Goal: Task Accomplishment & Management: Manage account settings

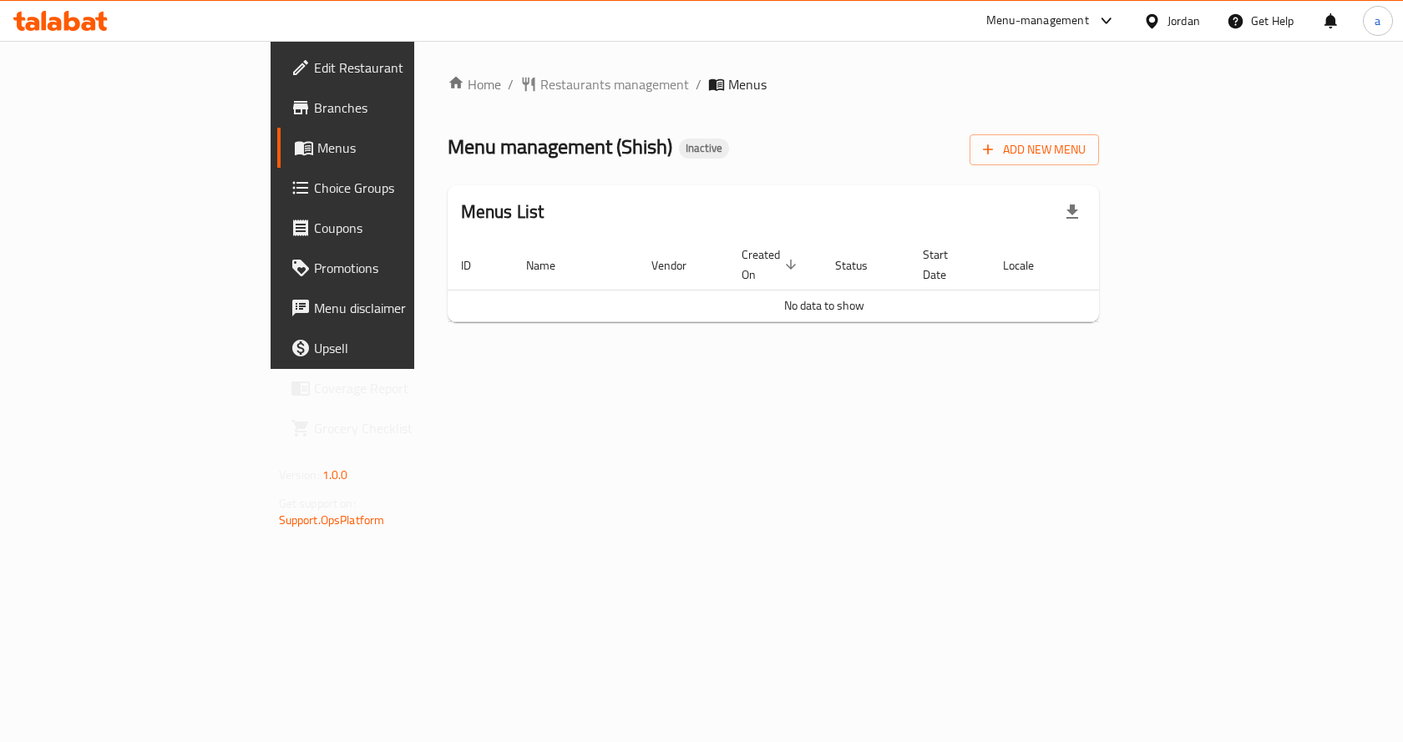
click at [314, 61] on span "Edit Restaurant" at bounding box center [403, 68] width 178 height 20
click at [1086, 153] on span "Add New Menu" at bounding box center [1034, 149] width 103 height 21
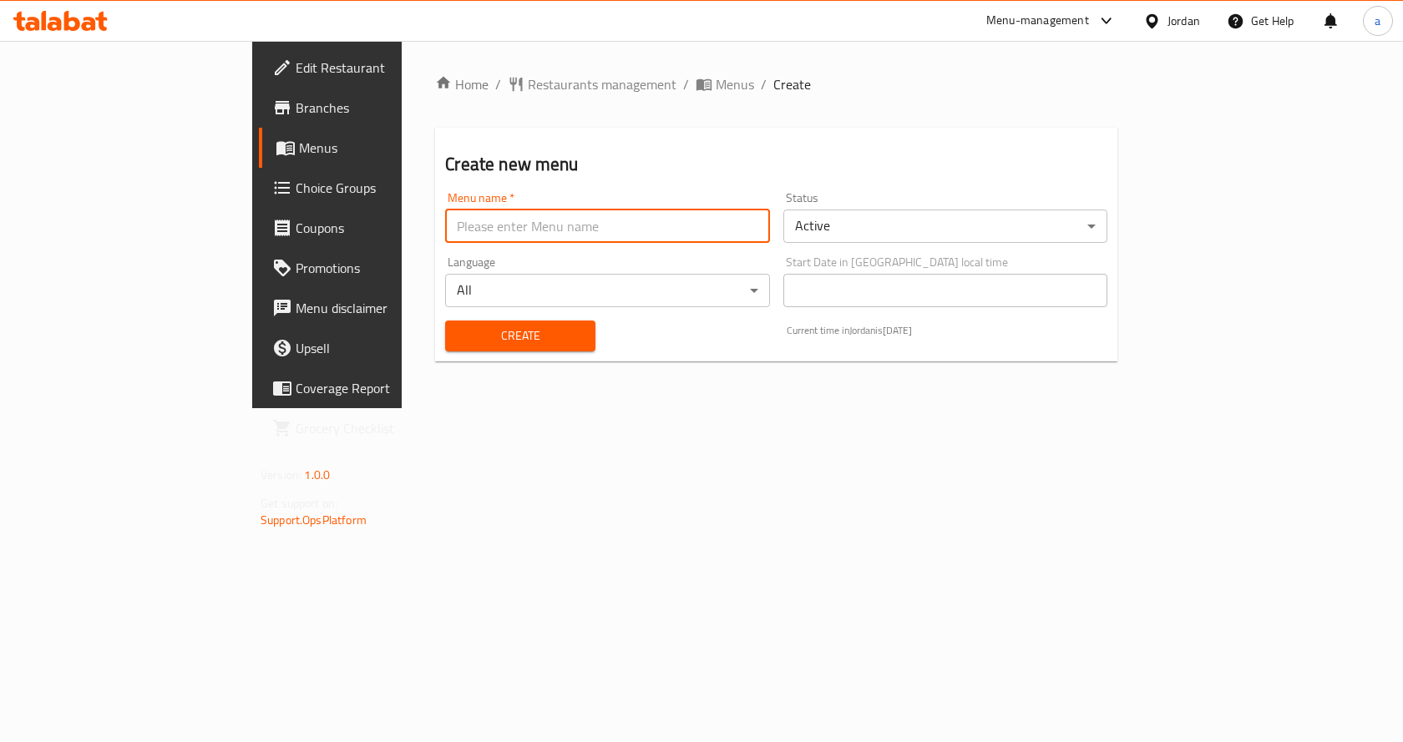
click at [445, 237] on input "text" at bounding box center [607, 226] width 324 height 33
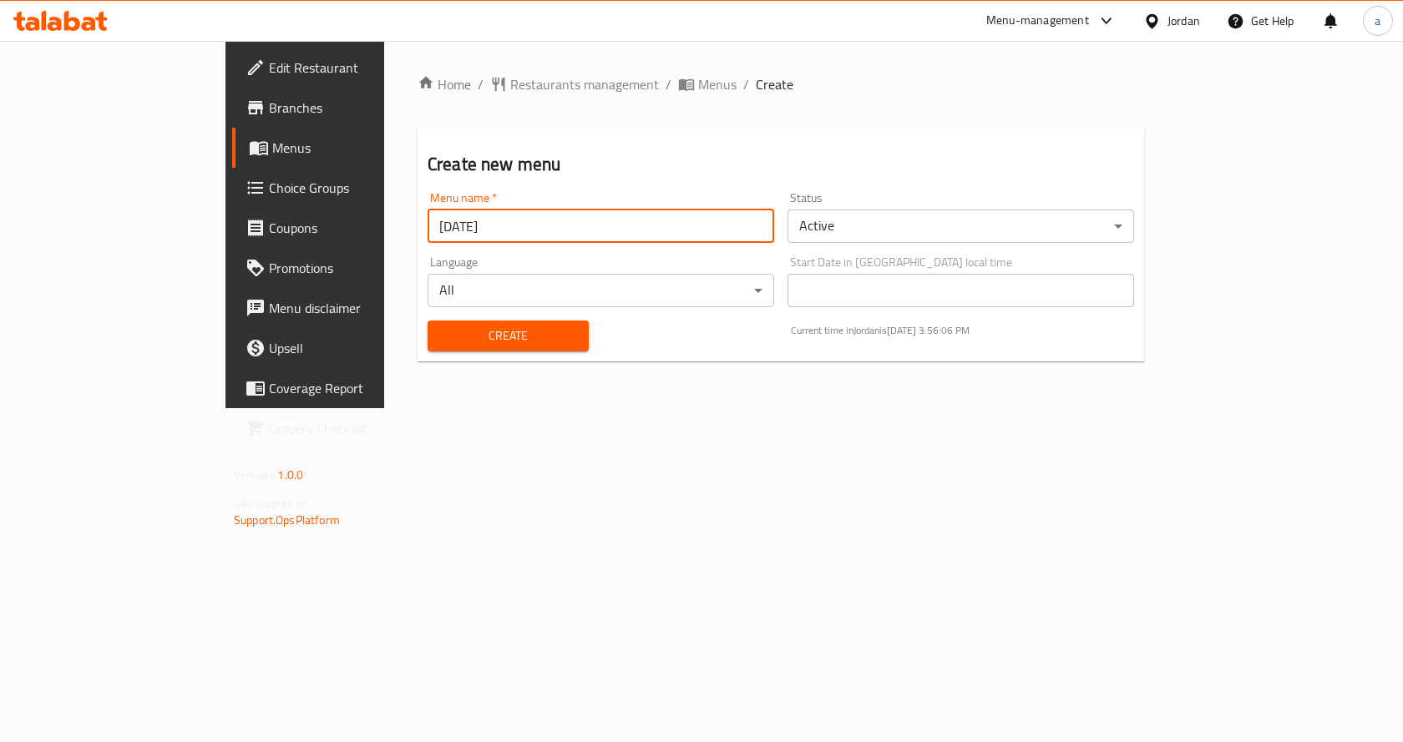
type input "[DATE]"
click at [418, 311] on div "Create" at bounding box center [508, 336] width 181 height 51
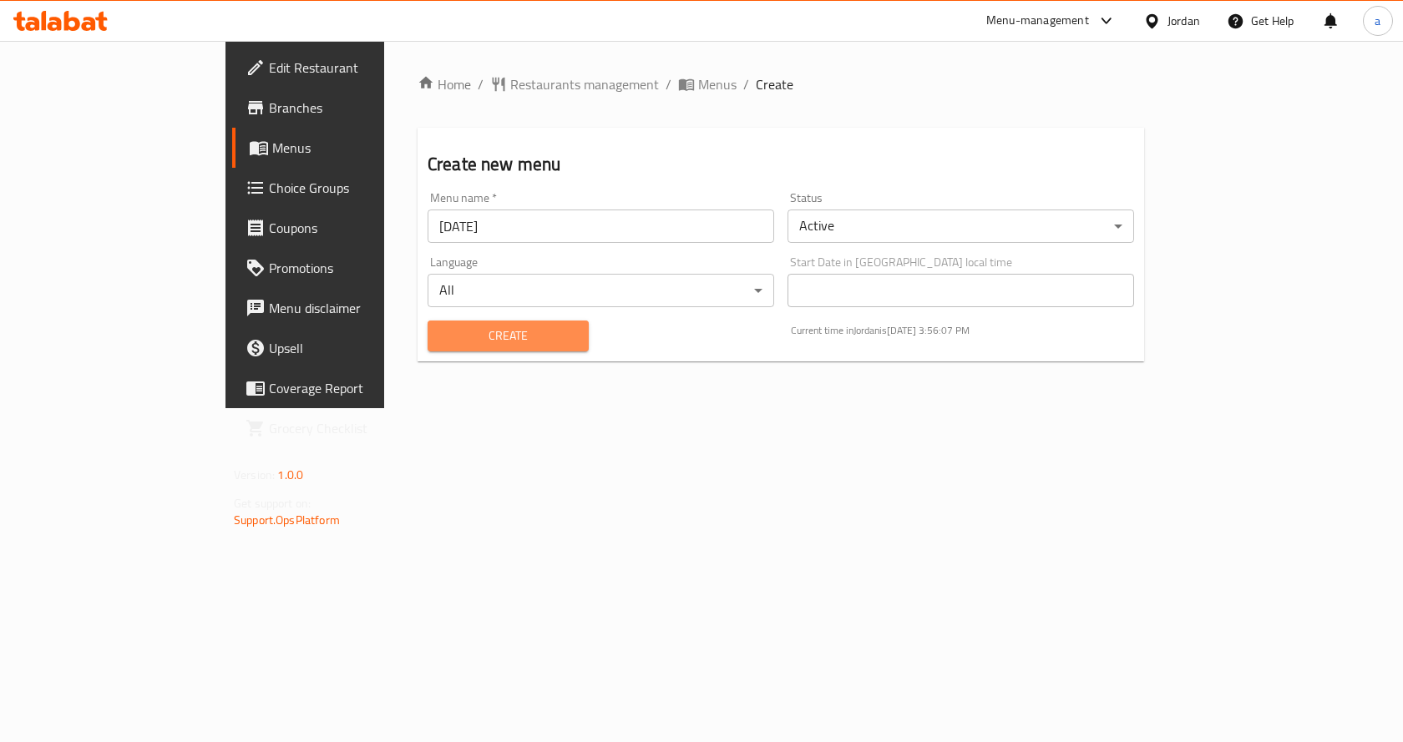
click at [428, 323] on button "Create" at bounding box center [508, 336] width 161 height 31
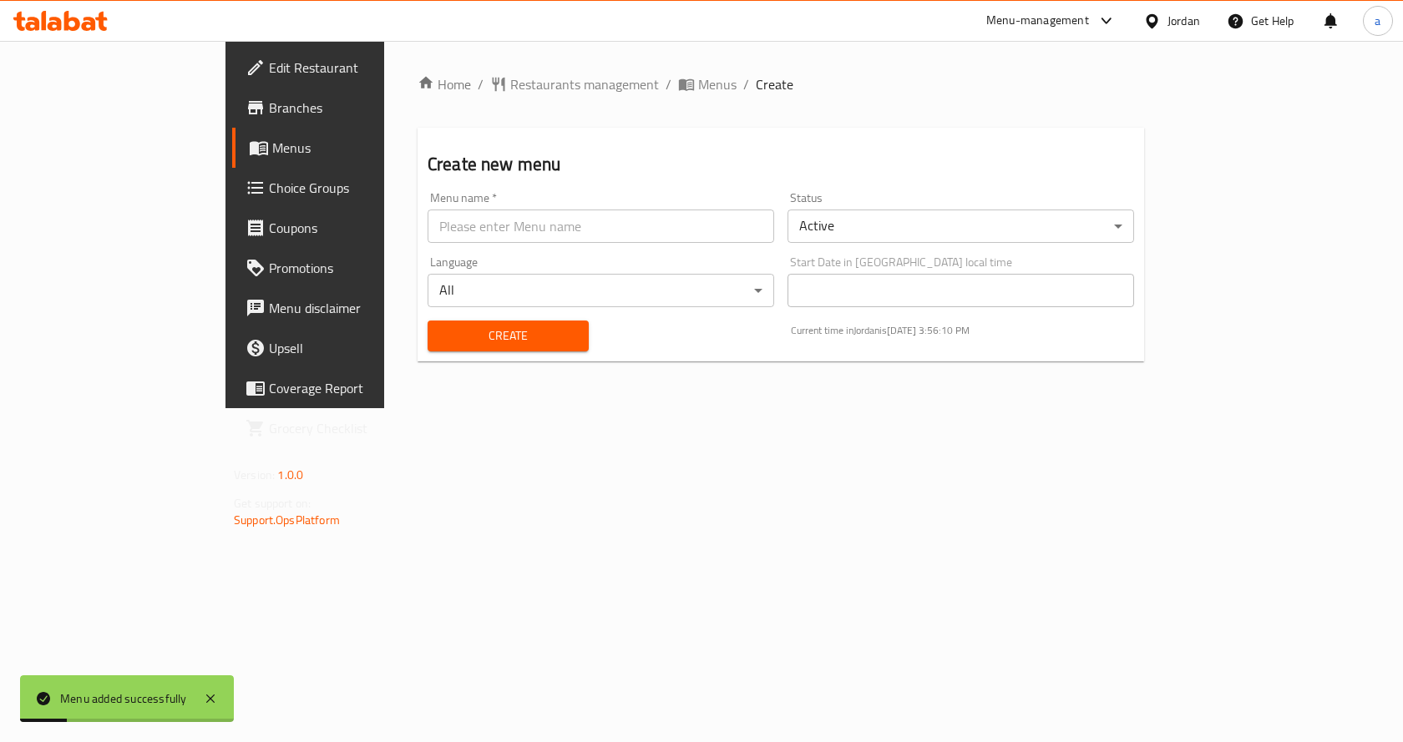
click at [232, 159] on link "Menus" at bounding box center [346, 148] width 228 height 40
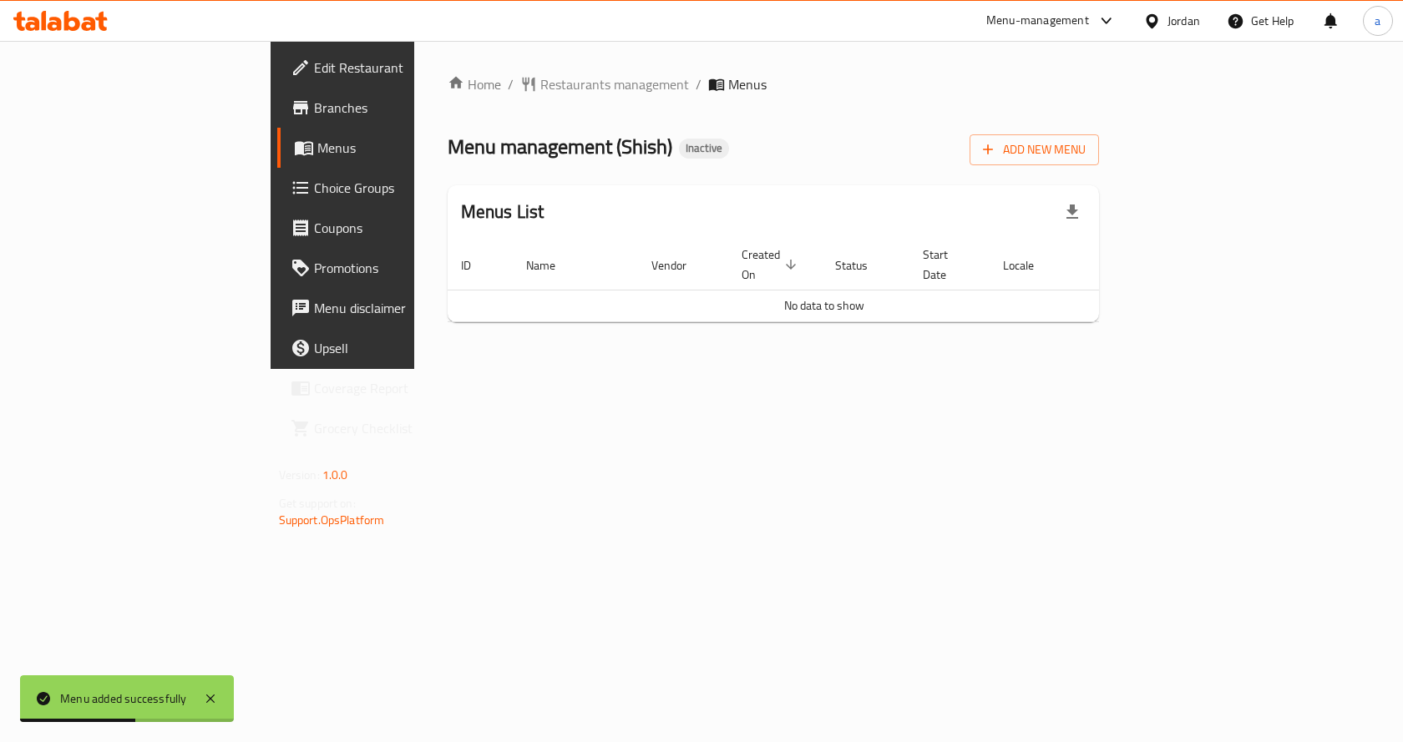
click at [317, 151] on span "Menus" at bounding box center [404, 148] width 175 height 20
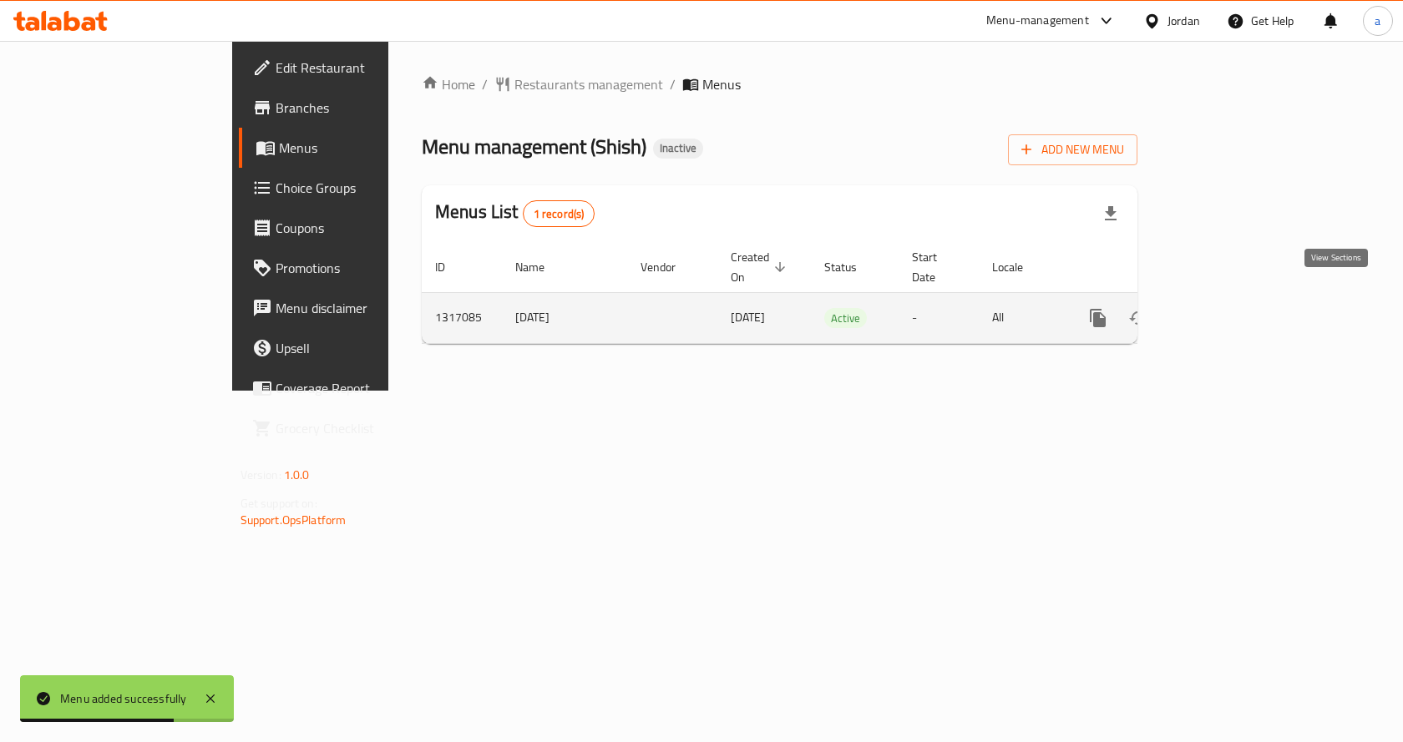
click at [1228, 308] on icon "enhanced table" at bounding box center [1218, 318] width 20 height 20
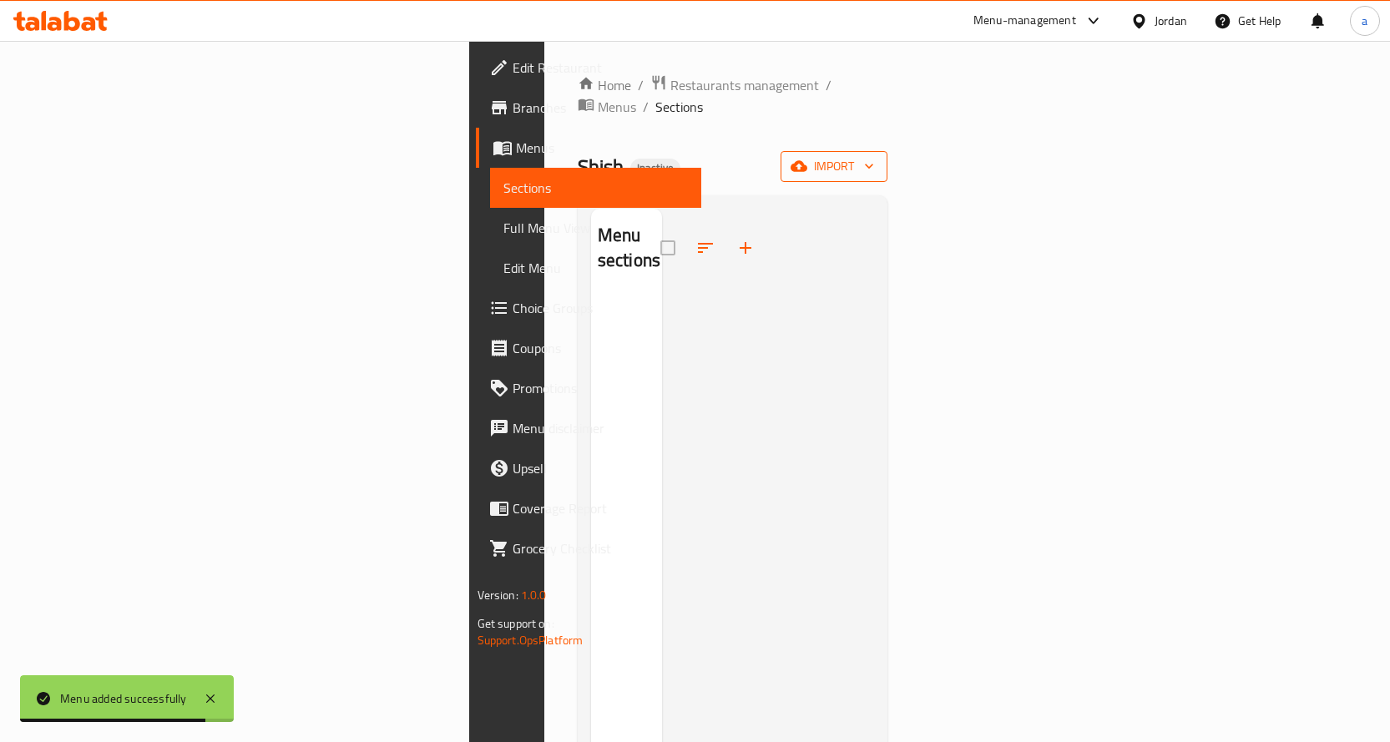
click at [888, 151] on button "import" at bounding box center [834, 166] width 107 height 31
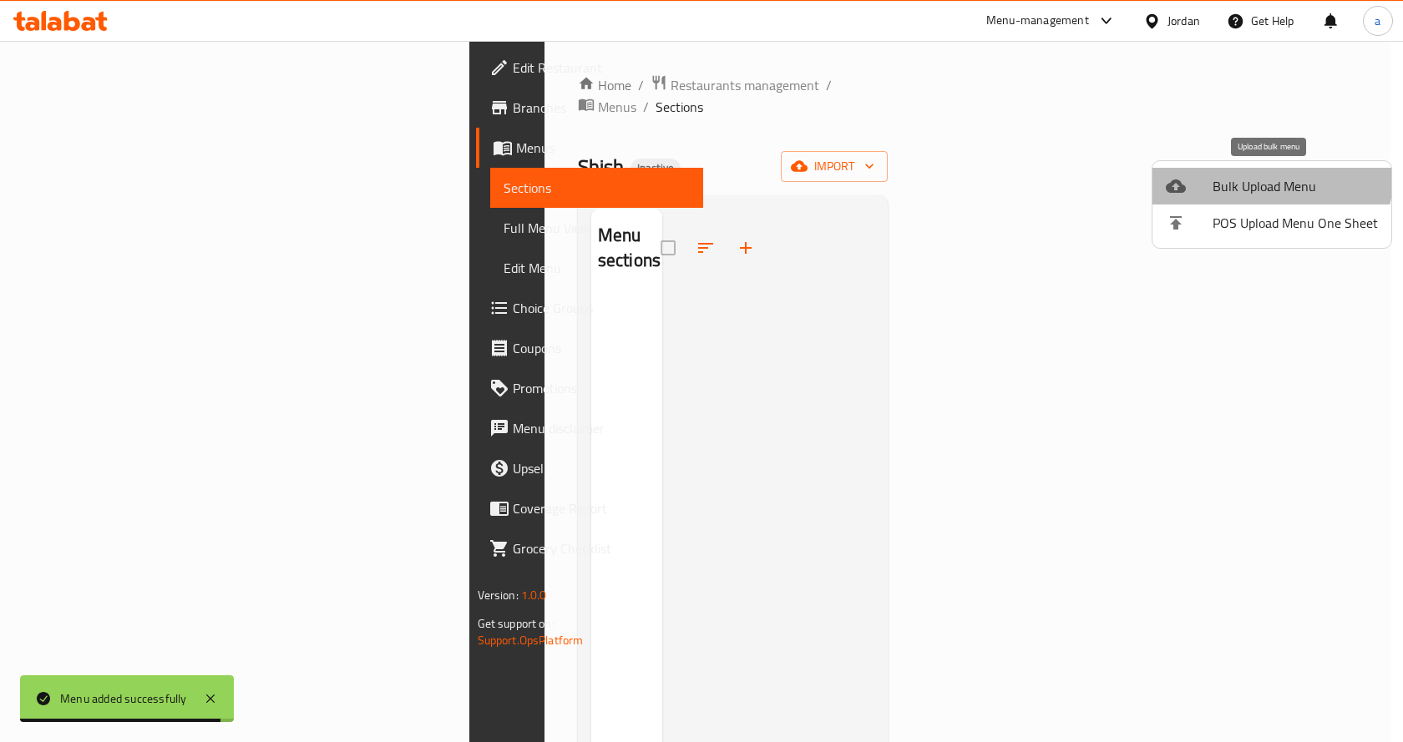
click at [1250, 171] on li "Bulk Upload Menu" at bounding box center [1271, 186] width 239 height 37
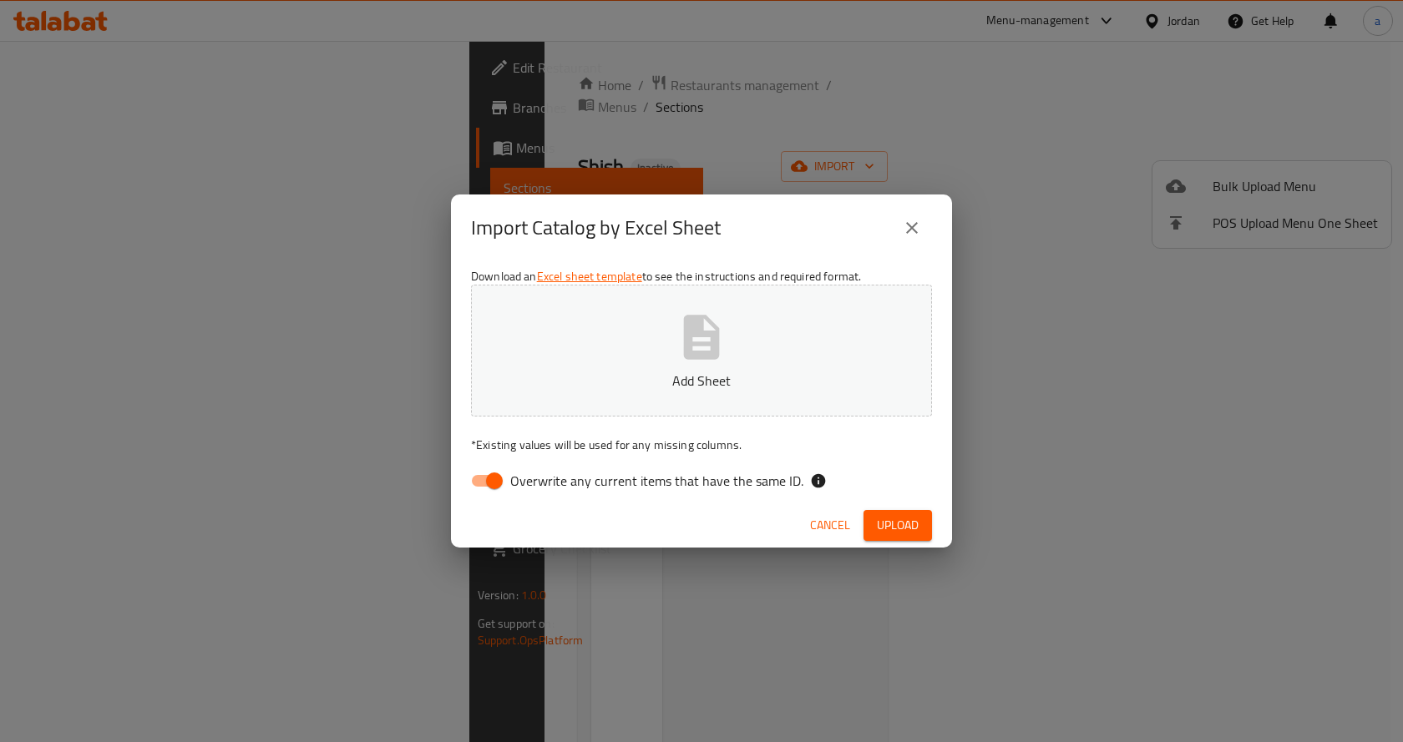
click at [497, 479] on input "Overwrite any current items that have the same ID." at bounding box center [494, 481] width 95 height 32
checkbox input "false"
click at [718, 339] on icon "button" at bounding box center [702, 337] width 36 height 44
click at [885, 521] on span "Upload" at bounding box center [898, 525] width 42 height 21
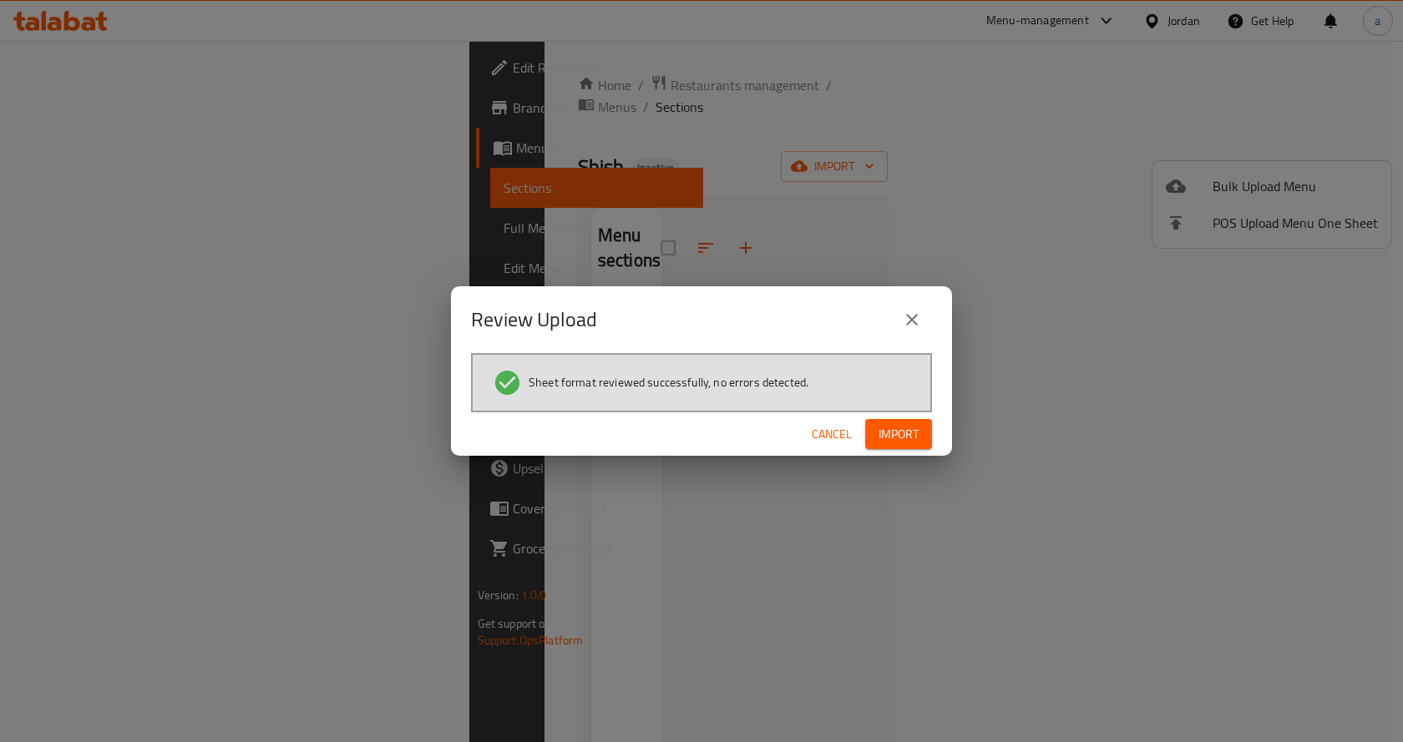
click at [889, 442] on span "Import" at bounding box center [899, 434] width 40 height 21
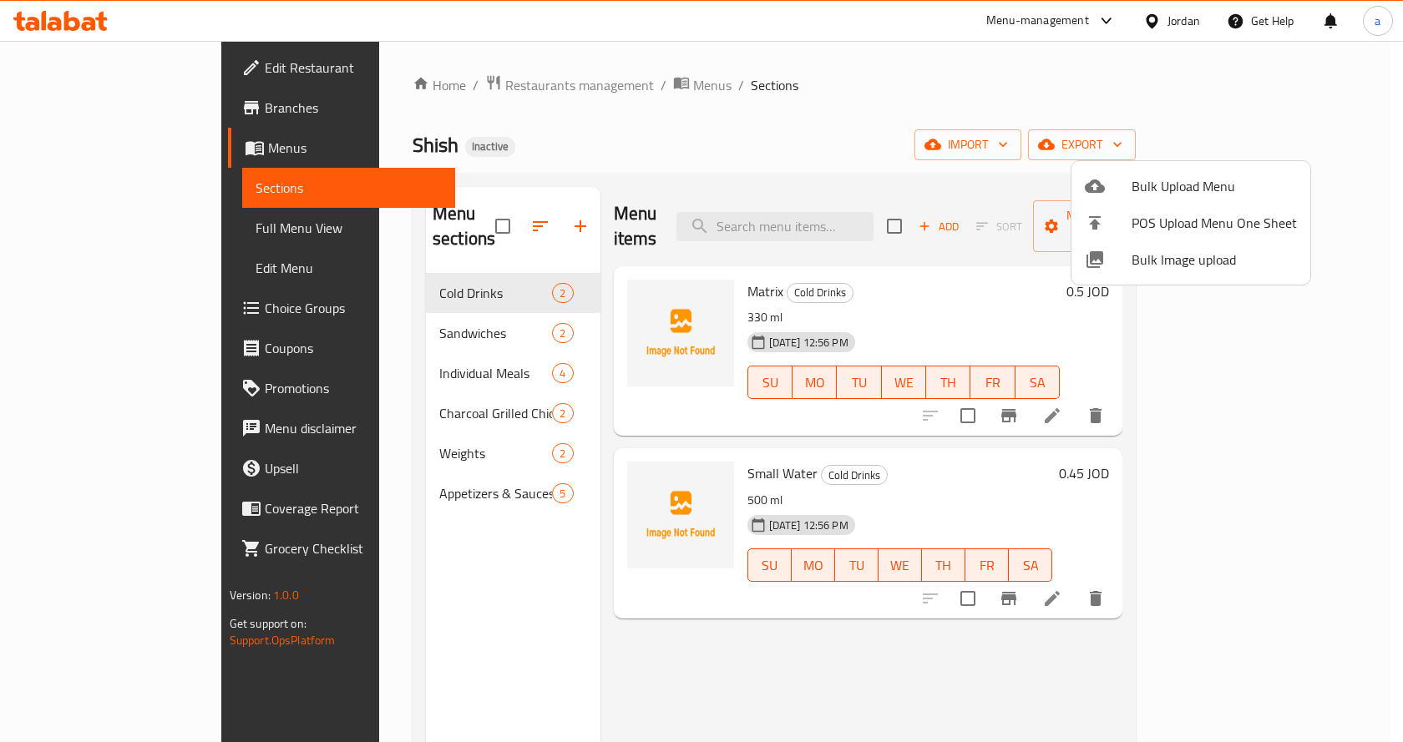
click at [404, 311] on div at bounding box center [701, 371] width 1403 height 742
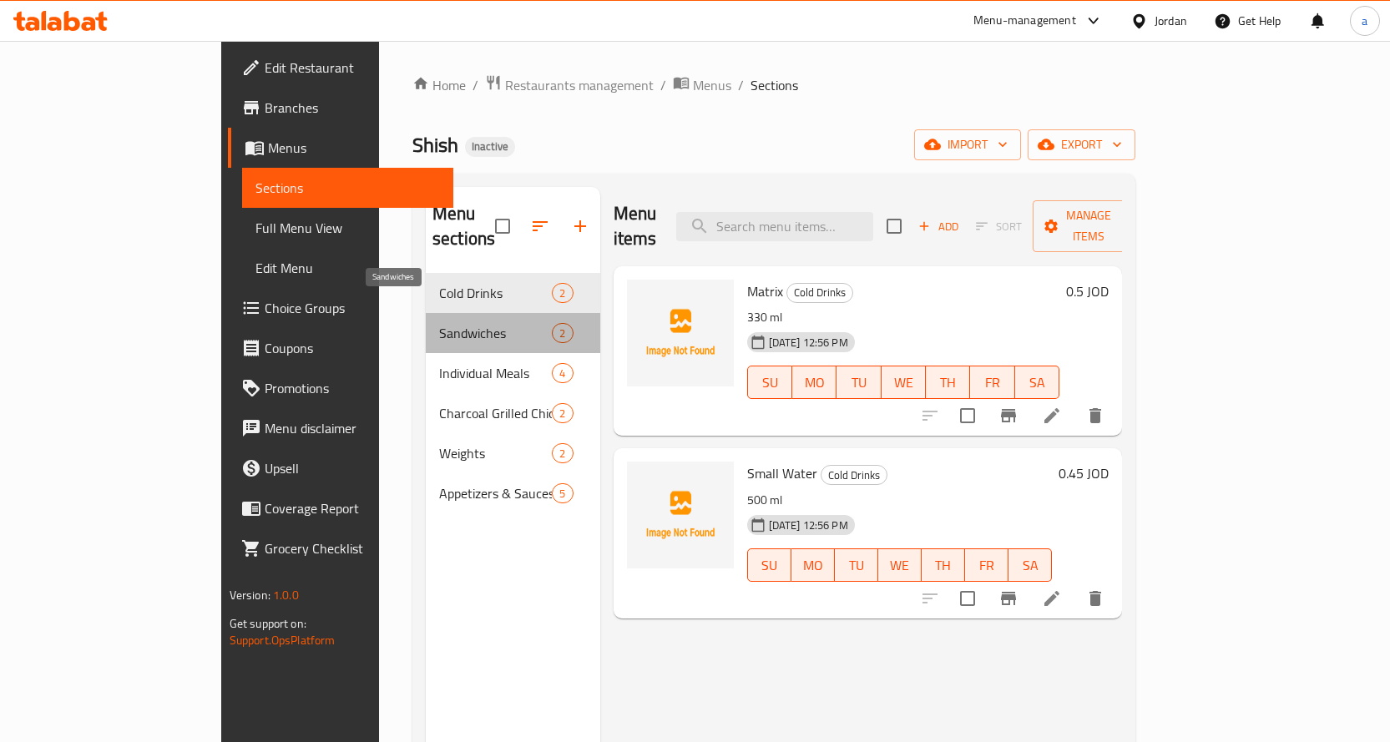
click at [439, 323] on span "Sandwiches" at bounding box center [495, 333] width 113 height 20
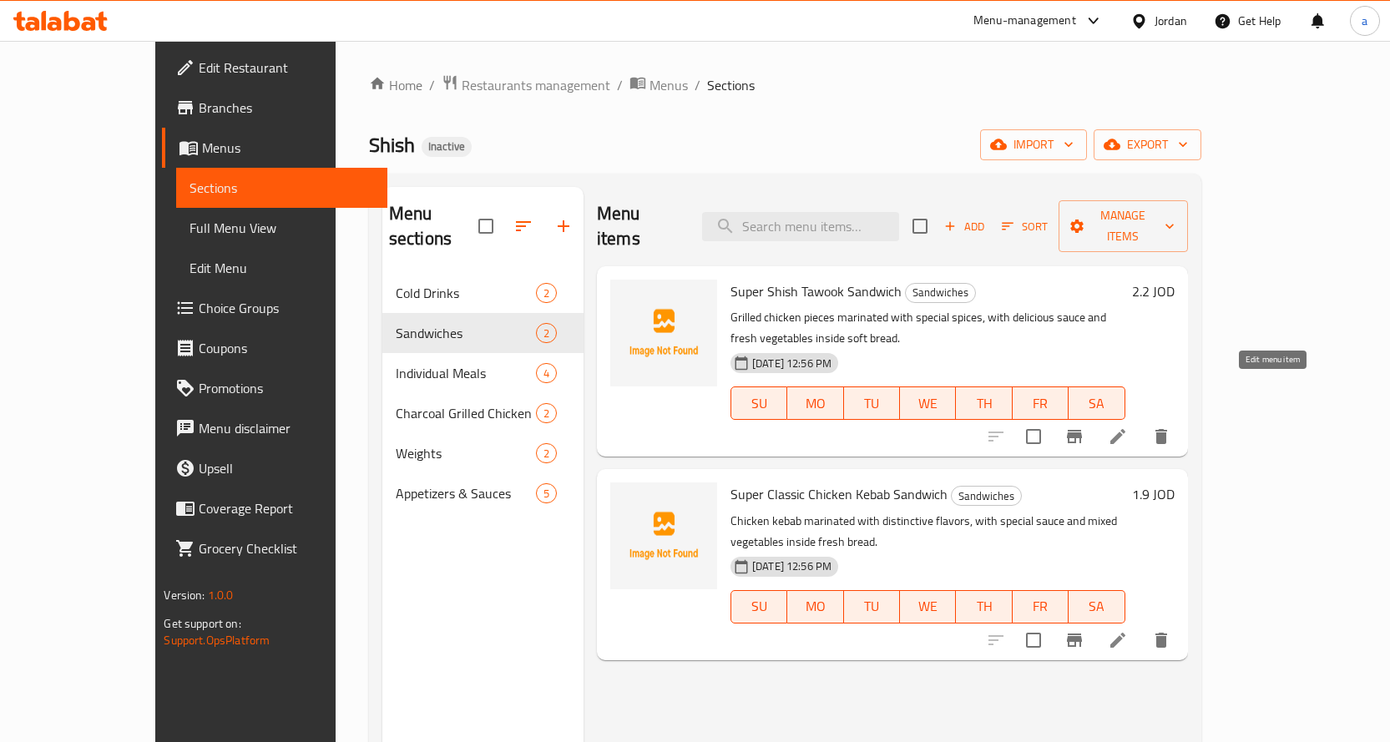
click at [1128, 427] on icon at bounding box center [1118, 437] width 20 height 20
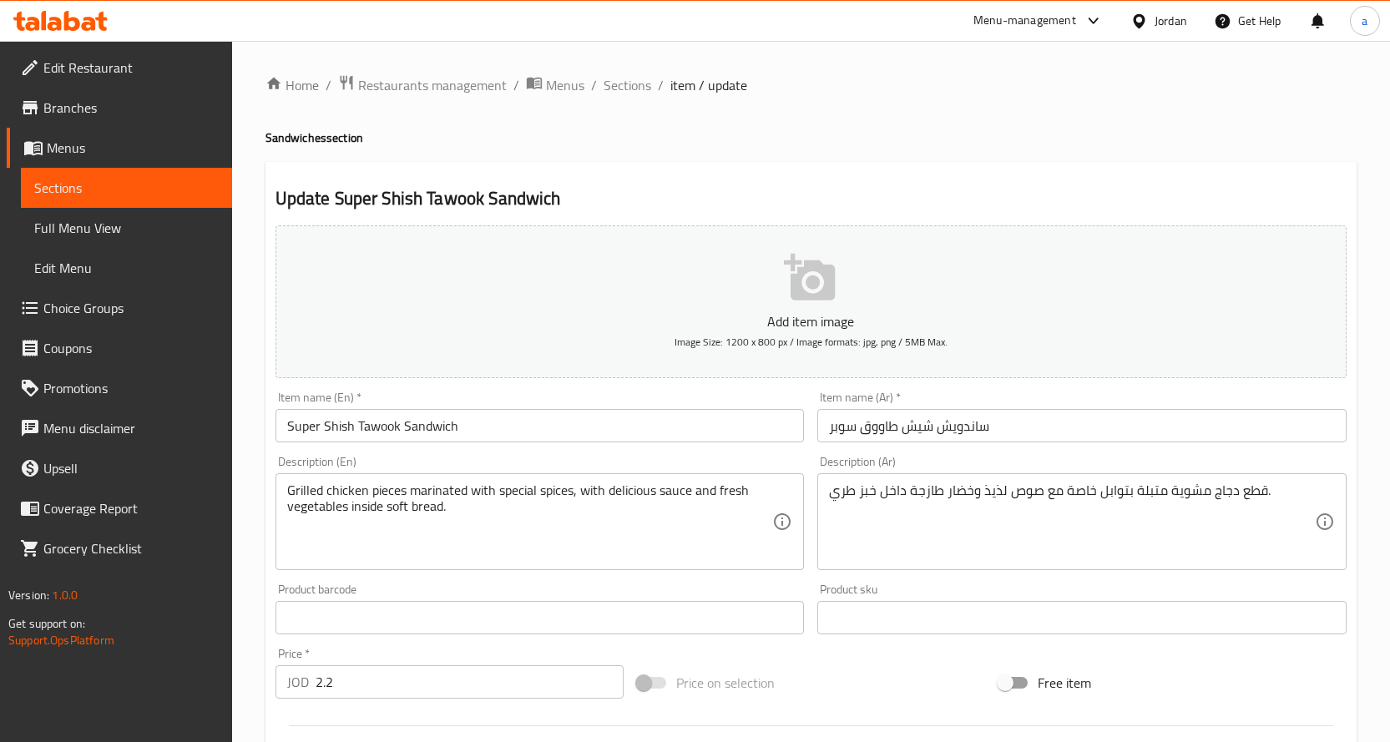
click at [137, 226] on span "Full Menu View" at bounding box center [126, 228] width 185 height 20
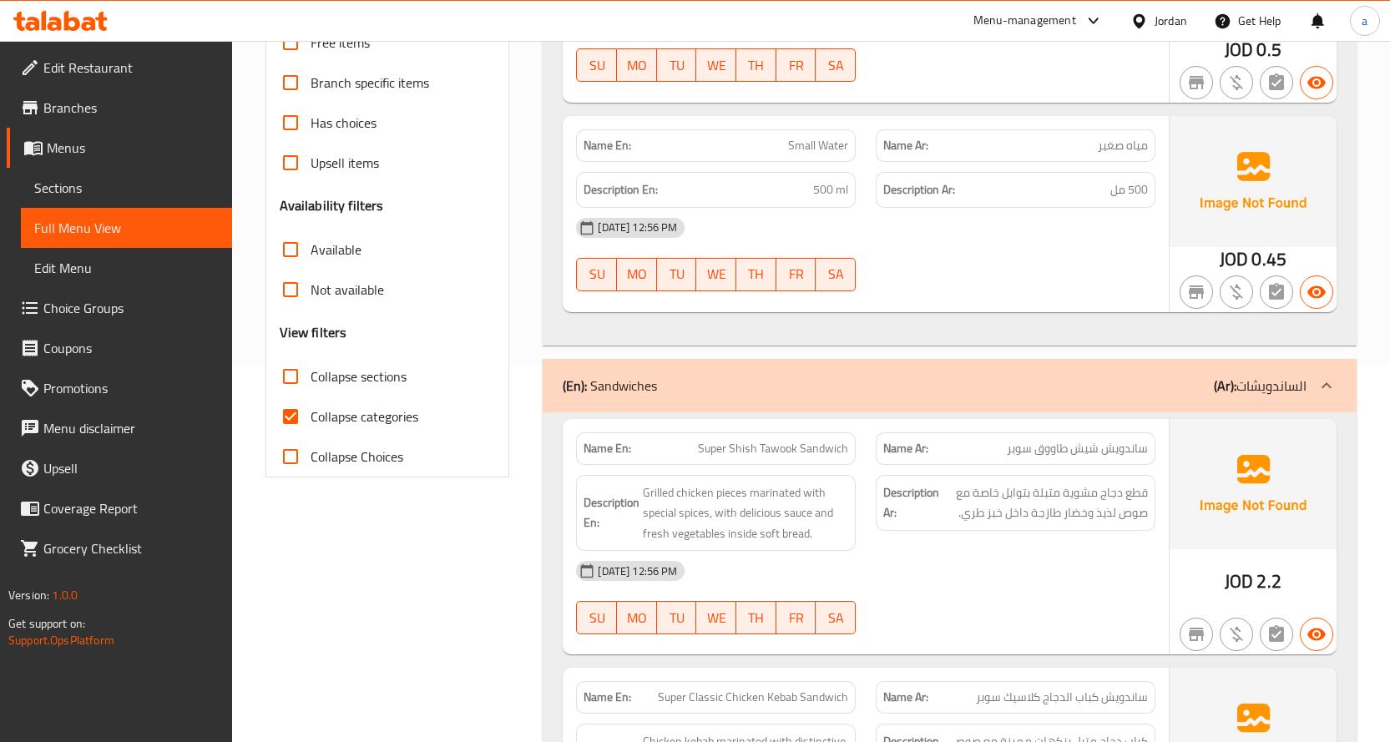
scroll to position [418, 0]
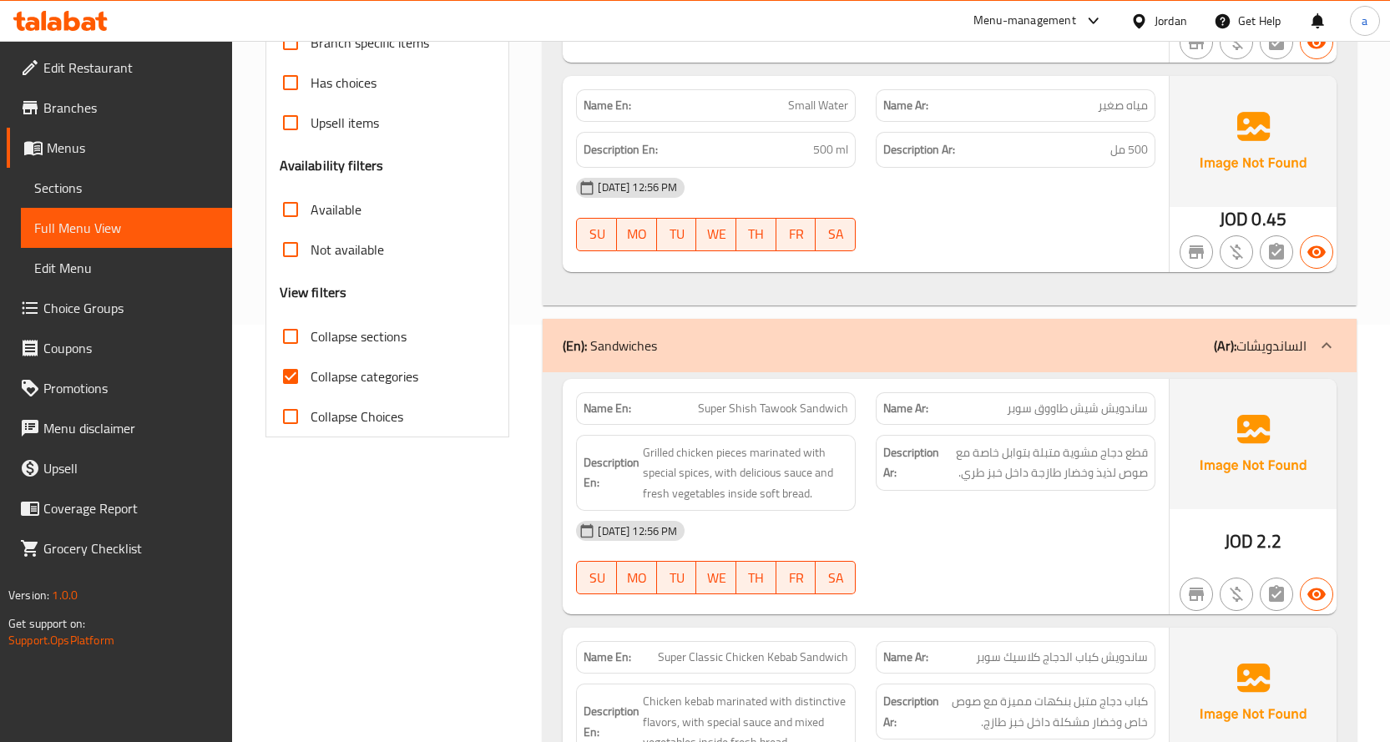
click at [284, 372] on input "Collapse categories" at bounding box center [291, 377] width 40 height 40
checkbox input "false"
drag, startPoint x: 1117, startPoint y: 470, endPoint x: 1081, endPoint y: 472, distance: 36.8
click at [1081, 472] on span "قطع دجاج مشوية متبلة بتوابل خاصة مع صوص لذيذ وخضار طازجة داخل خبز طري." at bounding box center [1045, 463] width 205 height 41
drag, startPoint x: 744, startPoint y: 450, endPoint x: 641, endPoint y: 450, distance: 102.7
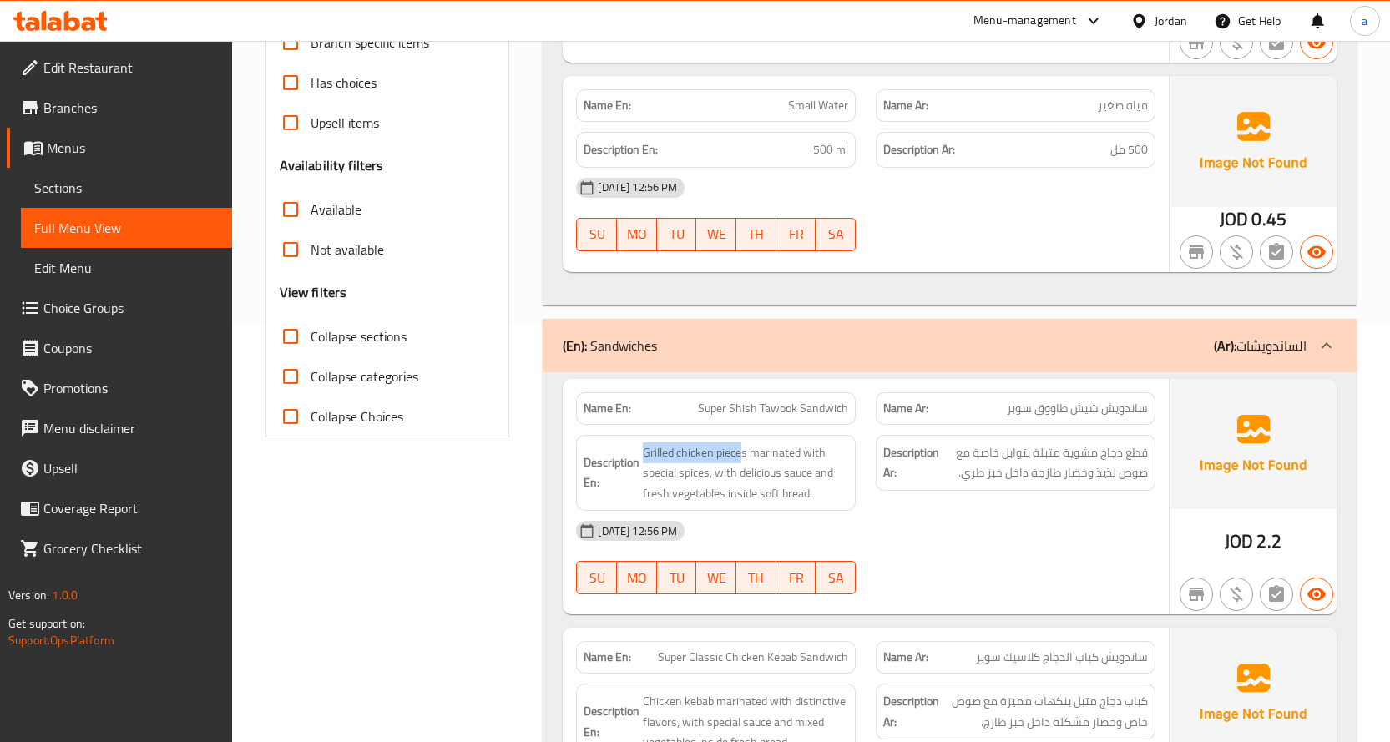
click at [641, 450] on h6 "Description En: Grilled chicken pieces marinated with special spices, with deli…" at bounding box center [716, 474] width 265 height 62
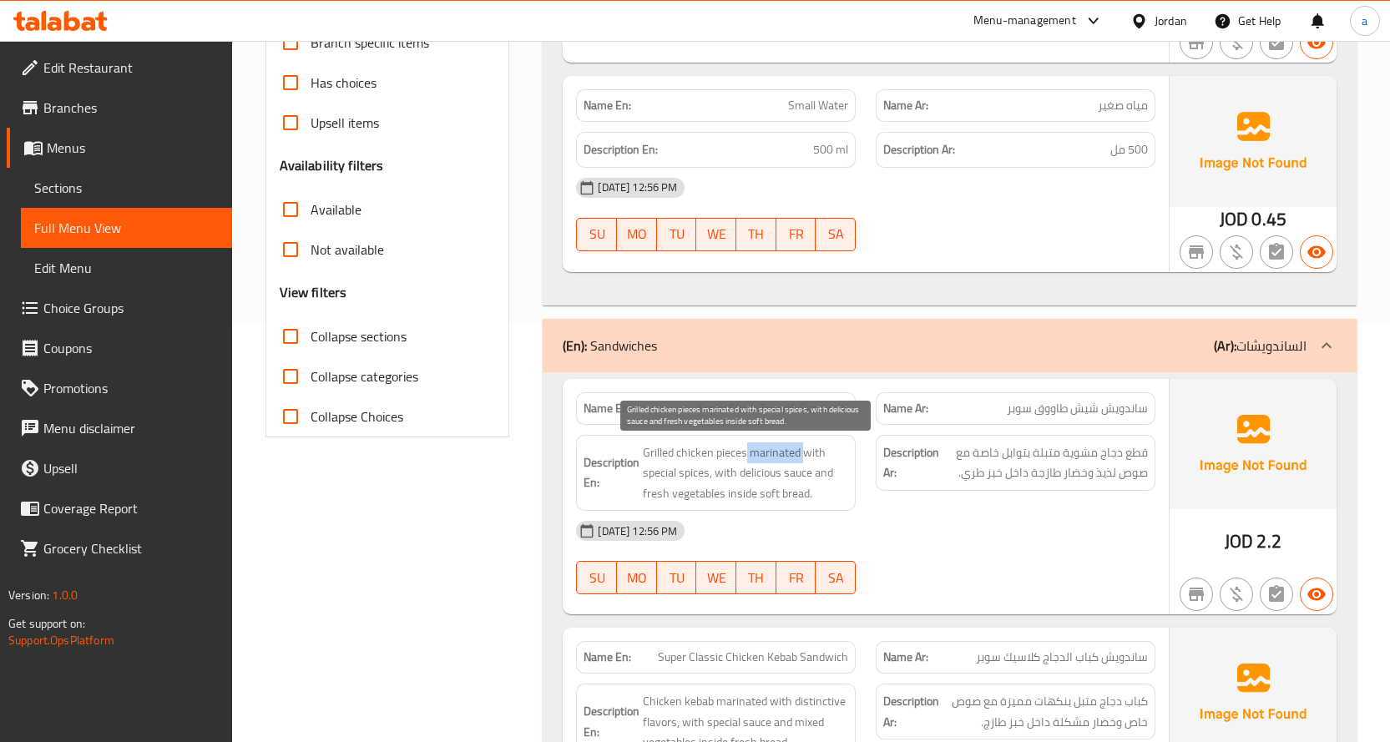
drag, startPoint x: 745, startPoint y: 452, endPoint x: 807, endPoint y: 452, distance: 61.8
click at [807, 452] on span "Grilled chicken pieces marinated with special spices, with delicious sauce and …" at bounding box center [745, 474] width 205 height 62
drag, startPoint x: 645, startPoint y: 475, endPoint x: 717, endPoint y: 477, distance: 72.7
click at [717, 477] on span "Grilled chicken pieces marinated with special spices, with delicious sauce and …" at bounding box center [745, 474] width 205 height 62
drag, startPoint x: 654, startPoint y: 493, endPoint x: 813, endPoint y: 495, distance: 159.5
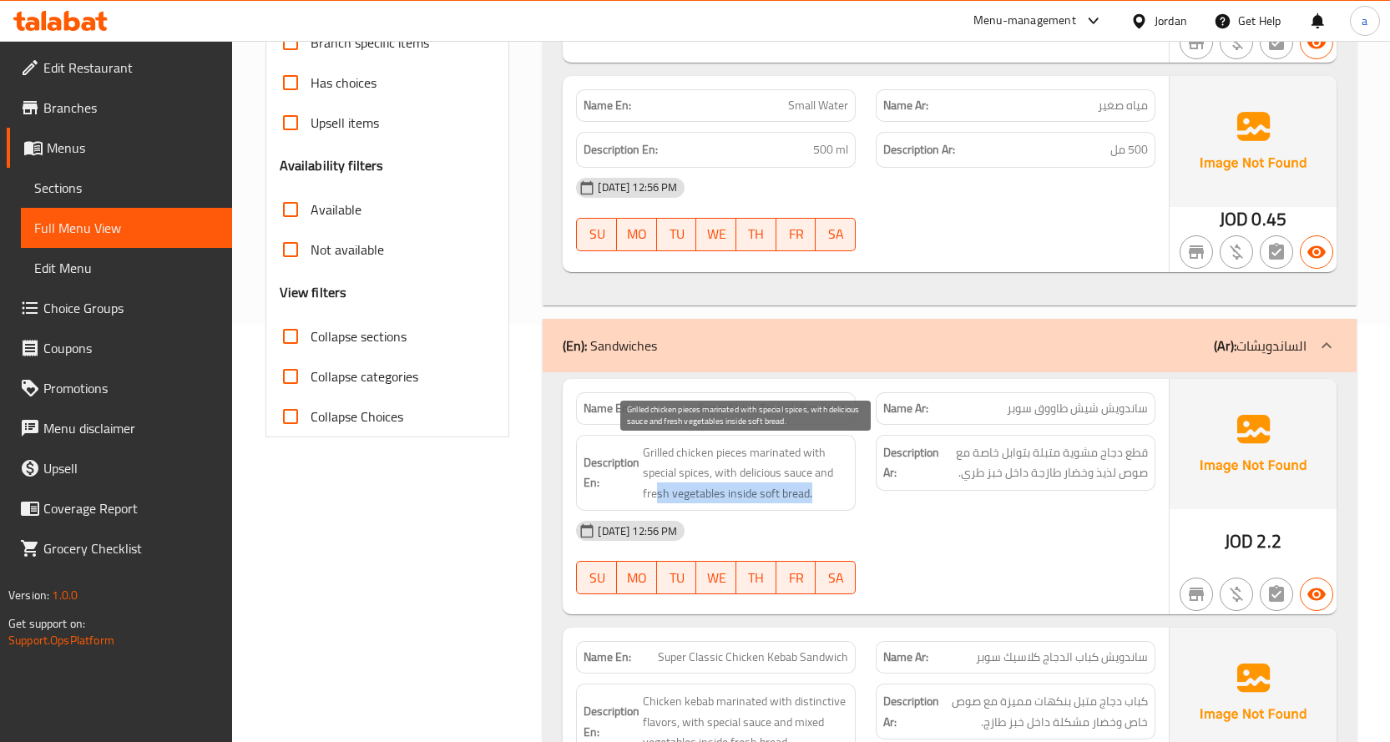
click at [813, 495] on span "Grilled chicken pieces marinated with special spices, with delicious sauce and …" at bounding box center [745, 474] width 205 height 62
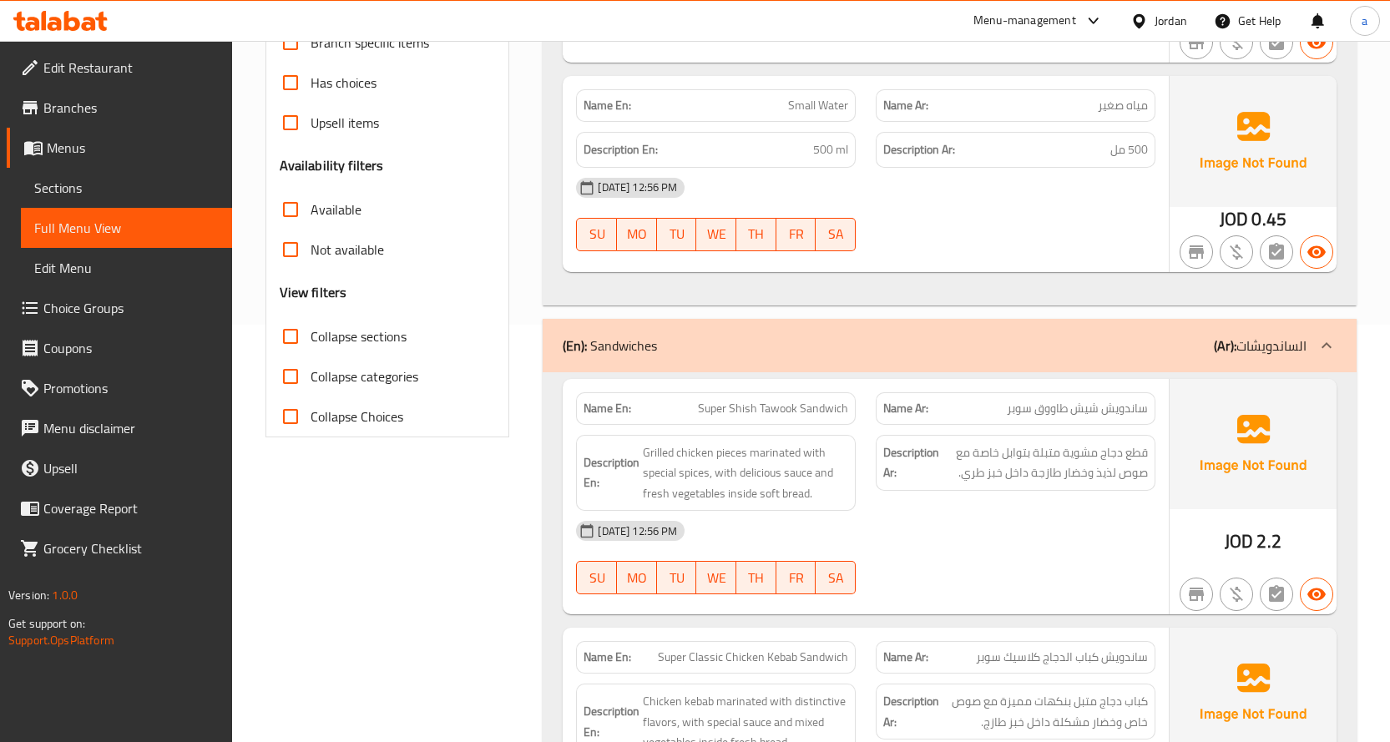
click at [869, 496] on div "Description Ar: قطع دجاج مشوية متبلة بتوابل خاصة مع صوص لذيذ وخضار طازجة داخل خ…" at bounding box center [1016, 473] width 300 height 97
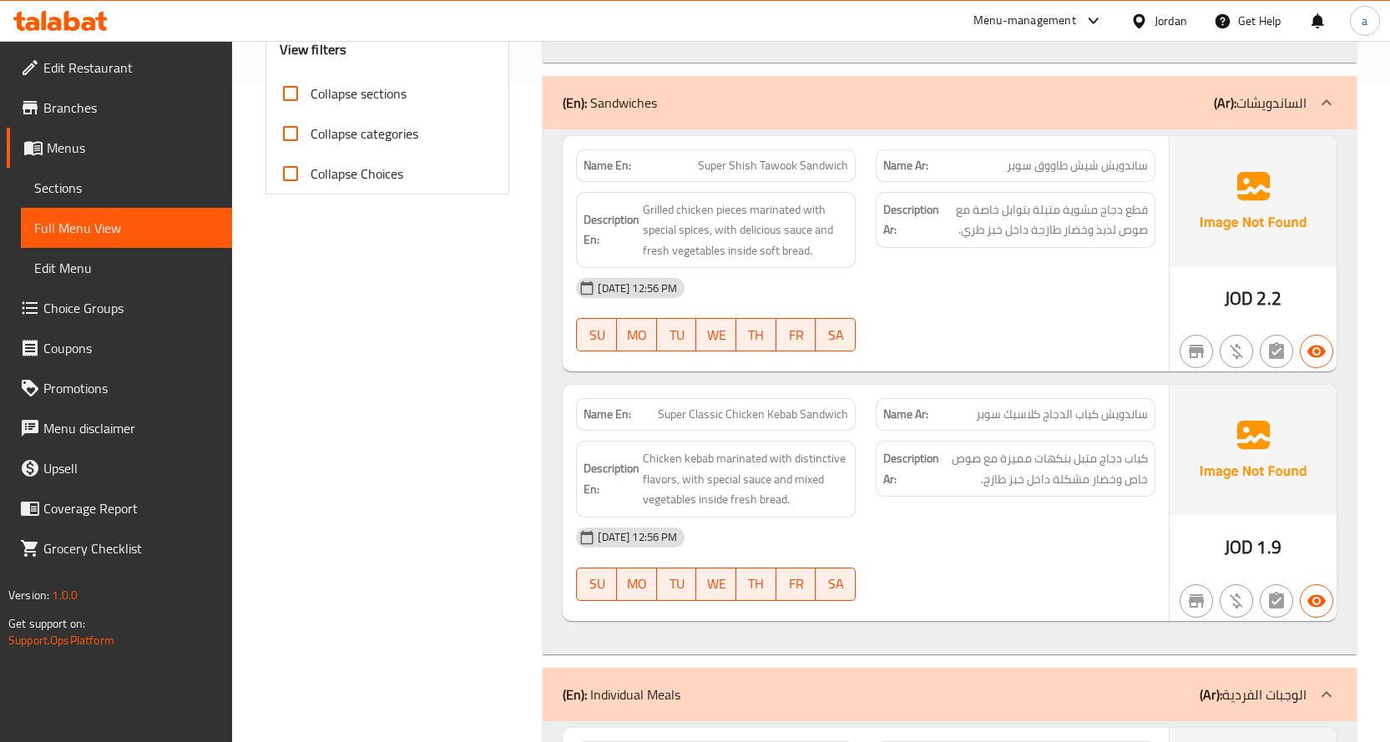
scroll to position [835, 0]
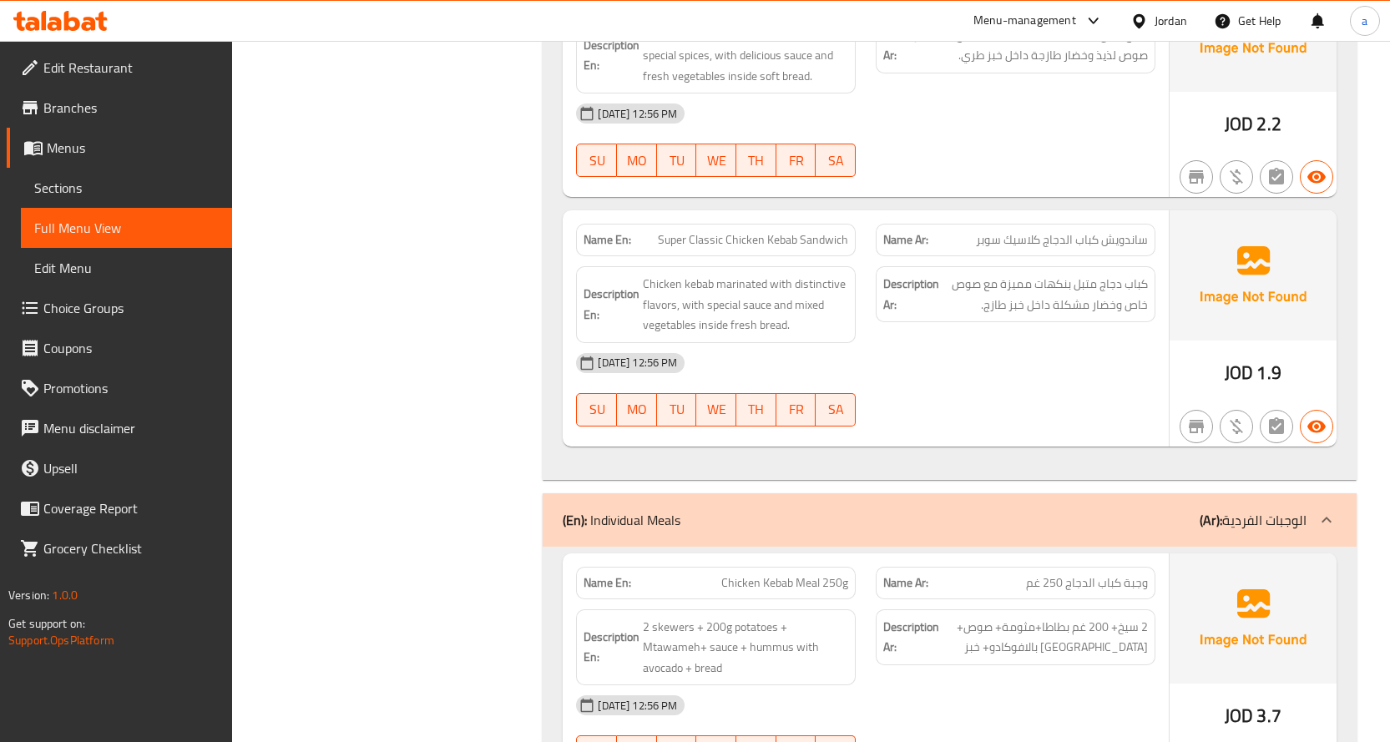
click at [713, 235] on span "Super Classic Chicken Kebab Sandwich" at bounding box center [753, 240] width 190 height 18
click at [1037, 244] on span "ساندويش كباب الدجاج كلاسيك سوبر" at bounding box center [1062, 240] width 172 height 18
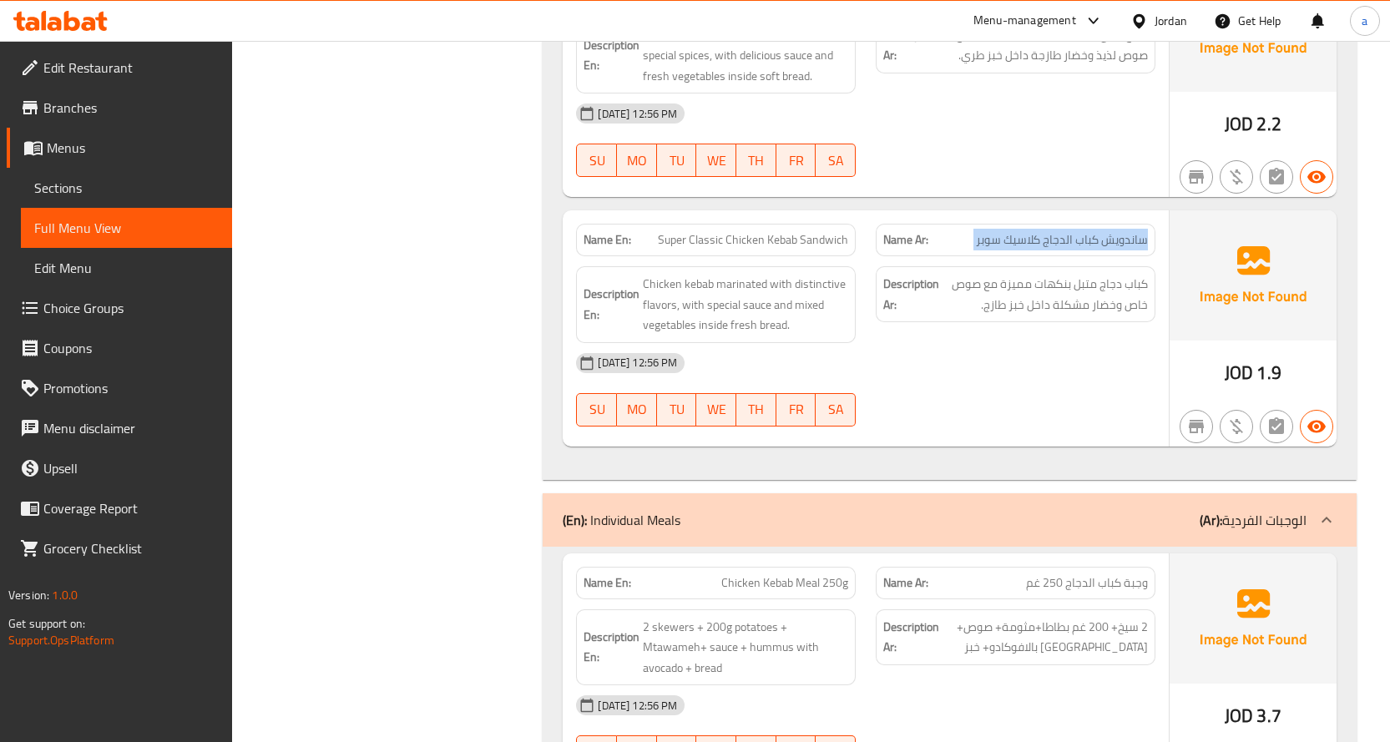
click at [1039, 243] on span "ساندويش كباب الدجاج كلاسيك سوبر" at bounding box center [1062, 240] width 172 height 18
click at [685, 248] on span "Super Classic Chicken Kebab Sandwich" at bounding box center [753, 240] width 190 height 18
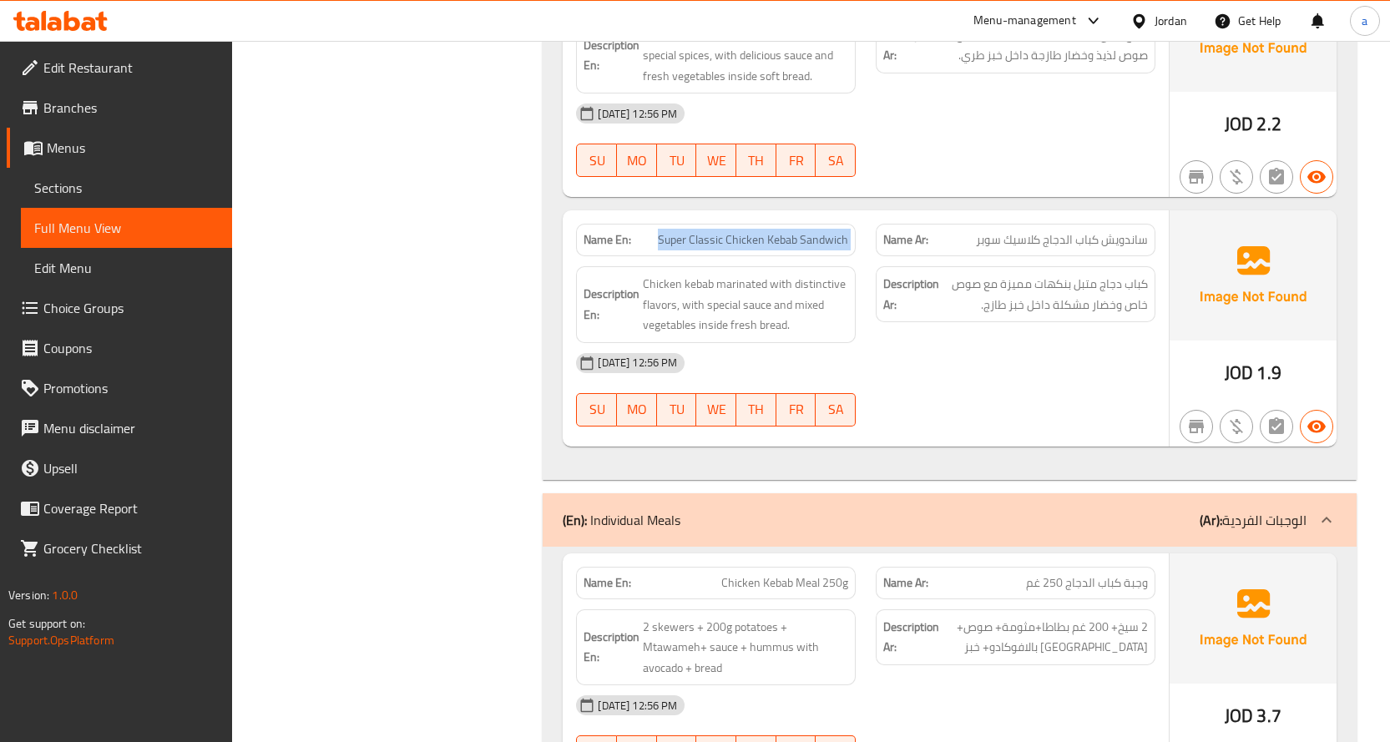
click at [685, 248] on span "Super Classic Chicken Kebab Sandwich" at bounding box center [753, 240] width 190 height 18
click at [909, 296] on strong "Description Ar:" at bounding box center [912, 294] width 56 height 41
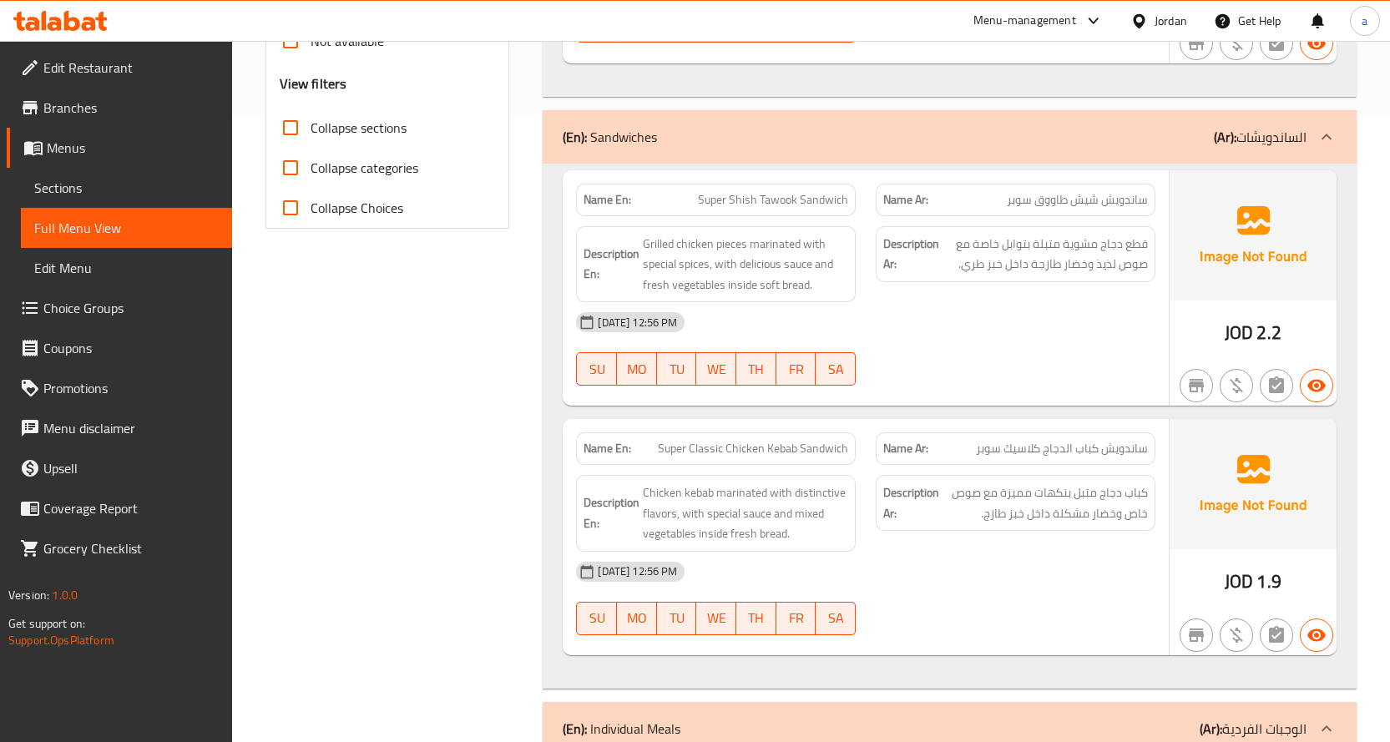
scroll to position [585, 0]
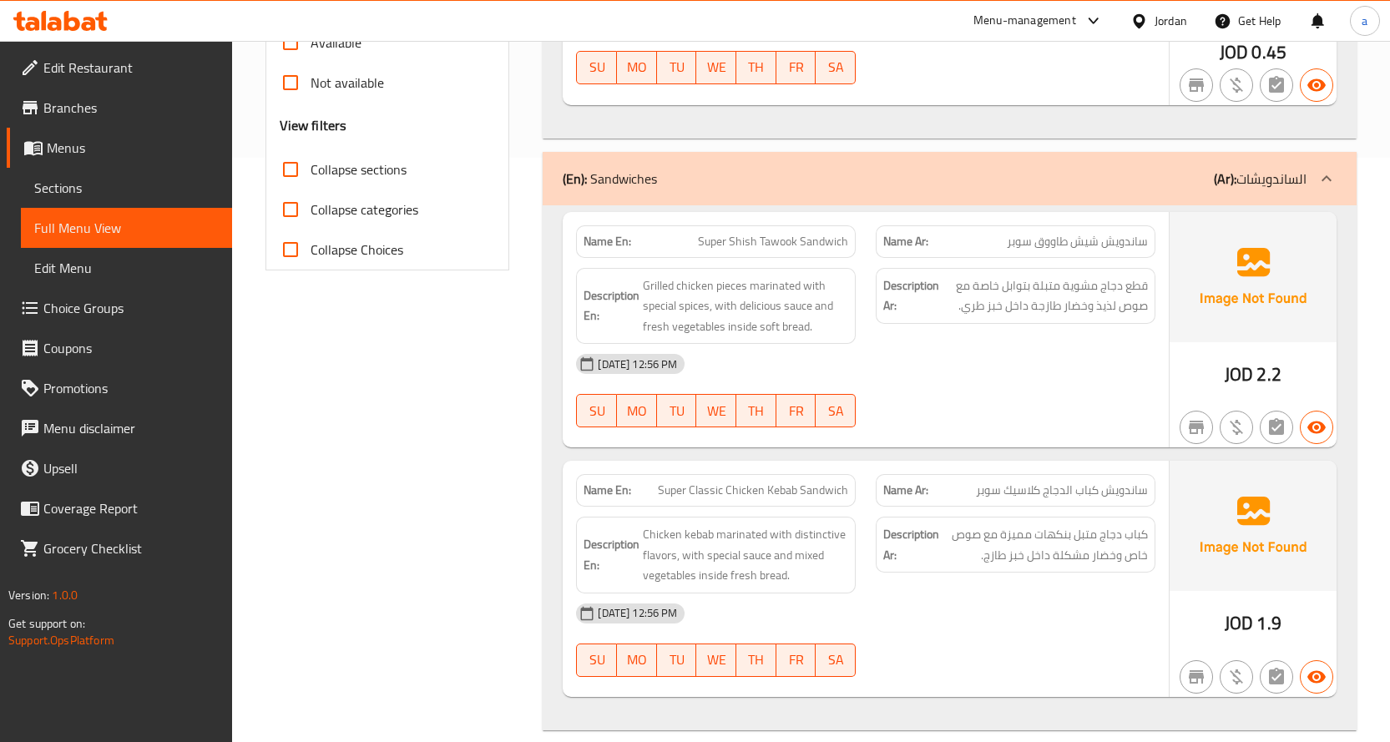
click at [1126, 491] on span "ساندويش كباب الدجاج كلاسيك سوبر" at bounding box center [1062, 491] width 172 height 18
click at [738, 482] on span "Super Classic Chicken Kebab Sandwich" at bounding box center [753, 491] width 190 height 18
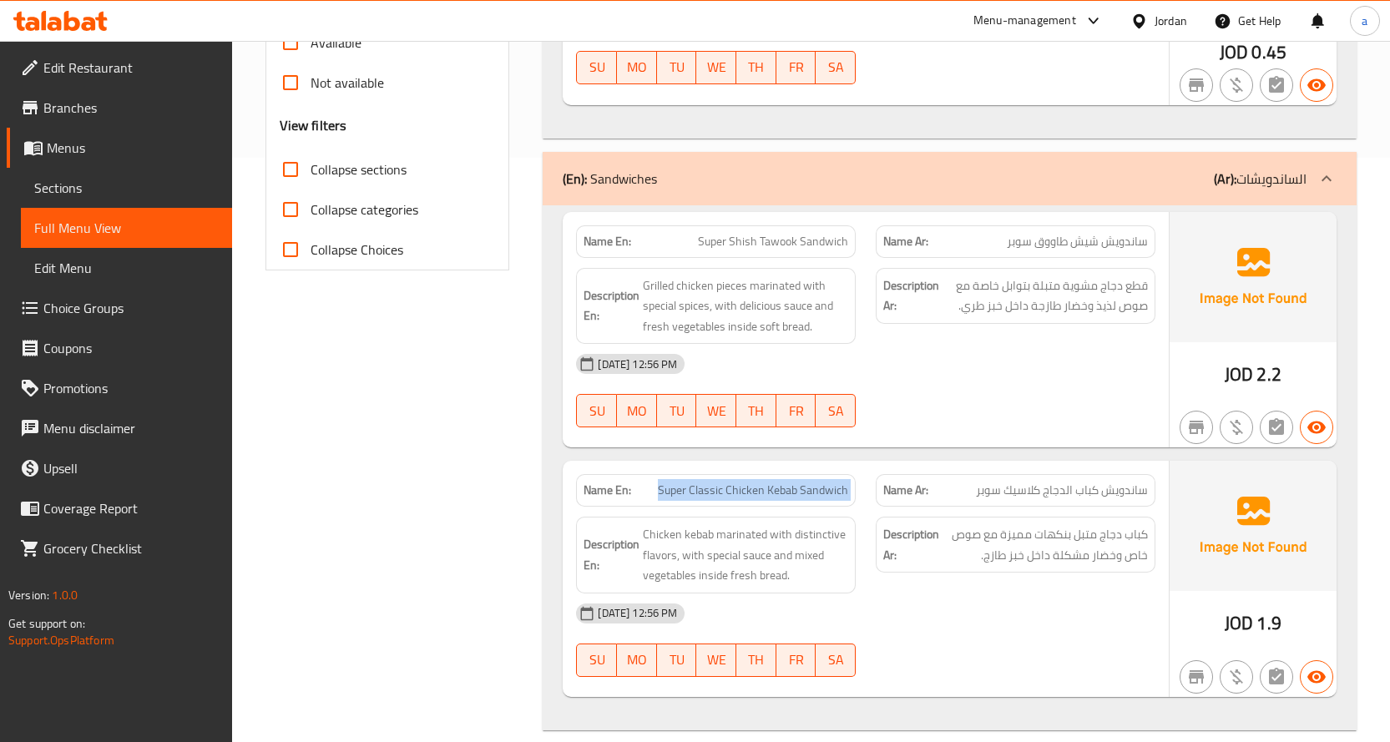
click at [738, 482] on span "Super Classic Chicken Kebab Sandwich" at bounding box center [753, 491] width 190 height 18
click at [1063, 484] on span "ساندويش كباب الدجاج كلاسيك سوبر" at bounding box center [1062, 491] width 172 height 18
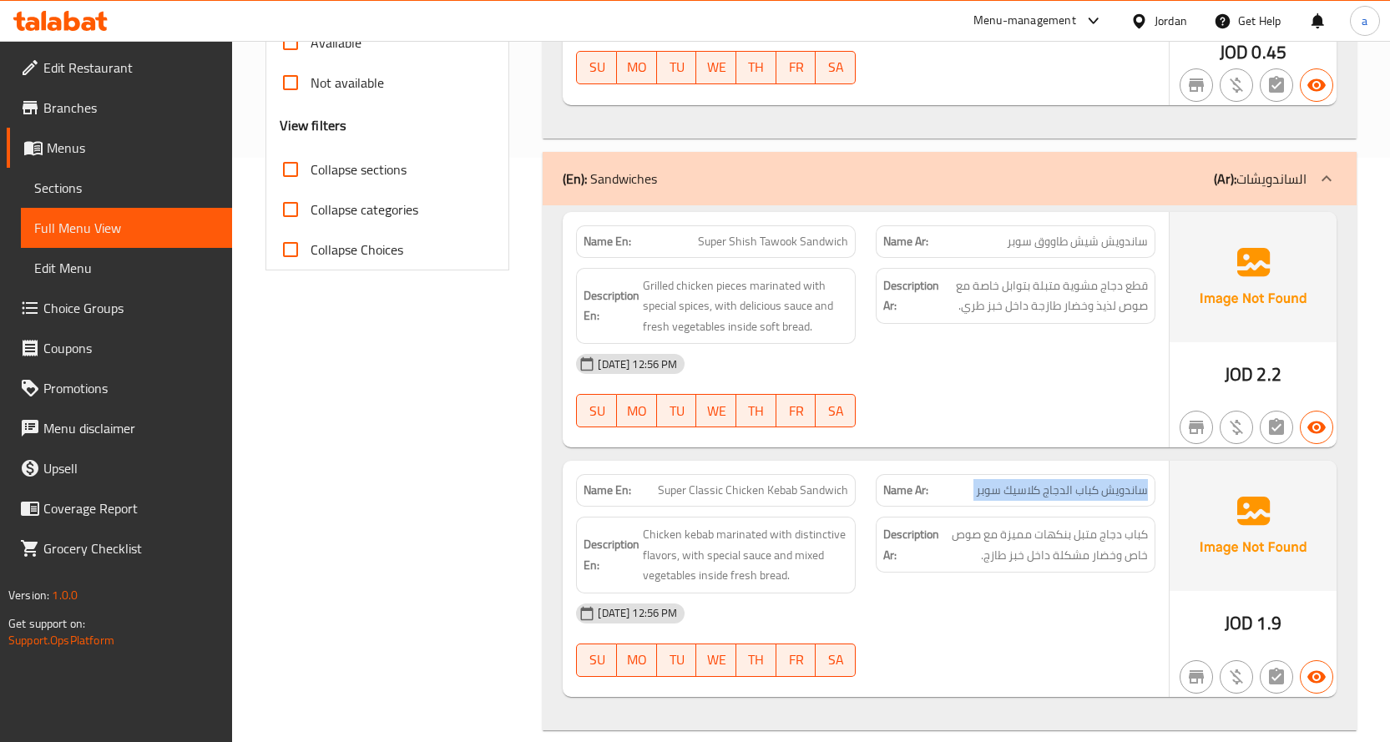
click at [1063, 484] on span "ساندويش كباب الدجاج كلاسيك سوبر" at bounding box center [1062, 491] width 172 height 18
click at [1036, 550] on span "كباب دجاج متبل بنكهات مميزة مع صوص خاص وخضار مشكلة داخل خبز طازج." at bounding box center [1045, 544] width 205 height 41
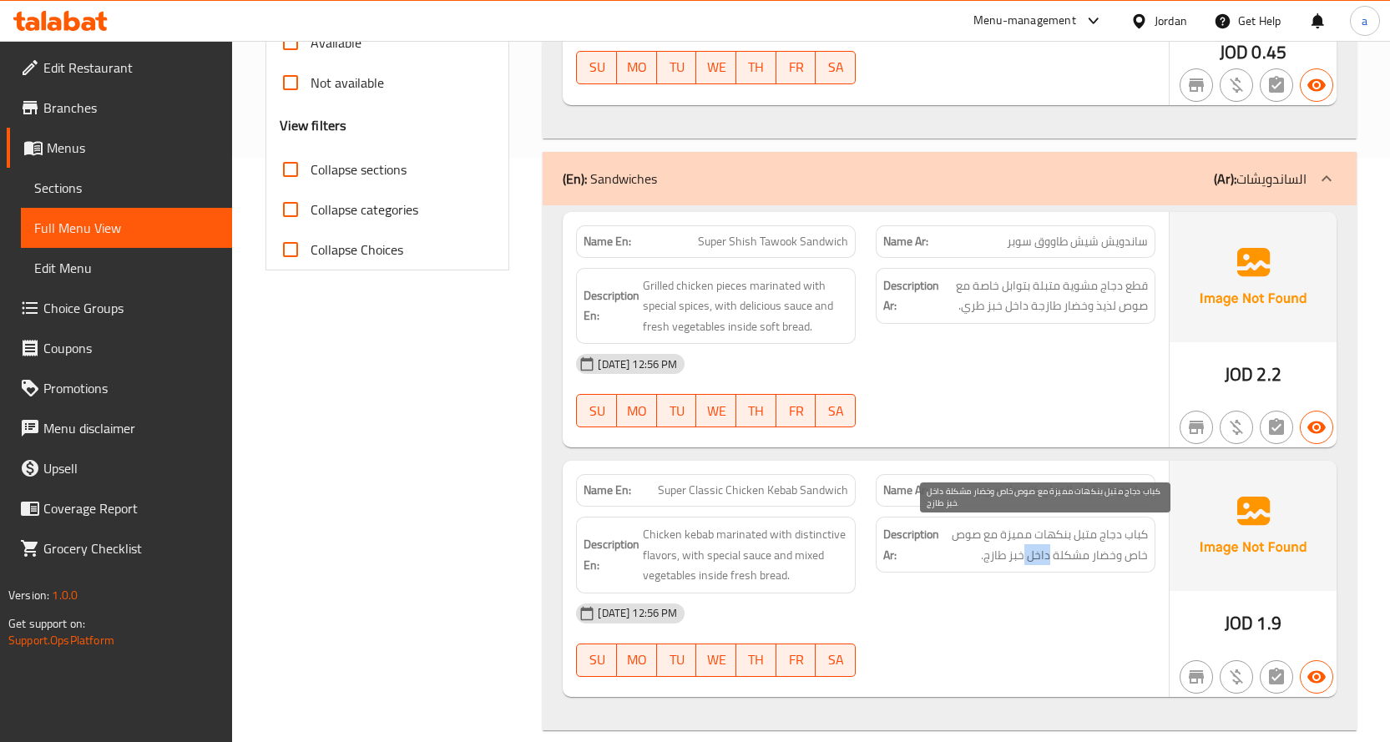
click at [1036, 550] on span "كباب دجاج متبل بنكهات مميزة مع صوص خاص وخضار مشكلة داخل خبز طازج." at bounding box center [1045, 544] width 205 height 41
click at [1048, 555] on span "كباب دجاج متبل بنكهات مميزة مع صوص خاص وخضار مشكلة داخل خبز طازج." at bounding box center [1045, 544] width 205 height 41
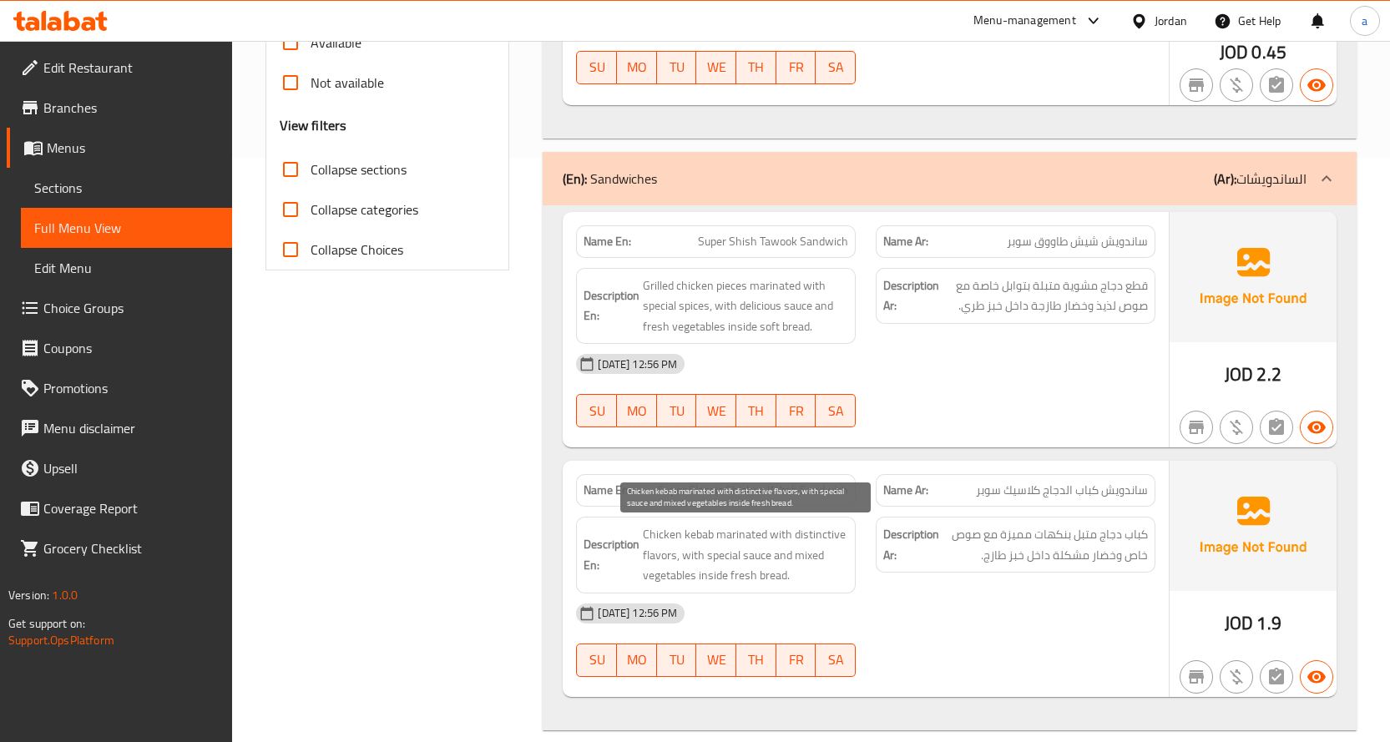
click at [757, 541] on span "Chicken kebab marinated with distinctive flavors, with special sauce and mixed …" at bounding box center [745, 555] width 205 height 62
click at [971, 560] on span "كباب دجاج متبل بنكهات مميزة مع صوص خاص وخضار مشكلة داخل خبز طازج." at bounding box center [1045, 544] width 205 height 41
drag, startPoint x: 789, startPoint y: 537, endPoint x: 676, endPoint y: 557, distance: 115.3
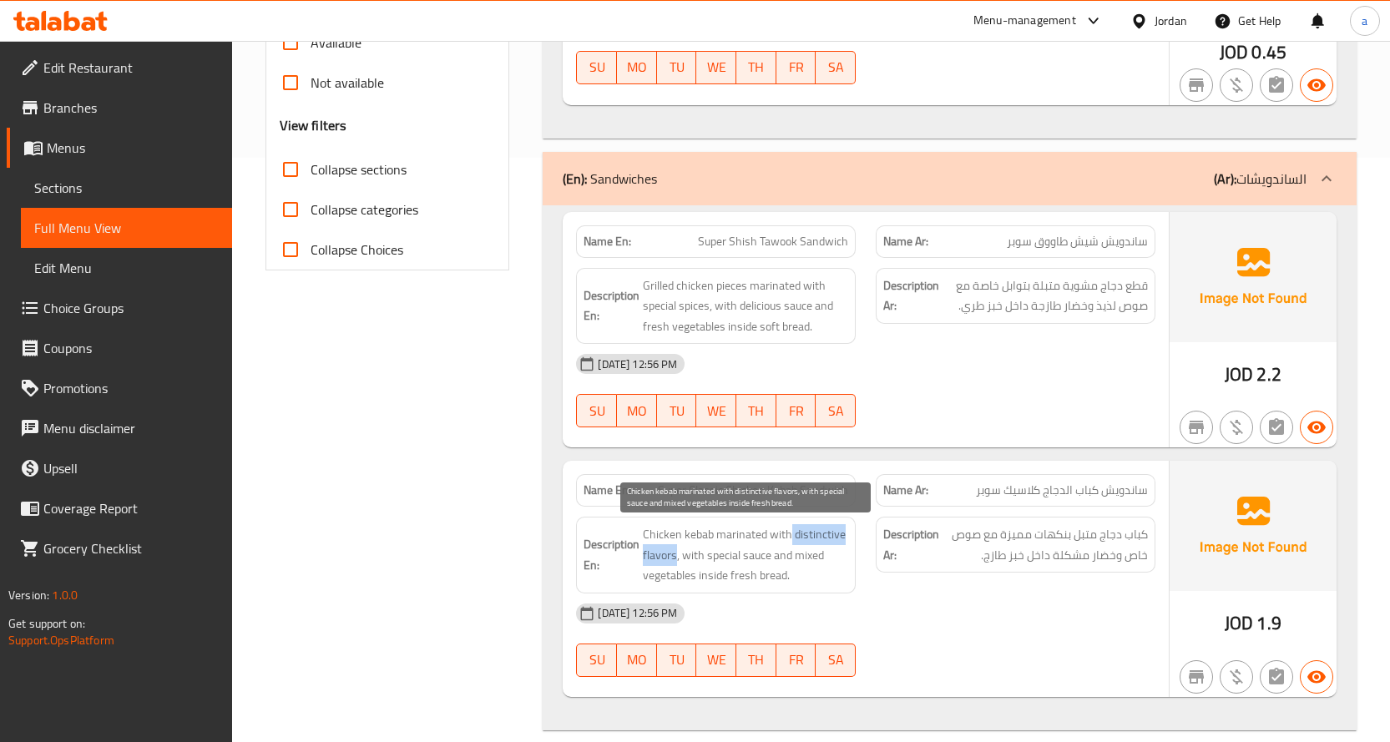
click at [676, 557] on span "Chicken kebab marinated with distinctive flavors, with special sauce and mixed …" at bounding box center [745, 555] width 205 height 62
copy span "distinctive flavors"
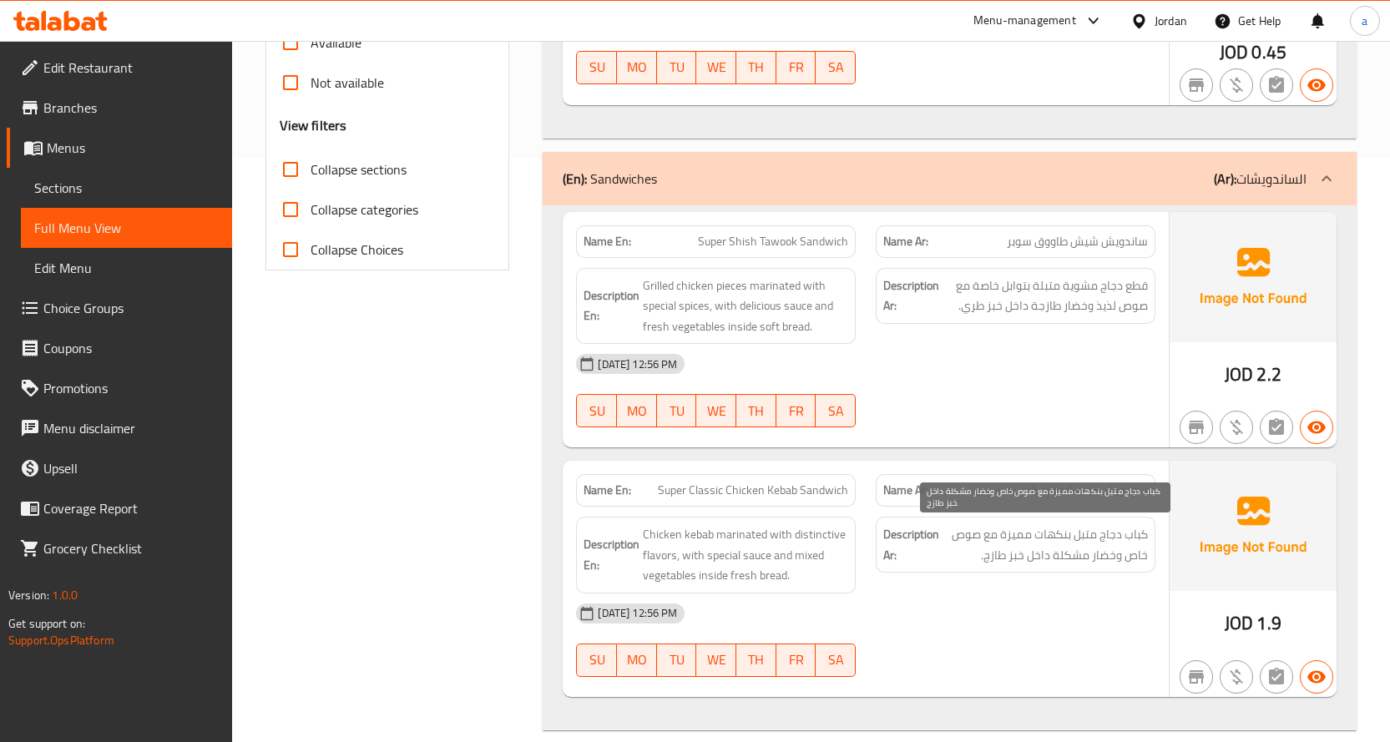
click at [951, 550] on span "كباب دجاج متبل بنكهات مميزة مع صوص خاص وخضار مشكلة داخل خبز طازج." at bounding box center [1045, 544] width 205 height 41
drag, startPoint x: 1130, startPoint y: 534, endPoint x: 1016, endPoint y: 540, distance: 114.6
click at [1016, 540] on span "كباب دجاج متبل بنكهات مميزة مع صوص خاص وخضار مشكلة داخل خبز طازج." at bounding box center [1045, 544] width 205 height 41
click at [1112, 545] on span "كباب دجاج متبل بنكهات مميزة مع صوص خاص وخضار مشكلة داخل خبز طازج." at bounding box center [1045, 544] width 205 height 41
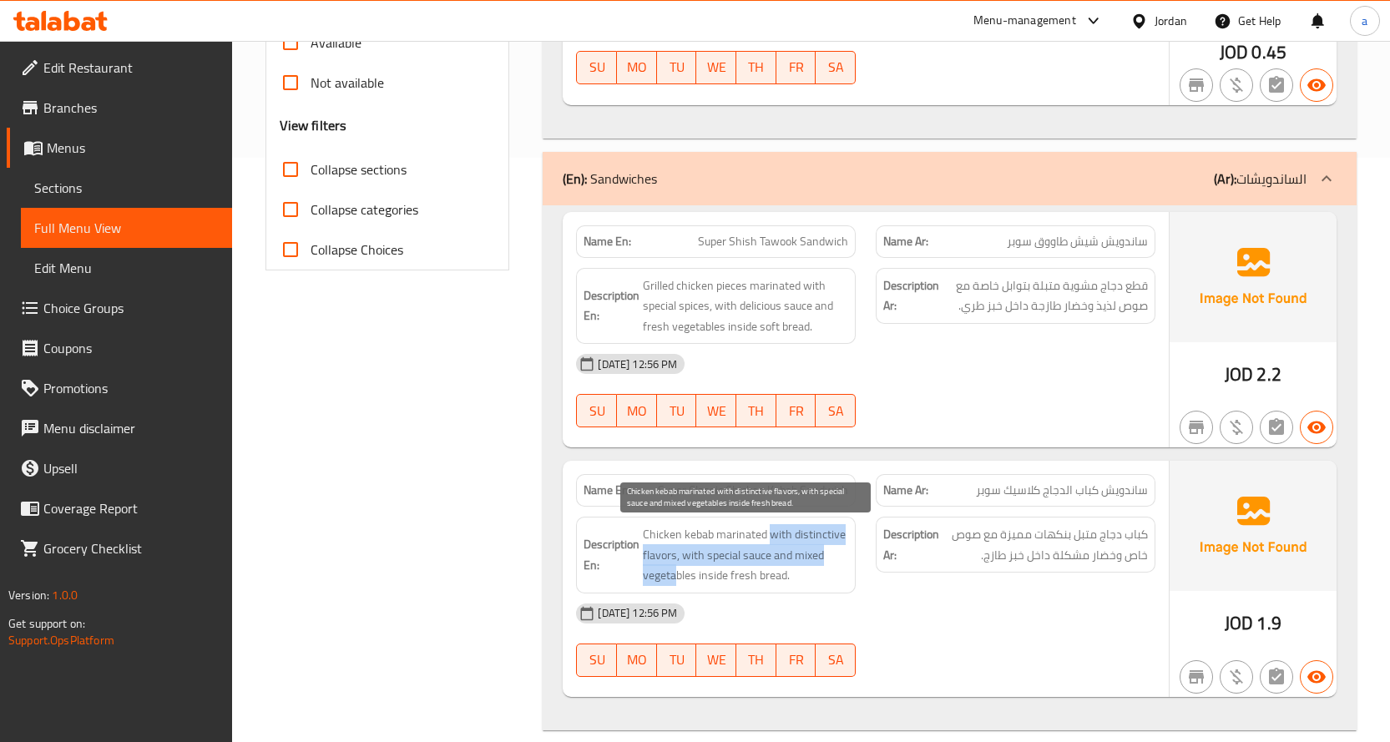
drag, startPoint x: 770, startPoint y: 533, endPoint x: 676, endPoint y: 567, distance: 100.4
click at [676, 567] on span "Chicken kebab marinated with distinctive flavors, with special sauce and mixed …" at bounding box center [745, 555] width 205 height 62
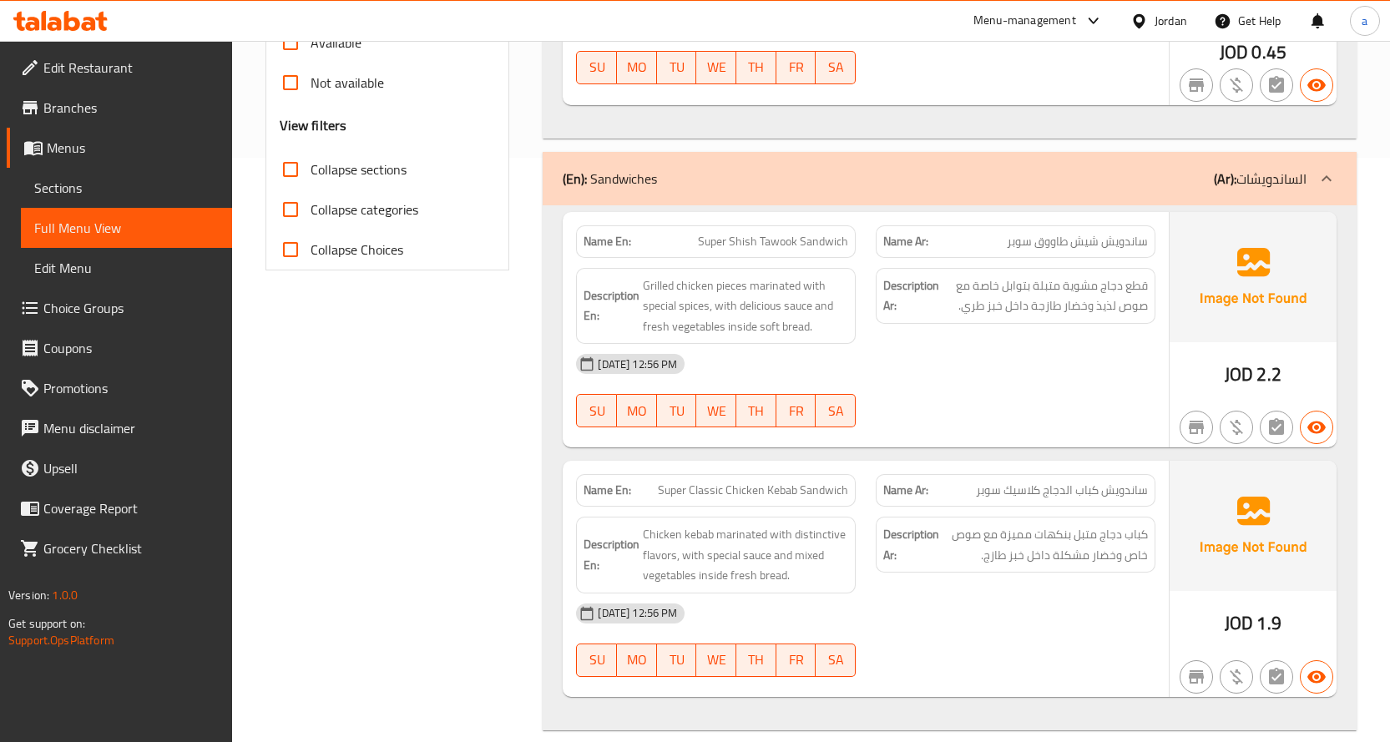
click at [929, 550] on strong "Description Ar:" at bounding box center [912, 544] width 56 height 41
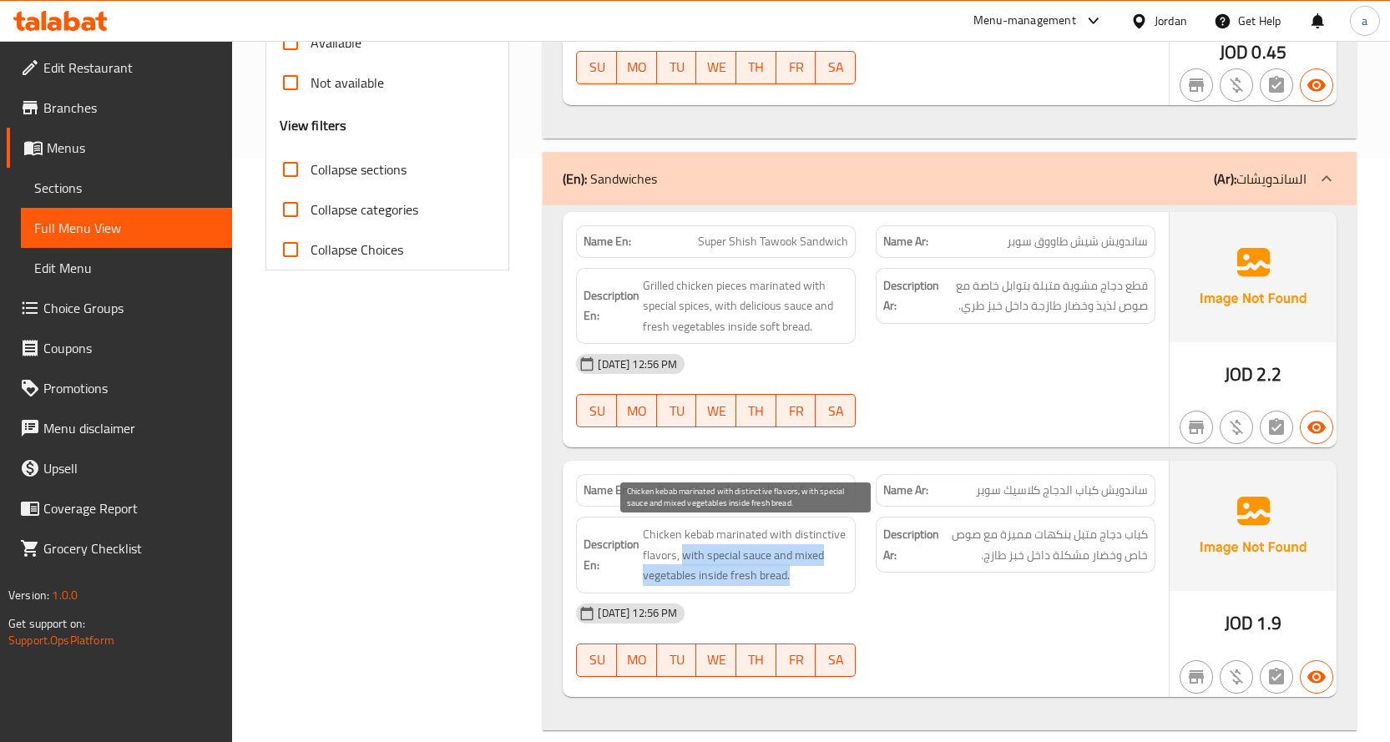
drag, startPoint x: 683, startPoint y: 559, endPoint x: 788, endPoint y: 580, distance: 107.3
click at [788, 580] on span "Chicken kebab marinated with distinctive flavors, with special sauce and mixed …" at bounding box center [745, 555] width 205 height 62
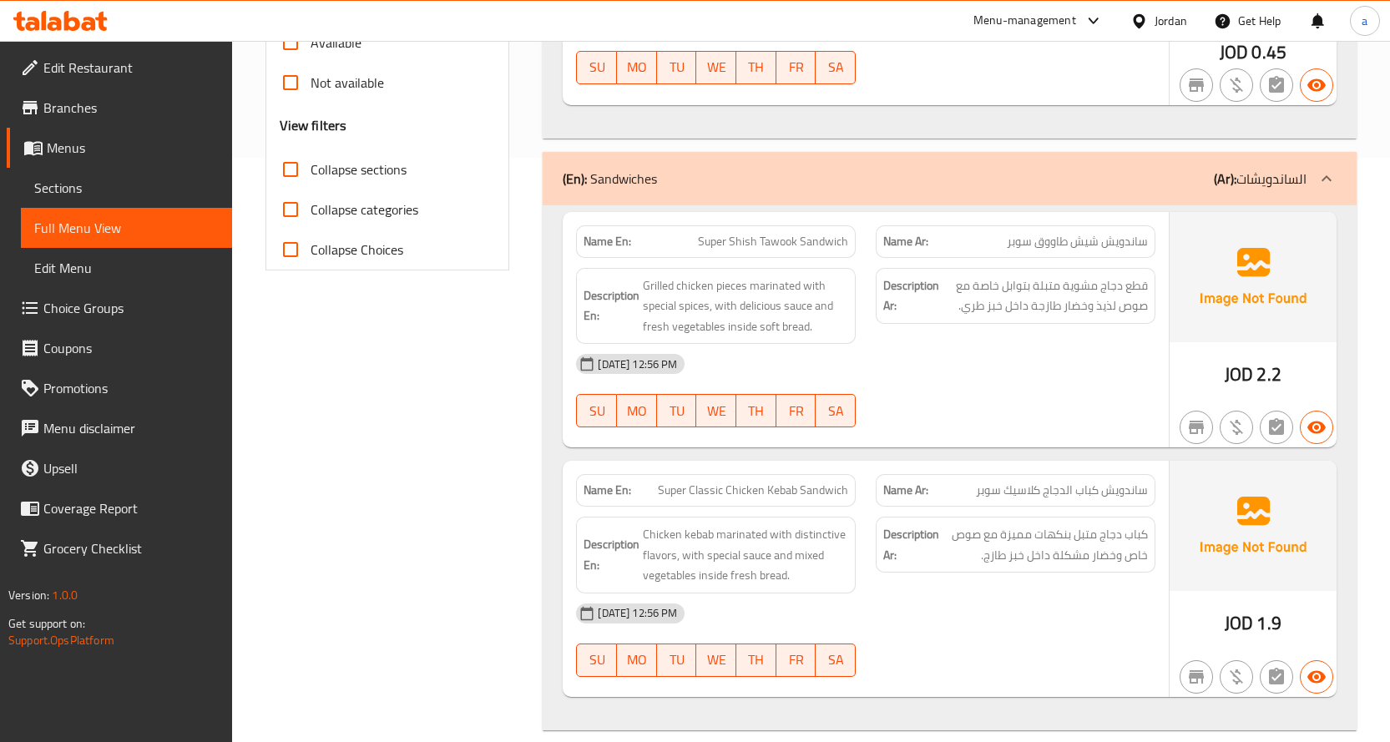
click at [1051, 588] on div "Description Ar: كباب دجاج متبل بنكهات مميزة مع صوص خاص وخضار مشكلة داخل خبز طاز…" at bounding box center [1016, 555] width 300 height 97
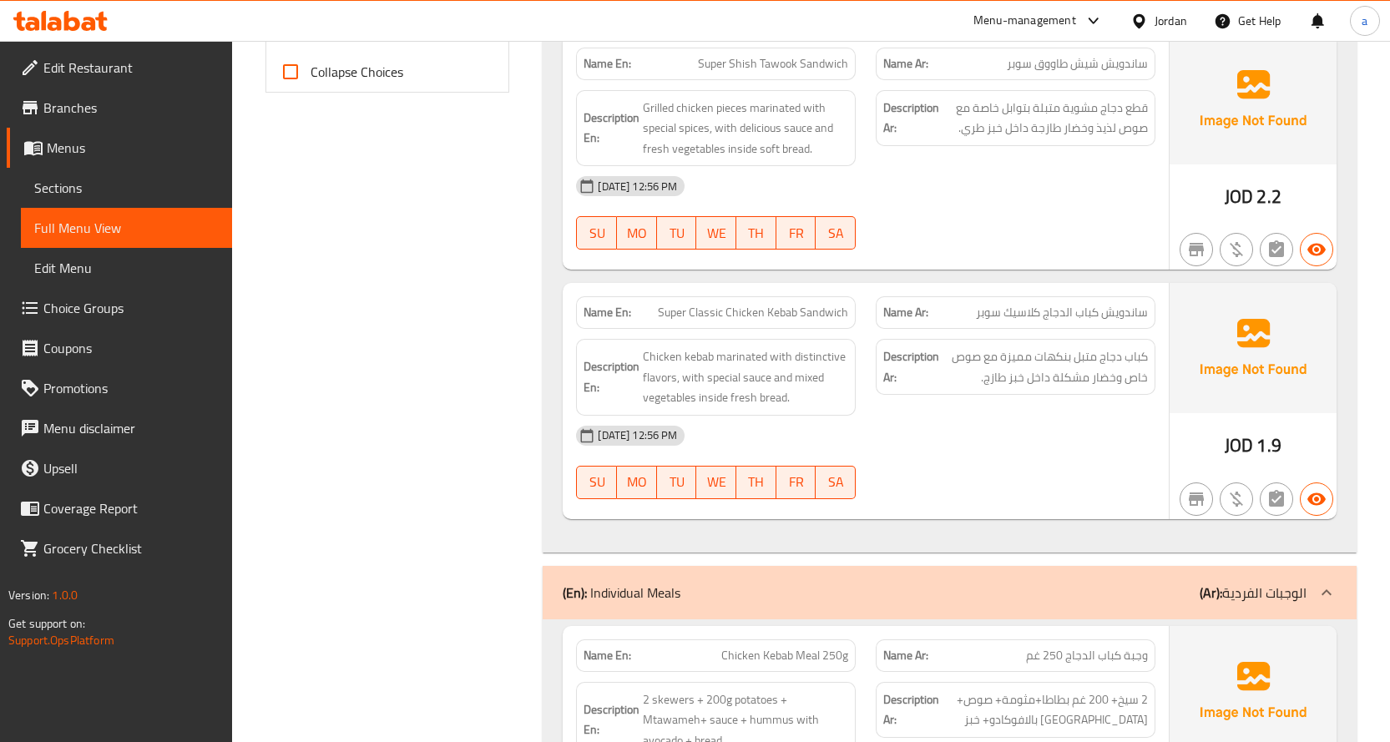
scroll to position [1002, 0]
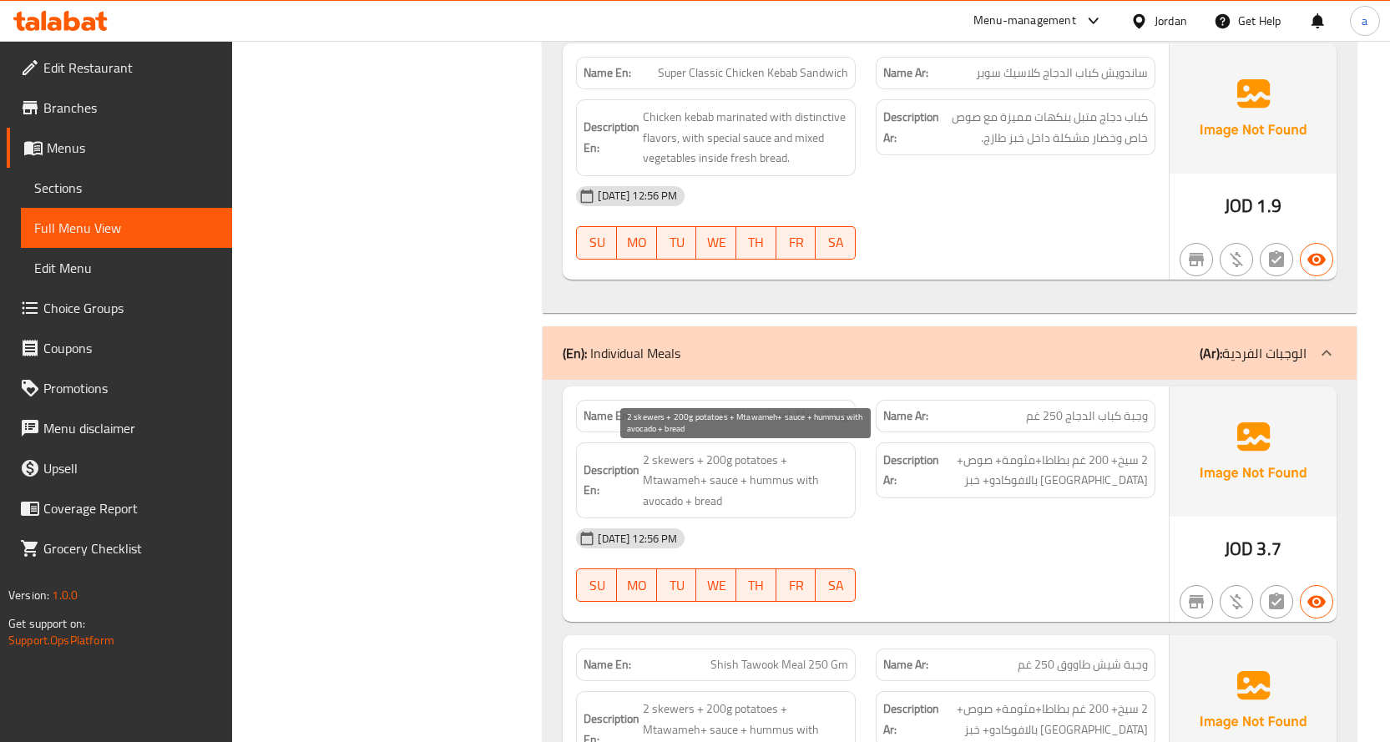
click at [670, 461] on span "2 skewers + 200g potatoes + Mtawameh+ sauce + hummus with avocado + bread" at bounding box center [745, 481] width 205 height 62
copy span "skewers"
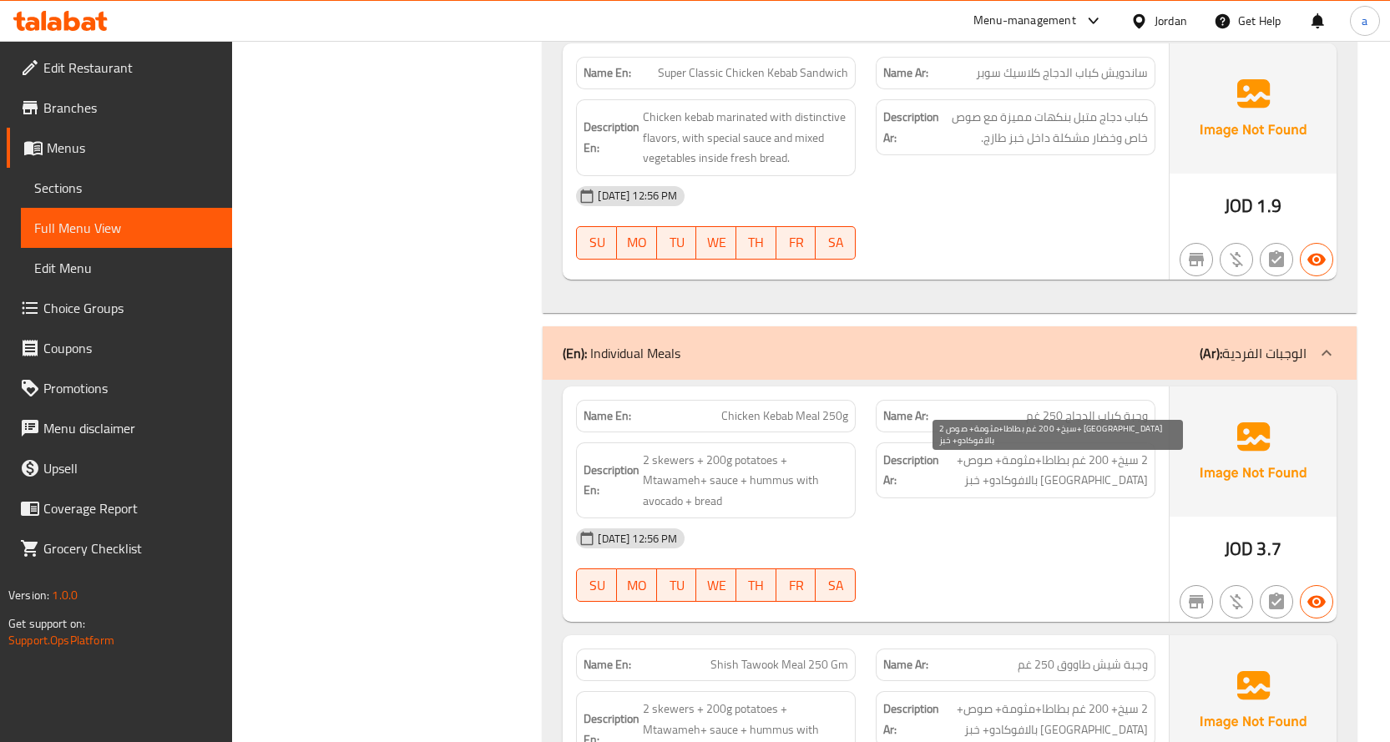
click at [1105, 463] on span "2 سيخ+ 200 غم بطاطا+مثومة+ صوص+ [GEOGRAPHIC_DATA] بالافوكادو+ خبز" at bounding box center [1045, 470] width 205 height 41
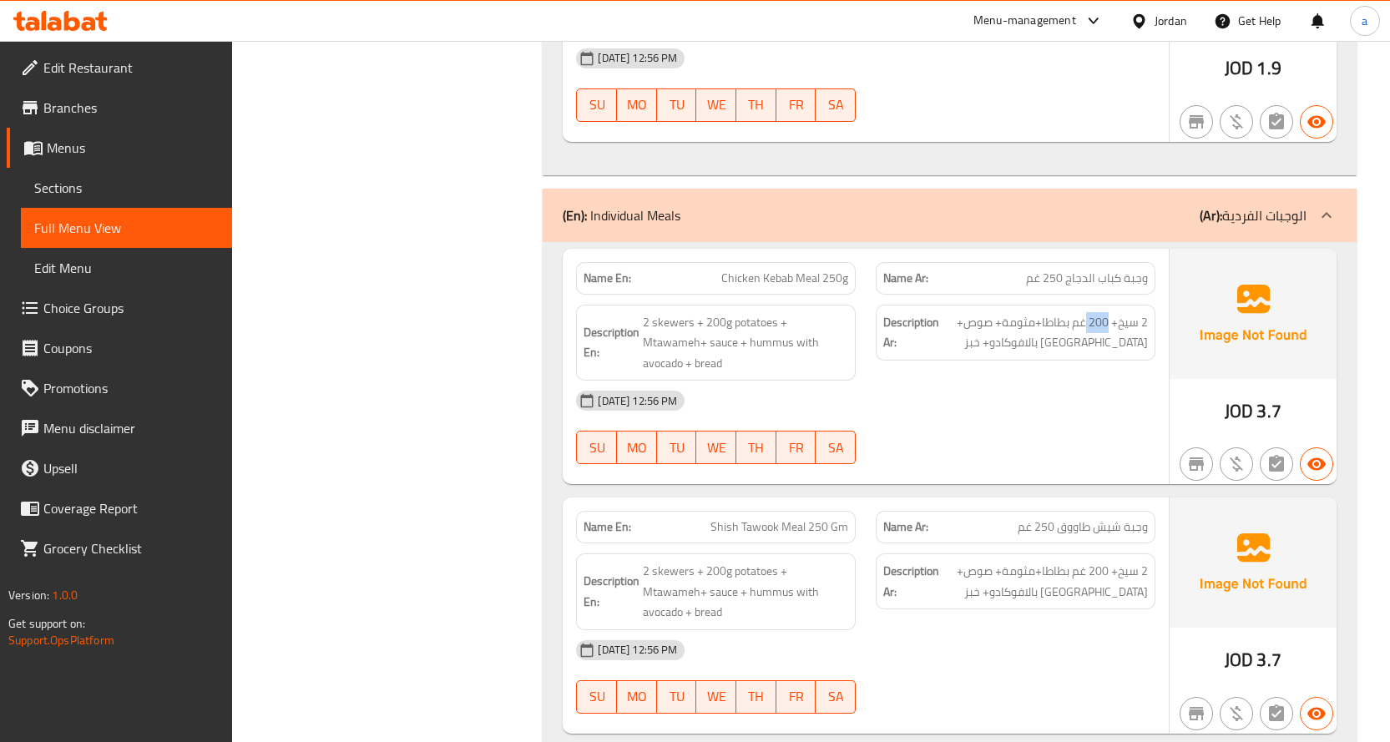
scroll to position [1169, 0]
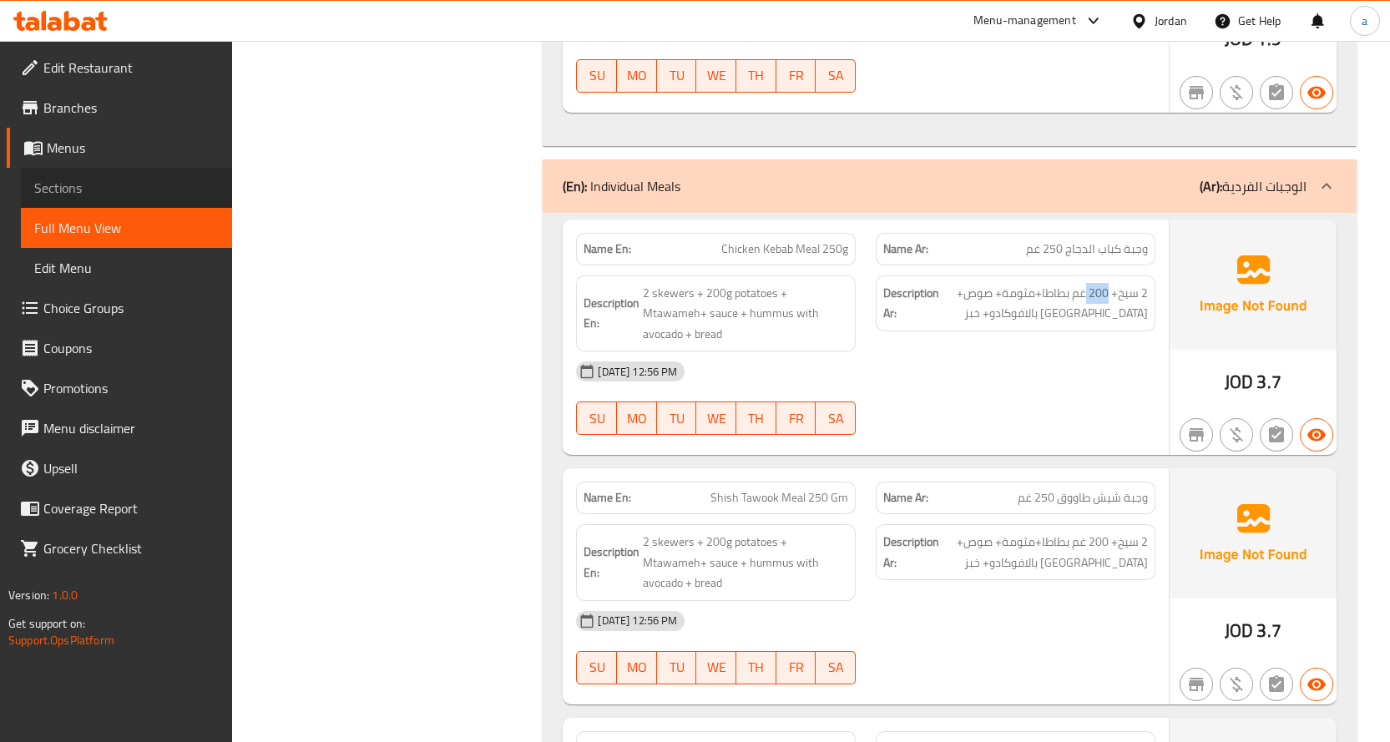
click at [113, 191] on span "Sections" at bounding box center [126, 188] width 185 height 20
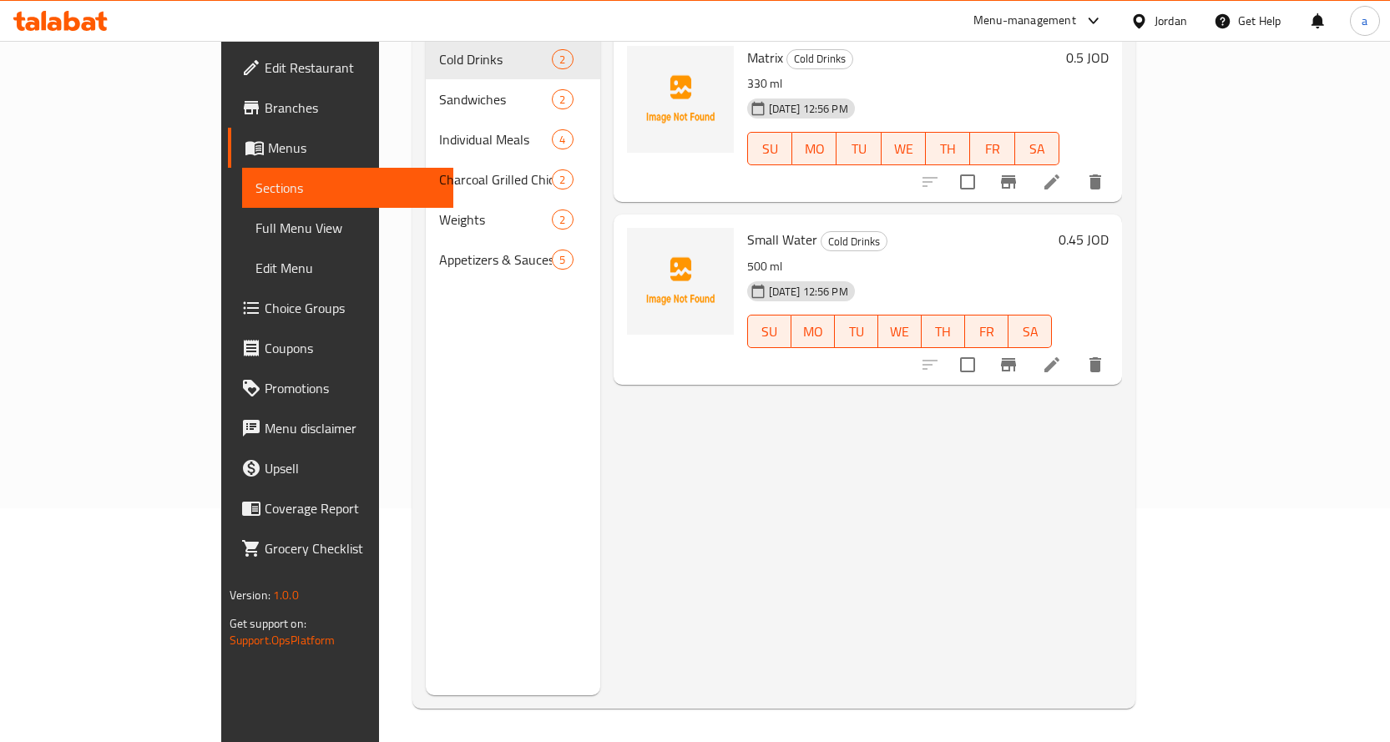
click at [268, 150] on span "Menus" at bounding box center [354, 148] width 172 height 20
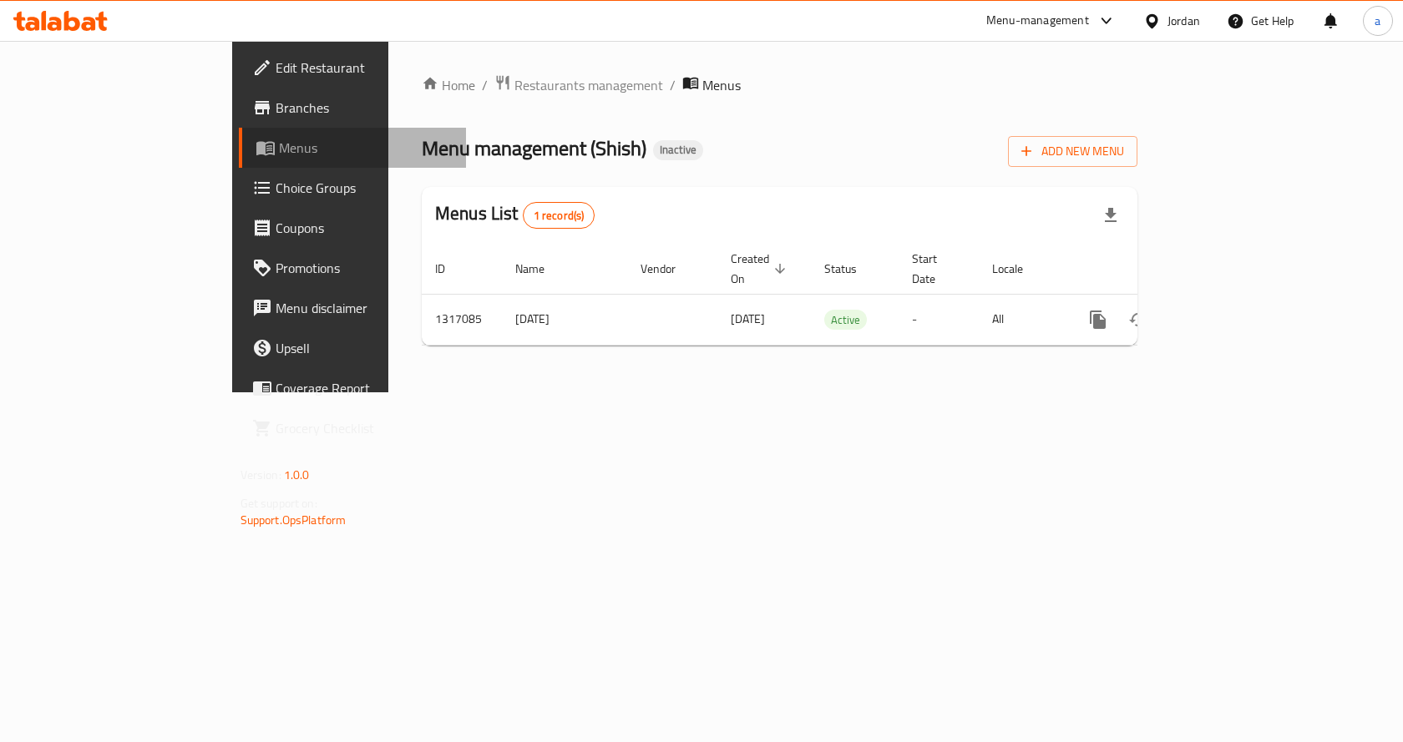
click at [239, 164] on link "Menus" at bounding box center [353, 148] width 228 height 40
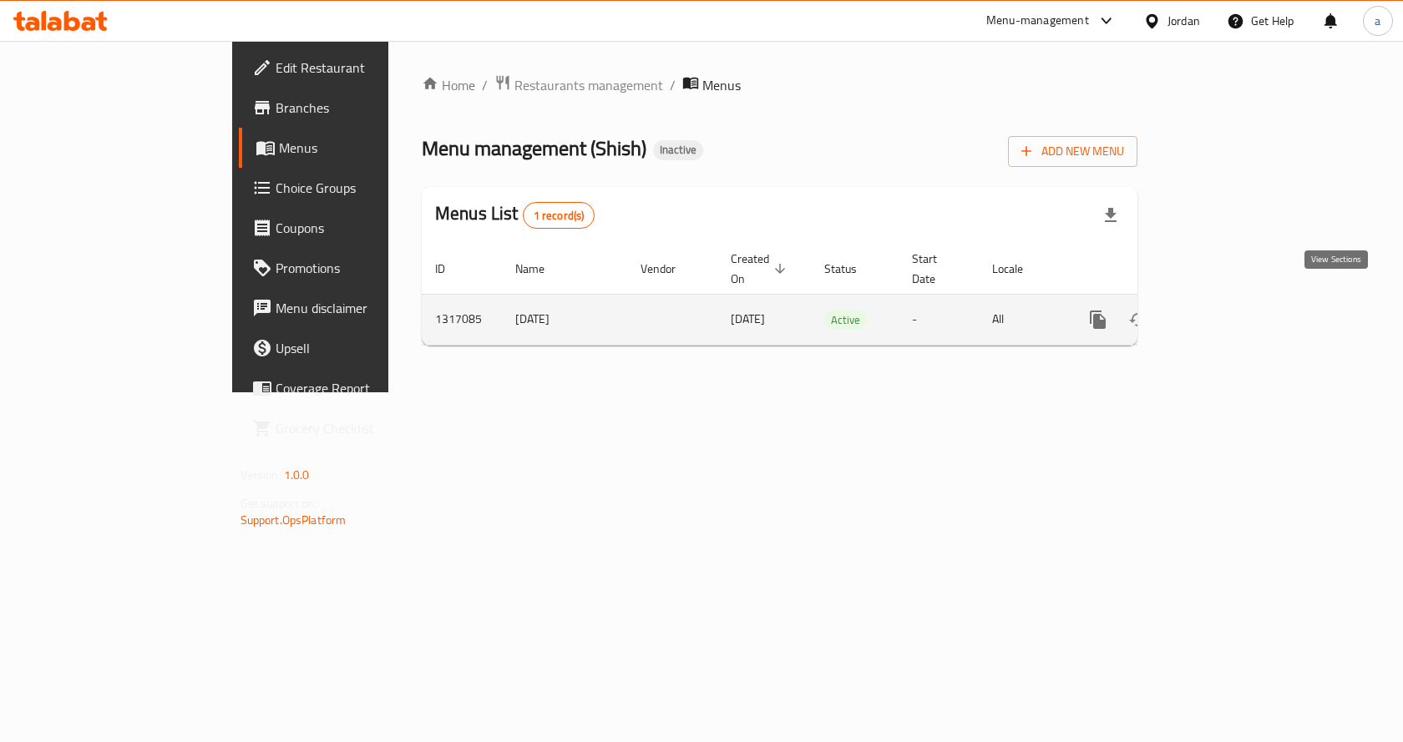
click at [1238, 301] on link "enhanced table" at bounding box center [1218, 320] width 40 height 40
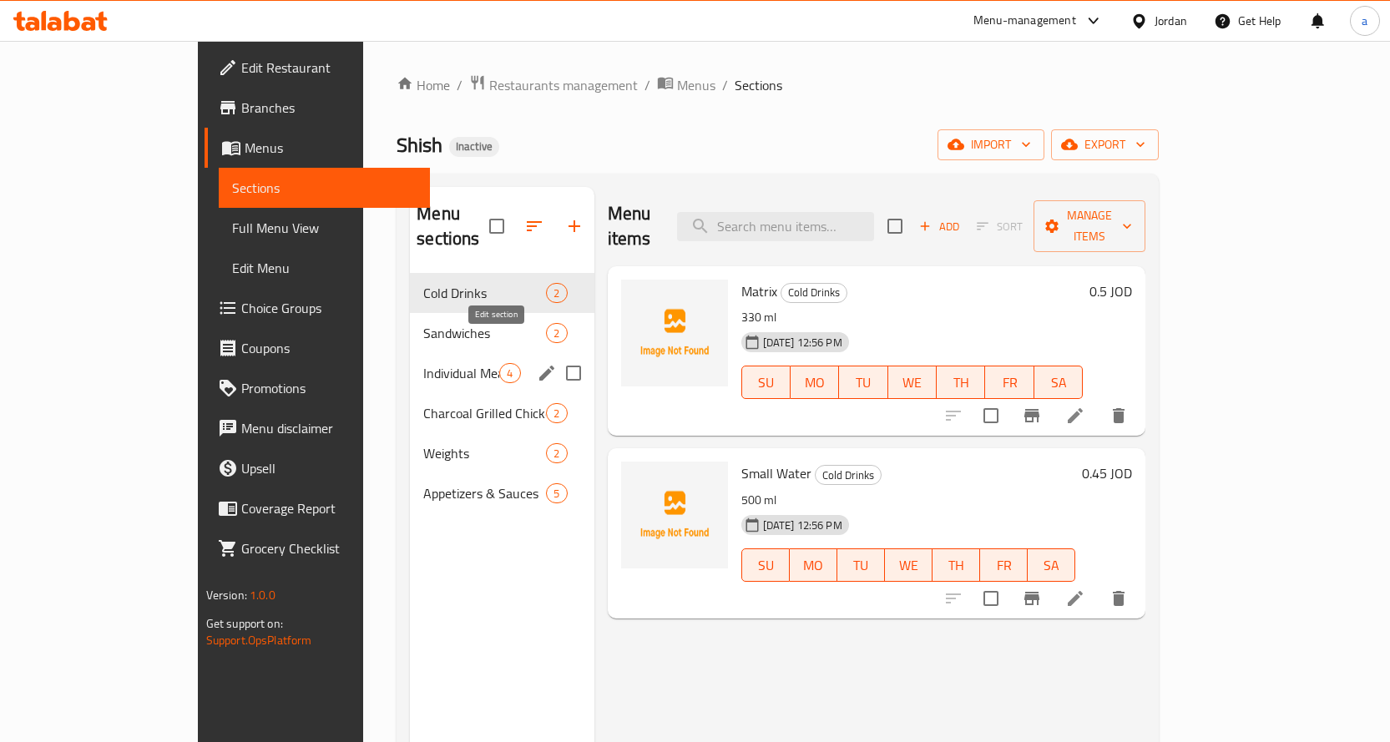
click at [537, 363] on icon "edit" at bounding box center [547, 373] width 20 height 20
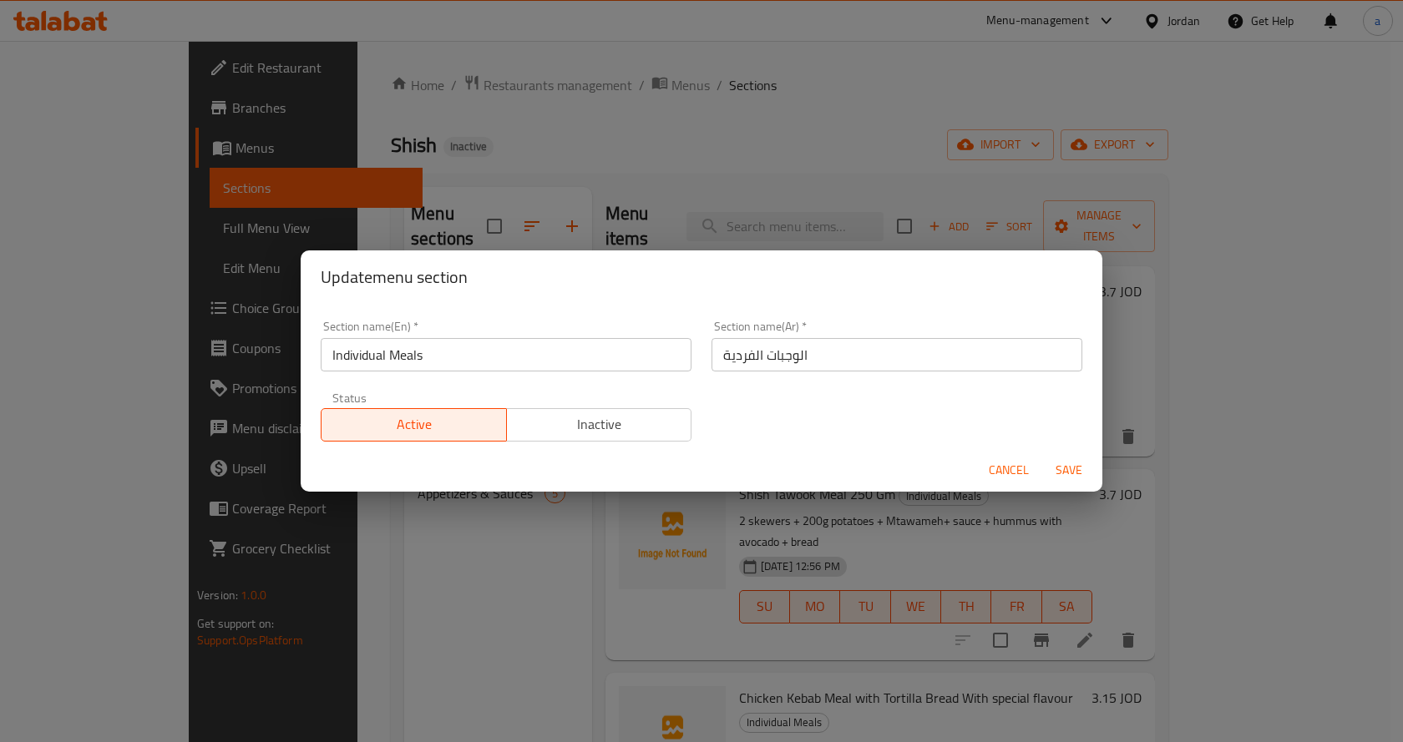
click at [490, 139] on div "Update menu section Section name(En)   * Individual Meals Section name(En) * Se…" at bounding box center [701, 371] width 1403 height 742
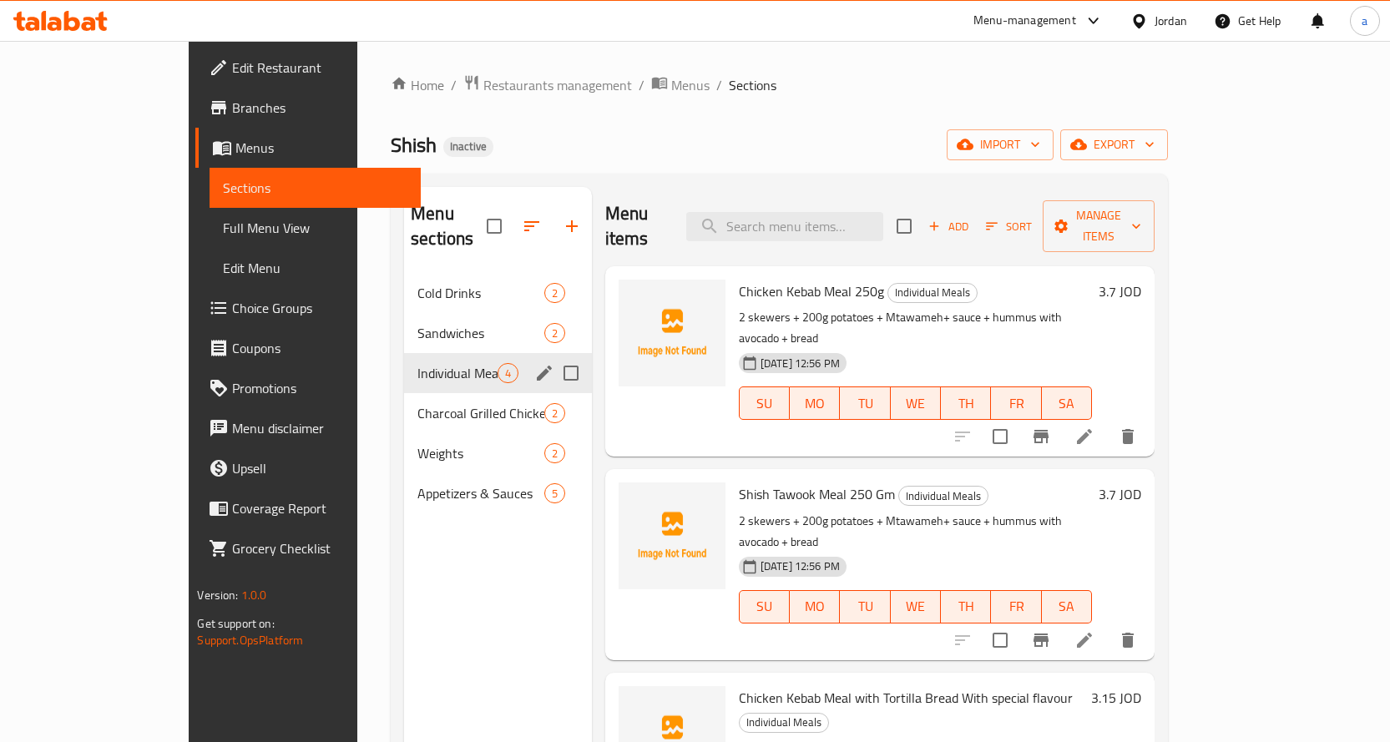
click at [418, 363] on span "Individual Meals" at bounding box center [458, 373] width 80 height 20
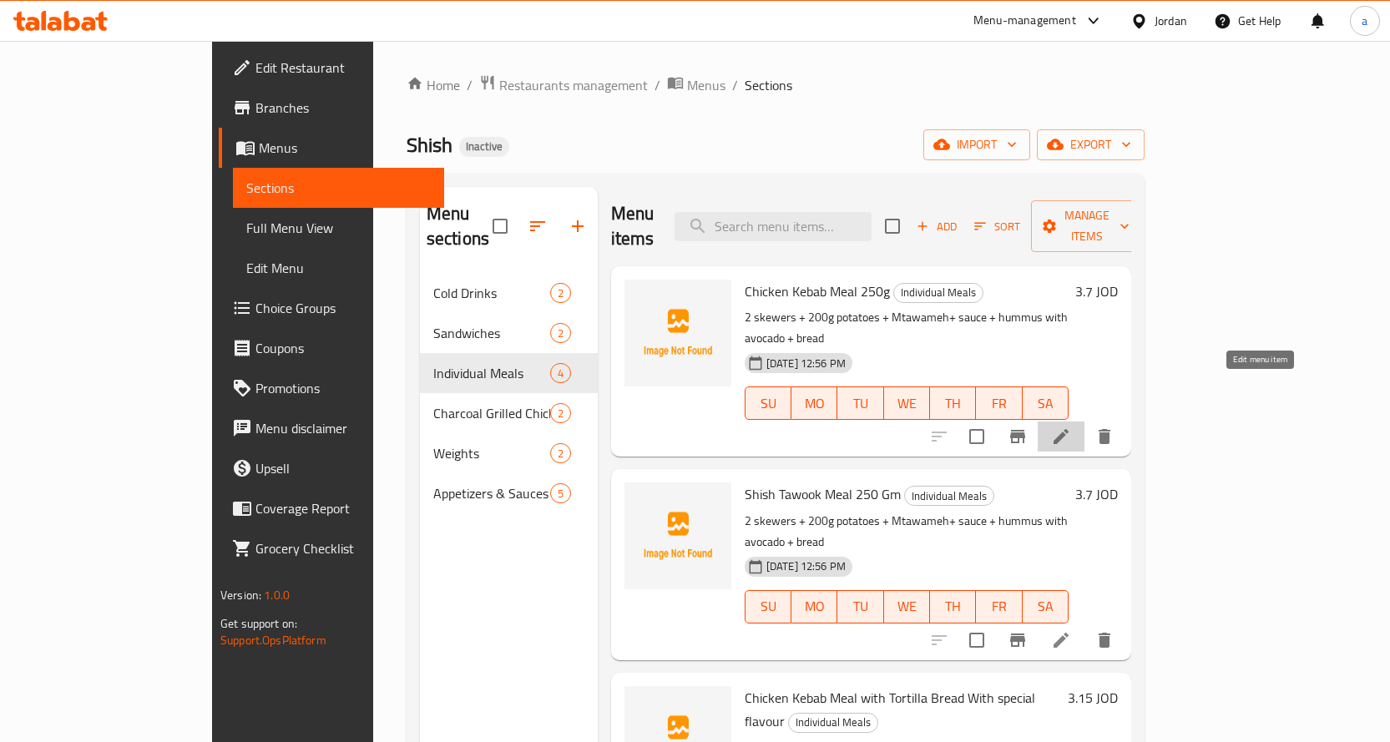
click at [1071, 427] on icon at bounding box center [1061, 437] width 20 height 20
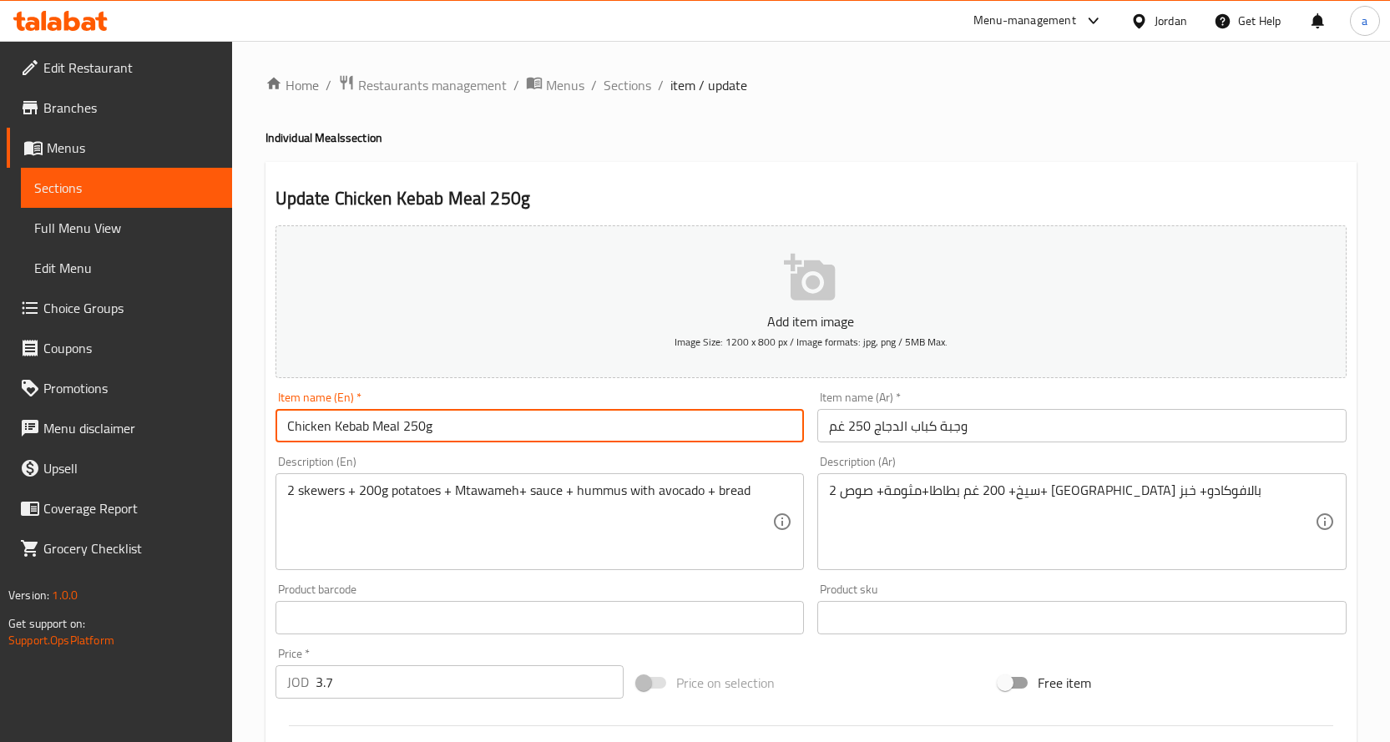
click at [441, 427] on input "Chicken Kebab Meal 250g" at bounding box center [540, 425] width 529 height 33
type input "Chicken Kebab Meal 250gm"
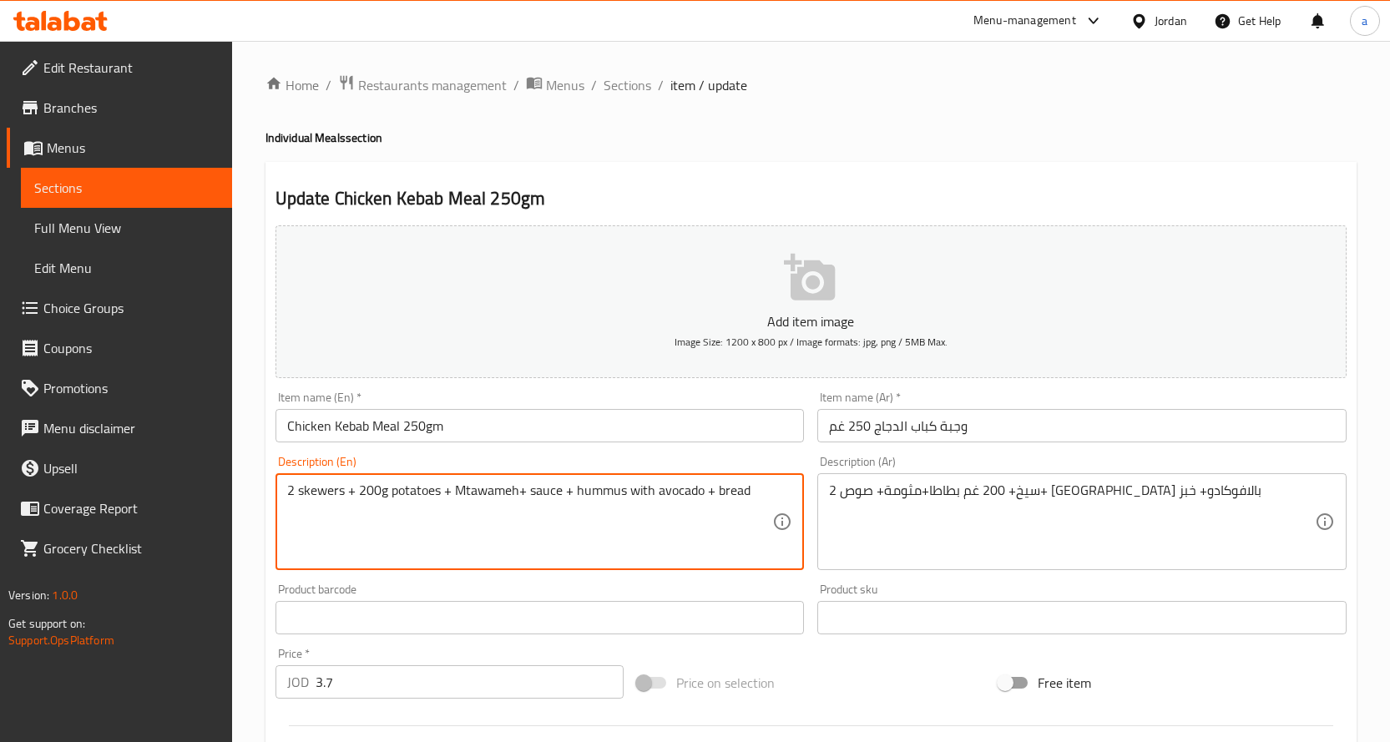
click at [384, 495] on textarea "2 skewers + 200g potatoes + Mtawameh+ sauce + hummus with avocado + bread" at bounding box center [530, 522] width 486 height 79
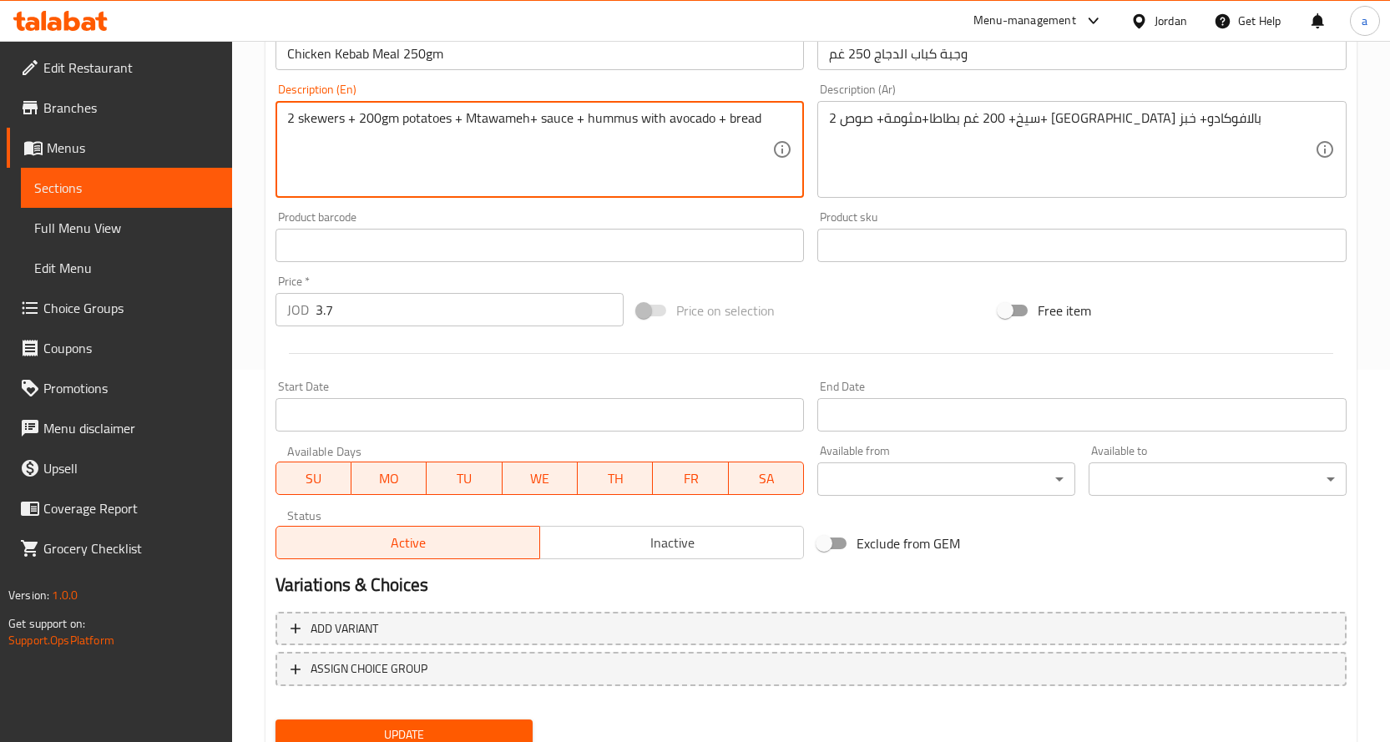
scroll to position [418, 0]
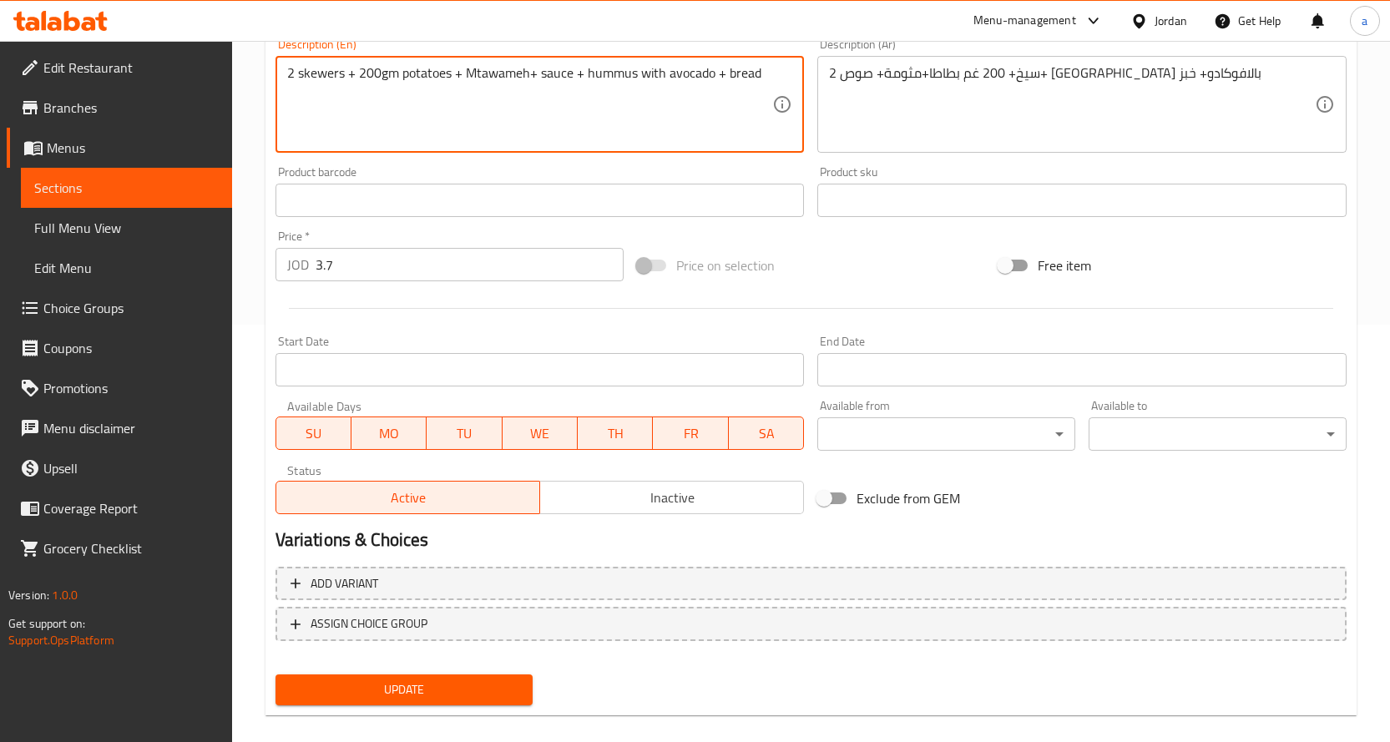
type textarea "2 skewers + 200gm potatoes + Mtawameh+ sauce + hummus with avocado + bread"
click at [408, 693] on span "Update" at bounding box center [404, 690] width 231 height 21
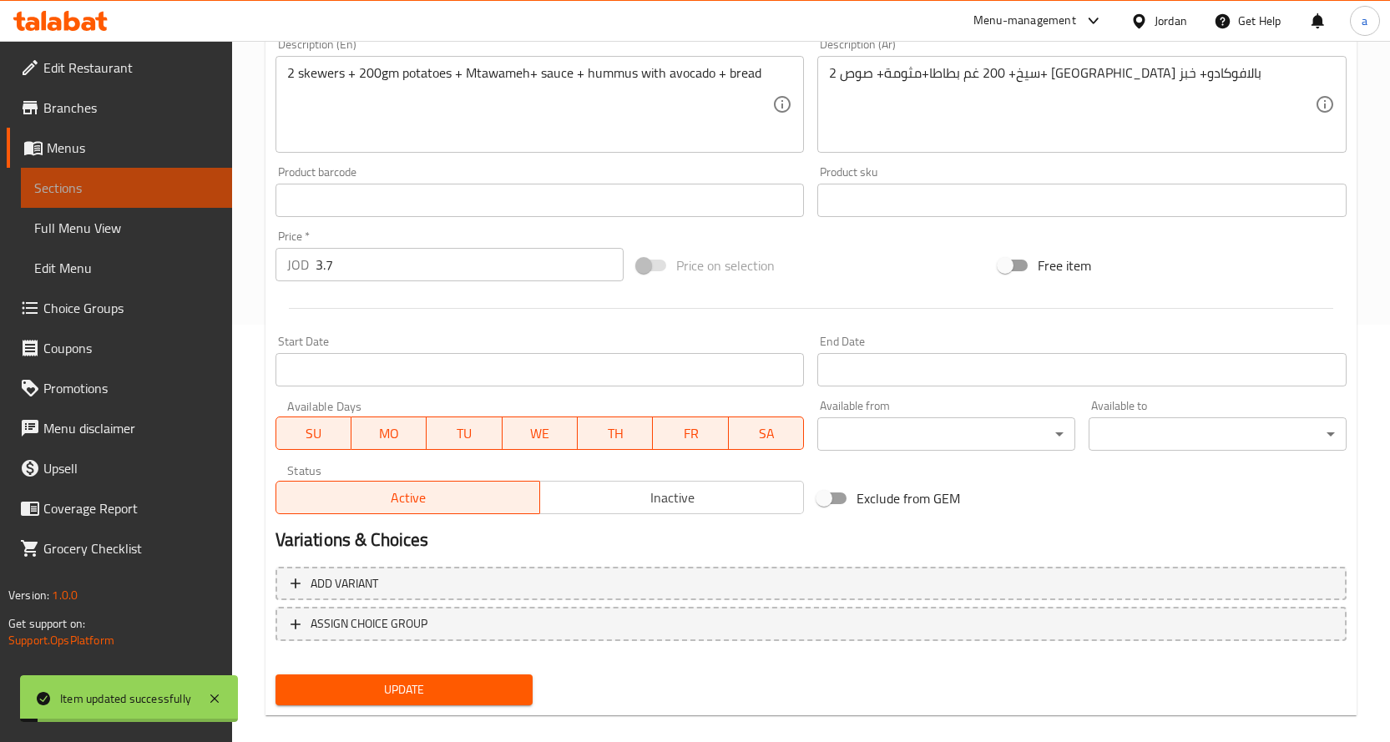
click at [139, 194] on span "Sections" at bounding box center [126, 188] width 185 height 20
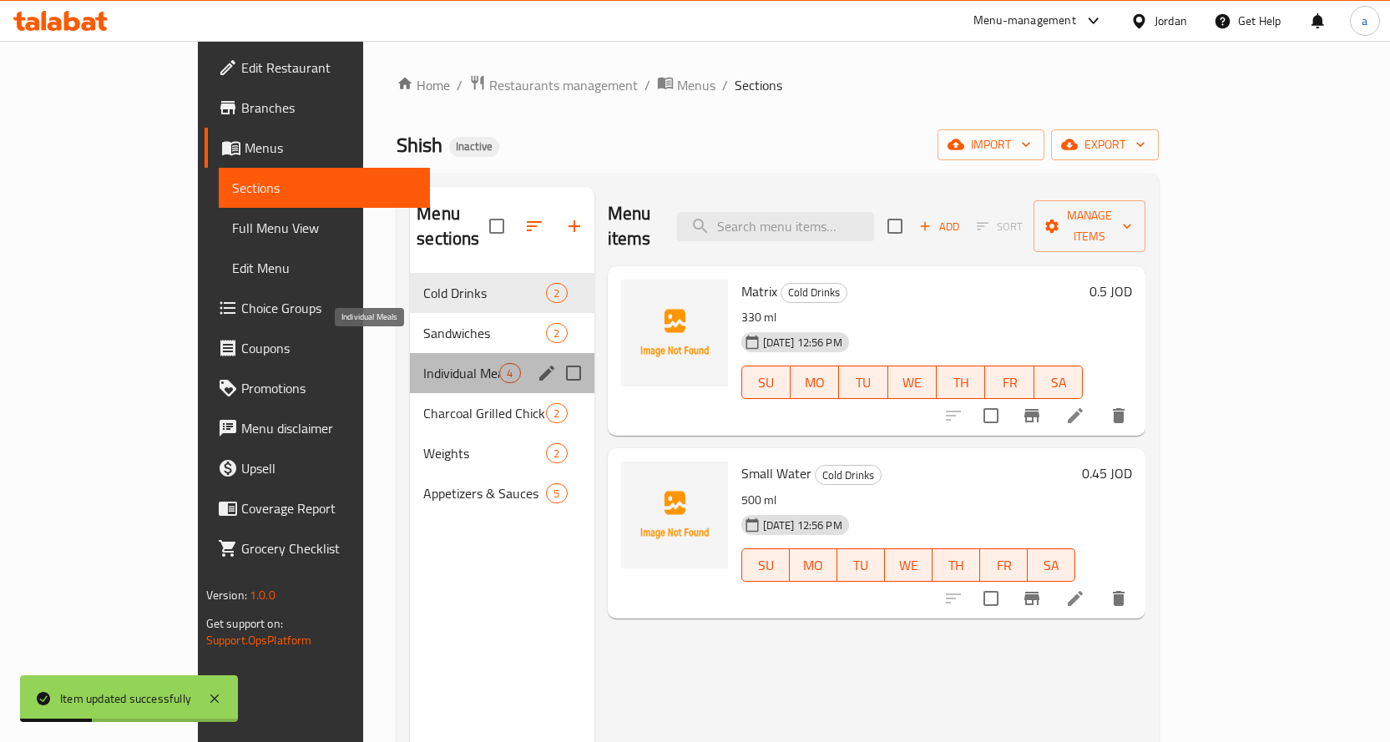
click at [423, 363] on span "Individual Meals" at bounding box center [461, 373] width 76 height 20
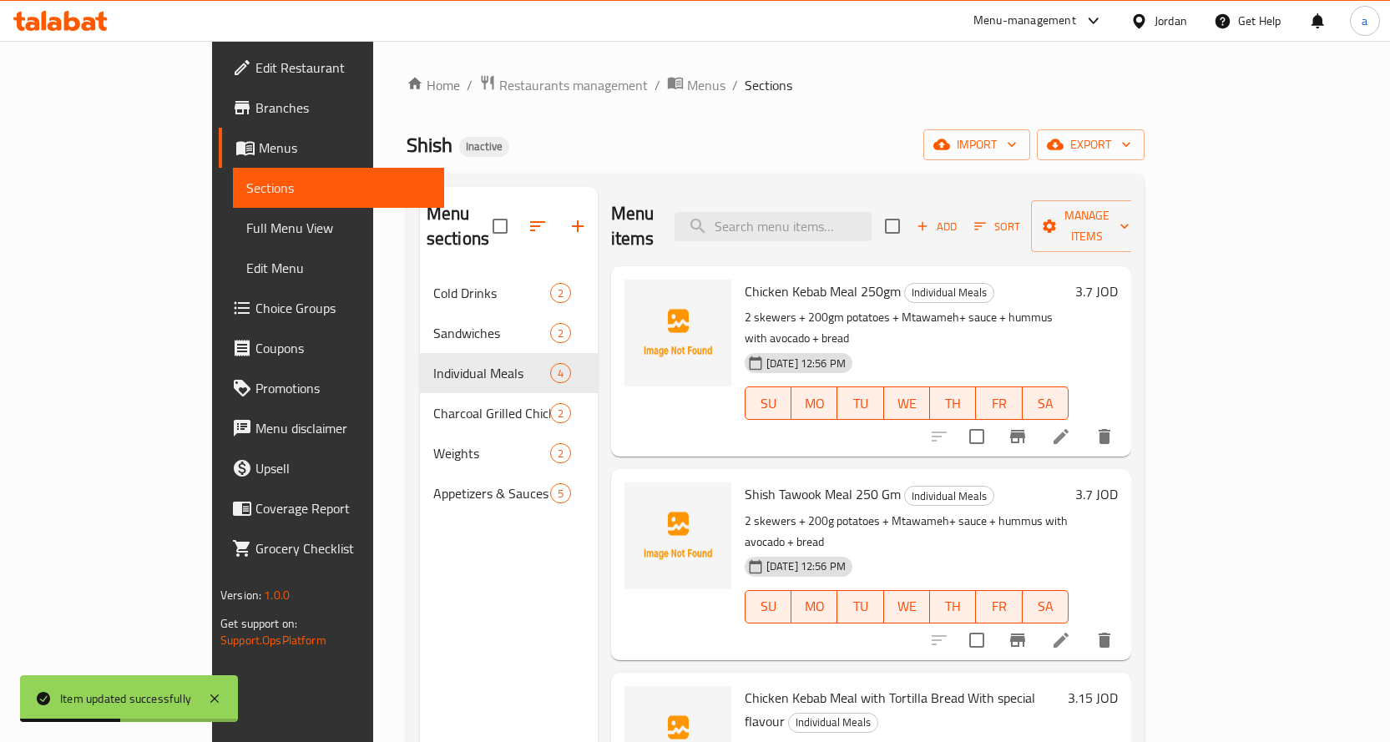
click at [1085, 626] on li at bounding box center [1061, 641] width 47 height 30
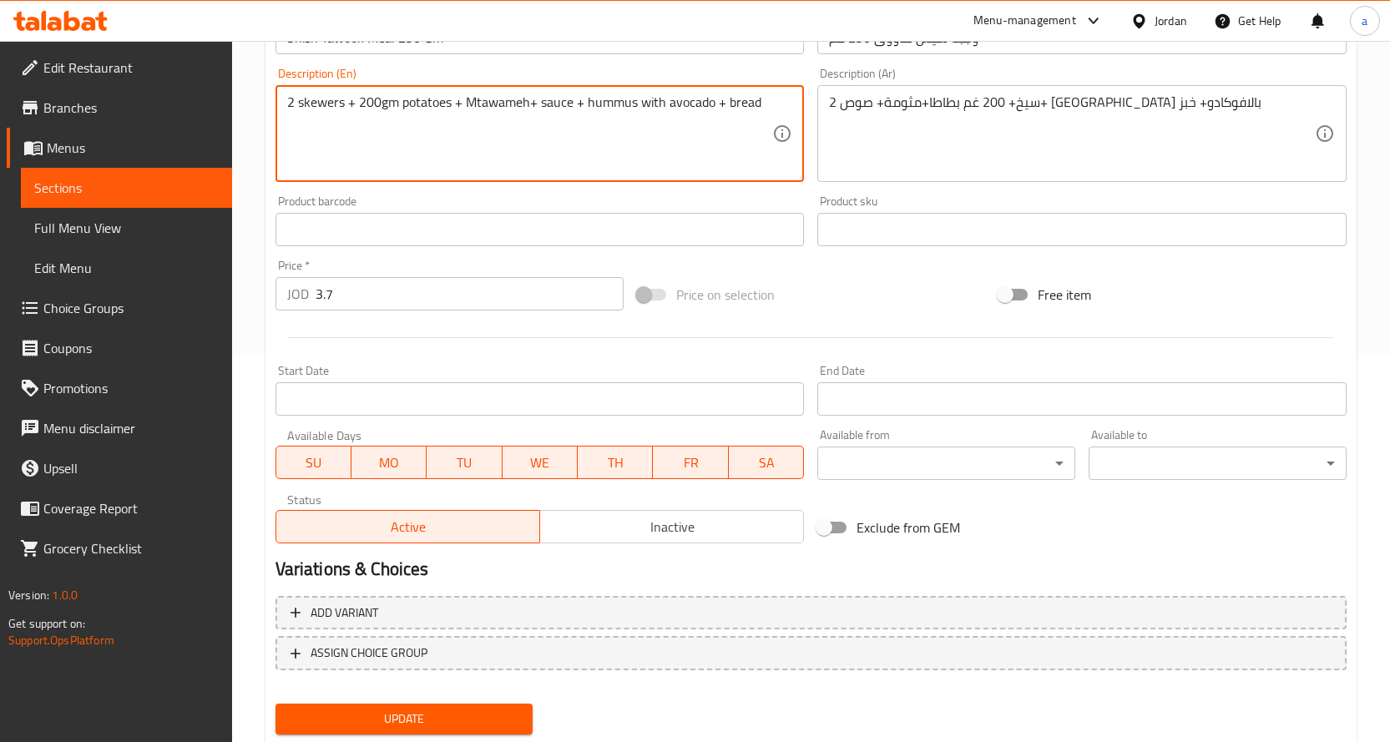
scroll to position [438, 0]
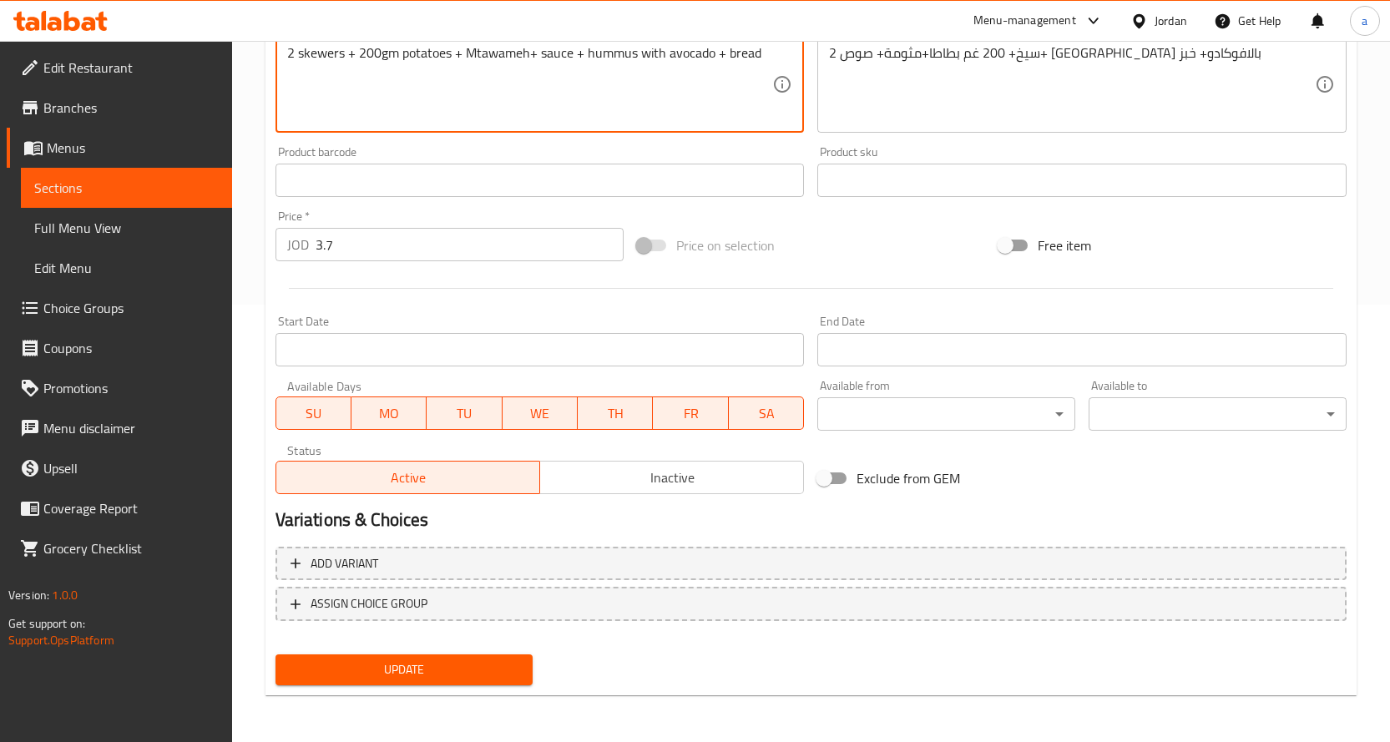
type textarea "2 skewers + 200gm potatoes + Mtawameh+ sauce + hummus with avocado + bread"
click at [433, 666] on span "Update" at bounding box center [404, 670] width 231 height 21
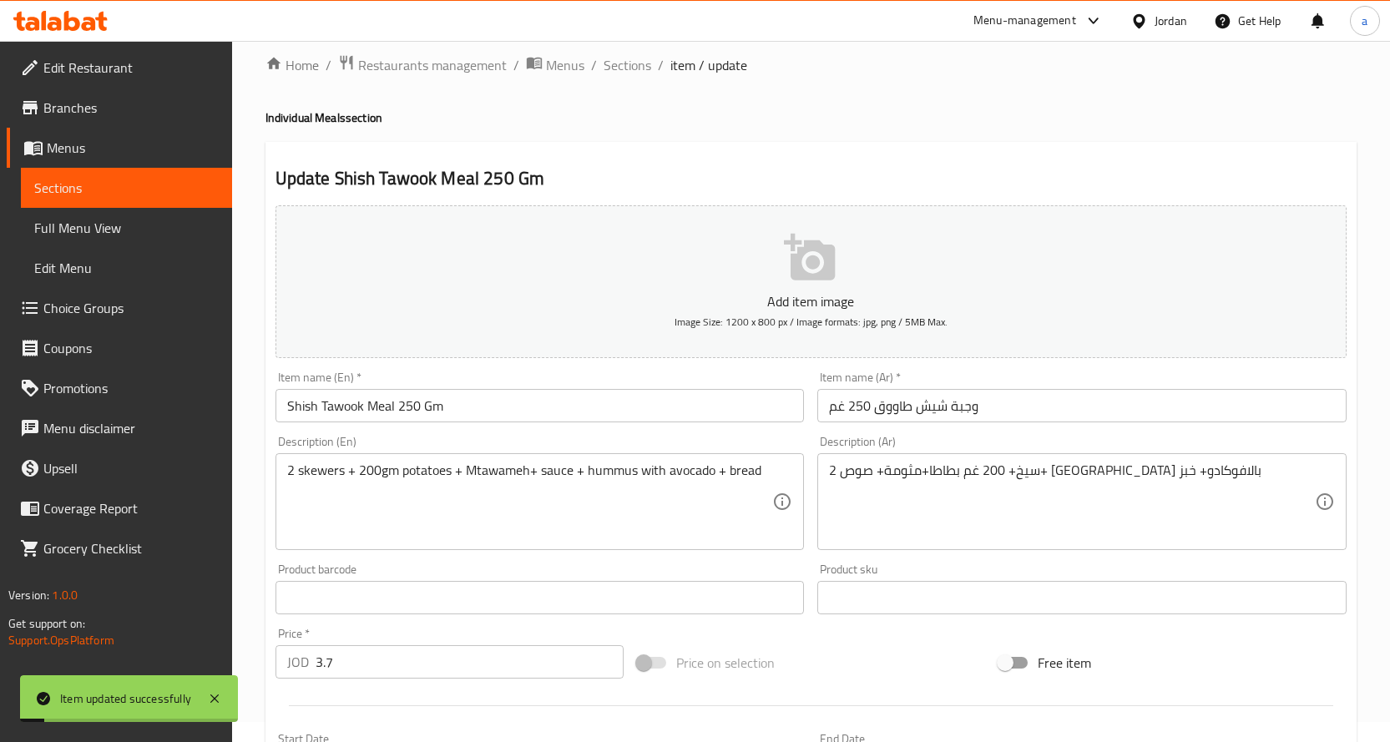
scroll to position [0, 0]
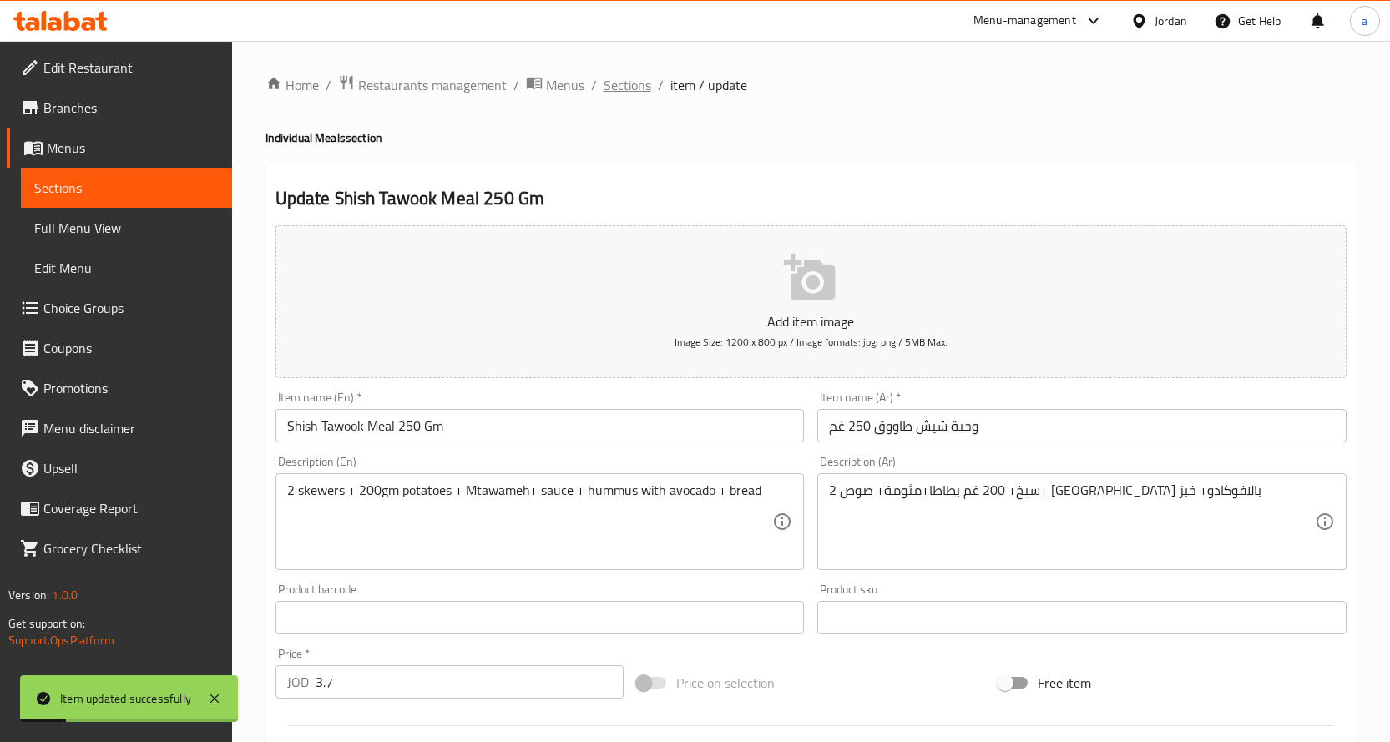
click at [639, 89] on span "Sections" at bounding box center [628, 85] width 48 height 20
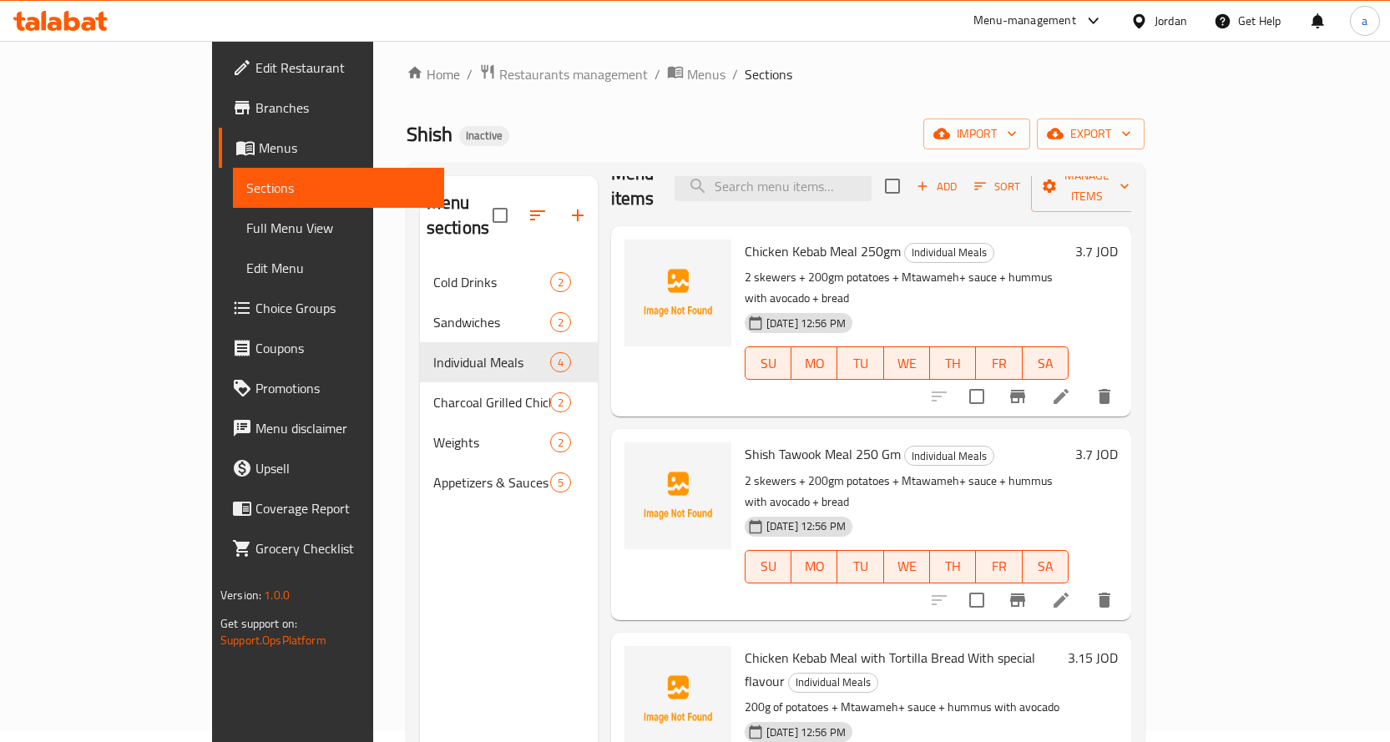
scroll to position [84, 0]
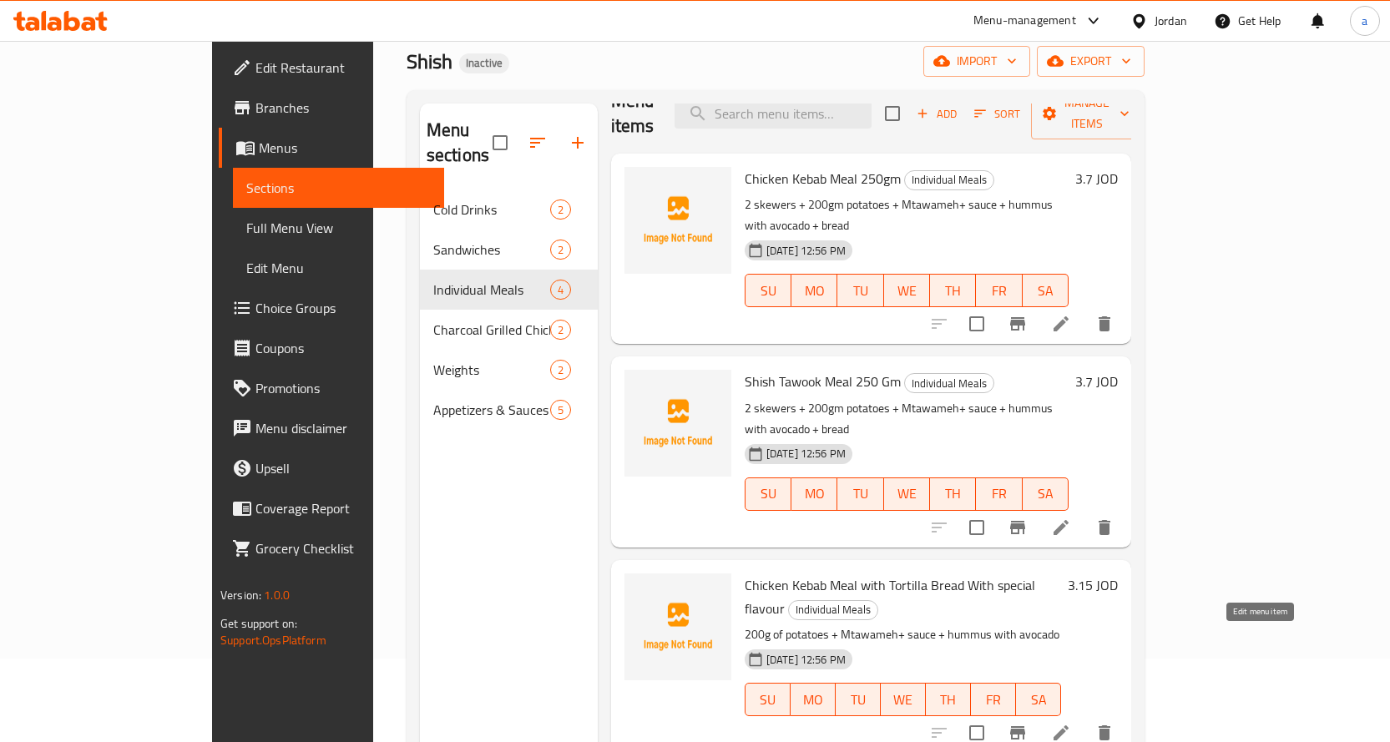
click at [1071, 723] on icon at bounding box center [1061, 733] width 20 height 20
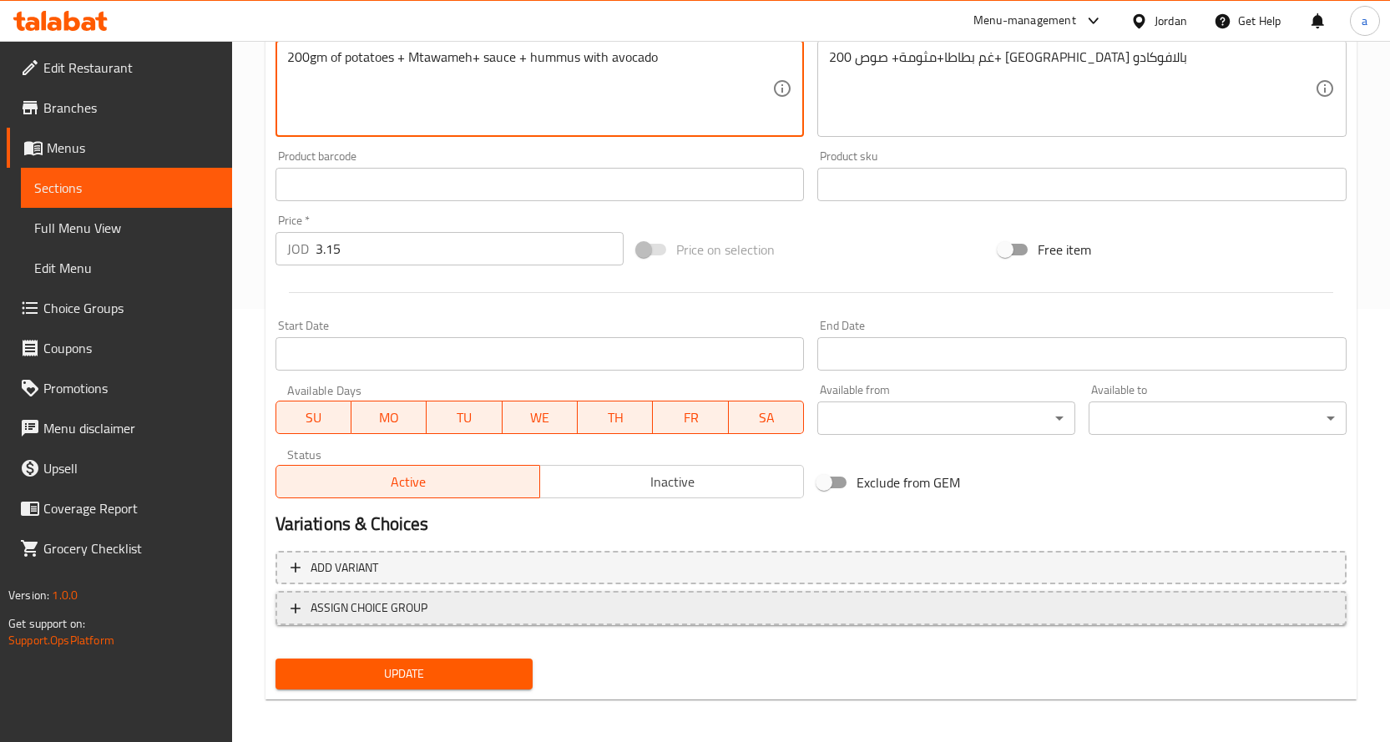
scroll to position [438, 0]
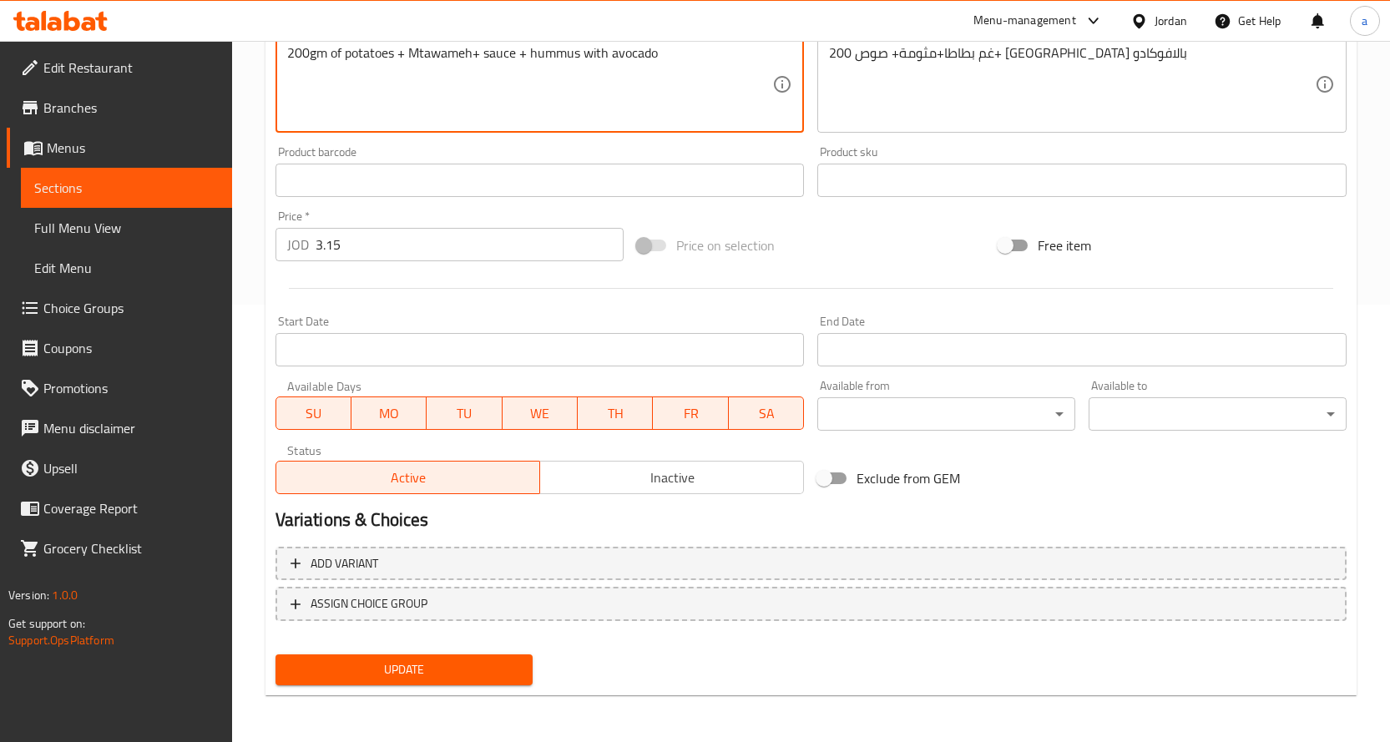
type textarea "200gm of potatoes + Mtawameh+ sauce + hummus with avocado"
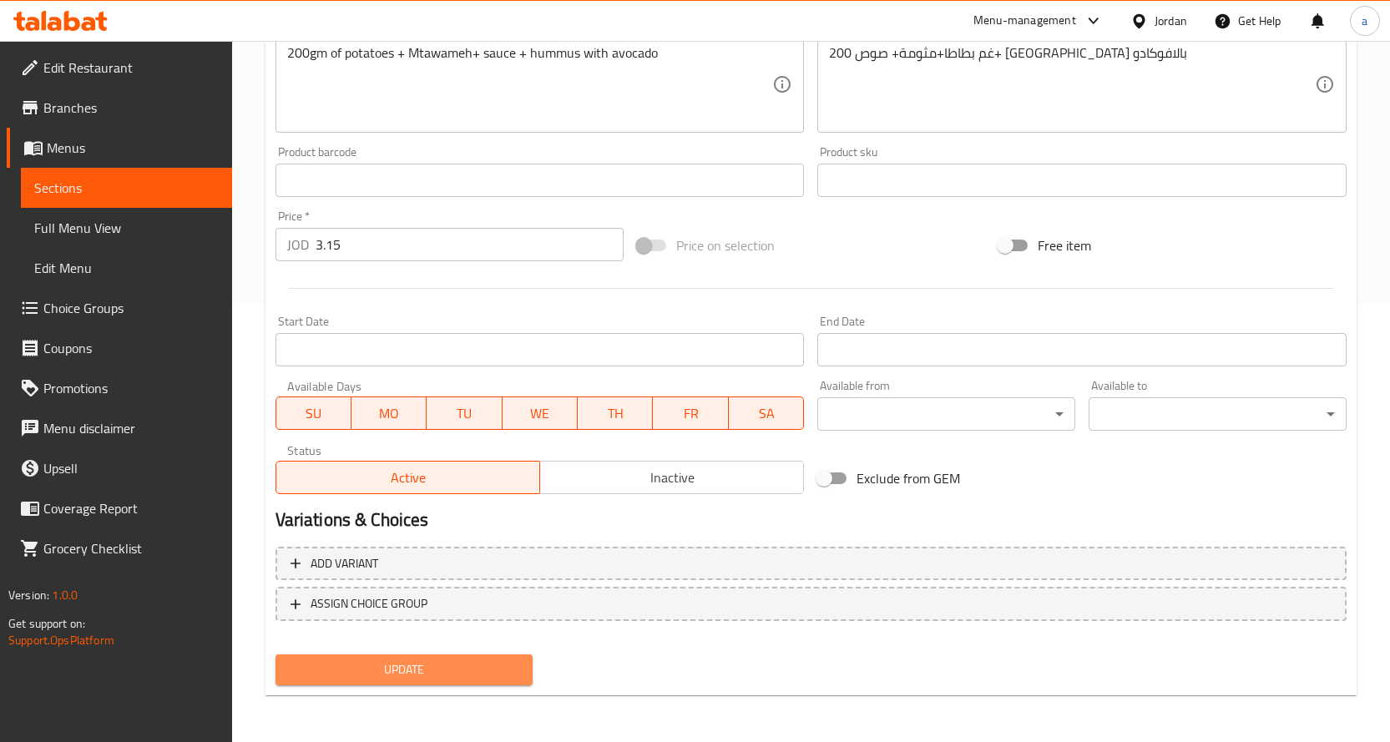
click at [421, 655] on button "Update" at bounding box center [405, 670] width 258 height 31
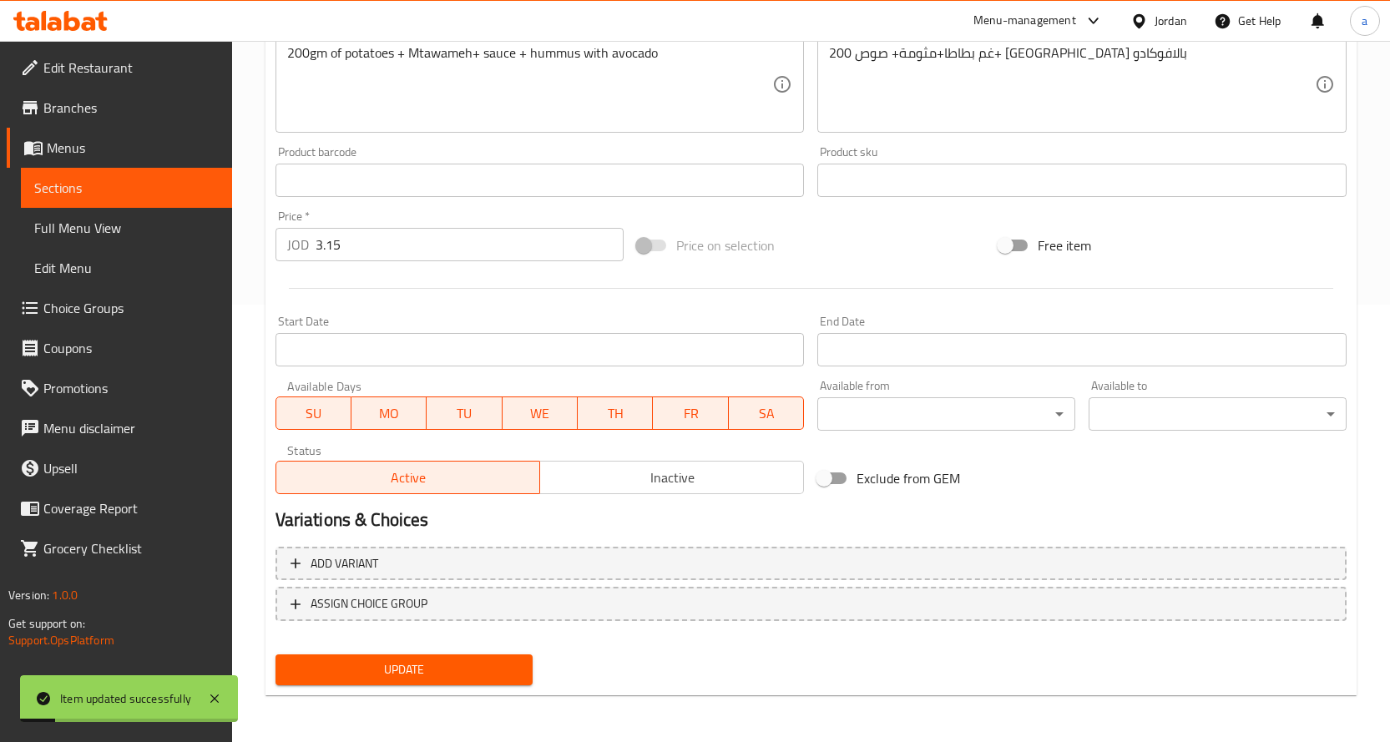
click at [182, 205] on link "Sections" at bounding box center [126, 188] width 211 height 40
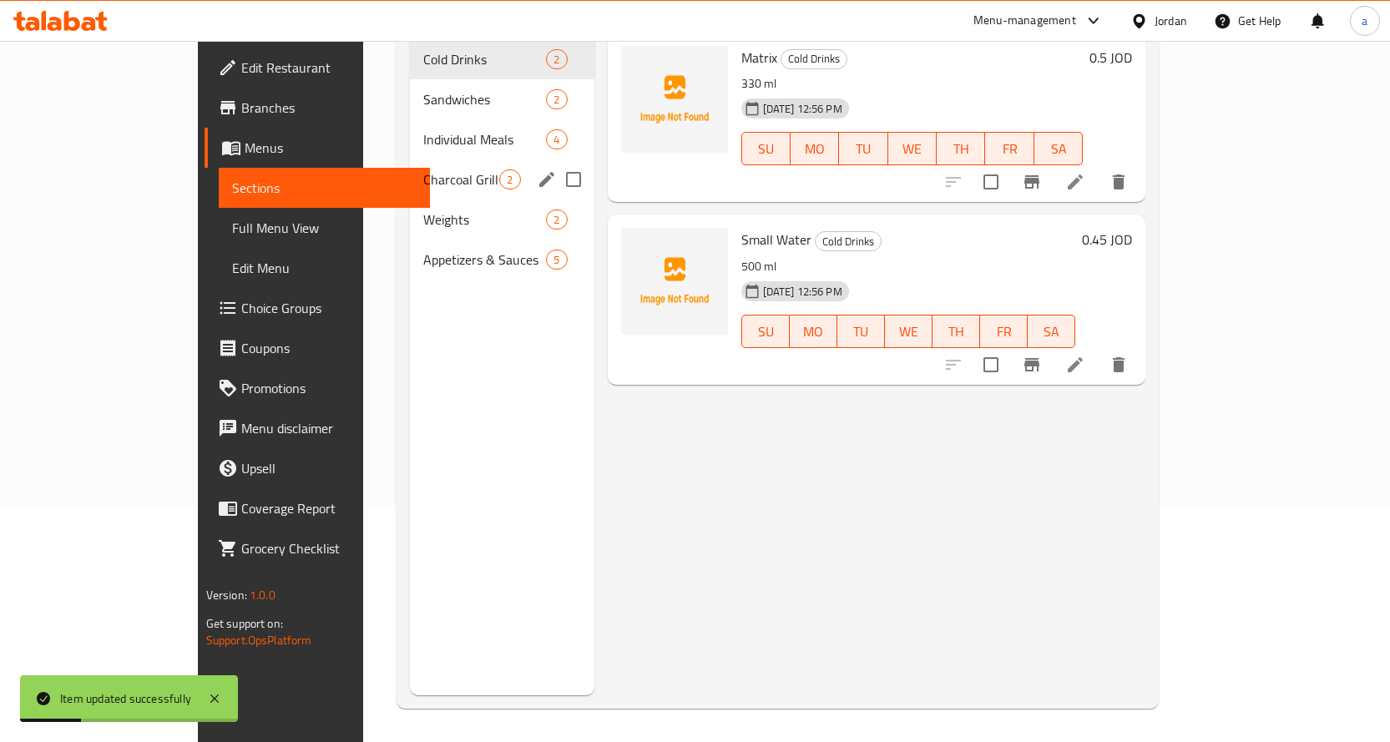
scroll to position [67, 0]
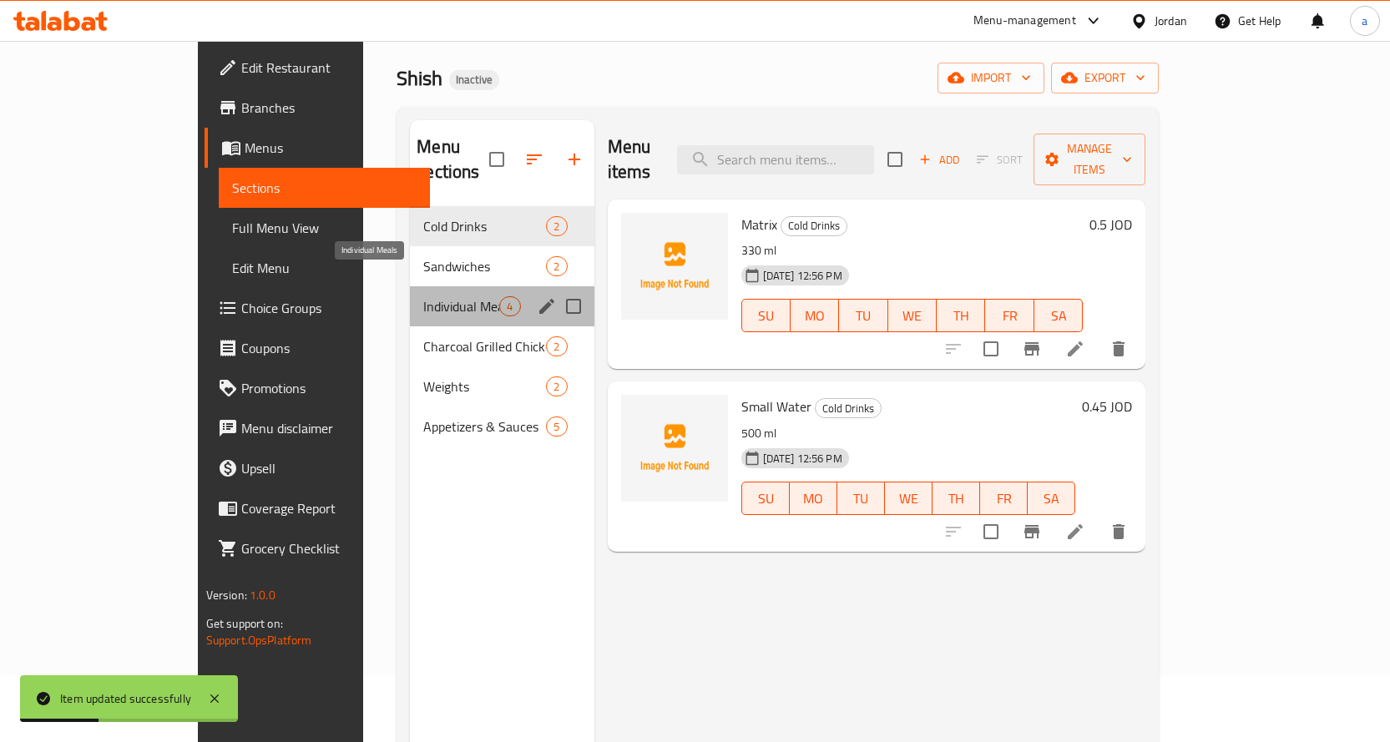
click at [423, 296] on span "Individual Meals" at bounding box center [461, 306] width 76 height 20
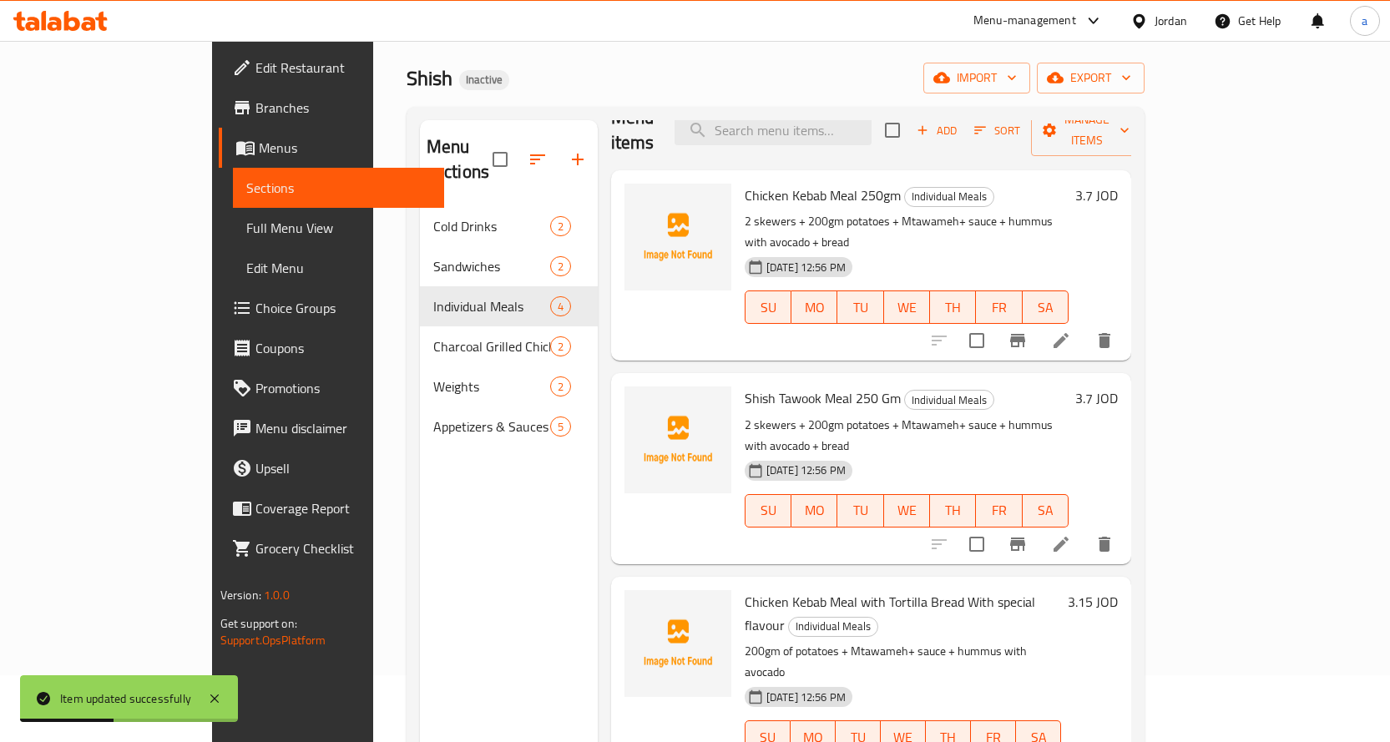
scroll to position [234, 0]
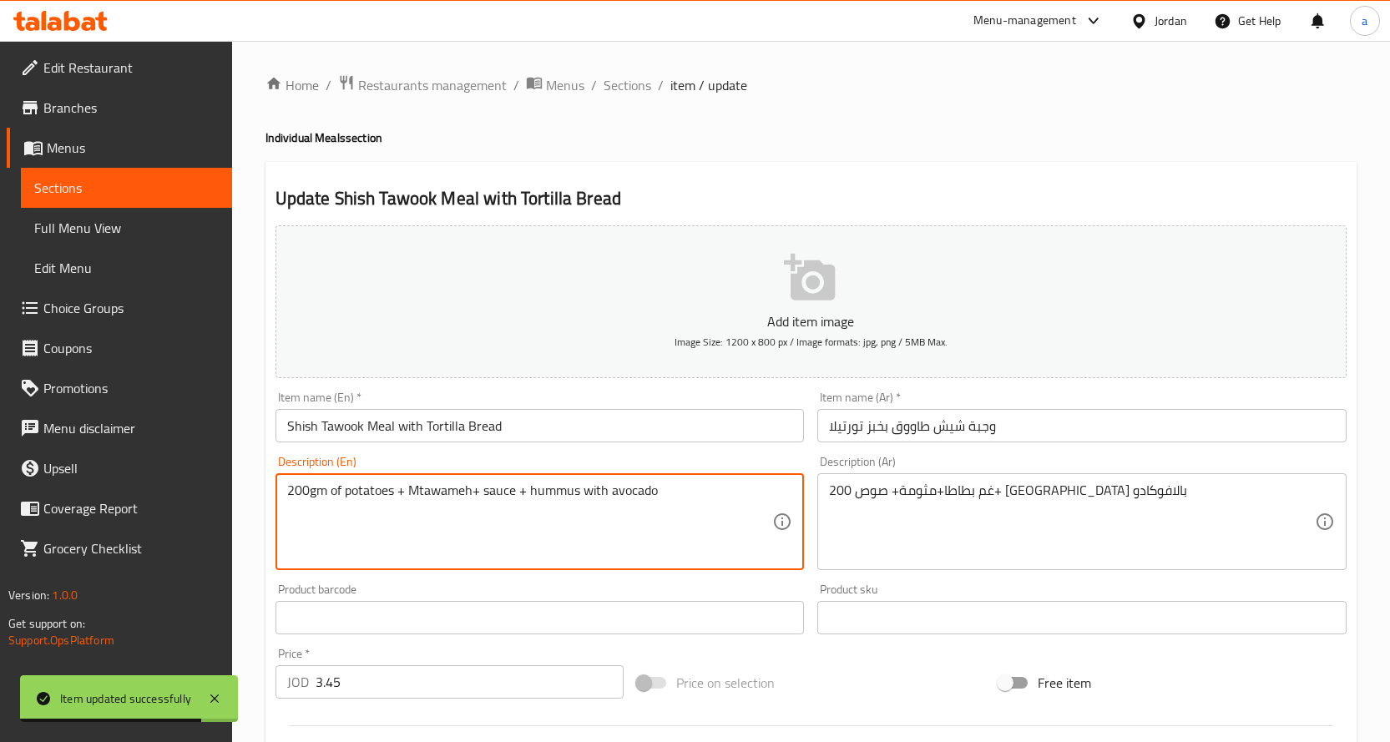
scroll to position [438, 0]
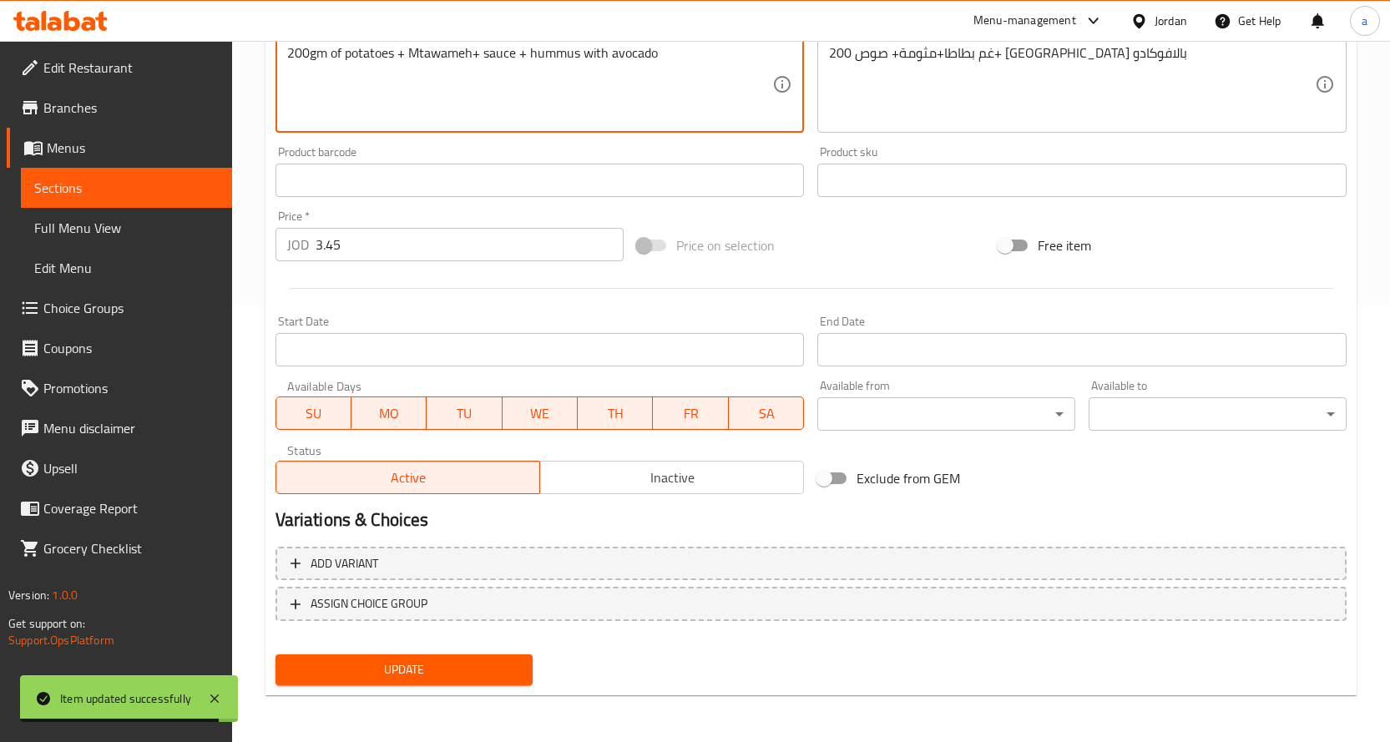
type textarea "200gm of potatoes + Mtawameh+ sauce + hummus with avocado"
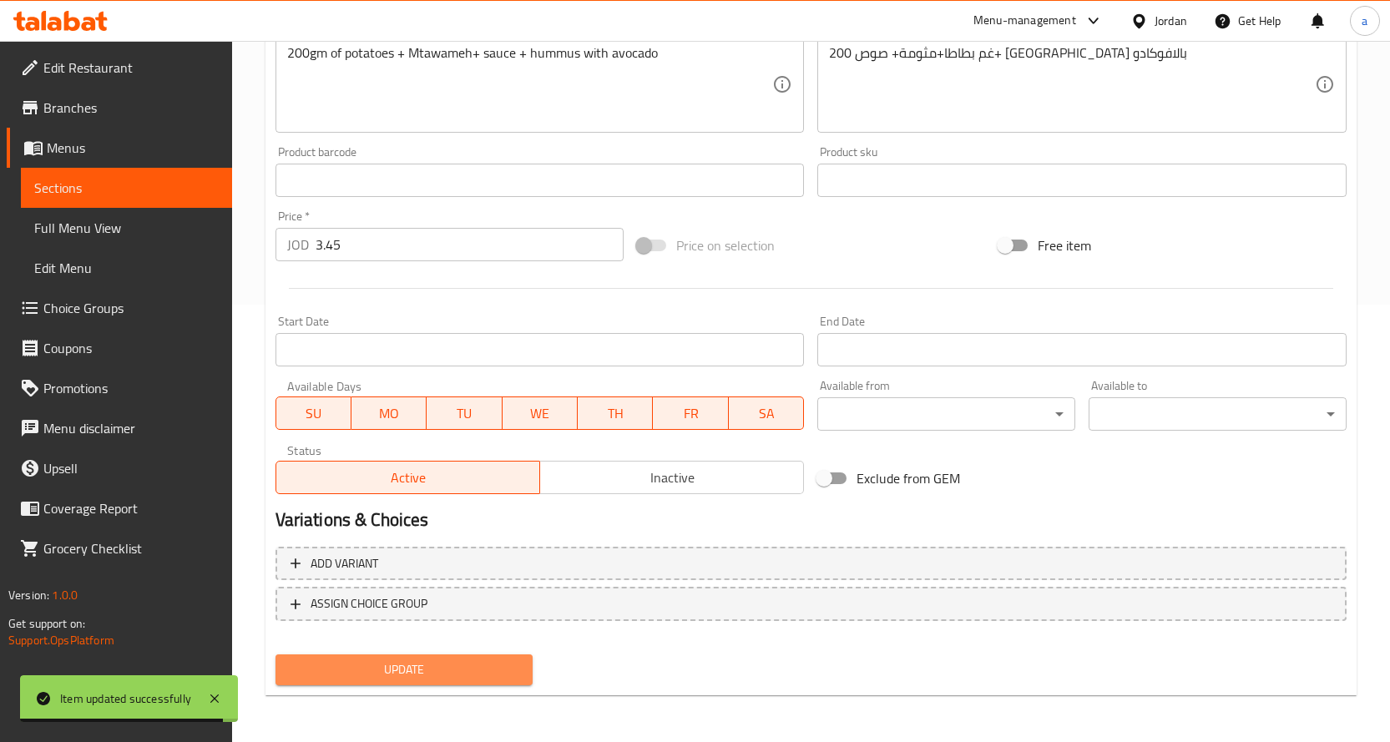
click at [420, 669] on span "Update" at bounding box center [404, 670] width 231 height 21
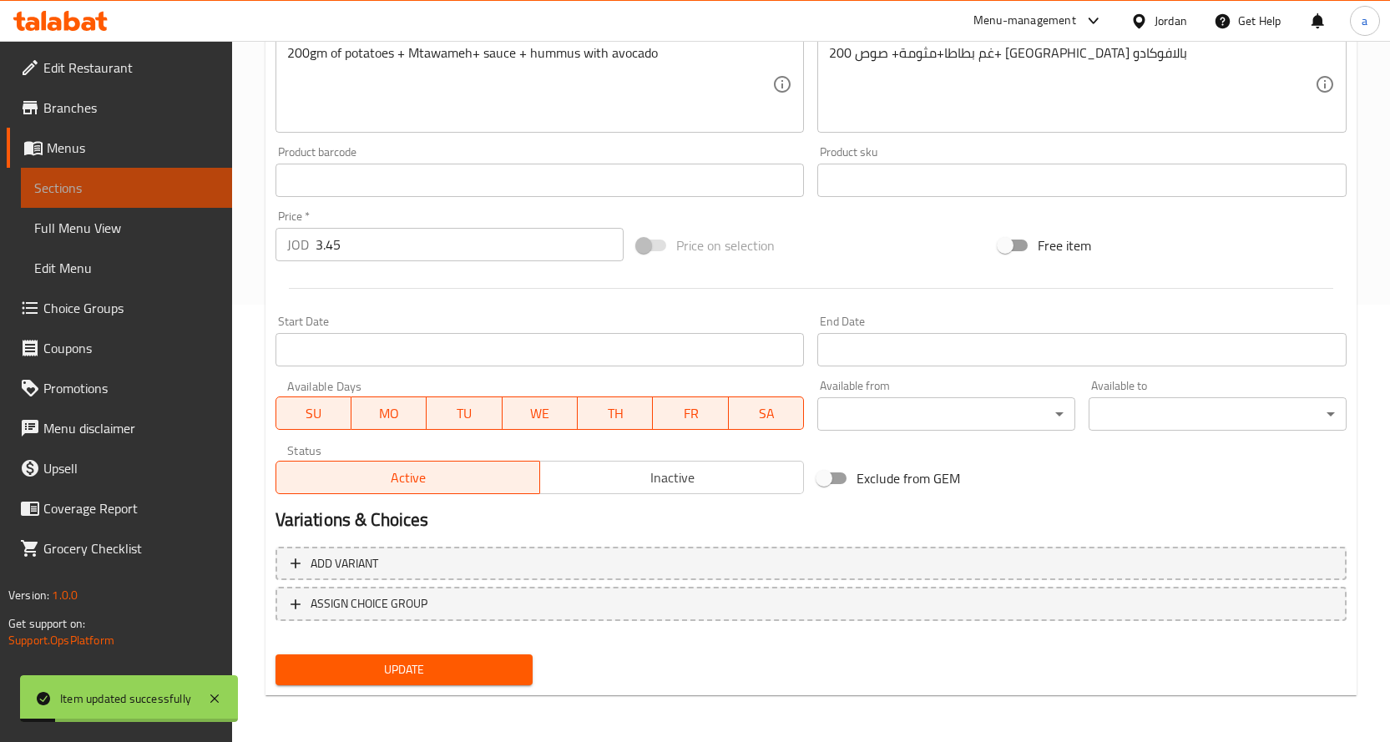
click at [193, 185] on span "Sections" at bounding box center [126, 188] width 185 height 20
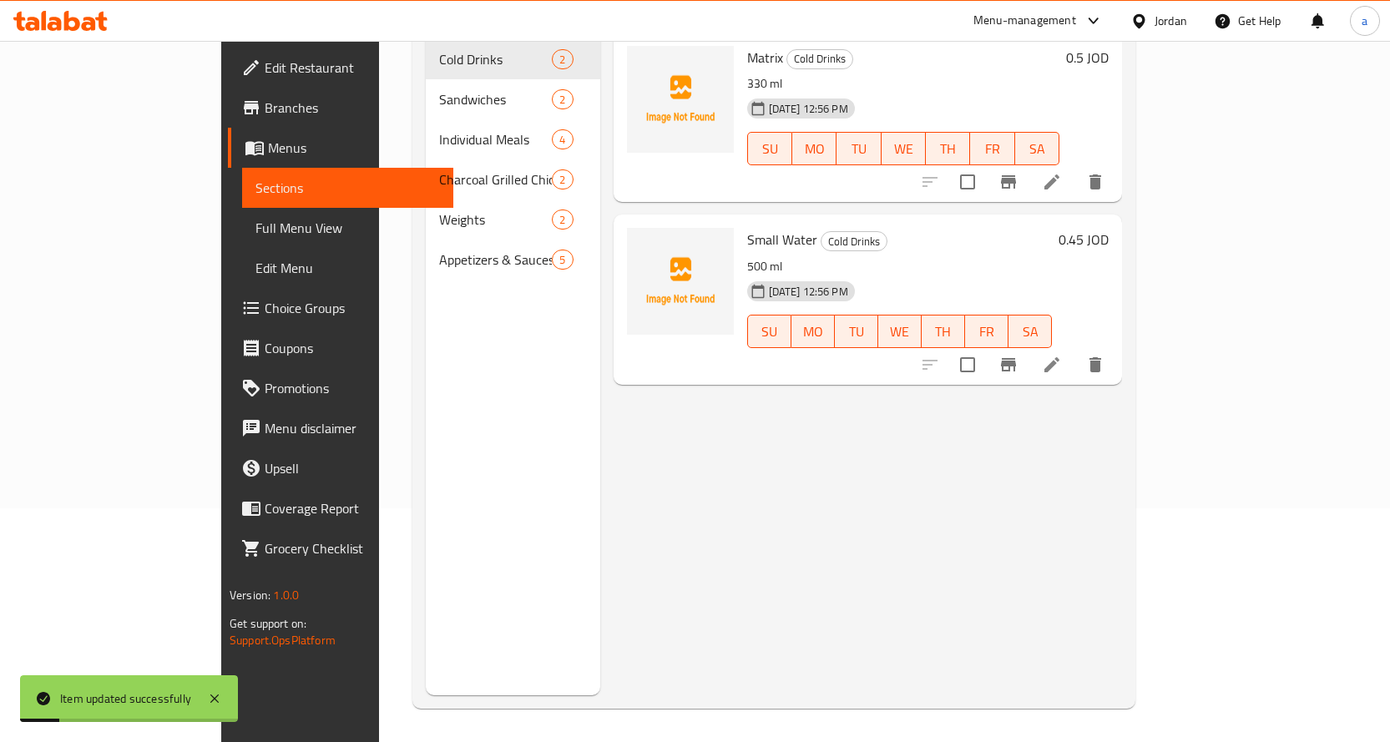
scroll to position [234, 0]
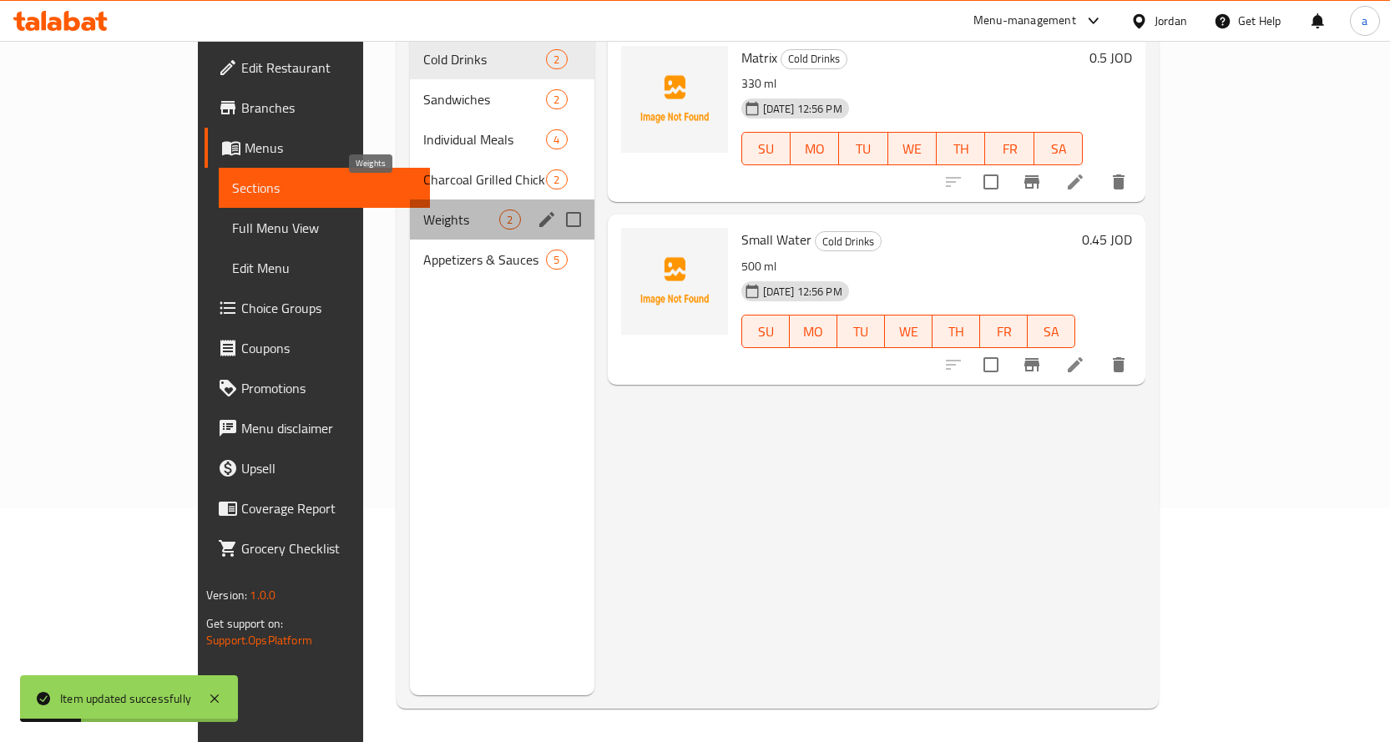
click at [423, 210] on span "Weights" at bounding box center [461, 220] width 76 height 20
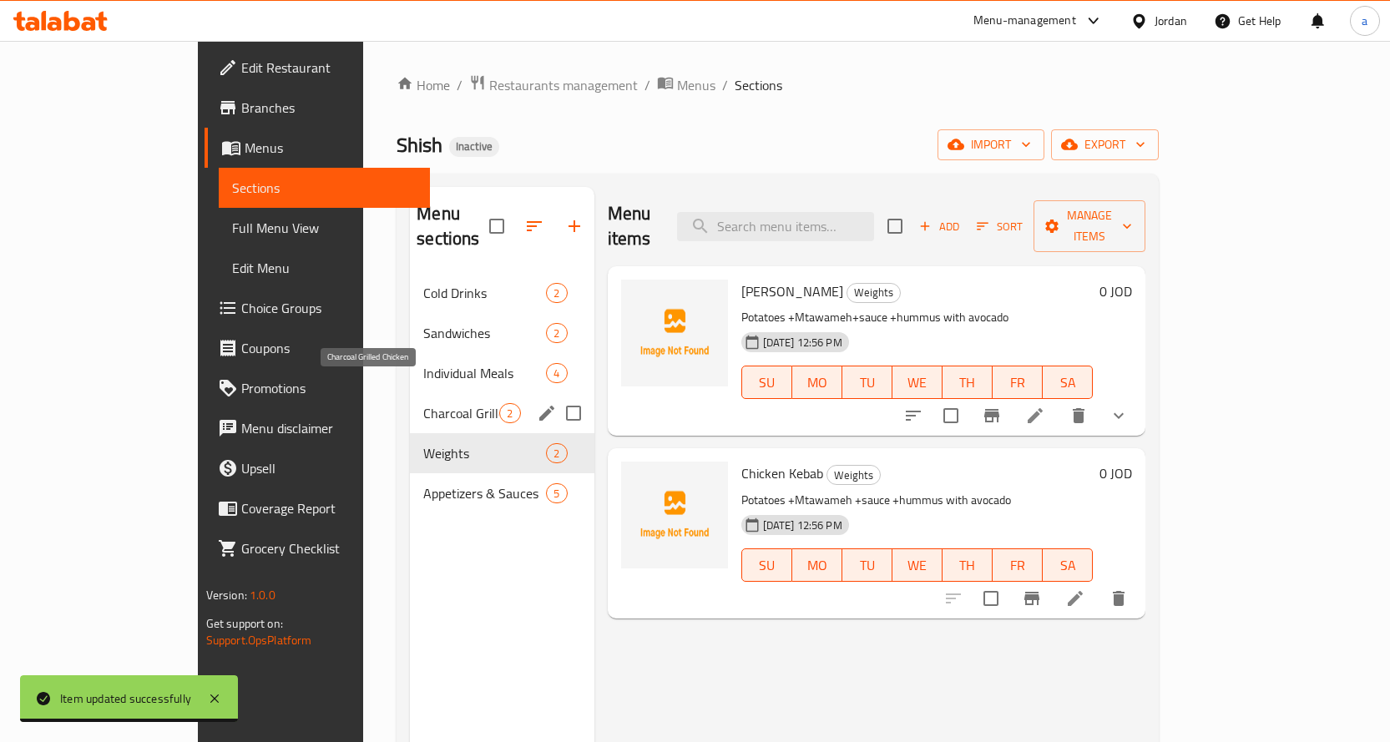
click at [423, 403] on span "Charcoal Grilled Chicken" at bounding box center [461, 413] width 76 height 20
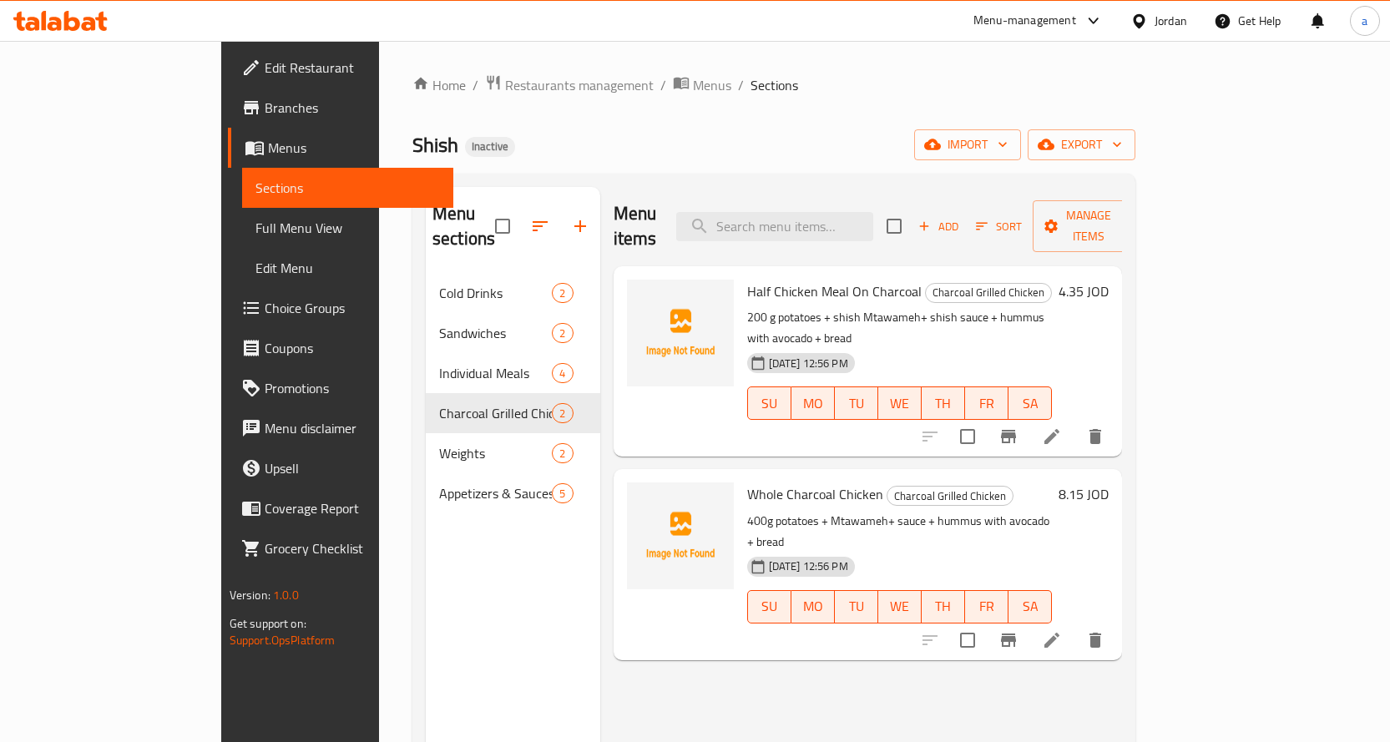
click at [1062, 631] on icon at bounding box center [1052, 641] width 20 height 20
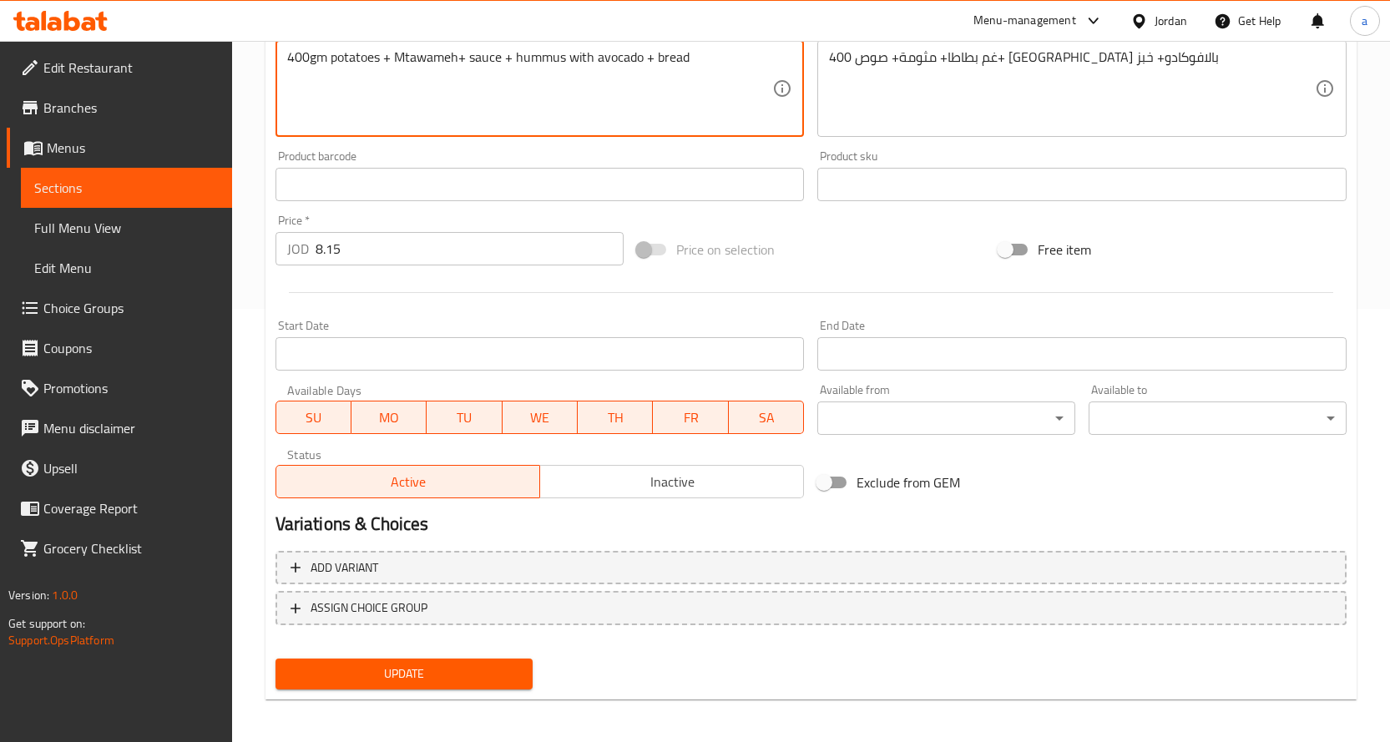
scroll to position [438, 0]
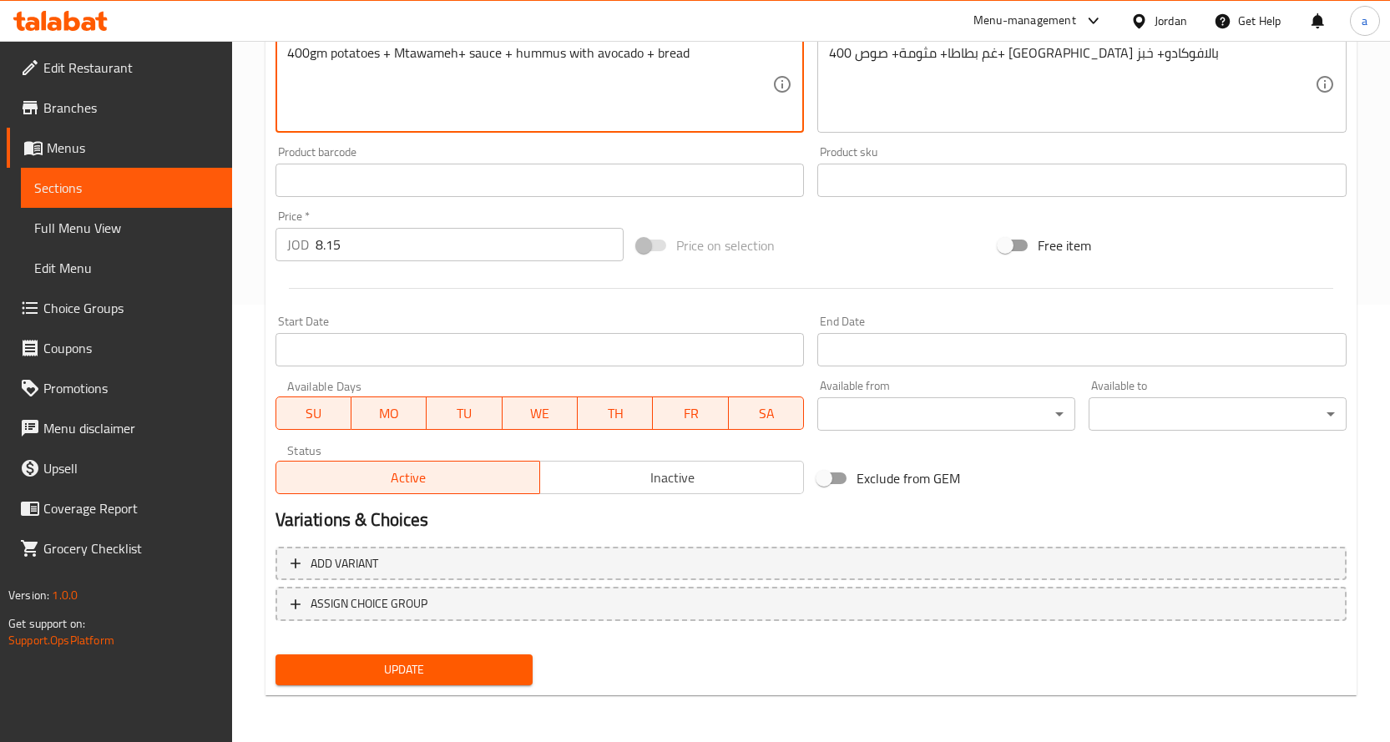
type textarea "400gm potatoes + Mtawameh+ sauce + hummus with avocado + bread"
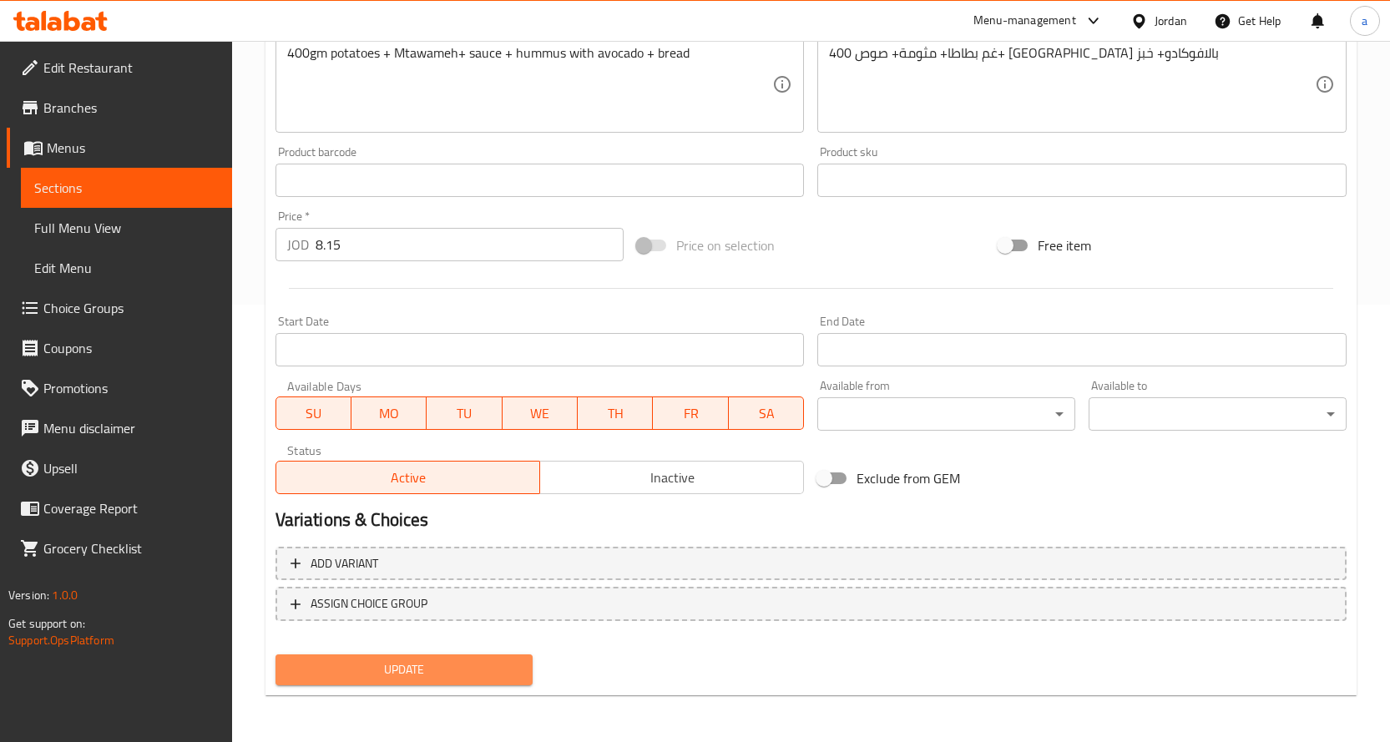
click at [445, 664] on span "Update" at bounding box center [404, 670] width 231 height 21
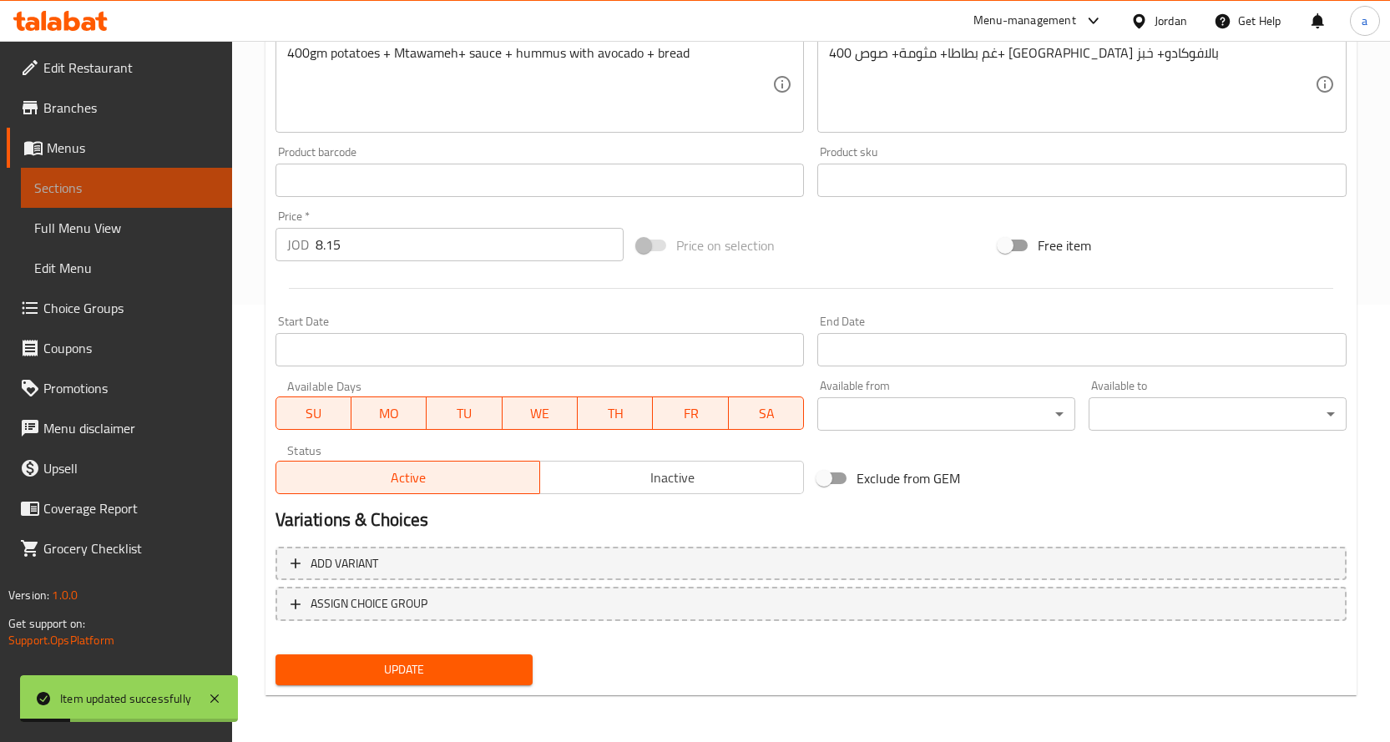
click at [178, 179] on span "Sections" at bounding box center [126, 188] width 185 height 20
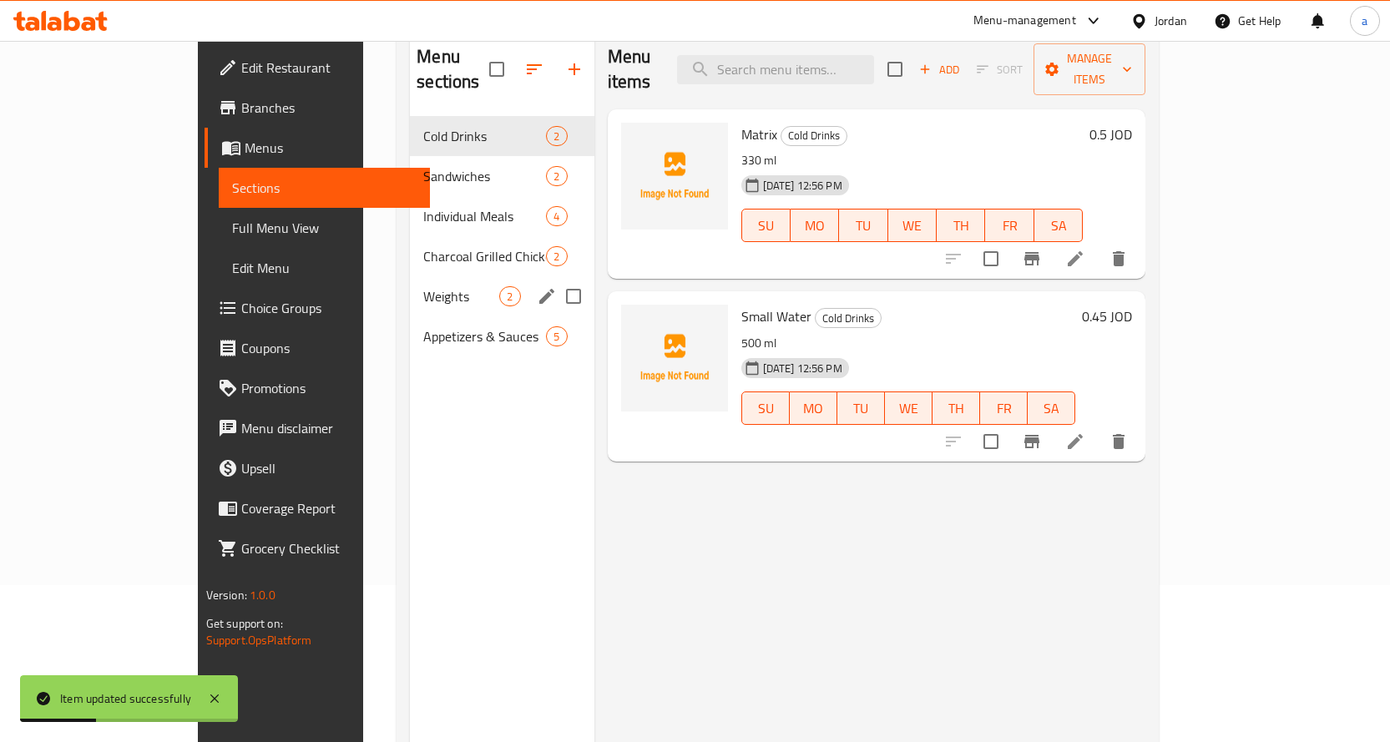
scroll to position [67, 0]
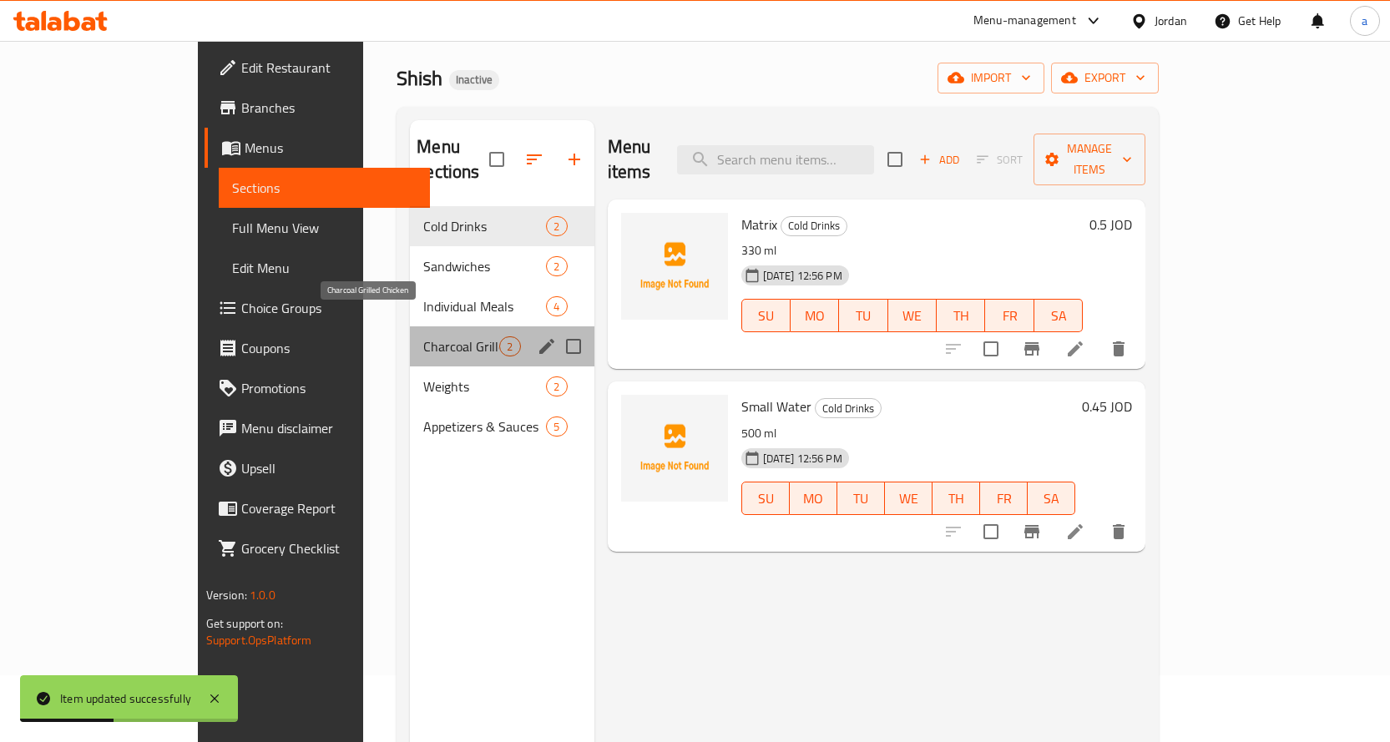
click at [423, 337] on span "Charcoal Grilled Chicken" at bounding box center [461, 347] width 76 height 20
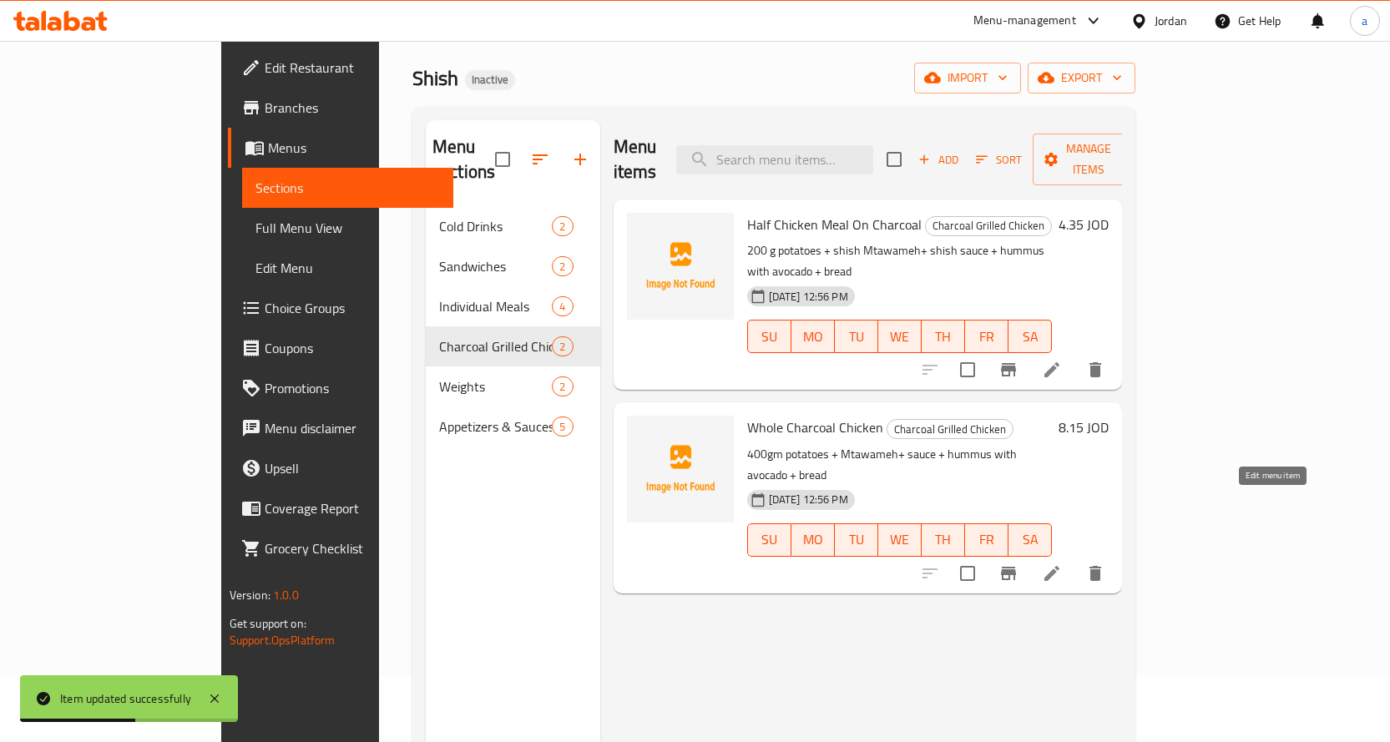
click at [1060, 566] on icon at bounding box center [1052, 573] width 15 height 15
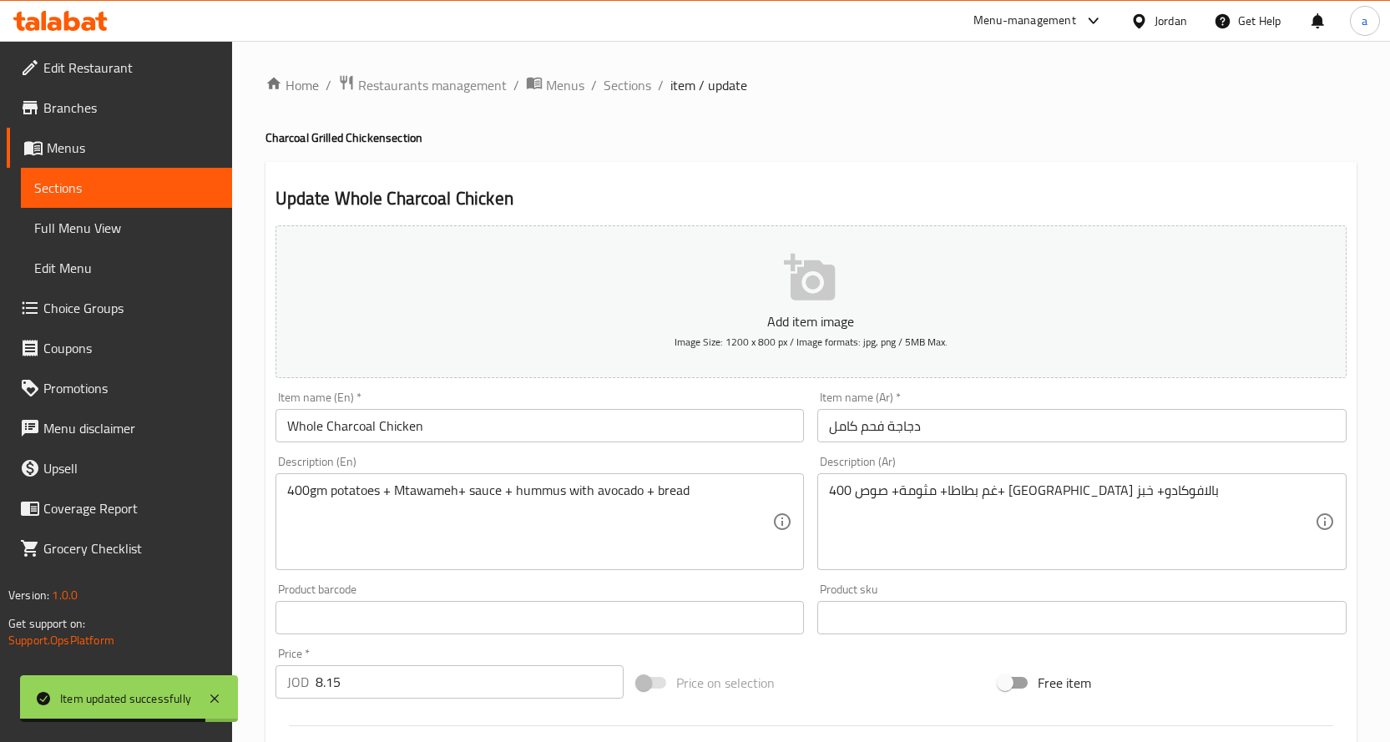
click at [144, 194] on span "Sections" at bounding box center [126, 188] width 185 height 20
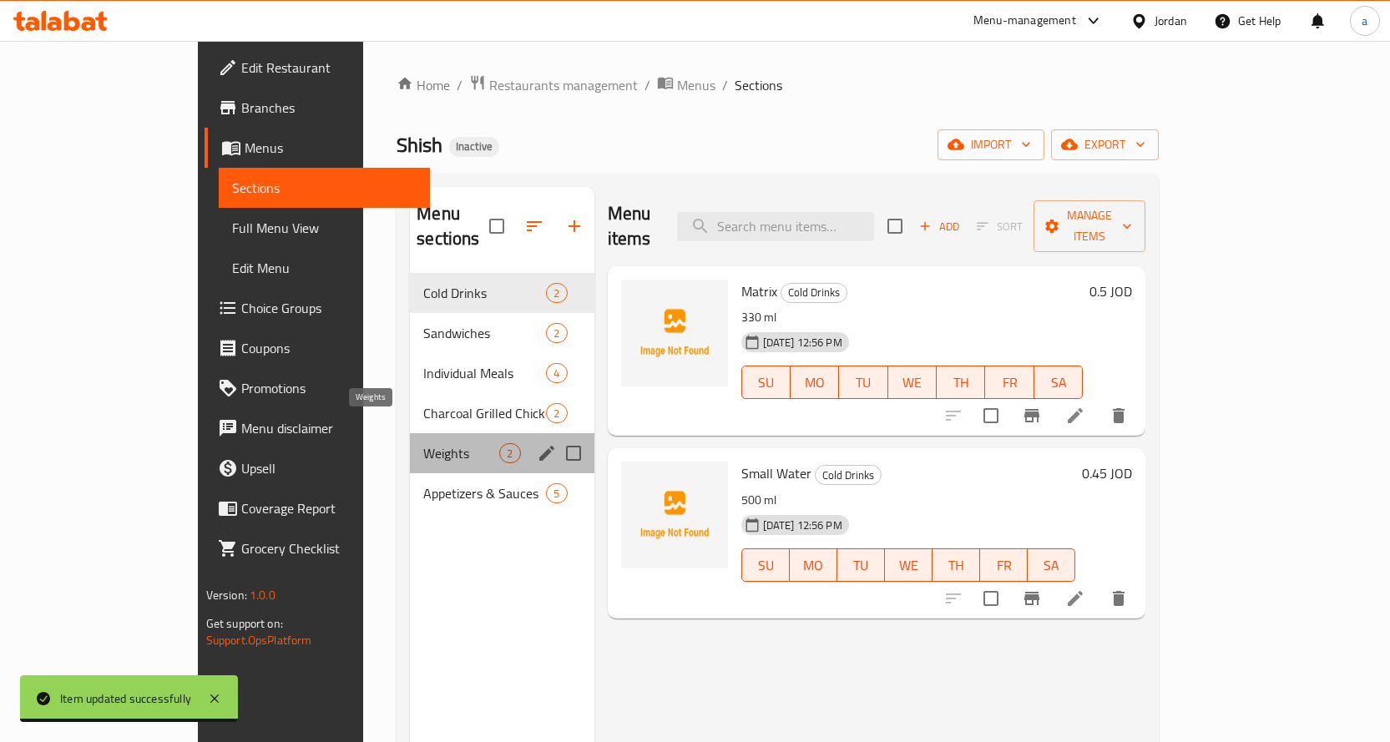
click at [423, 443] on span "Weights" at bounding box center [461, 453] width 76 height 20
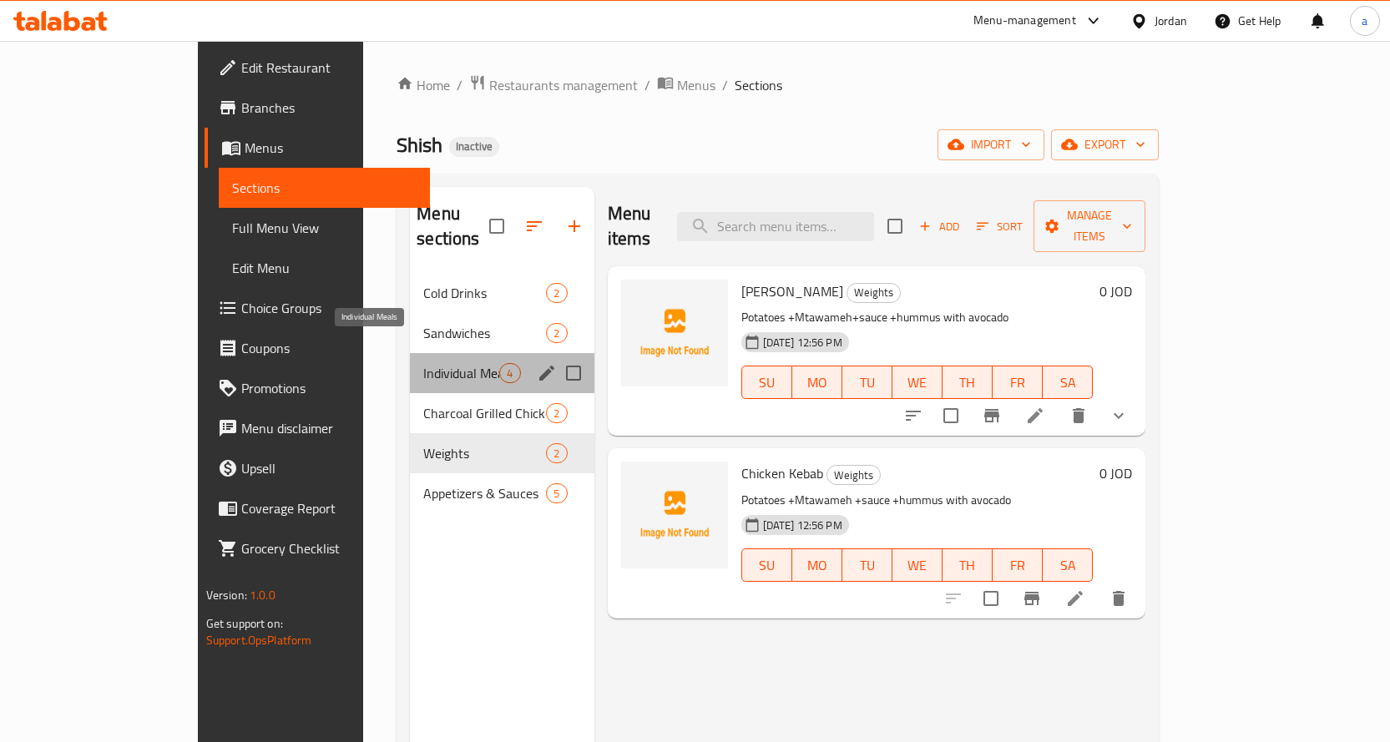
click at [423, 363] on span "Individual Meals" at bounding box center [461, 373] width 76 height 20
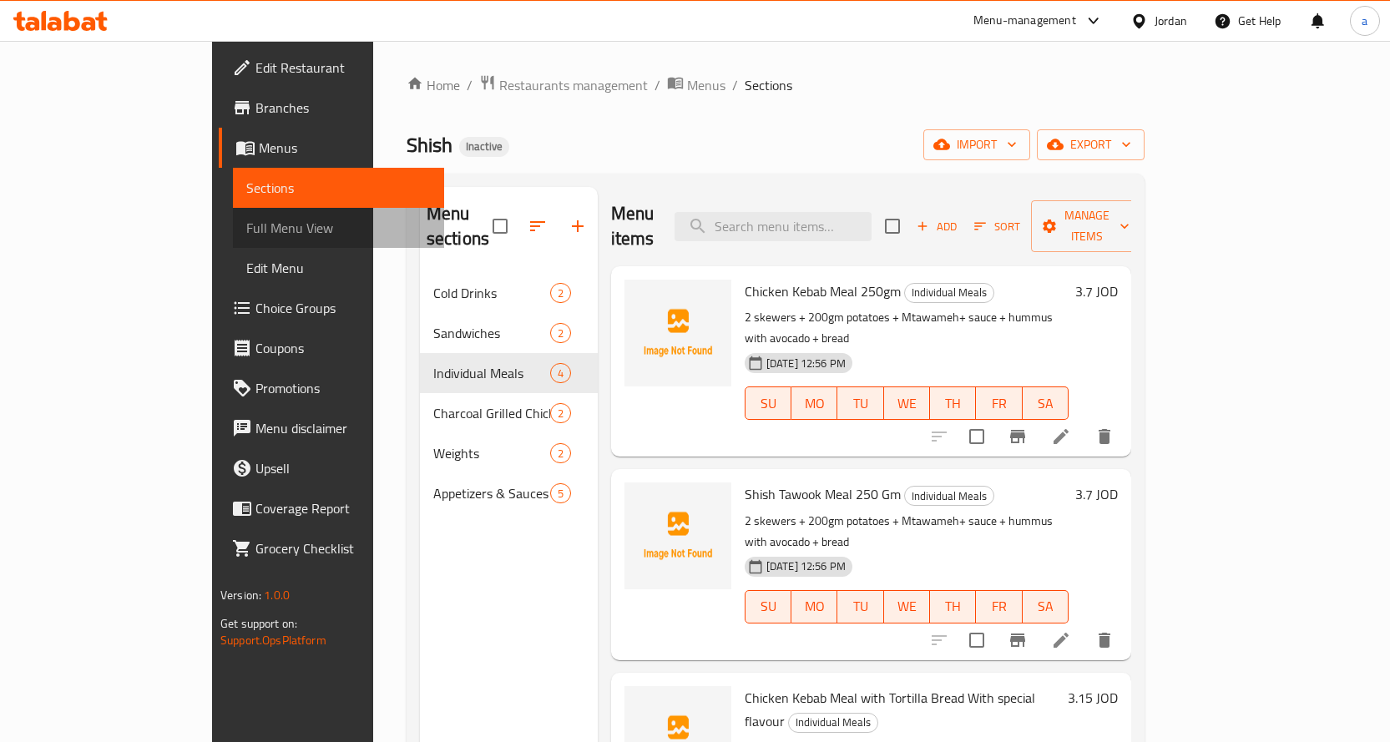
click at [246, 231] on span "Full Menu View" at bounding box center [338, 228] width 185 height 20
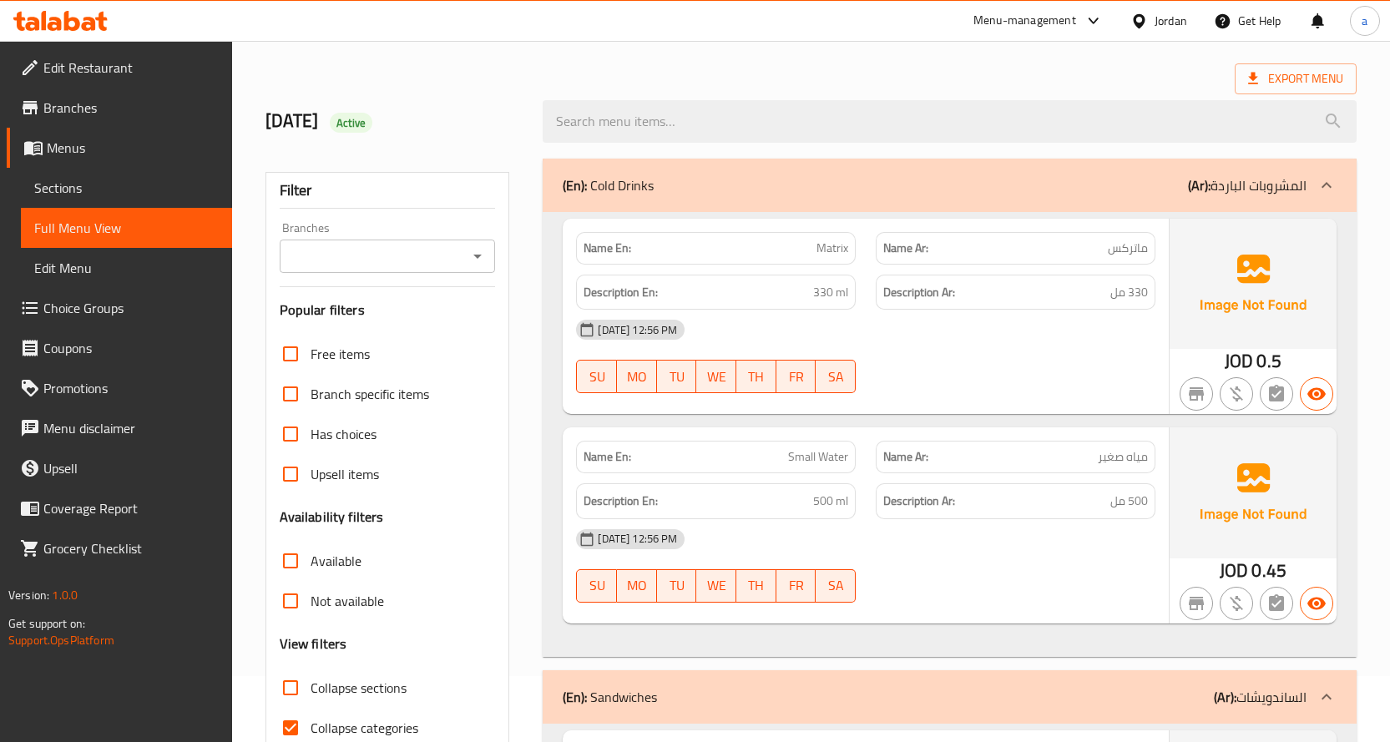
scroll to position [334, 0]
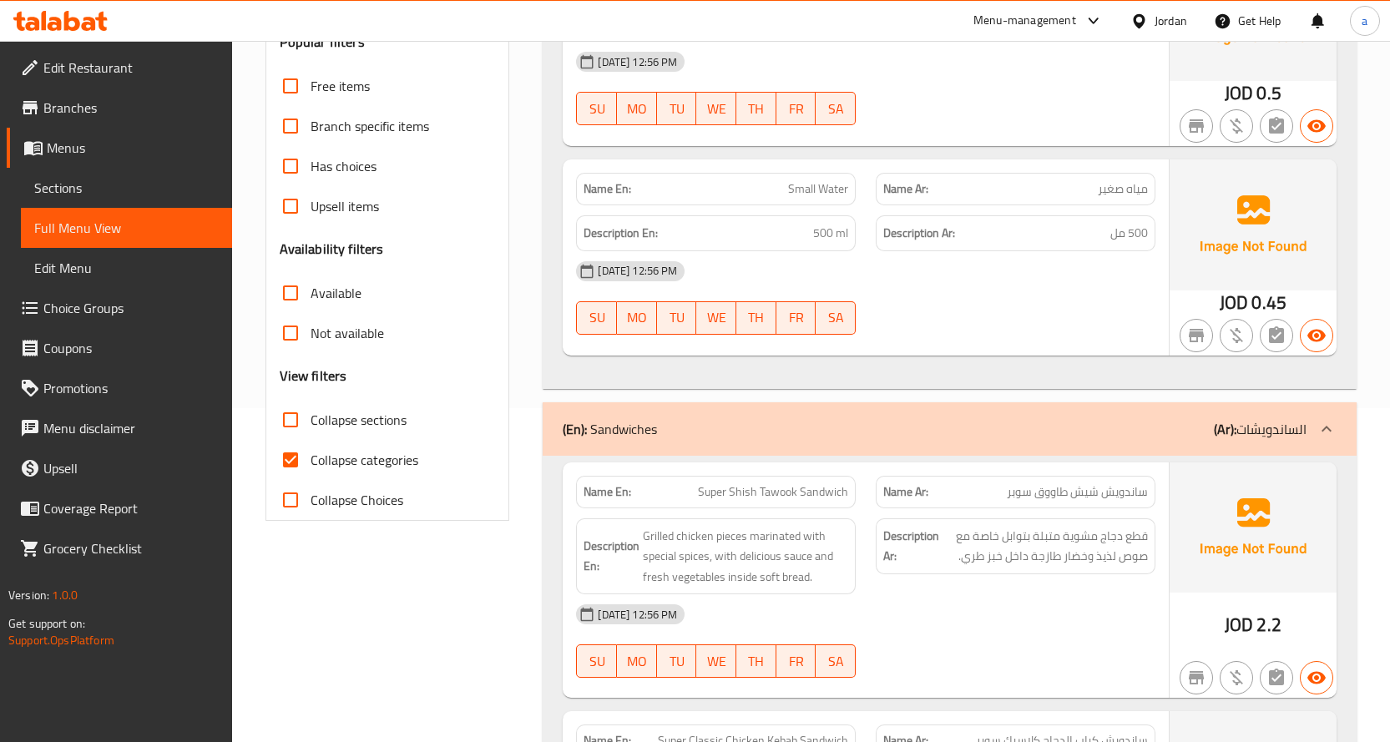
click at [296, 453] on input "Collapse categories" at bounding box center [291, 460] width 40 height 40
checkbox input "false"
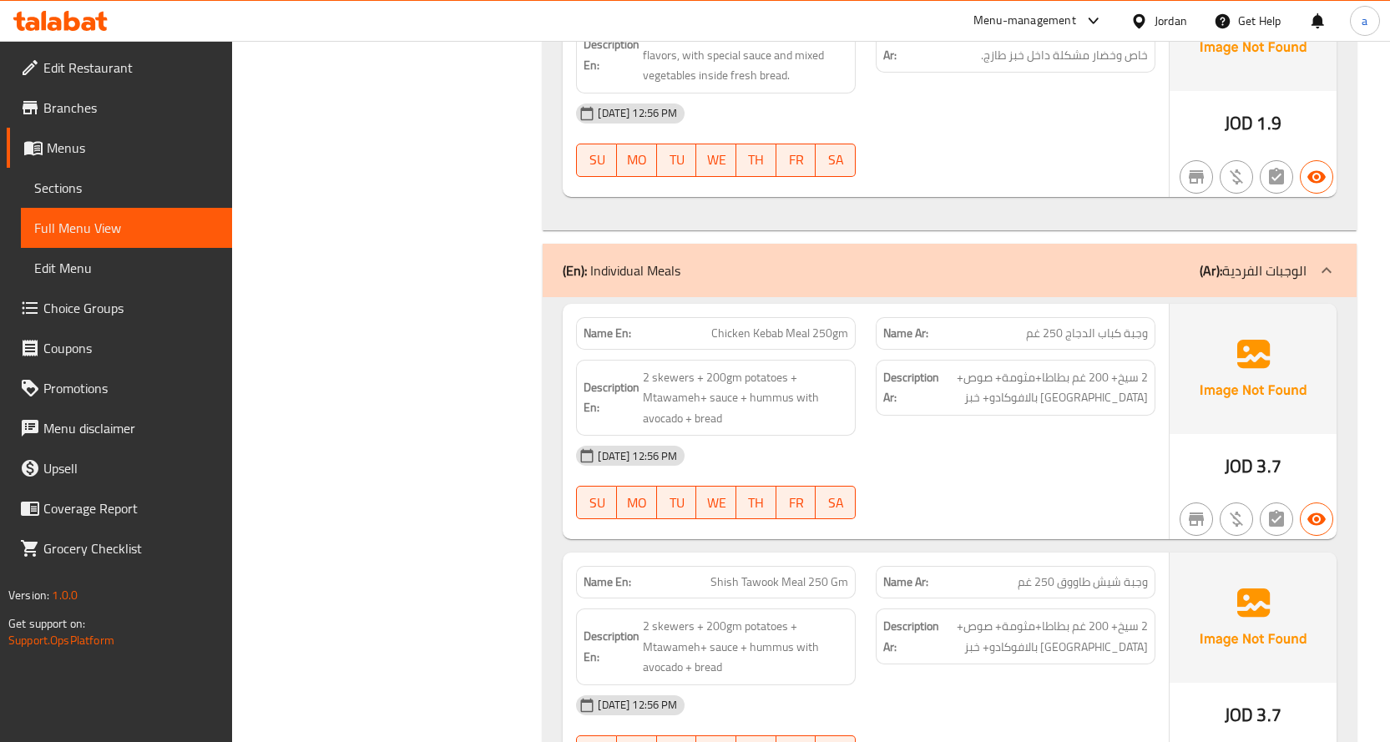
scroll to position [1086, 0]
click at [1083, 382] on span "2 سيخ+ 200 غم بطاطا+مثومة+ صوص+ [GEOGRAPHIC_DATA] بالافوكادو+ خبز" at bounding box center [1045, 387] width 205 height 41
click at [1009, 378] on span "2 سيخ+ 200 غم بطاطا+مثومة+ صوص+ [GEOGRAPHIC_DATA] بالافوكادو+ خبز" at bounding box center [1045, 387] width 205 height 41
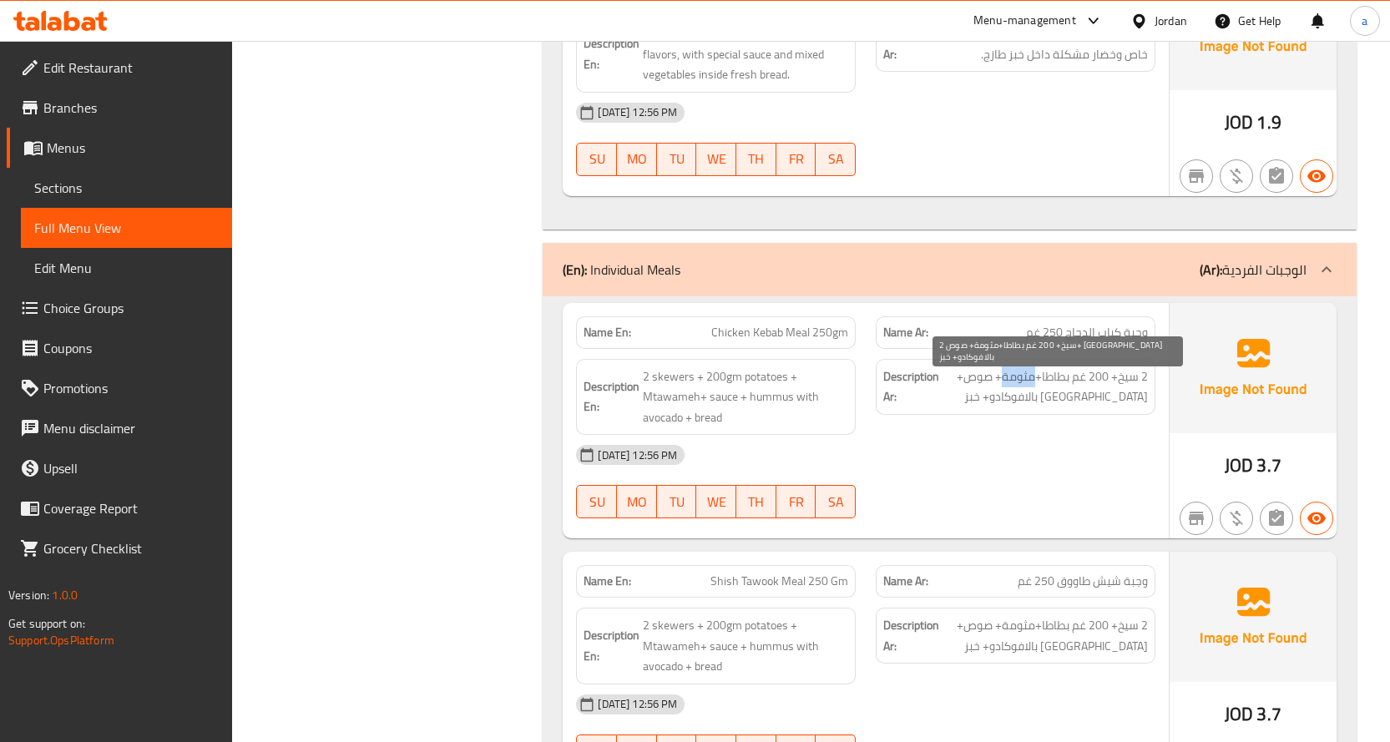
click at [1009, 378] on span "2 سيخ+ 200 غم بطاطا+مثومة+ صوص+ [GEOGRAPHIC_DATA] بالافوكادو+ خبز" at bounding box center [1045, 387] width 205 height 41
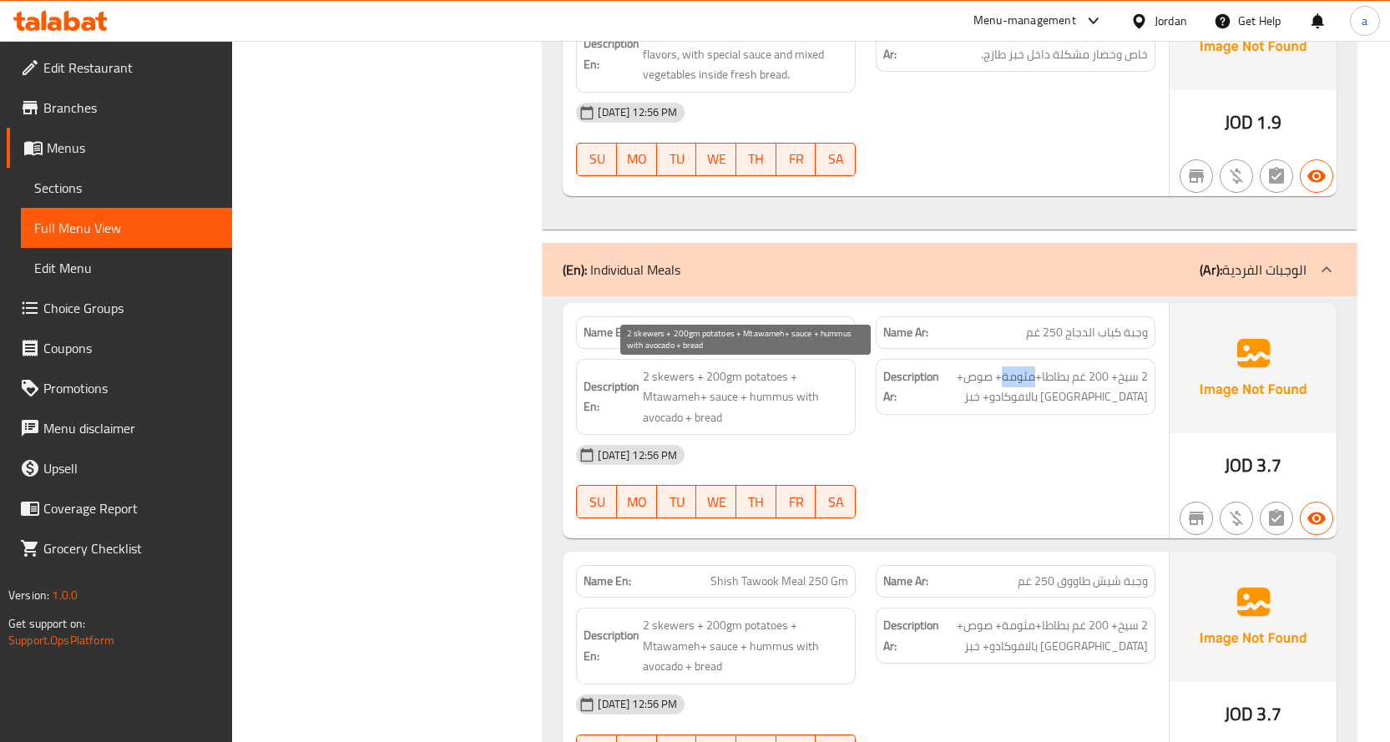
copy span "مثومة"
click at [681, 398] on span "2 skewers + 200gm potatoes + Mtawameh+ sauce + hummus with avocado + bread" at bounding box center [745, 398] width 205 height 62
copy span "Mtawameh"
click at [718, 411] on span "2 skewers + 200gm potatoes + Mtawameh+ sauce + hummus with avocado + bread" at bounding box center [745, 398] width 205 height 62
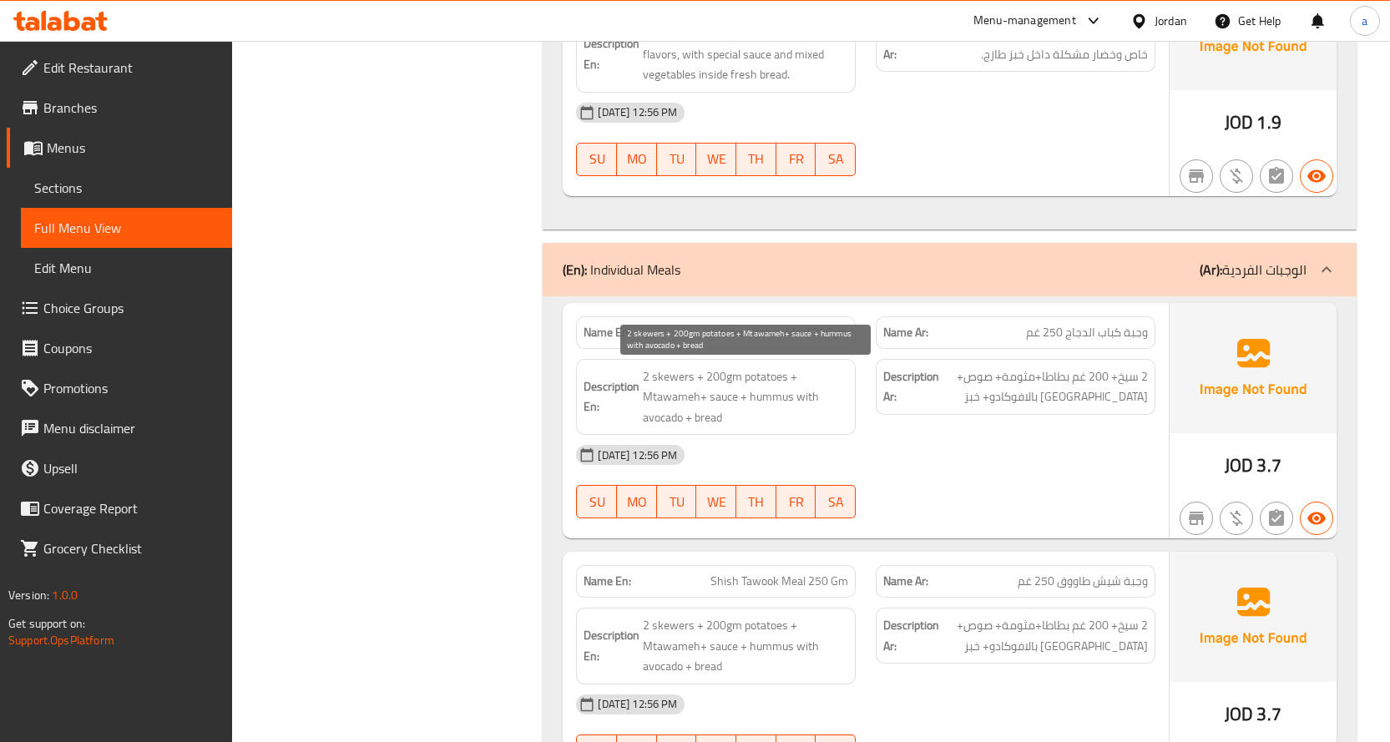
click at [777, 401] on span "2 skewers + 200gm potatoes + Mtawameh+ sauce + hummus with avocado + bread" at bounding box center [745, 398] width 205 height 62
click at [778, 425] on span "2 skewers + 200gm potatoes + Mtawameh+ sauce + hummus with avocado + bread" at bounding box center [745, 398] width 205 height 62
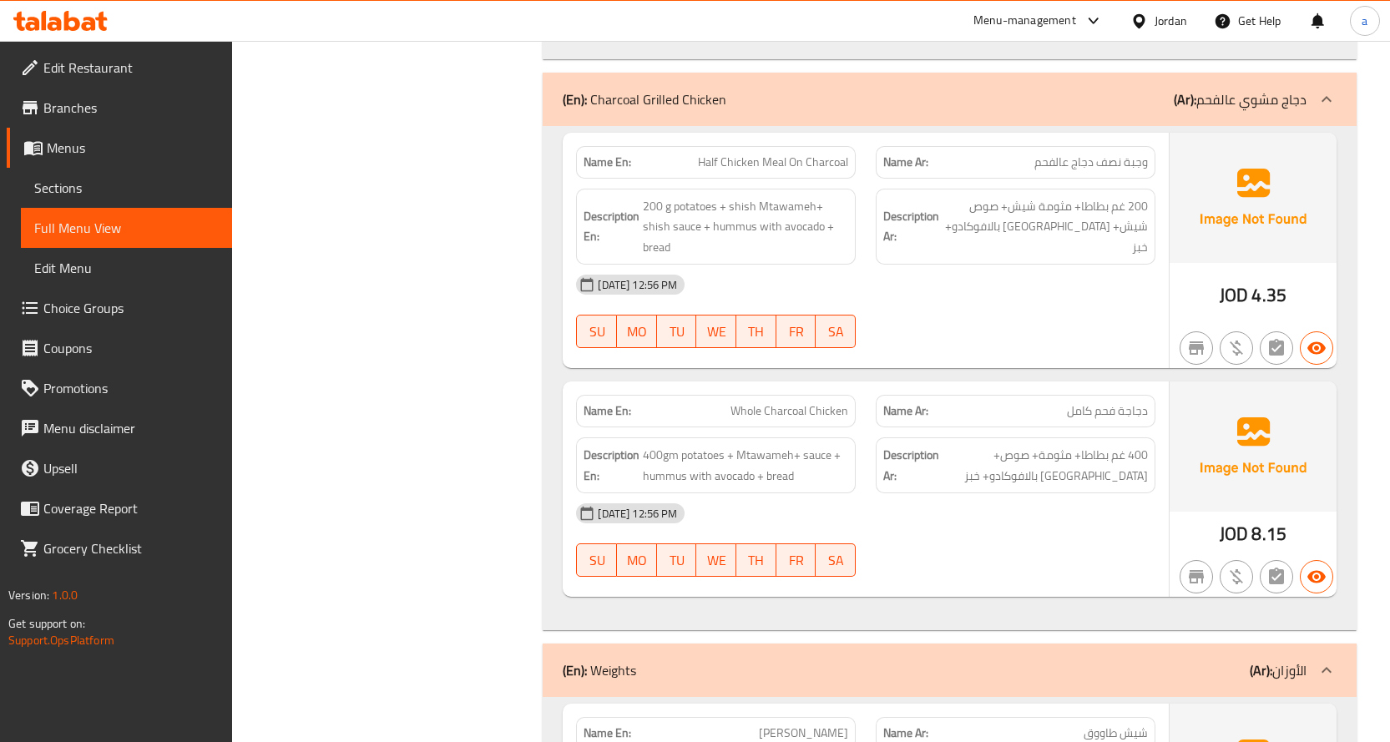
scroll to position [2338, 0]
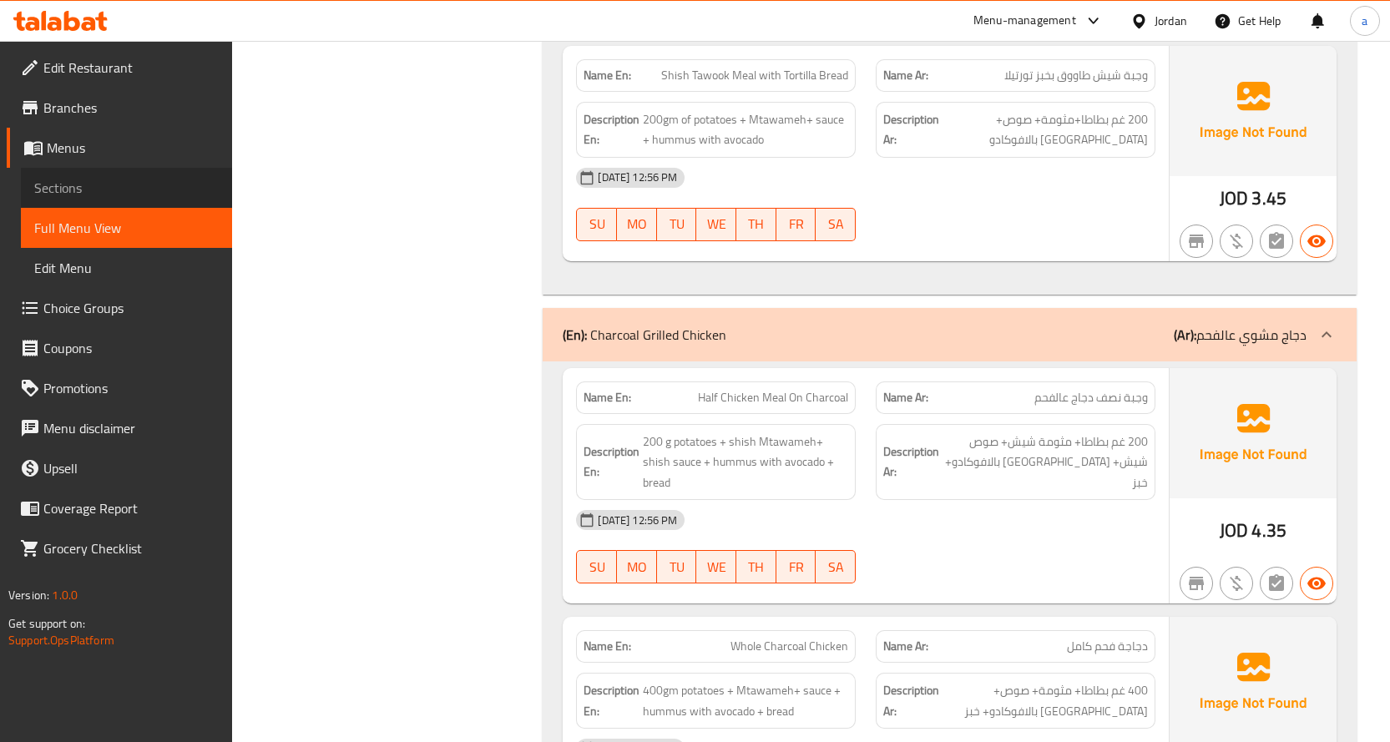
click at [138, 181] on span "Sections" at bounding box center [126, 188] width 185 height 20
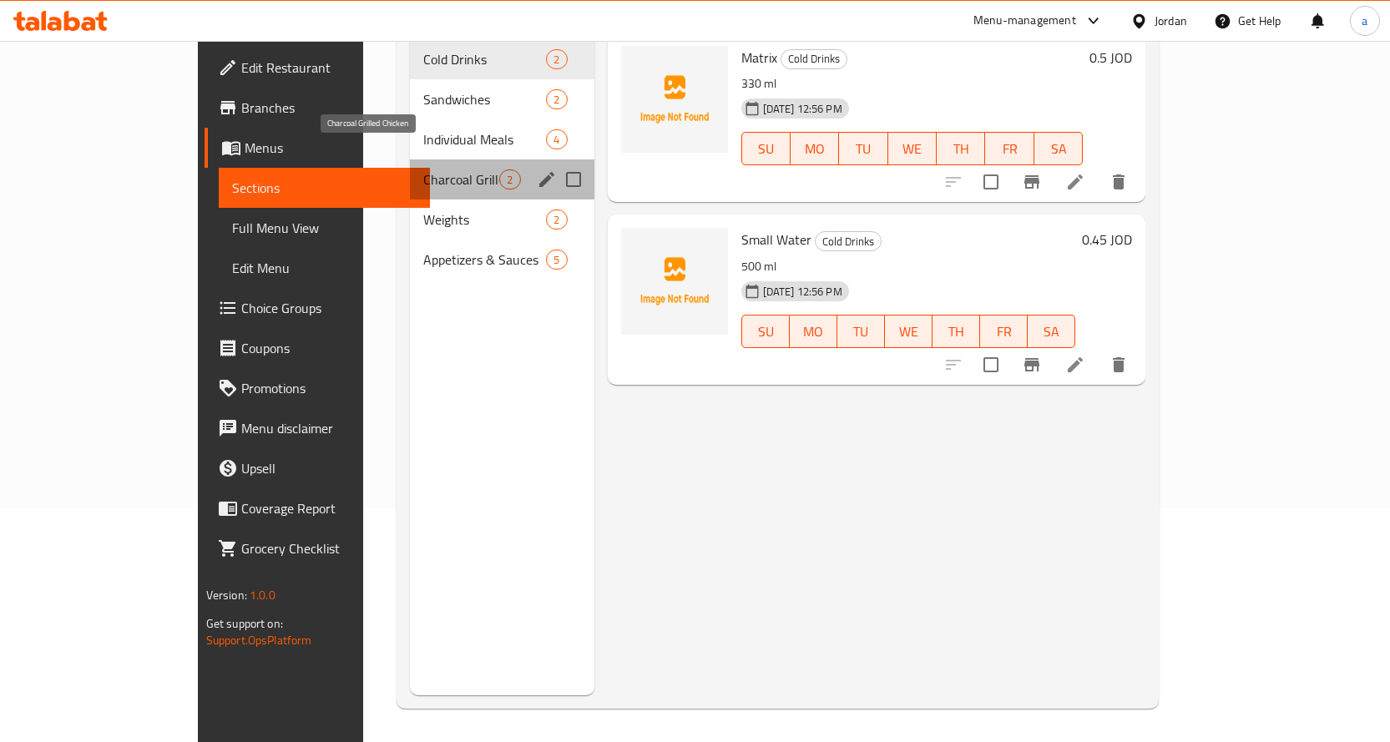
click at [423, 170] on span "Charcoal Grilled Chicken" at bounding box center [461, 180] width 76 height 20
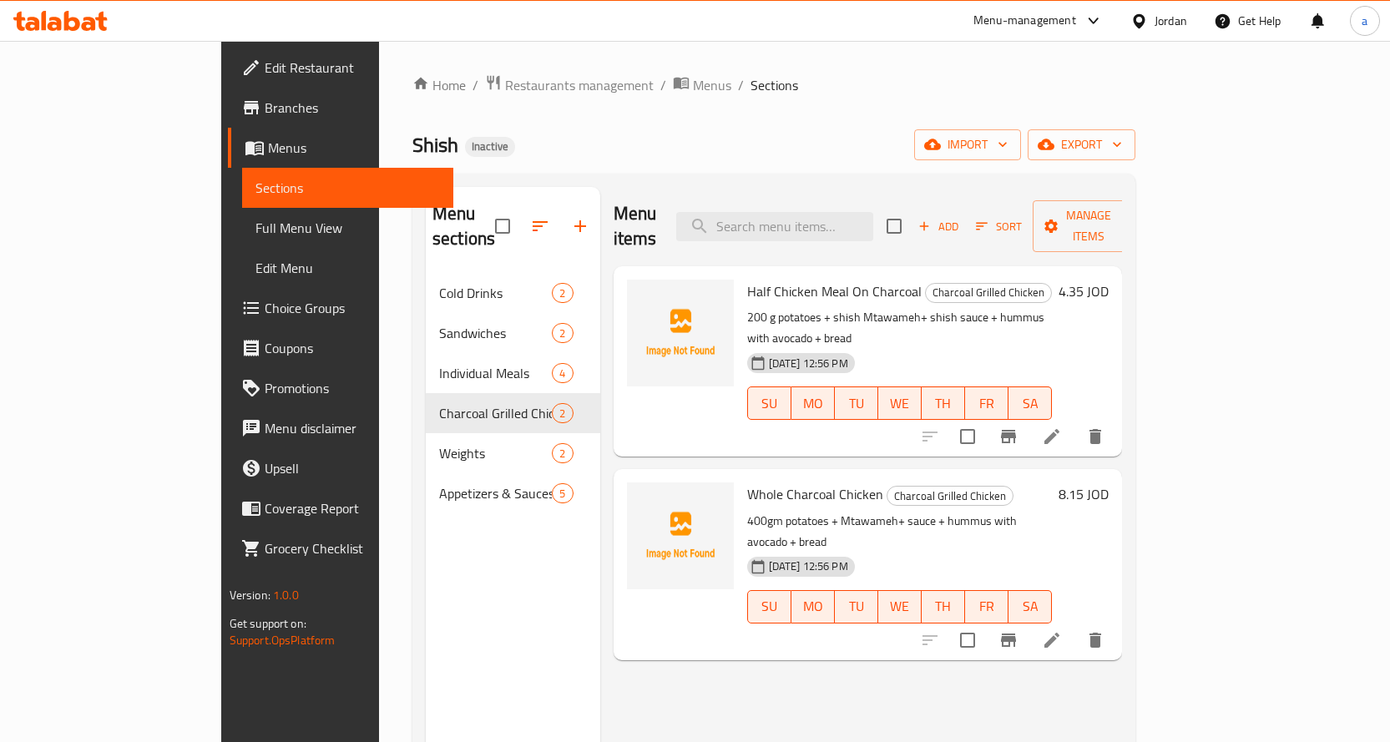
click at [1062, 427] on icon at bounding box center [1052, 437] width 20 height 20
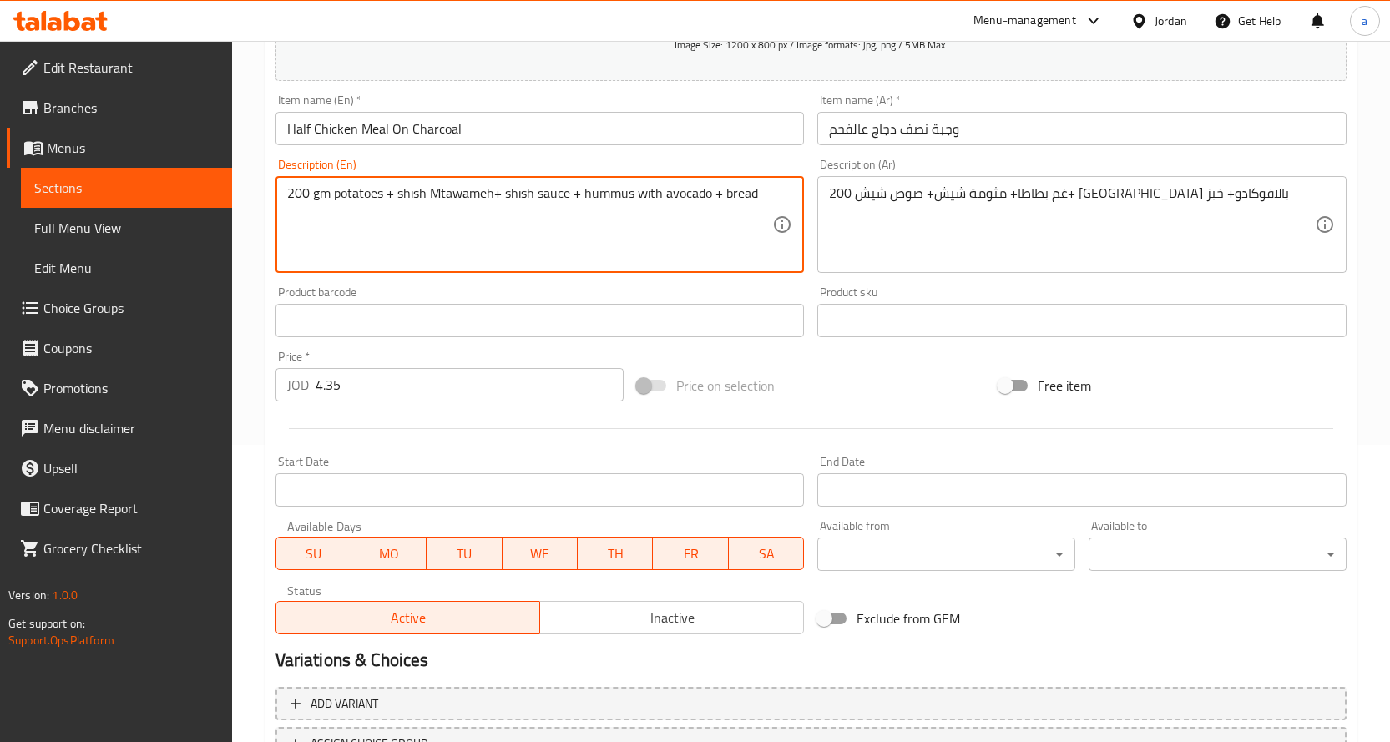
scroll to position [418, 0]
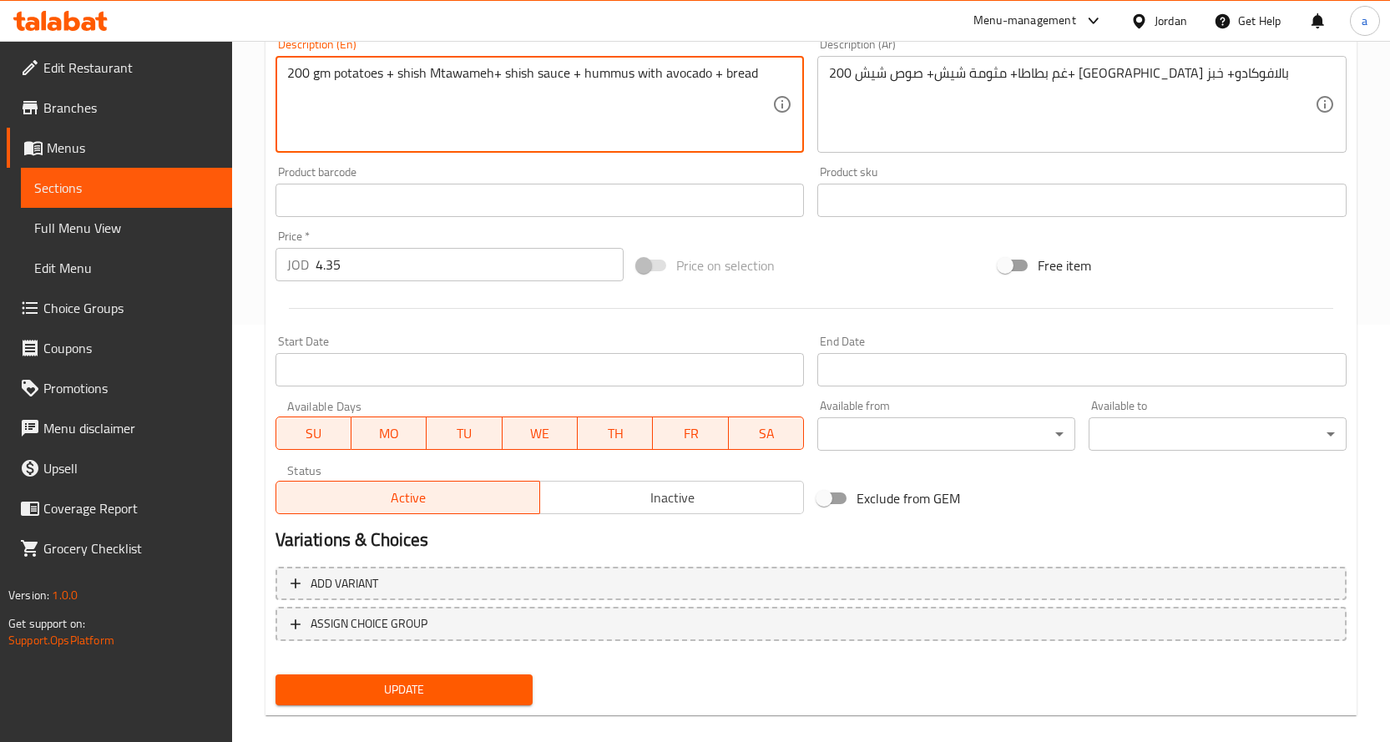
type textarea "200 gm potatoes + shish Mtawameh+ shish sauce + hummus with avocado + bread"
click at [446, 684] on span "Update" at bounding box center [404, 690] width 231 height 21
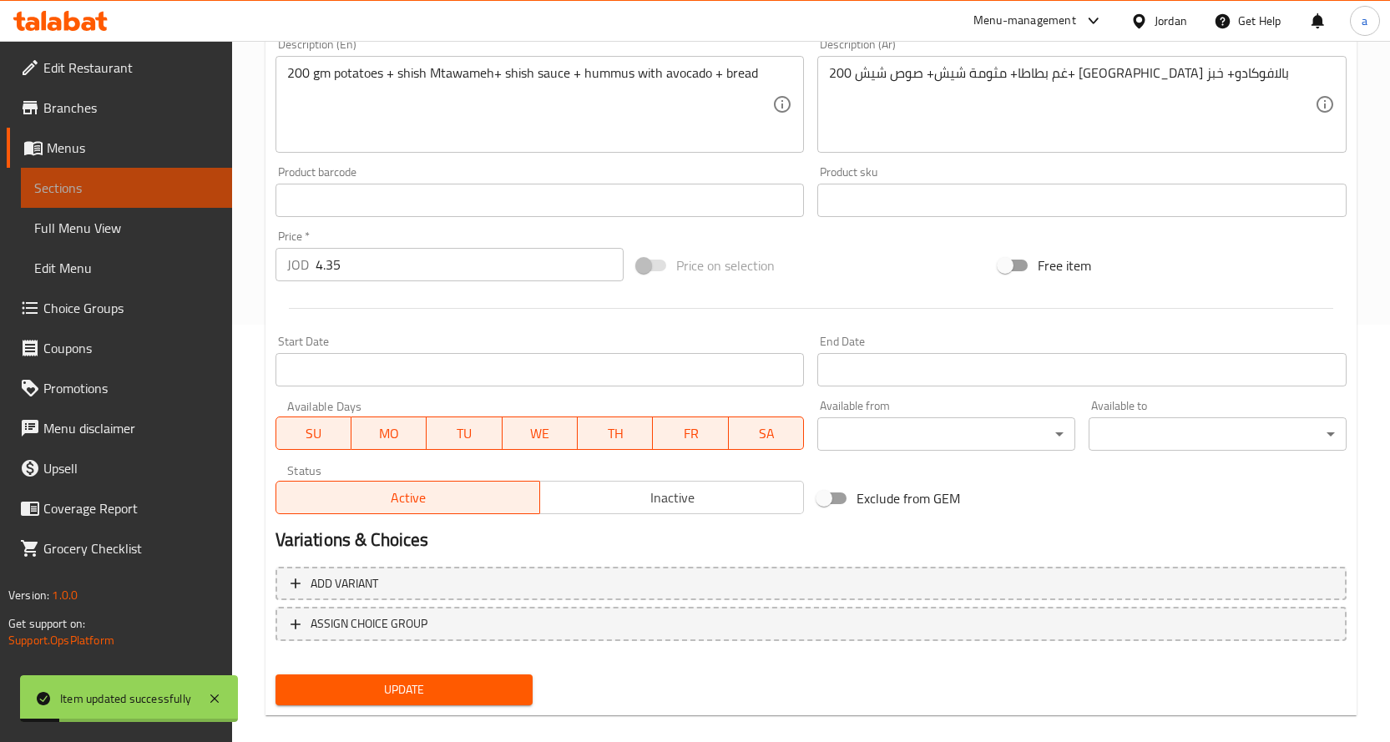
click at [149, 182] on span "Sections" at bounding box center [126, 188] width 185 height 20
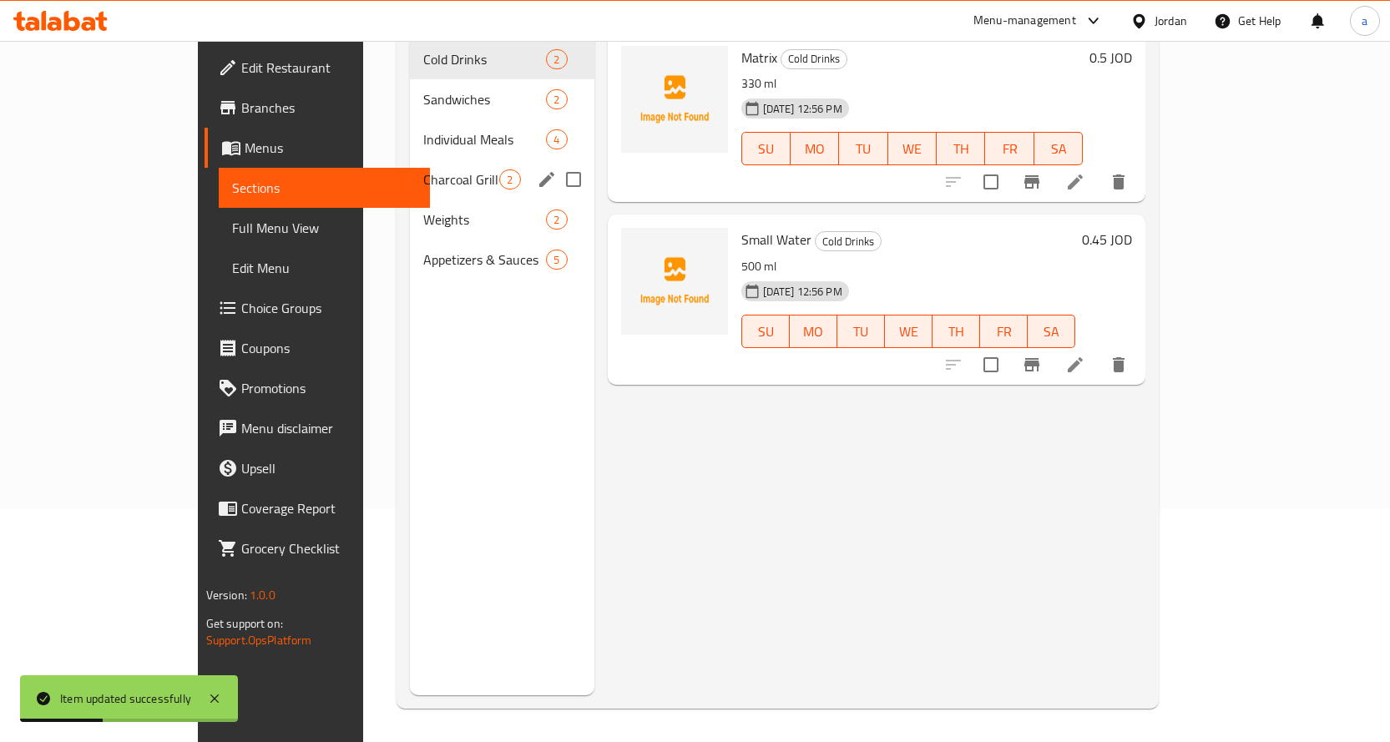
click at [410, 168] on div "Charcoal Grilled Chicken 2" at bounding box center [502, 180] width 184 height 40
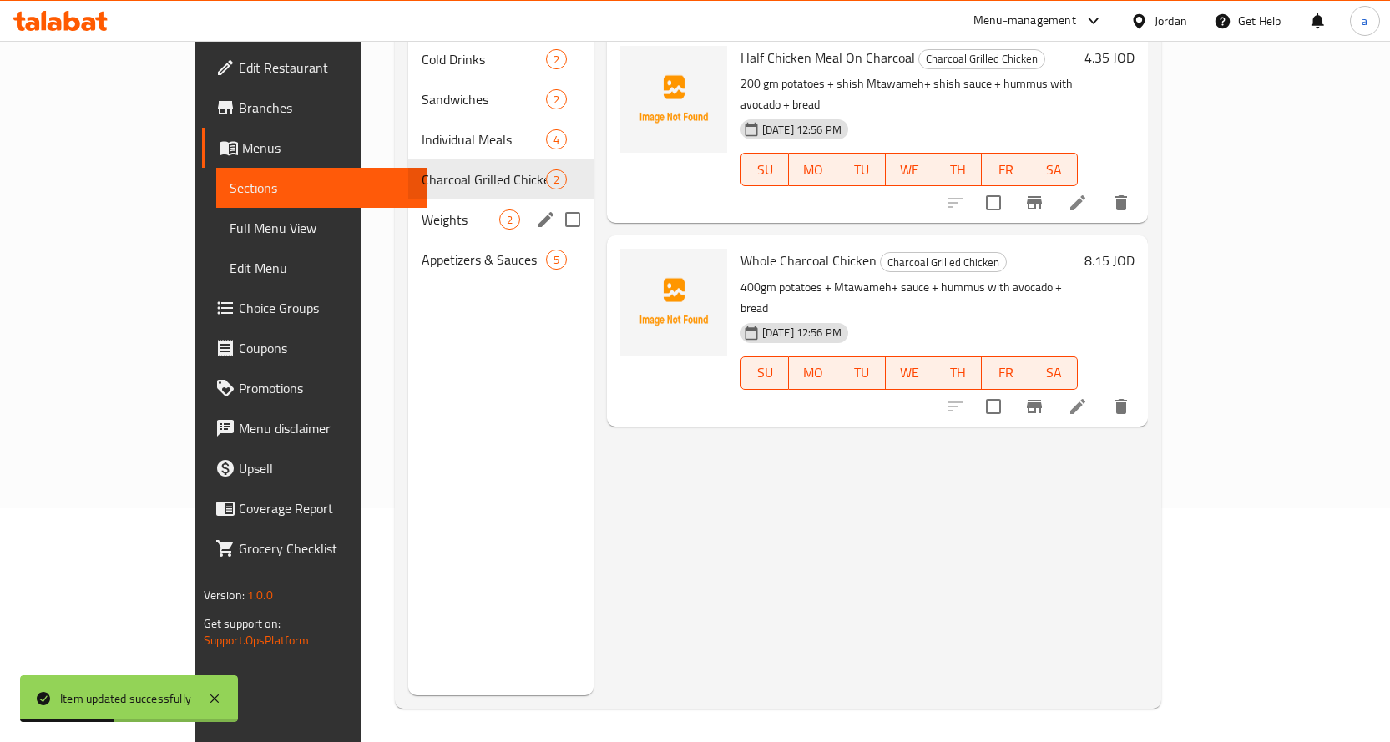
click at [422, 210] on span "Weights" at bounding box center [460, 220] width 77 height 20
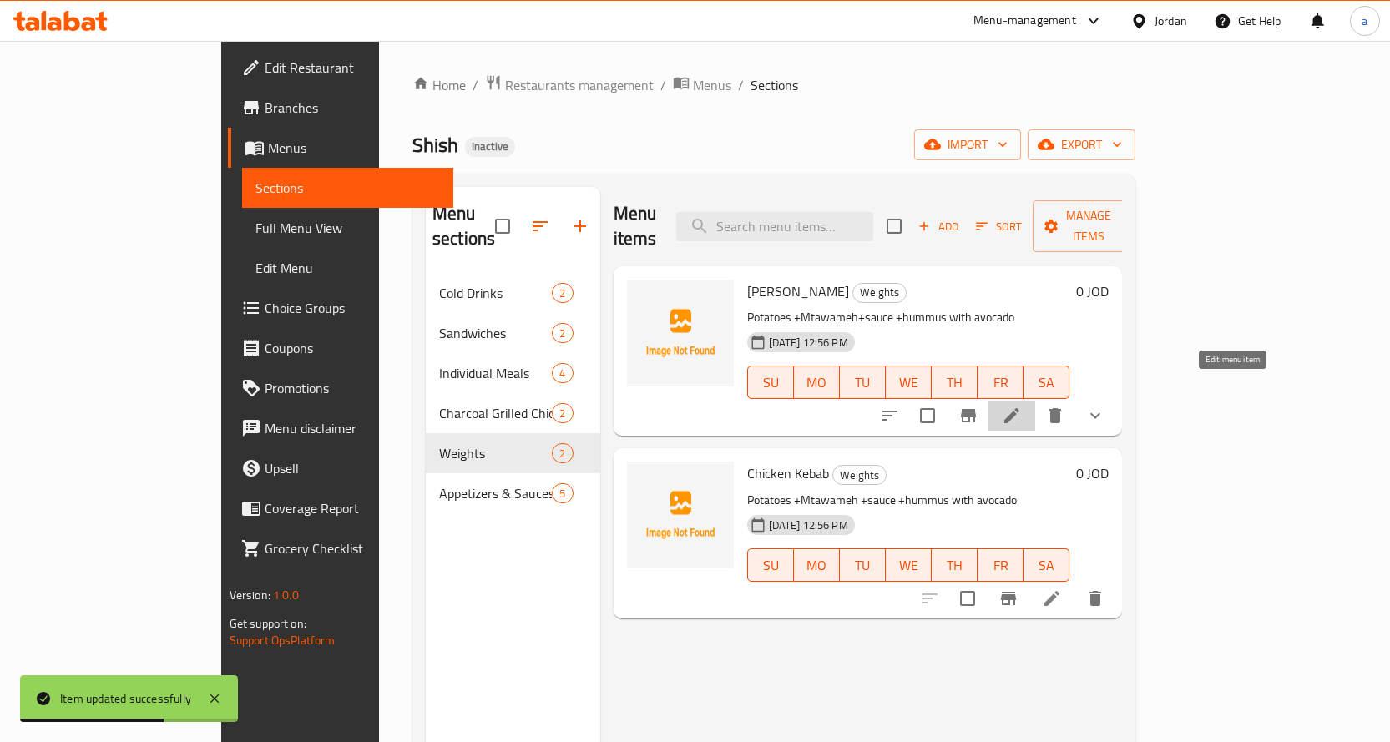
click at [1022, 406] on icon at bounding box center [1012, 416] width 20 height 20
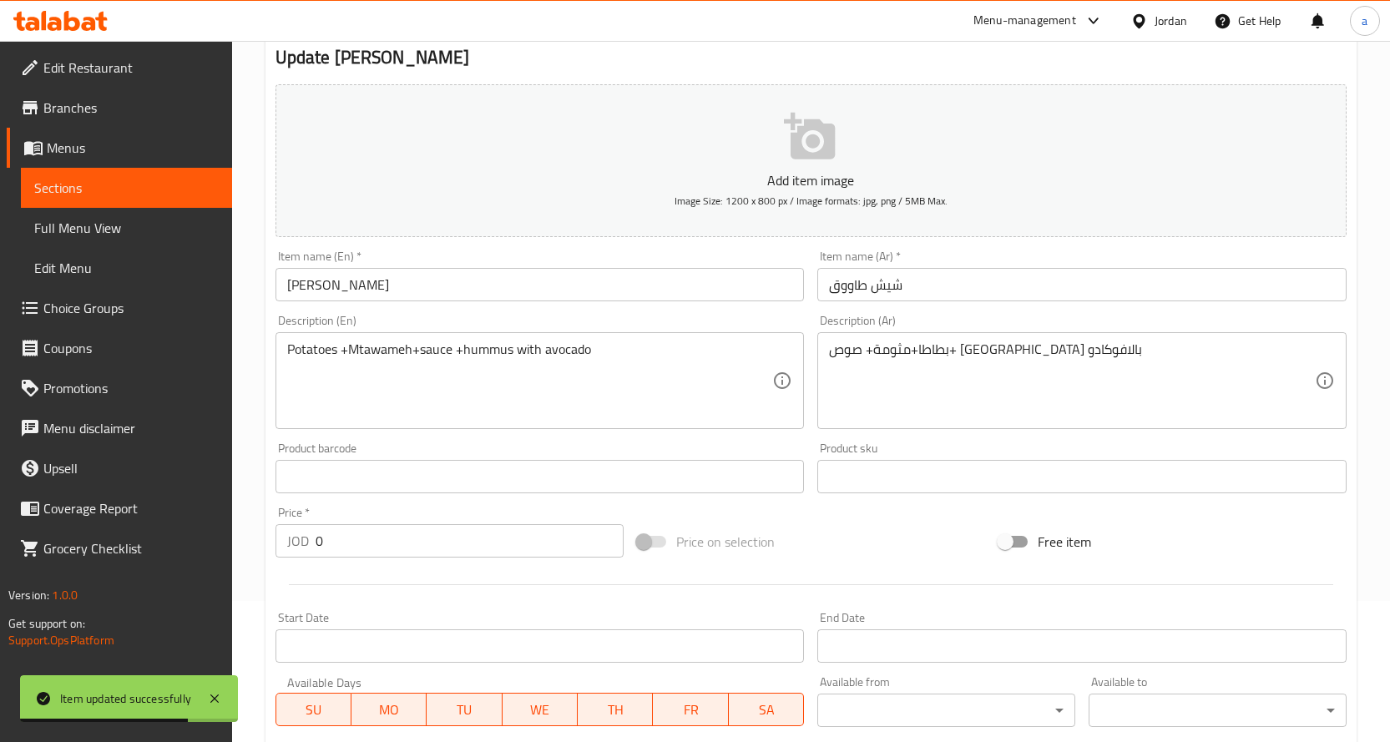
scroll to position [167, 0]
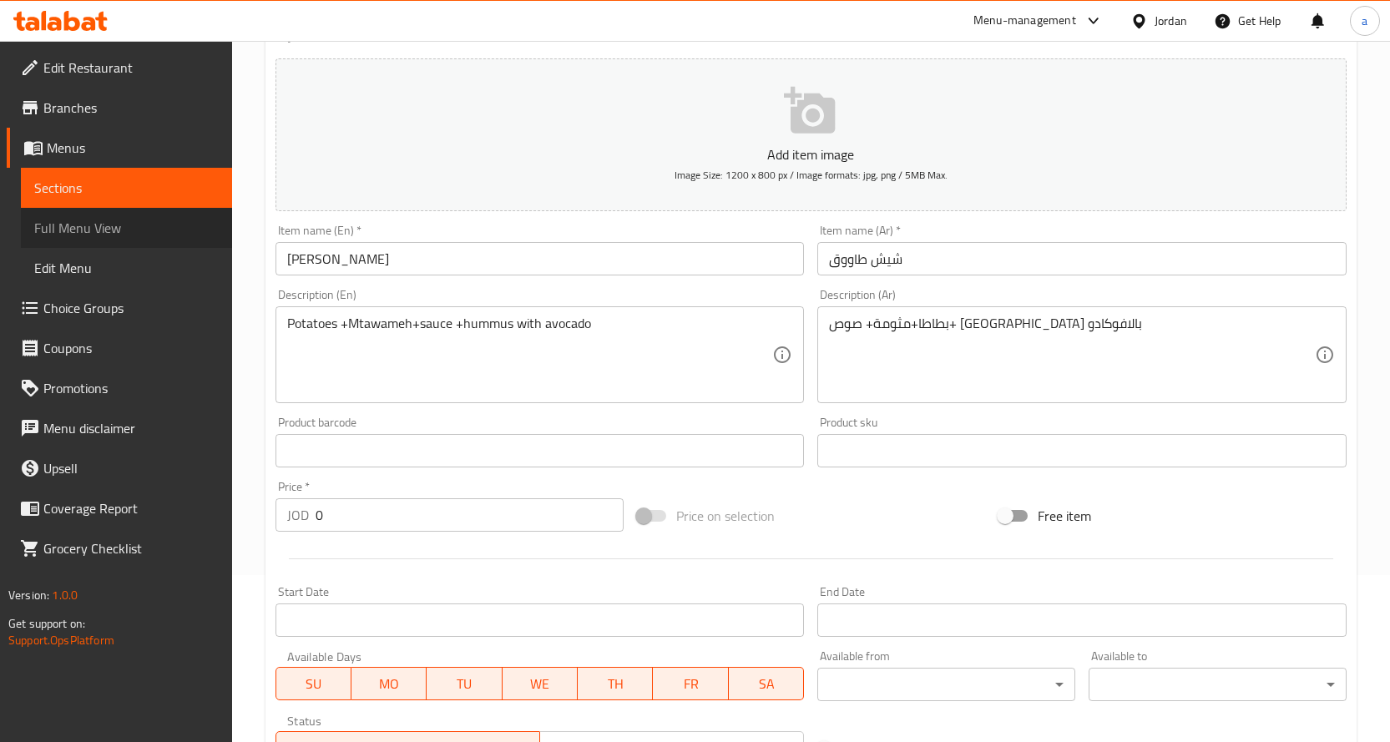
click at [188, 230] on span "Full Menu View" at bounding box center [126, 228] width 185 height 20
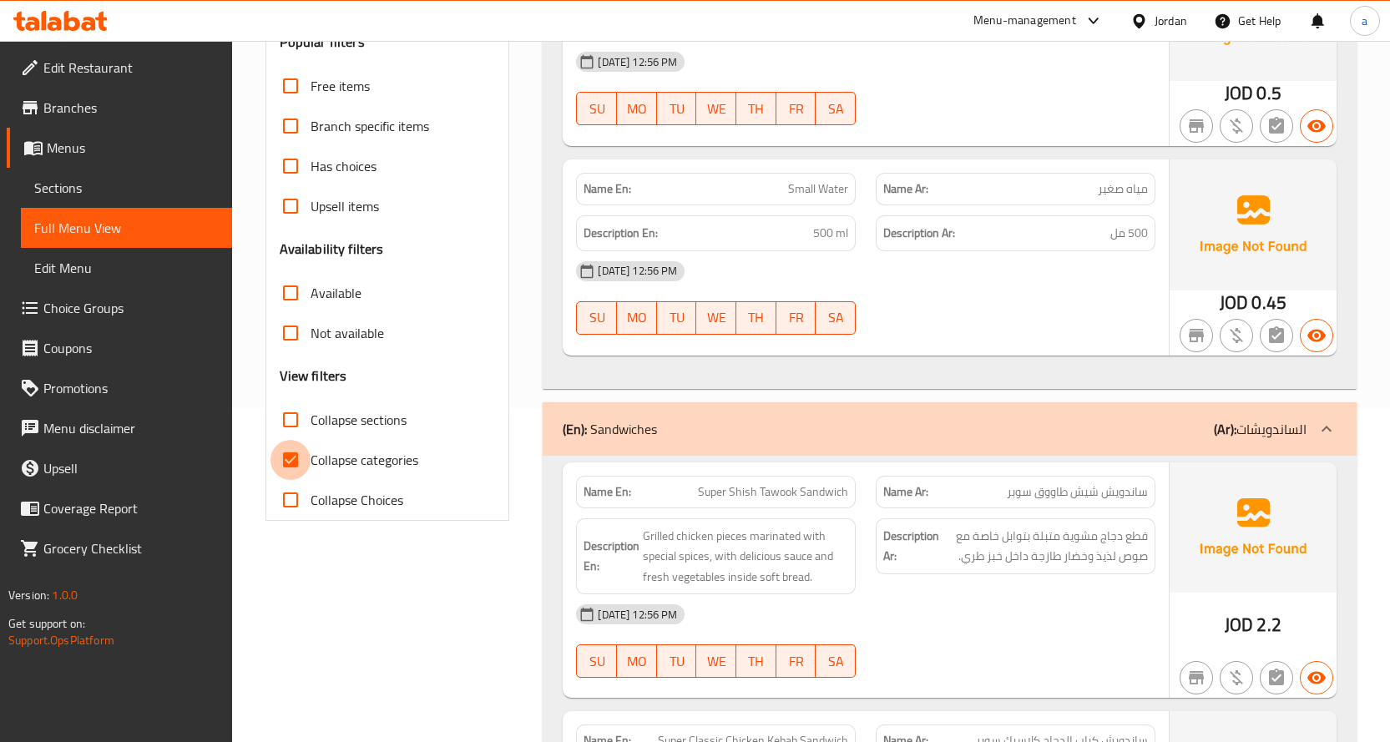
click at [296, 456] on input "Collapse categories" at bounding box center [291, 460] width 40 height 40
checkbox input "false"
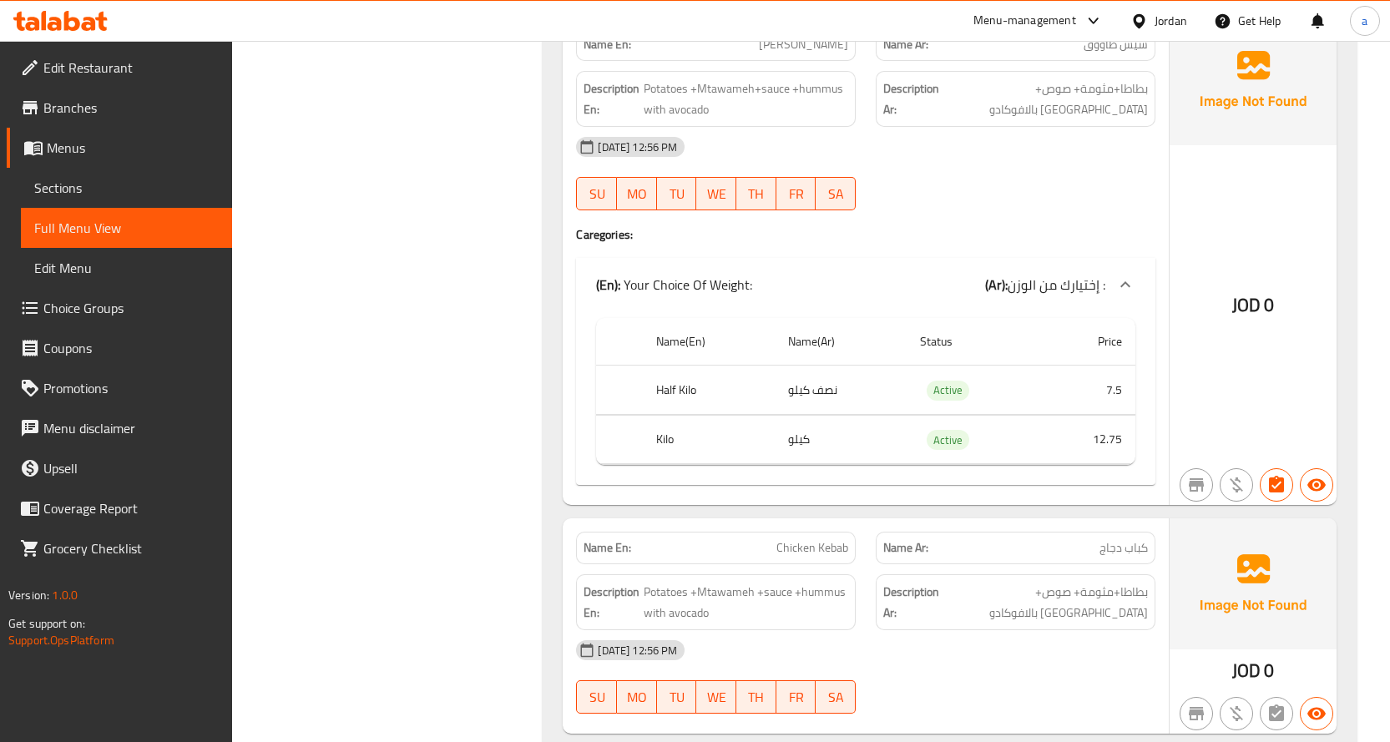
scroll to position [2756, 0]
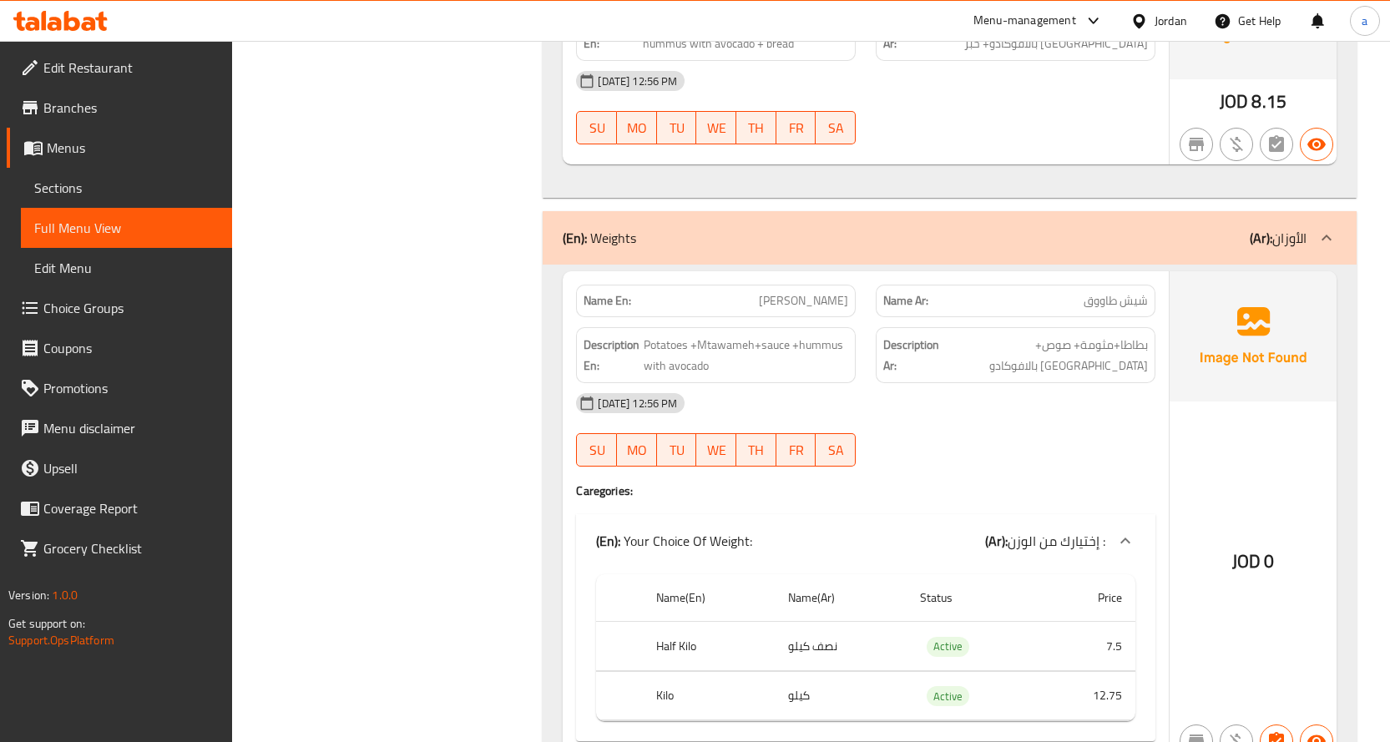
click at [1048, 308] on p "Name Ar: [PERSON_NAME]" at bounding box center [1016, 301] width 265 height 18
copy span "شيش طاووق"
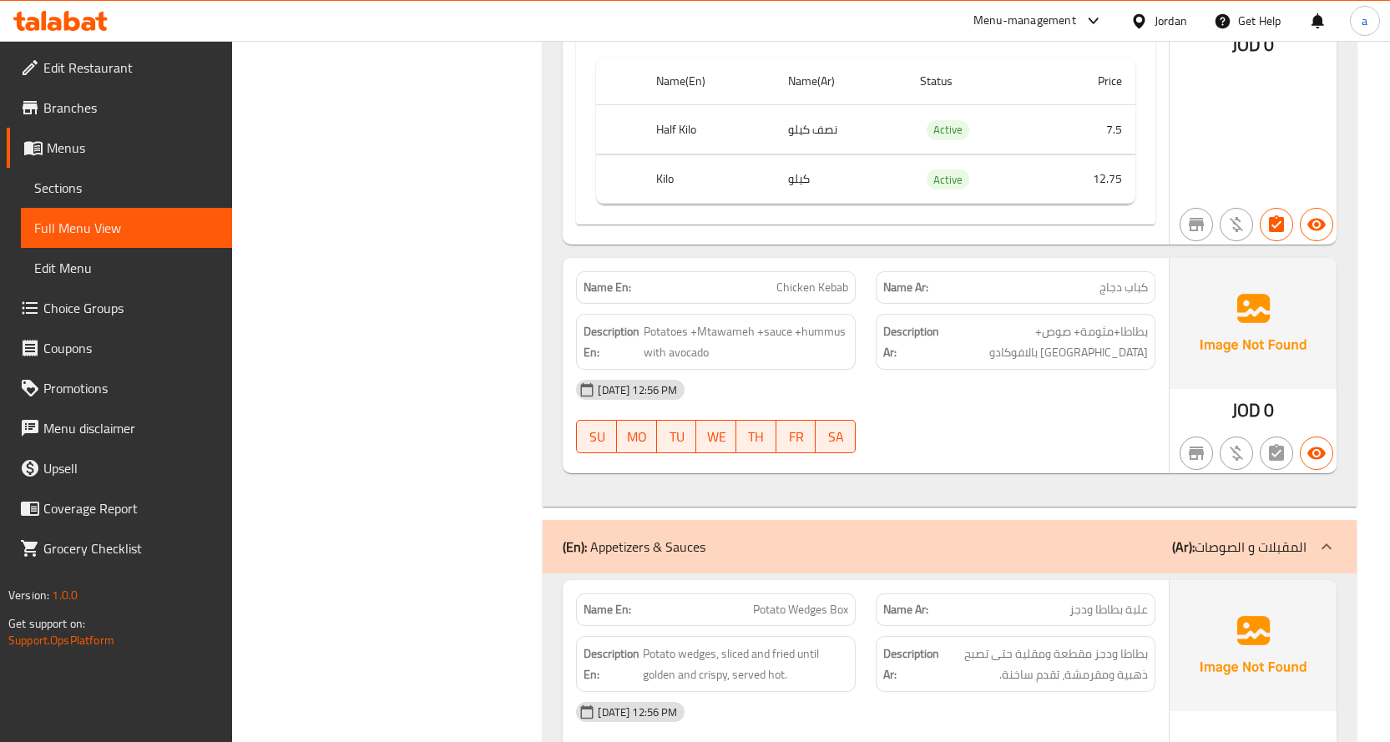
scroll to position [3173, 0]
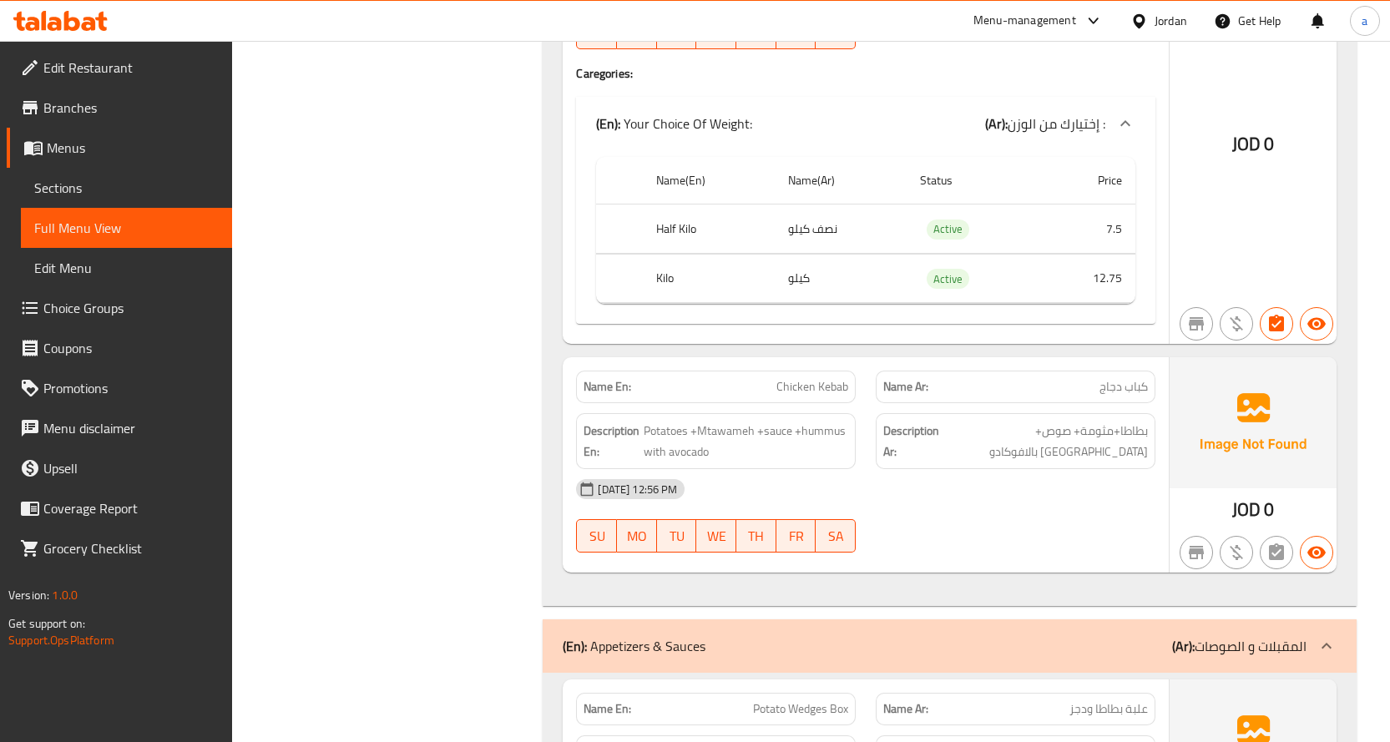
click at [922, 513] on div "[DATE] 12:56 PM SU MO TU WE TH FR SA" at bounding box center [866, 516] width 600 height 94
click at [924, 542] on div "[DATE] 12:56 PM SU MO TU WE TH FR SA" at bounding box center [866, 516] width 600 height 94
click at [937, 564] on div "Name En: Chicken Kebab Name Ar: كباب دجاج Description En: Potatoes +Mtawameh +s…" at bounding box center [866, 464] width 606 height 215
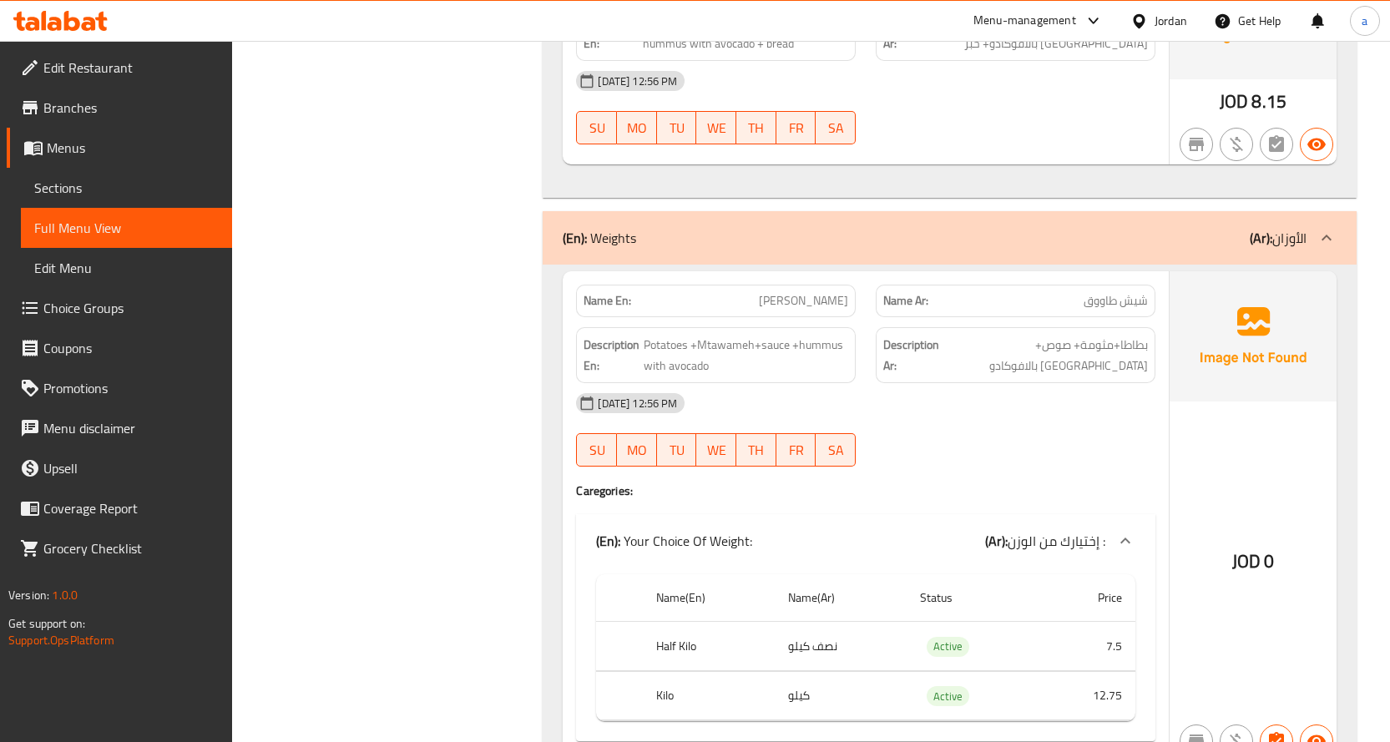
scroll to position [3090, 0]
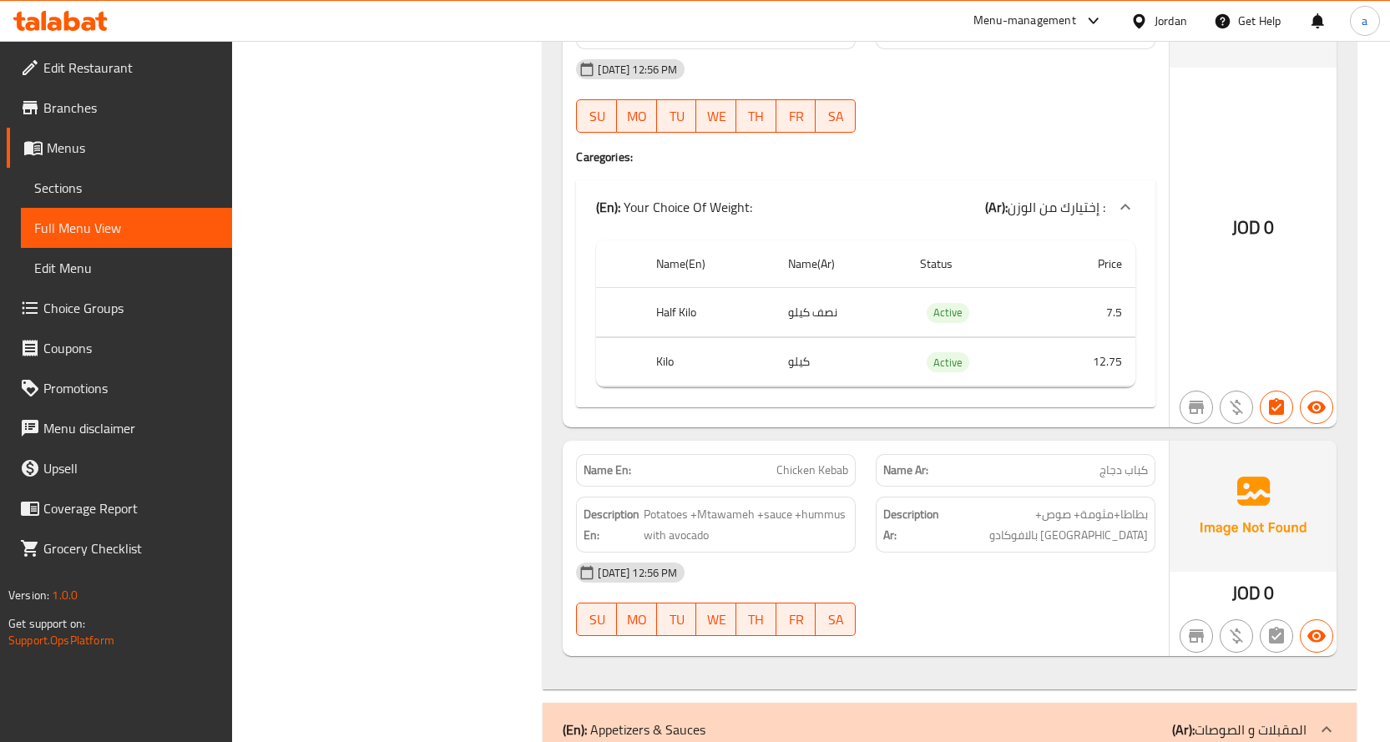
click at [141, 301] on span "Choice Groups" at bounding box center [130, 308] width 175 height 20
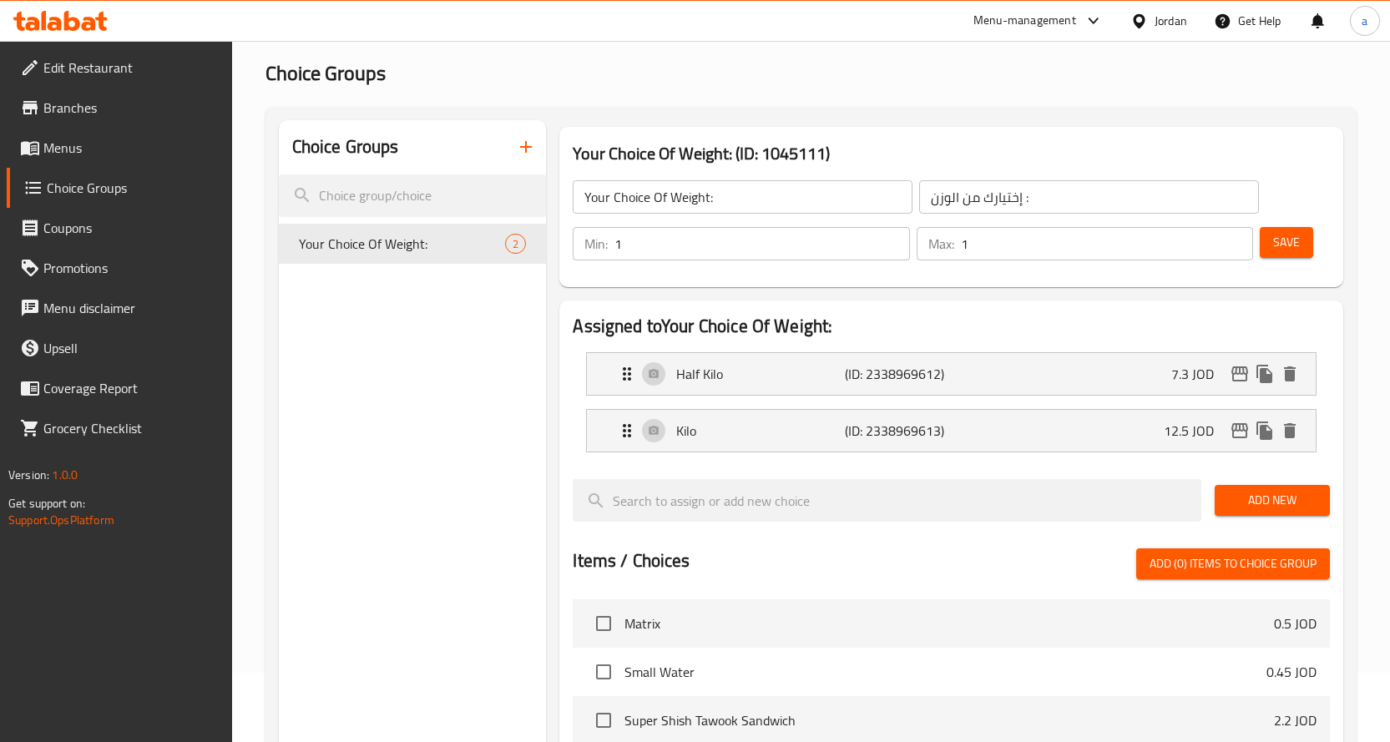
scroll to position [549, 0]
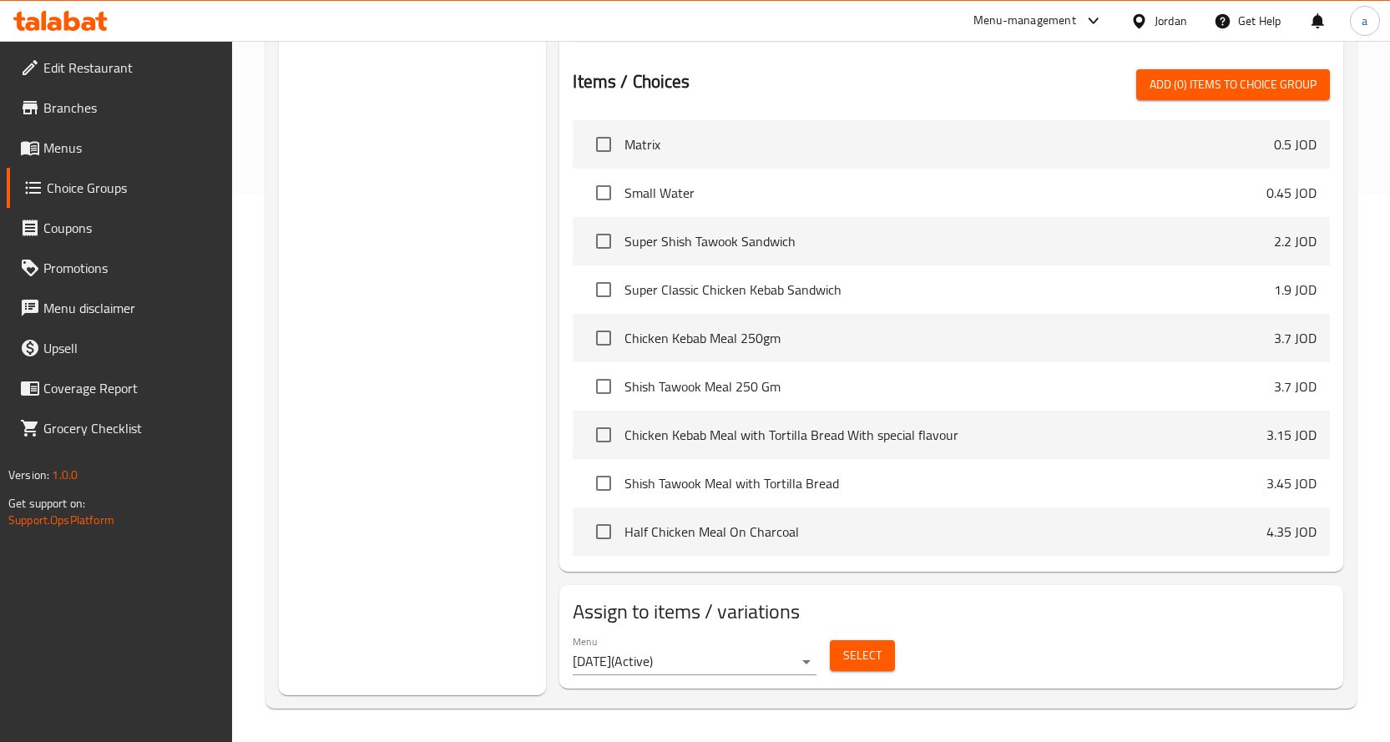
click at [874, 662] on span "Select" at bounding box center [862, 656] width 38 height 21
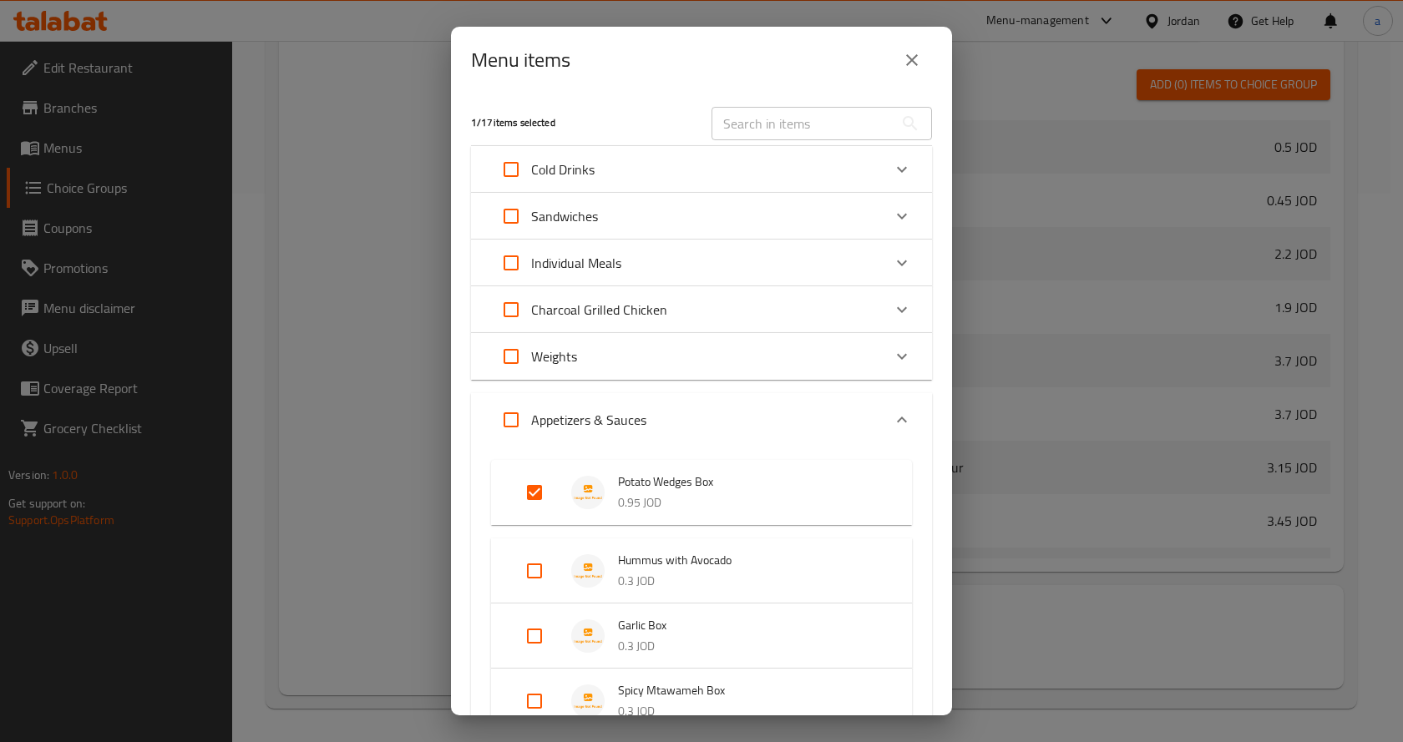
click at [342, 367] on div "Menu items 1 / 17 items selected ​ Cold Drinks Matrix 0.5 JOD Small Water 0.45 …" at bounding box center [701, 371] width 1403 height 742
click at [918, 64] on icon "close" at bounding box center [912, 60] width 20 height 20
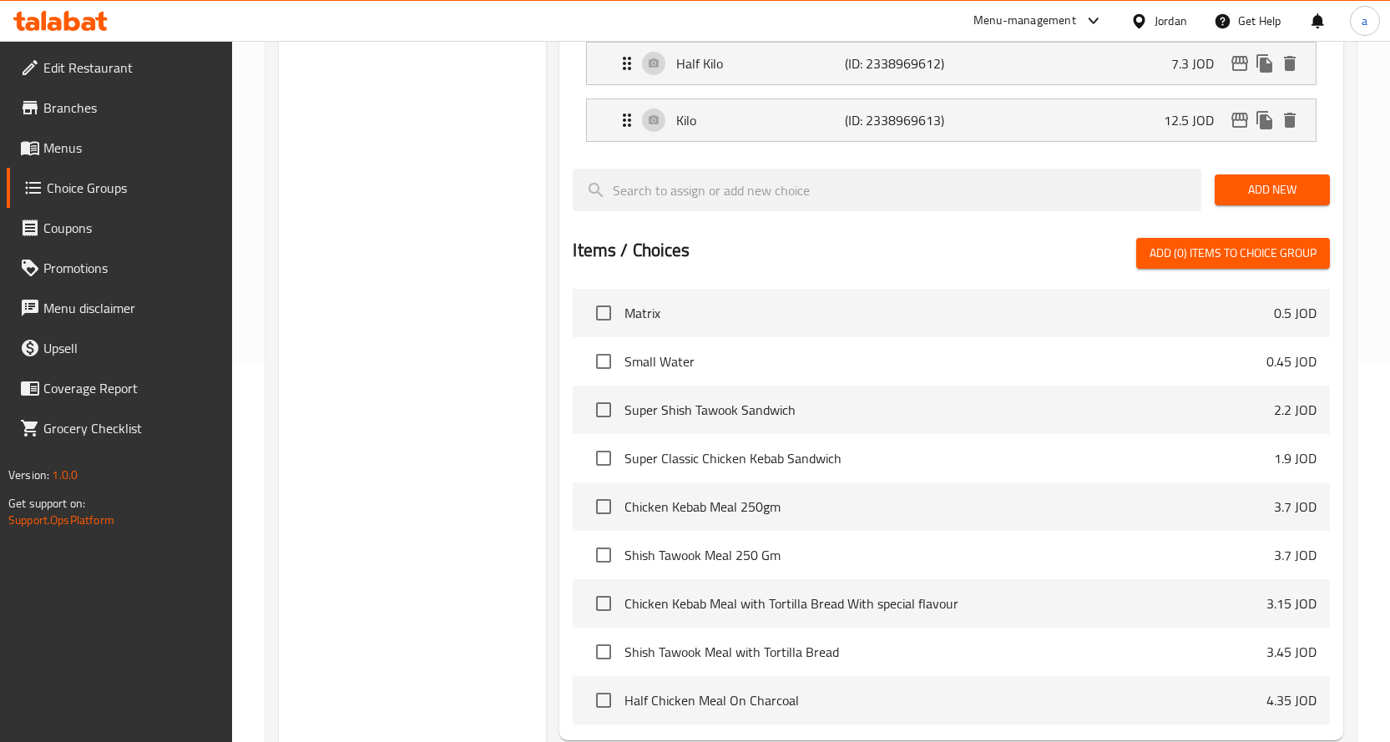
scroll to position [48, 0]
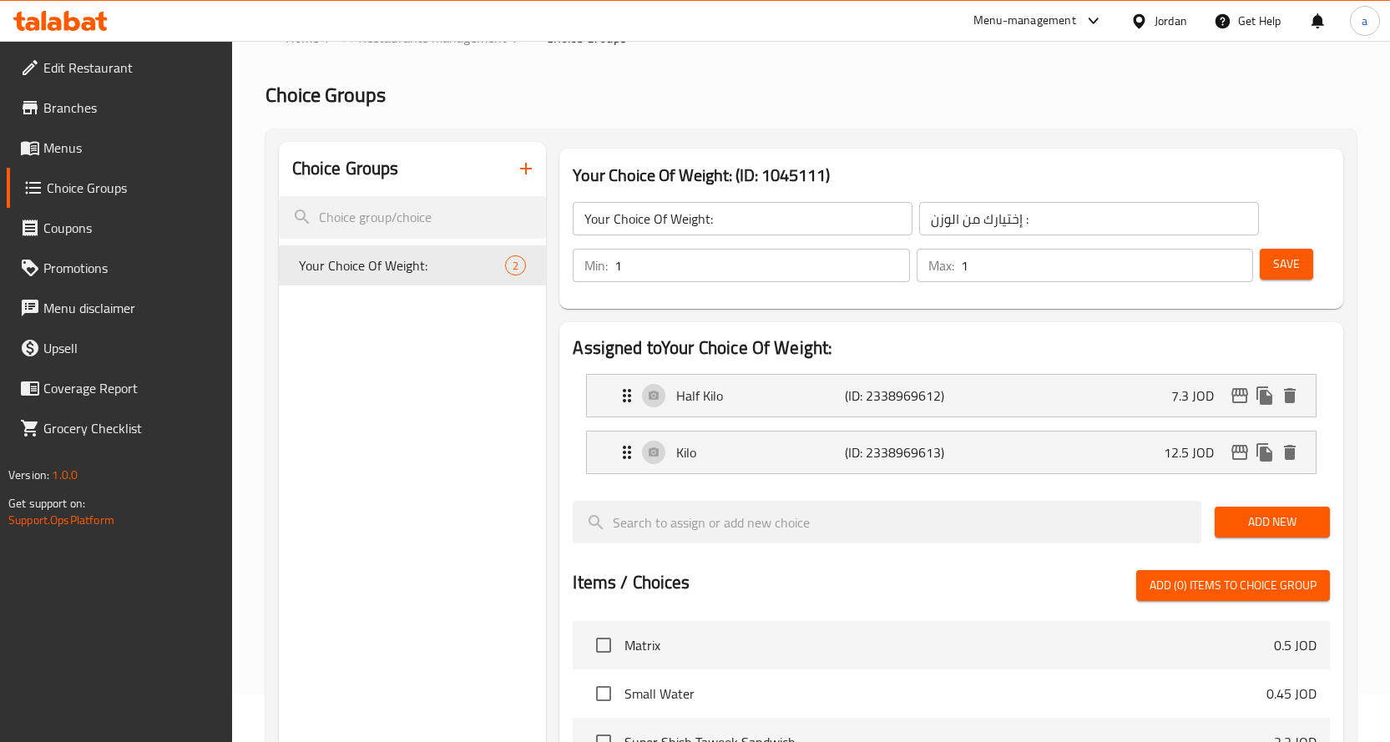
click at [521, 180] on button "button" at bounding box center [526, 169] width 40 height 40
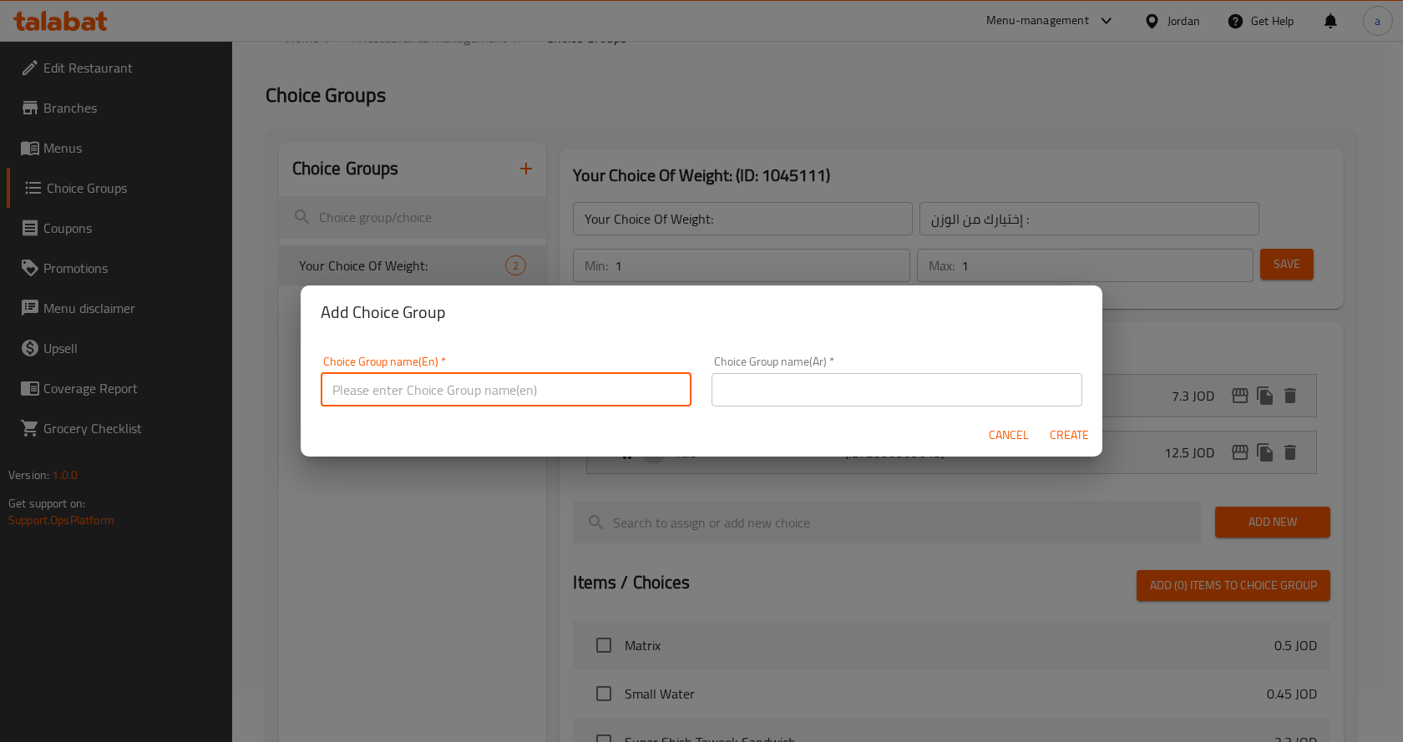
click at [477, 390] on input "text" at bounding box center [506, 389] width 371 height 33
type input "Your Choice Of Weight :"
click at [793, 408] on div "Choice Group name(Ar)   * Choice Group name(Ar) *" at bounding box center [897, 381] width 391 height 71
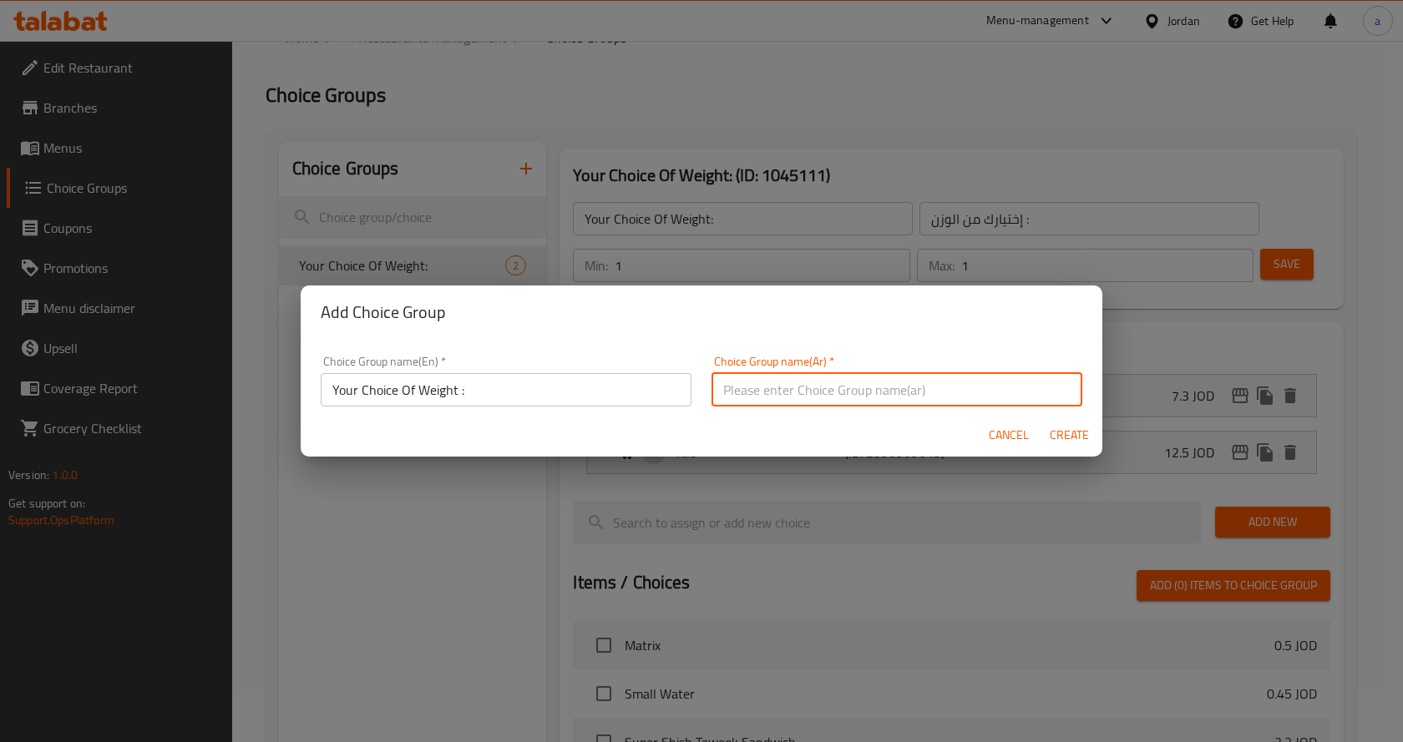
click at [794, 398] on input "text" at bounding box center [897, 389] width 371 height 33
type input "اختيارك من الوزن :"
click at [1056, 440] on span "Create" at bounding box center [1069, 435] width 40 height 21
type input "Your Choice Of Weight :"
type input "اختيارك من الوزن :"
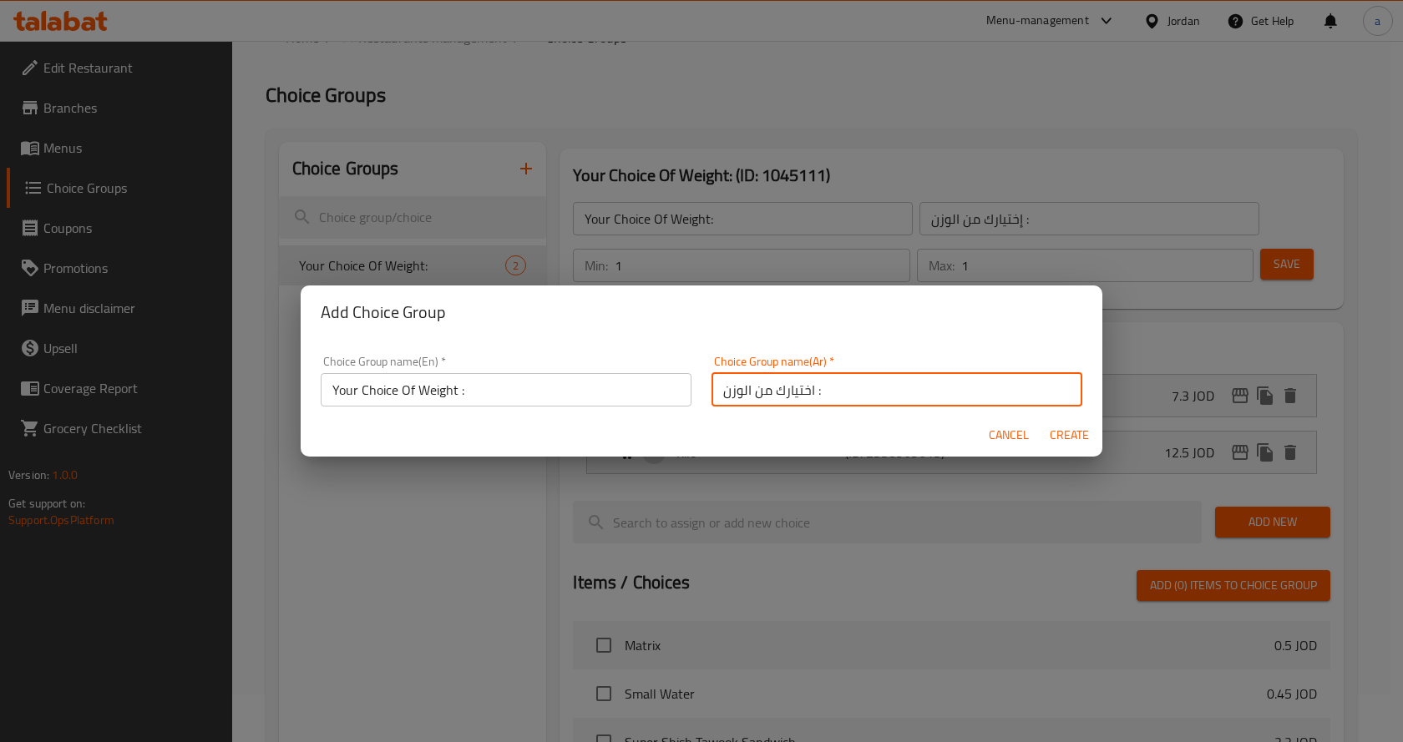
type input "0"
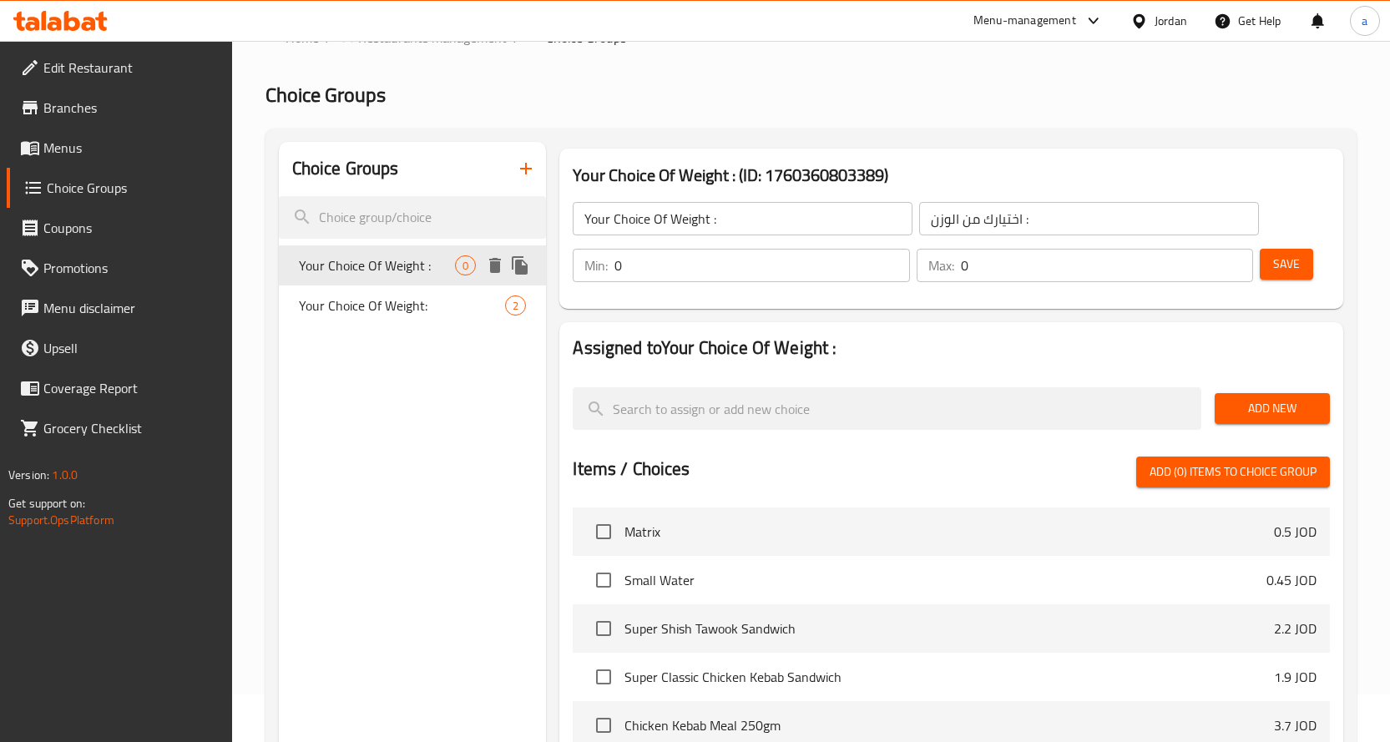
click at [392, 271] on span "Your Choice Of Weight :" at bounding box center [377, 266] width 157 height 20
type input "1"
click at [889, 263] on input "1" at bounding box center [763, 265] width 296 height 33
type input "1"
click at [1236, 262] on input "1" at bounding box center [1107, 265] width 293 height 33
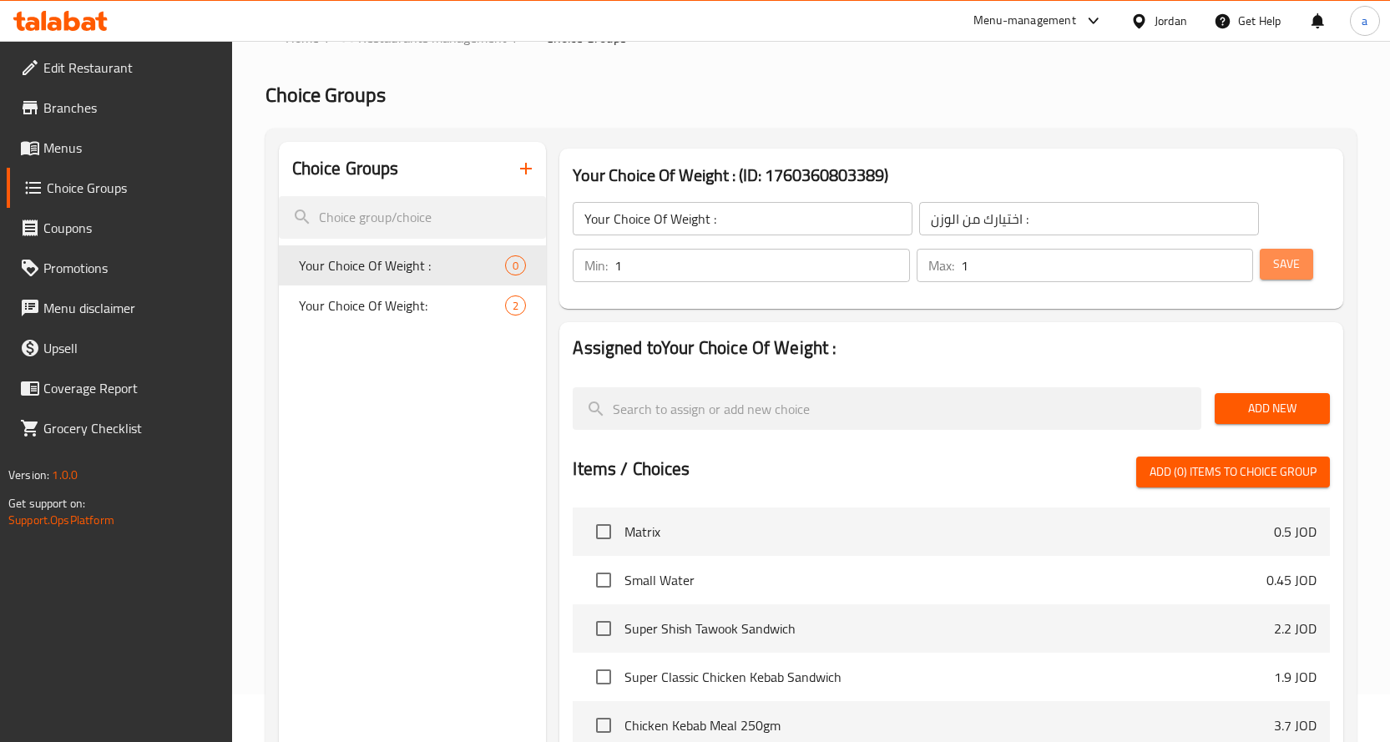
click at [1289, 261] on span "Save" at bounding box center [1287, 264] width 27 height 21
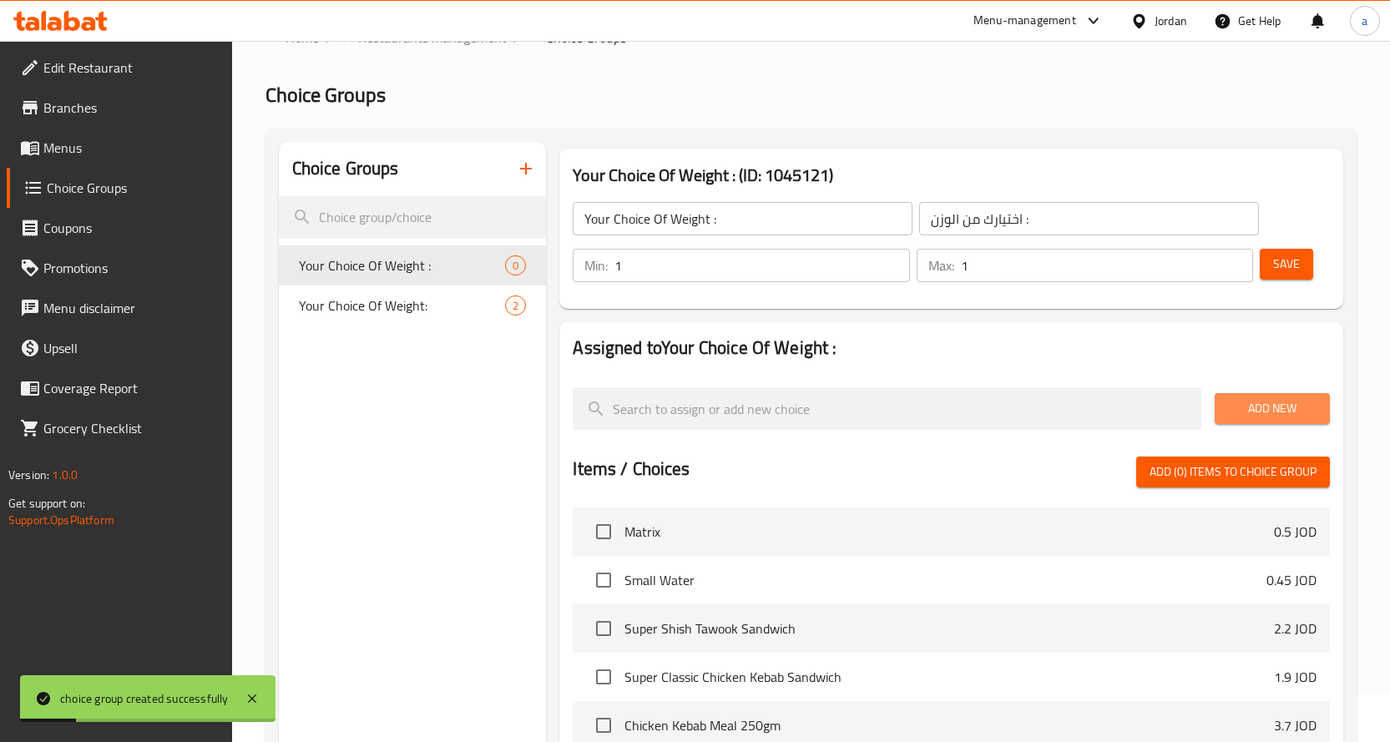
click at [1269, 414] on span "Add New" at bounding box center [1272, 408] width 89 height 21
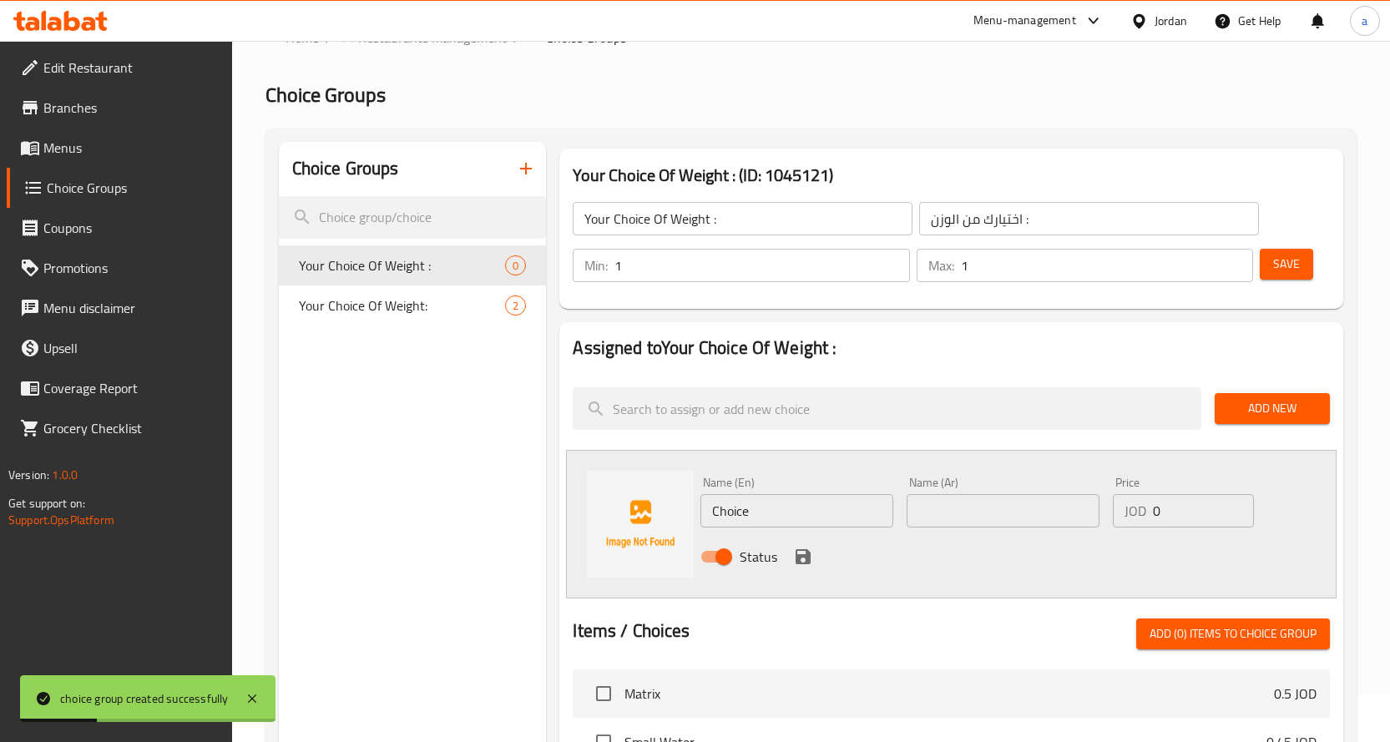
click at [783, 509] on input "Choice" at bounding box center [797, 510] width 193 height 33
click at [741, 514] on input "text" at bounding box center [797, 510] width 193 height 33
paste input "Half Kilo"
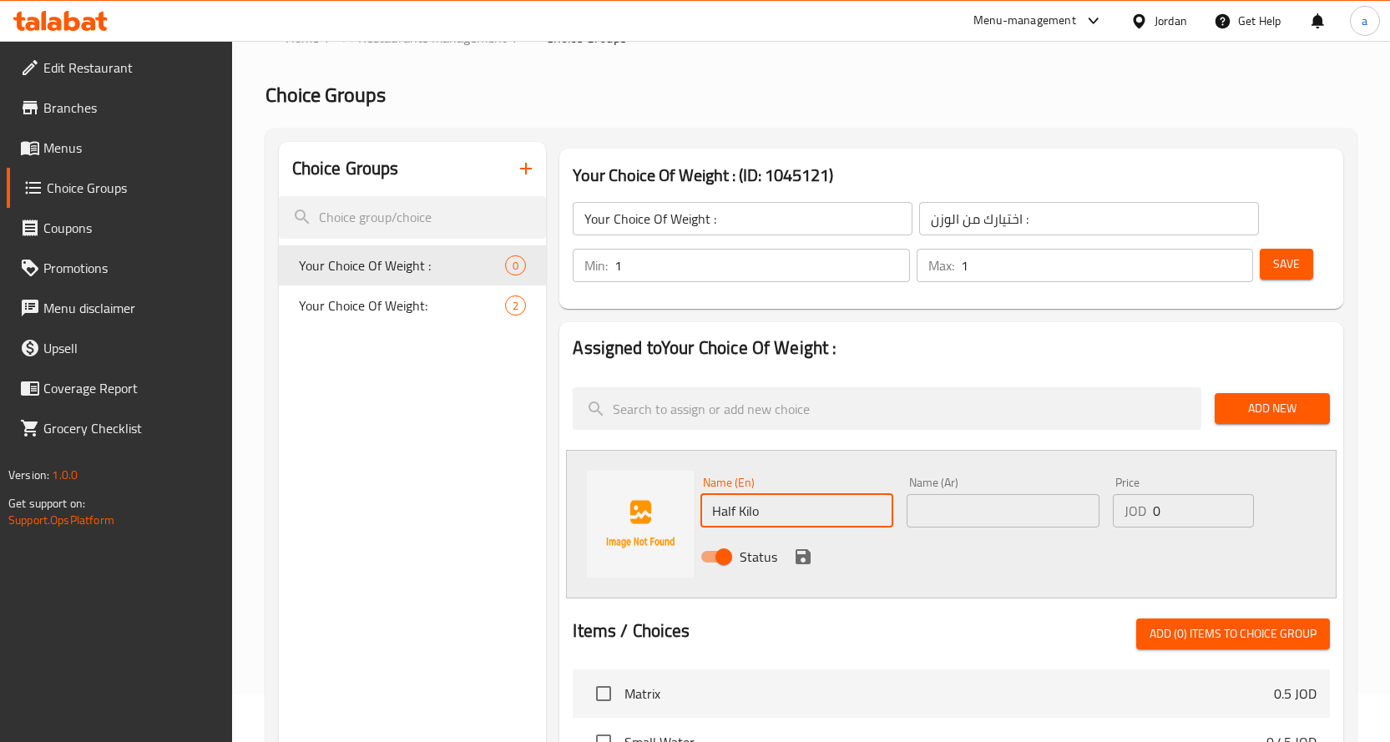
type input "Half Kilo"
click at [995, 521] on input "text" at bounding box center [1003, 510] width 193 height 33
paste input "نصف كيلو"
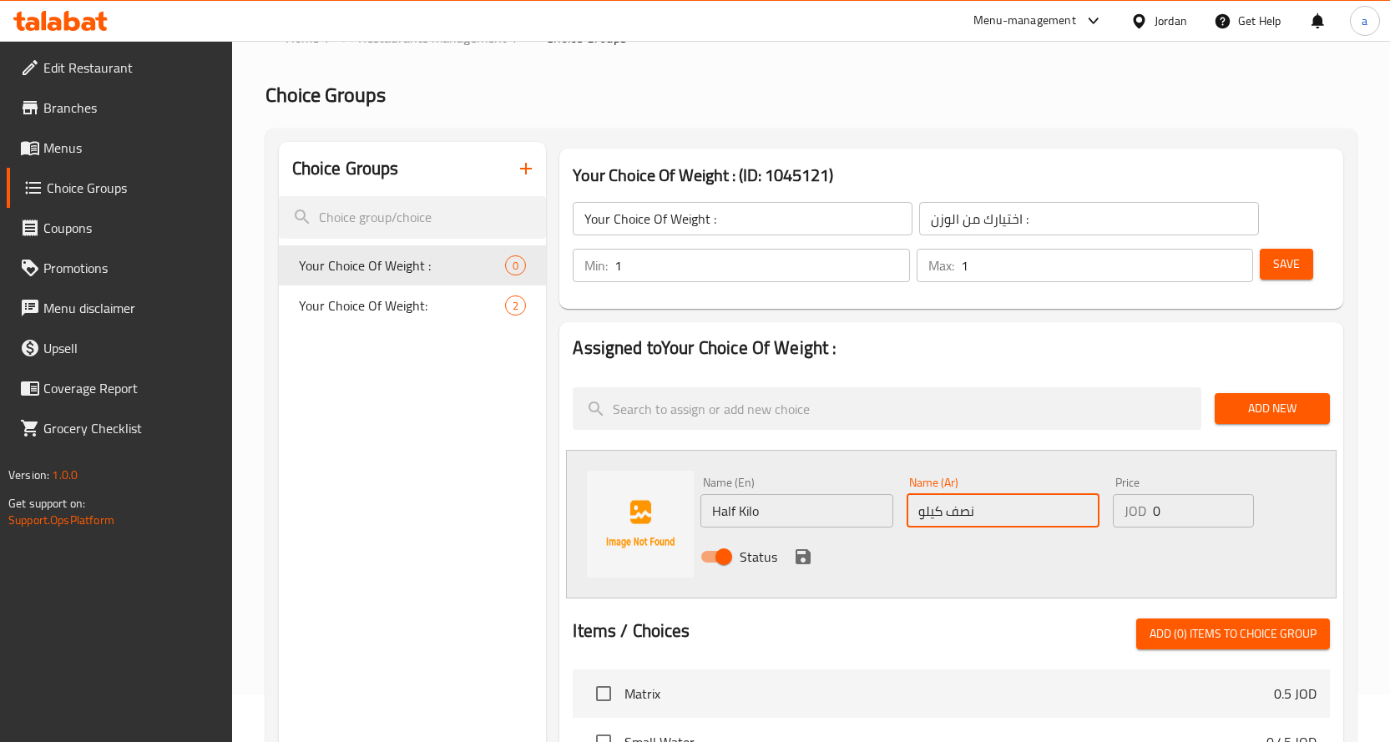
type input "نصف كيلو"
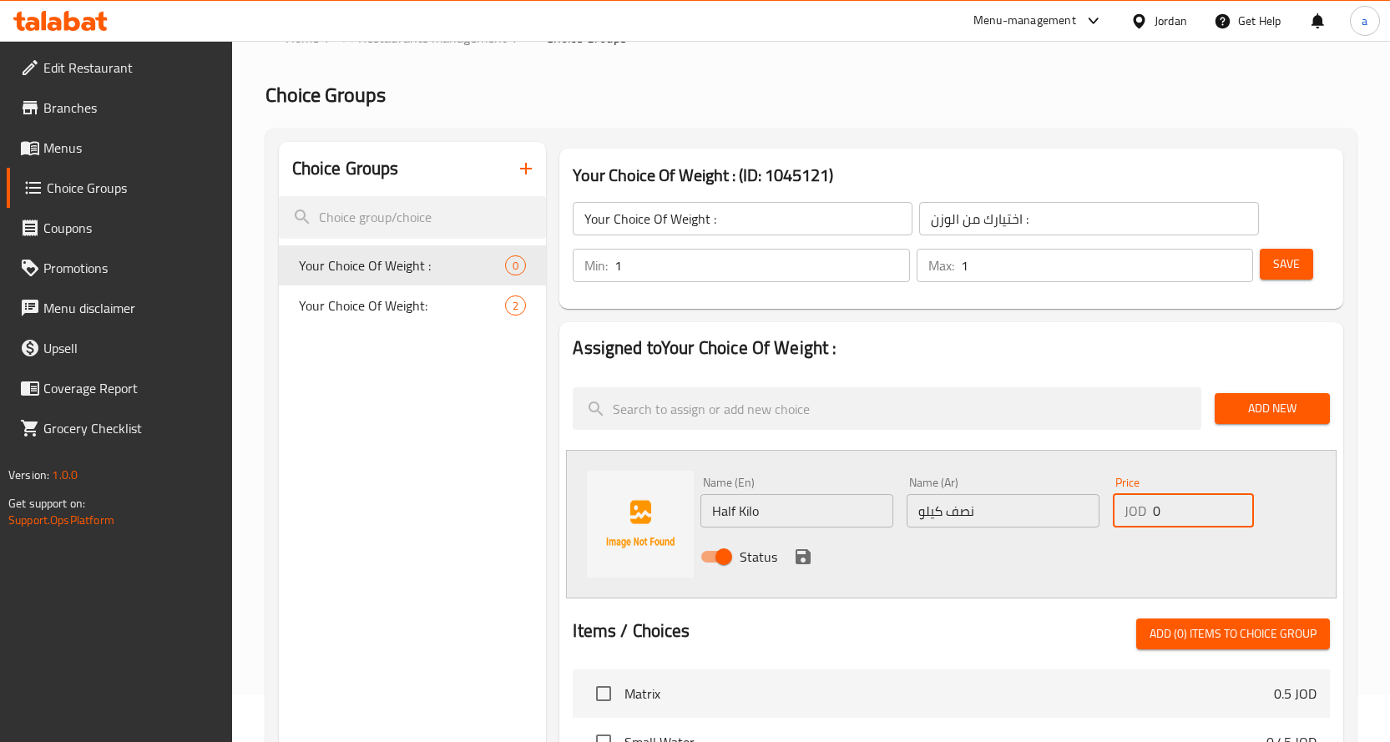
click at [1184, 516] on input "0" at bounding box center [1203, 510] width 101 height 33
drag, startPoint x: 1184, startPoint y: 516, endPoint x: 1139, endPoint y: 517, distance: 45.1
click at [1139, 517] on div "JOD 0 Price" at bounding box center [1183, 510] width 141 height 33
type input "7.5"
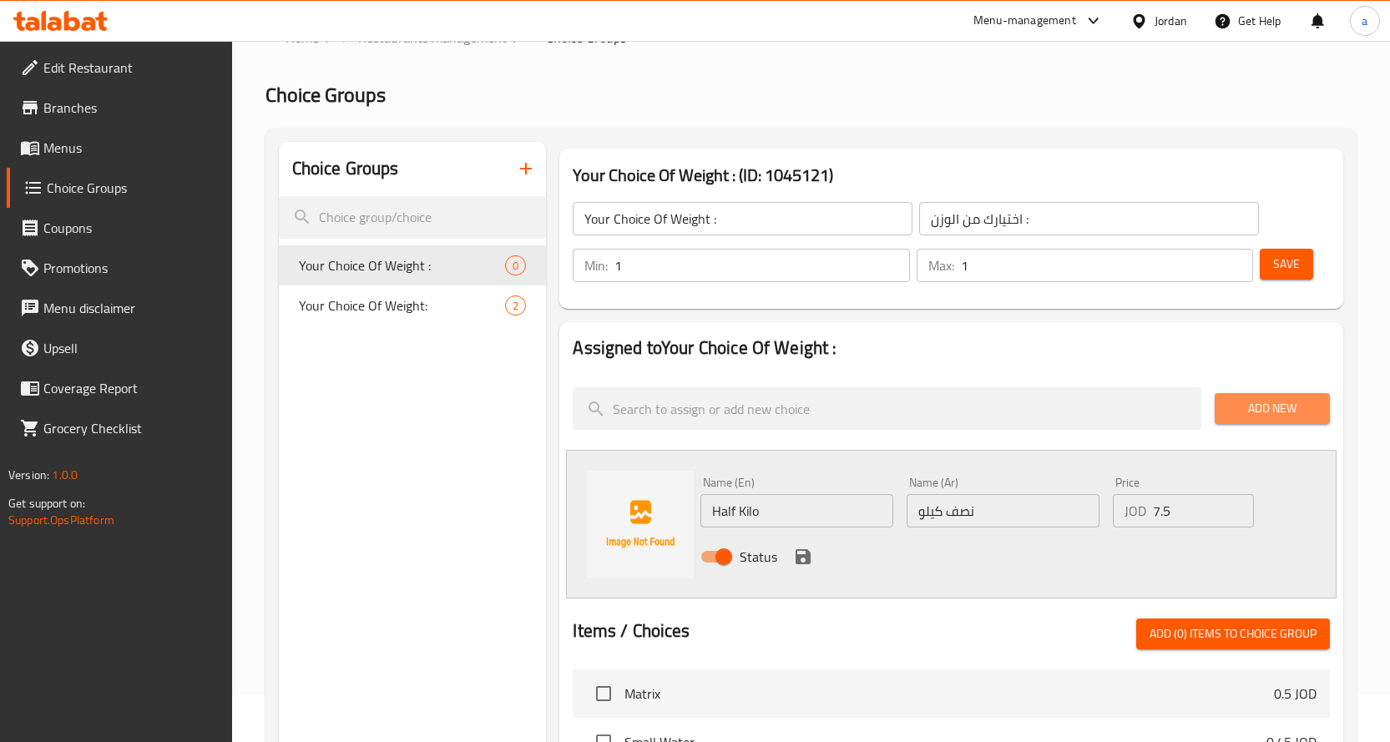
click at [1267, 408] on span "Add New" at bounding box center [1272, 408] width 89 height 21
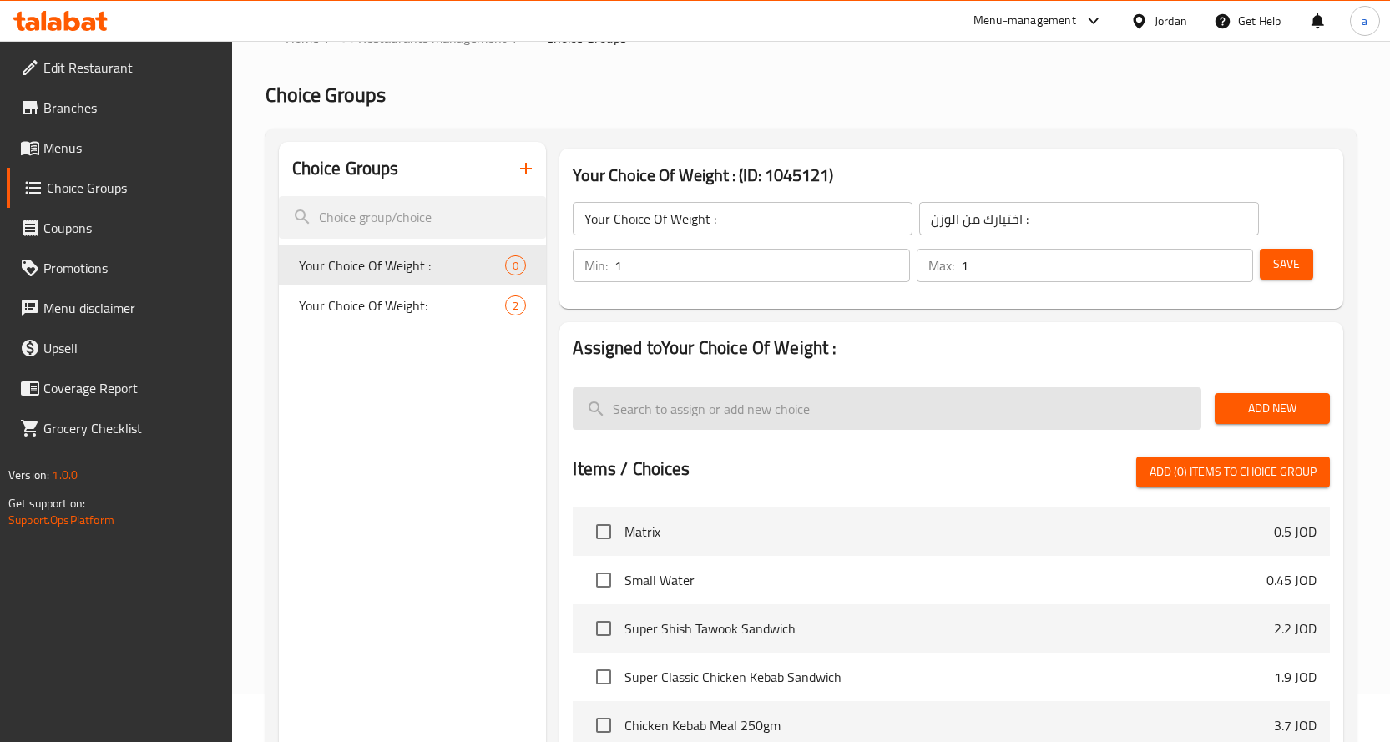
click at [1169, 407] on input "search" at bounding box center [887, 408] width 629 height 43
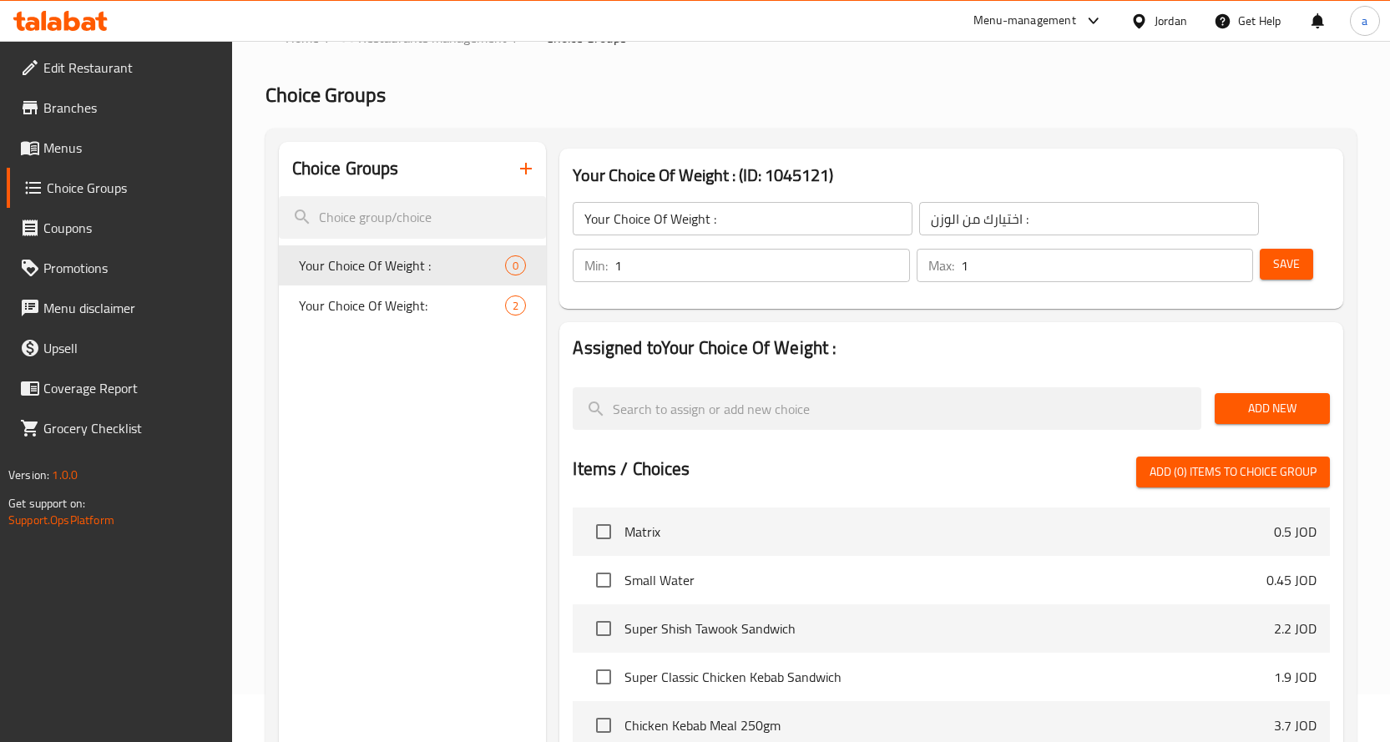
click at [1238, 423] on button "Add New" at bounding box center [1272, 408] width 115 height 31
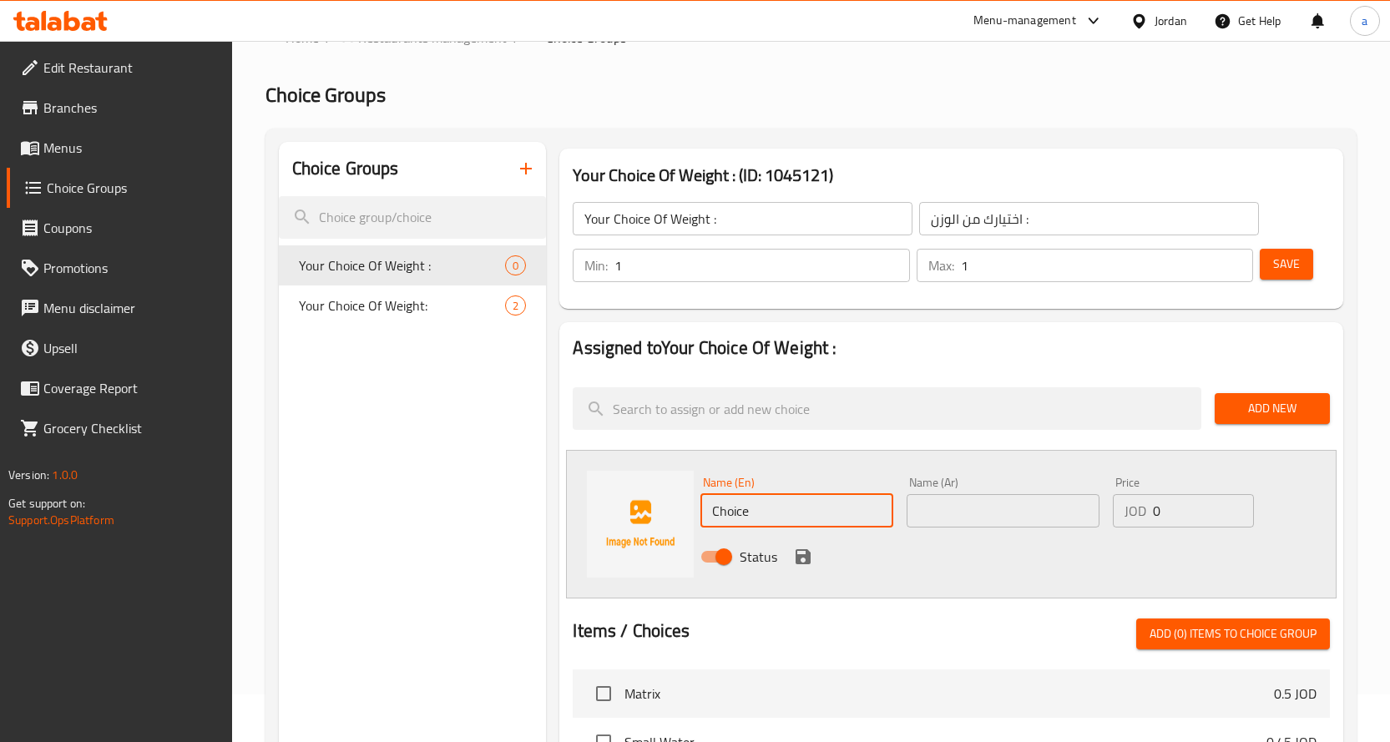
click at [815, 521] on input "Choice" at bounding box center [797, 510] width 193 height 33
click at [767, 504] on input "Choice" at bounding box center [797, 510] width 193 height 33
paste input "Half Kilo"
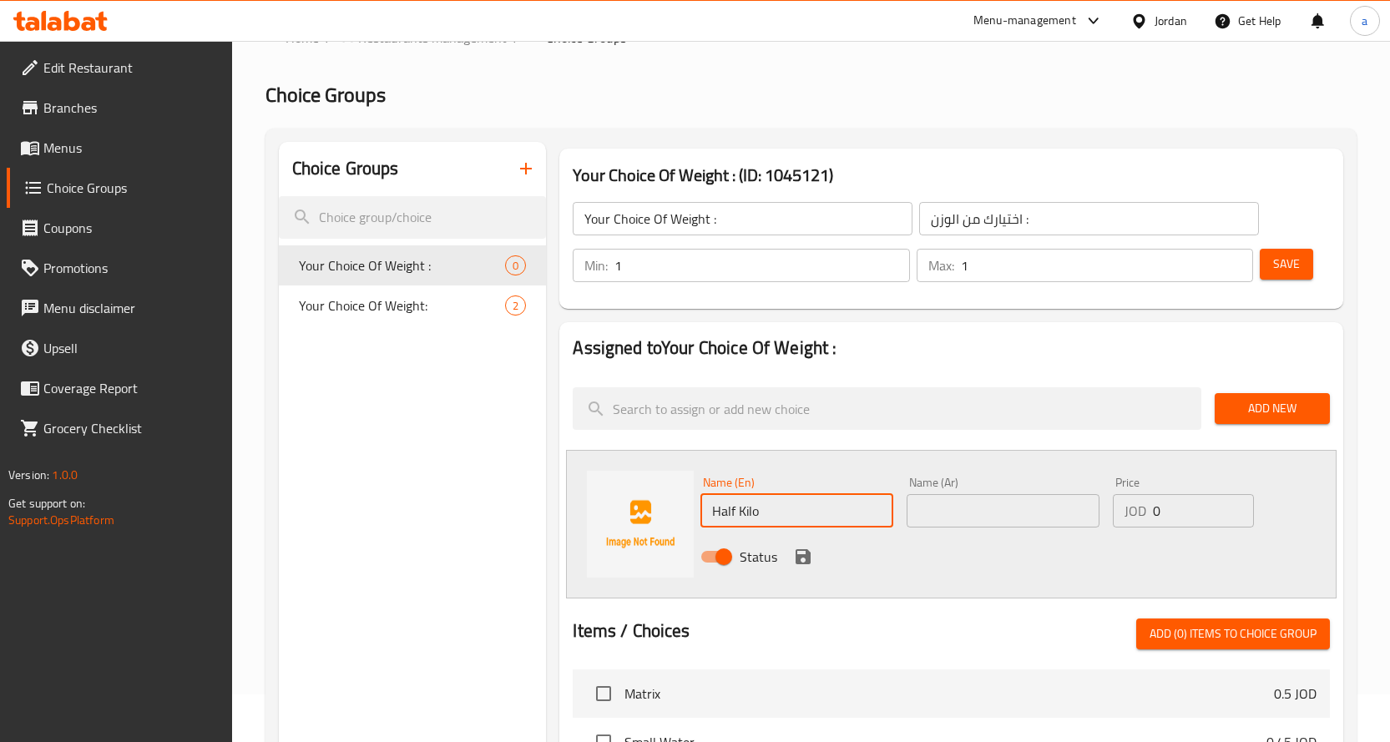
type input "Half Kilo"
click at [971, 504] on input "text" at bounding box center [1003, 510] width 193 height 33
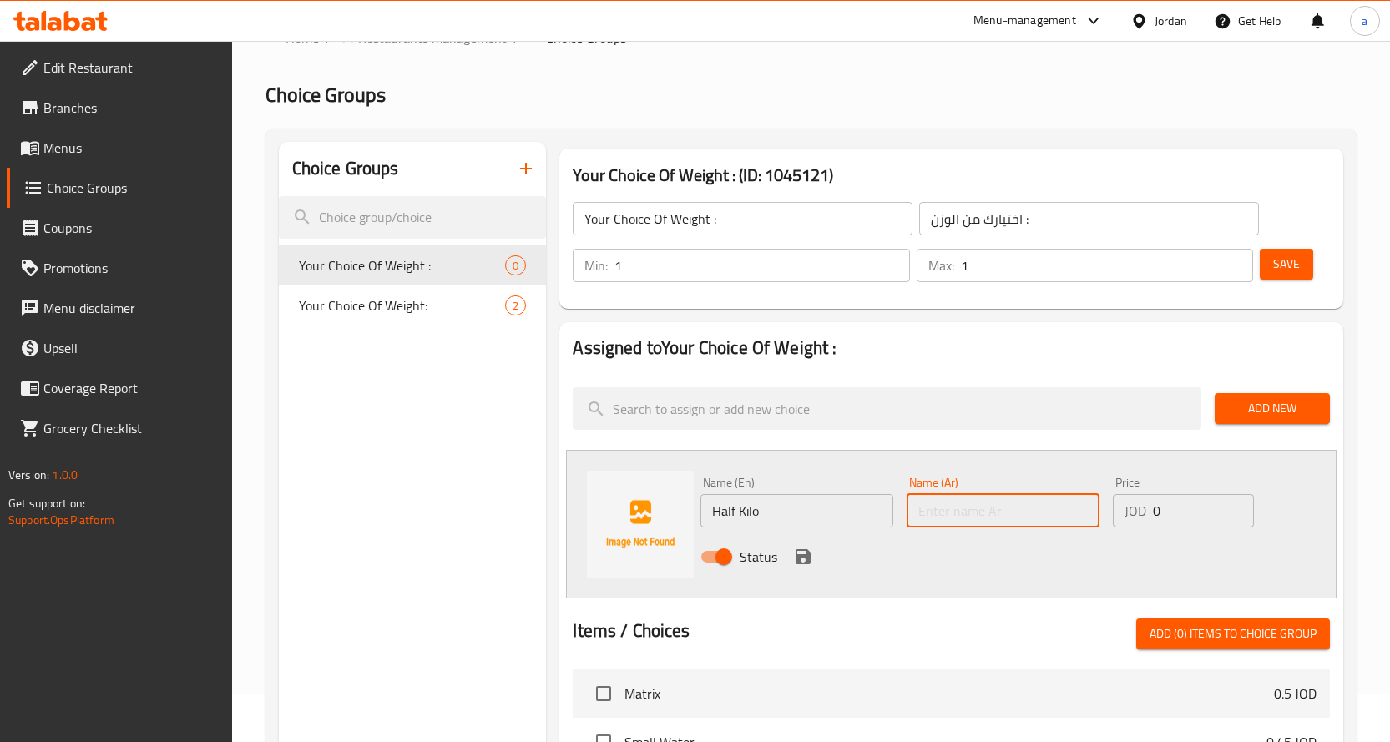
paste input "نصف كيلو"
type input "نصف كيلو"
click at [1191, 517] on input "0" at bounding box center [1203, 510] width 101 height 33
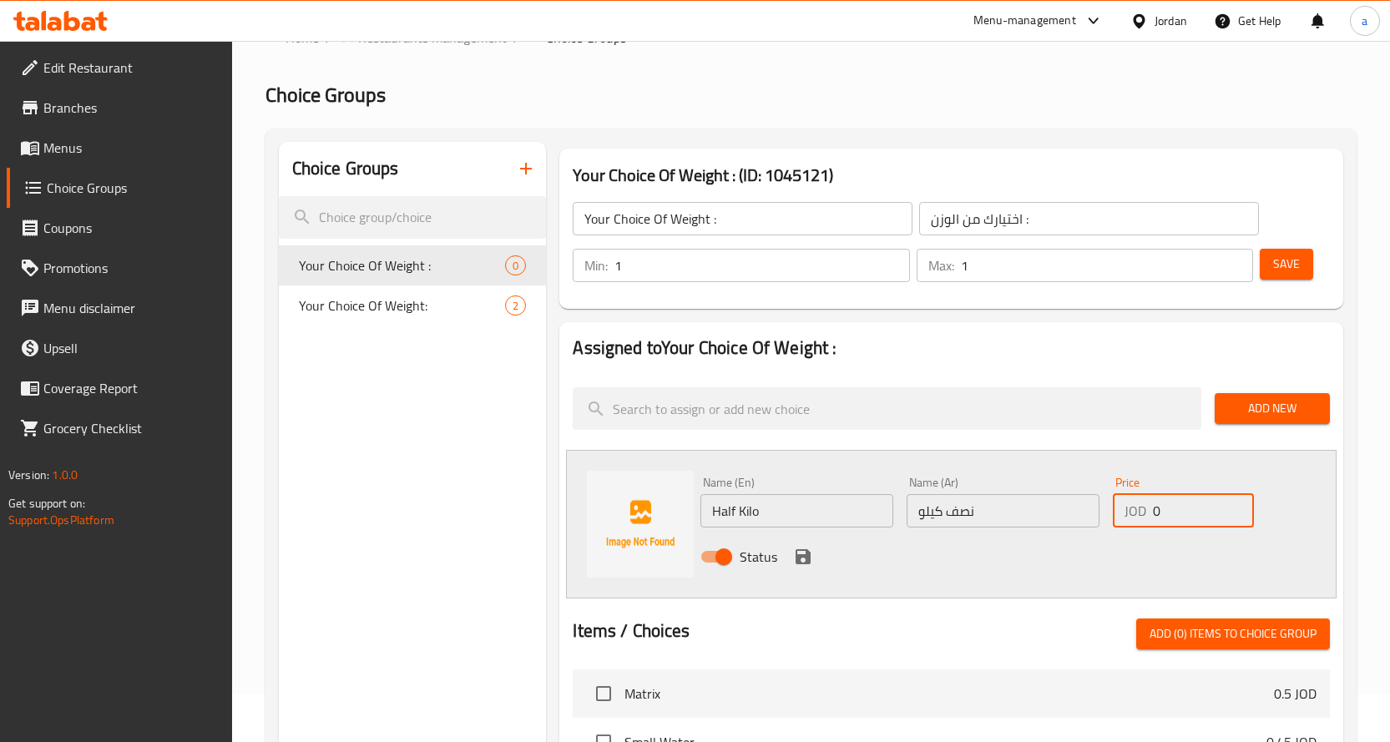
click at [1191, 517] on input "0" at bounding box center [1203, 510] width 101 height 33
drag, startPoint x: 1186, startPoint y: 515, endPoint x: 1145, endPoint y: 519, distance: 41.1
click at [1145, 519] on div "JOD 0 Price" at bounding box center [1183, 510] width 141 height 33
type input "7.3"
click at [796, 557] on icon "save" at bounding box center [803, 557] width 15 height 15
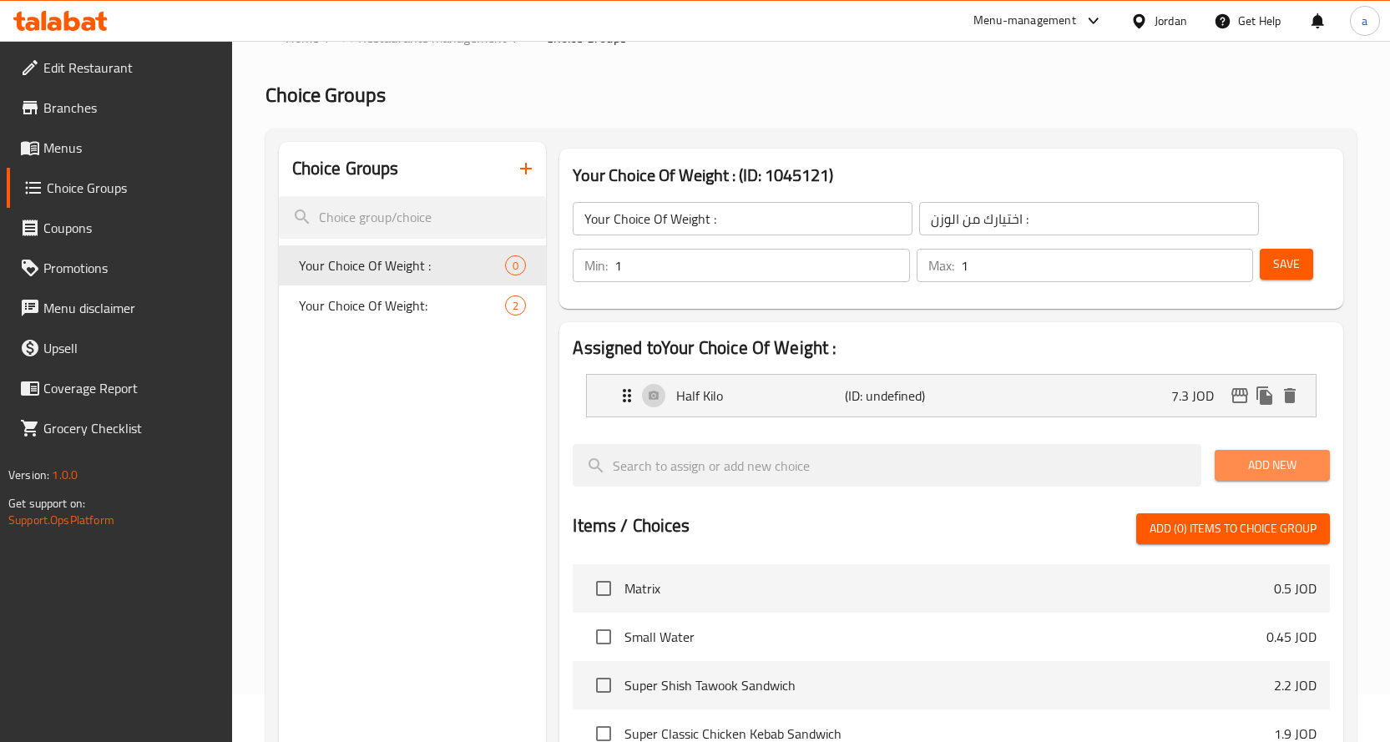
click at [1271, 465] on span "Add New" at bounding box center [1272, 465] width 89 height 21
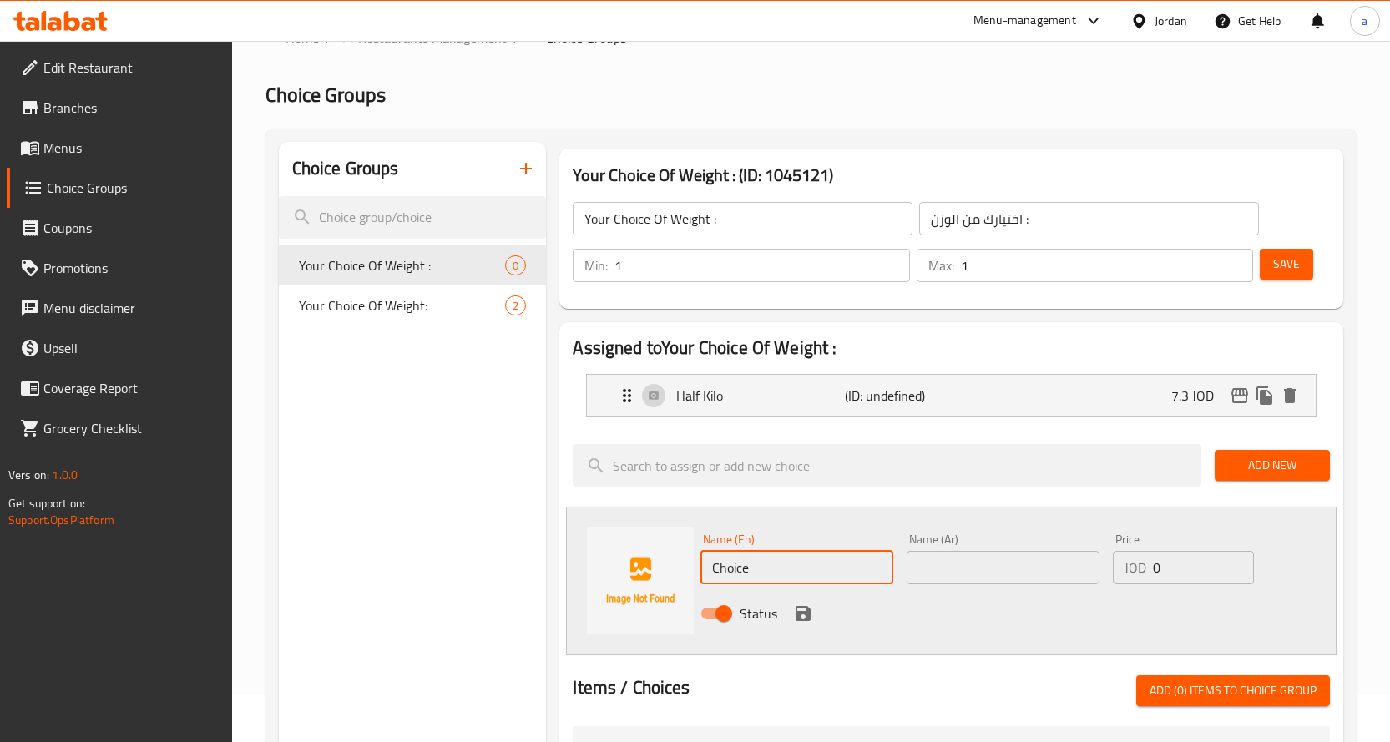
click at [767, 569] on input "Choice" at bounding box center [797, 567] width 193 height 33
click at [807, 579] on input "Choice" at bounding box center [797, 567] width 193 height 33
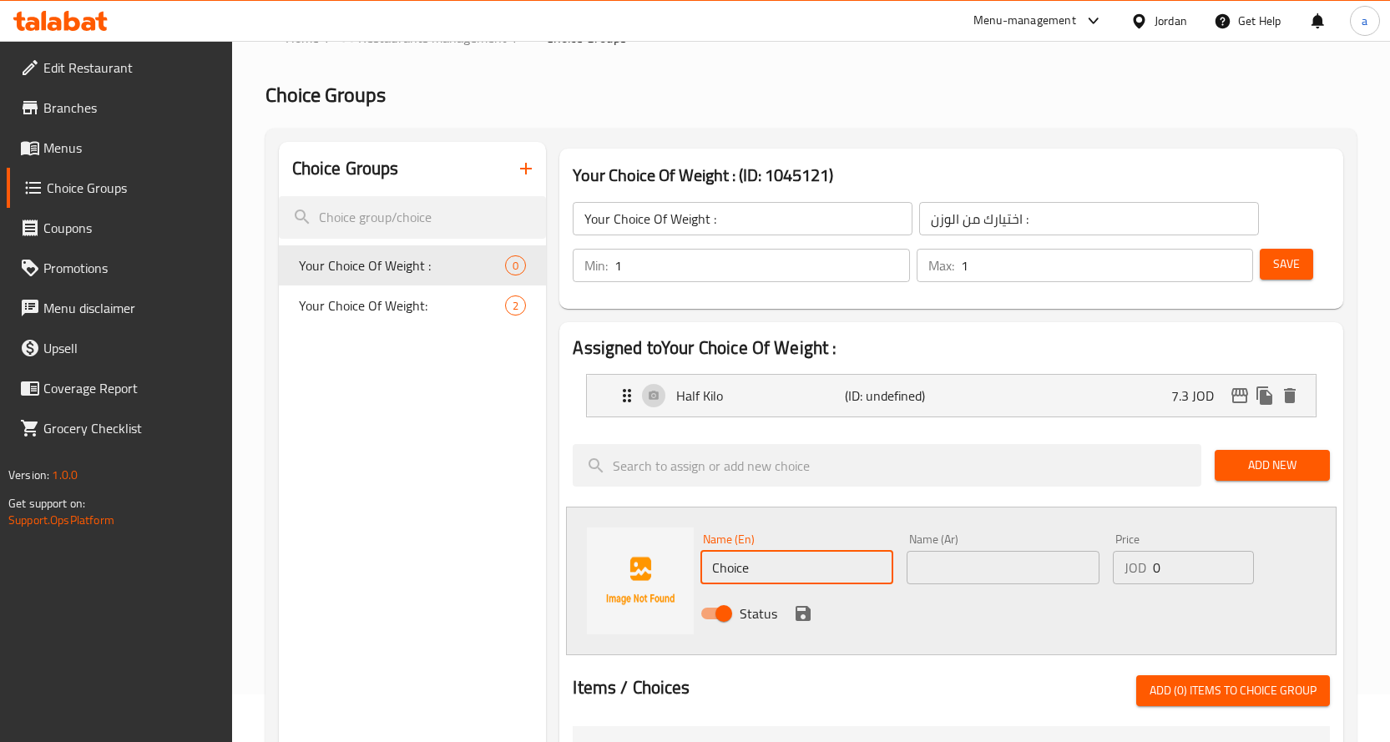
paste input "Kilo"
type input "Kilo"
click at [963, 587] on div "Name (Ar) Name (Ar)" at bounding box center [1003, 559] width 206 height 64
click at [965, 577] on input "text" at bounding box center [1003, 567] width 193 height 33
paste input "كيلو"
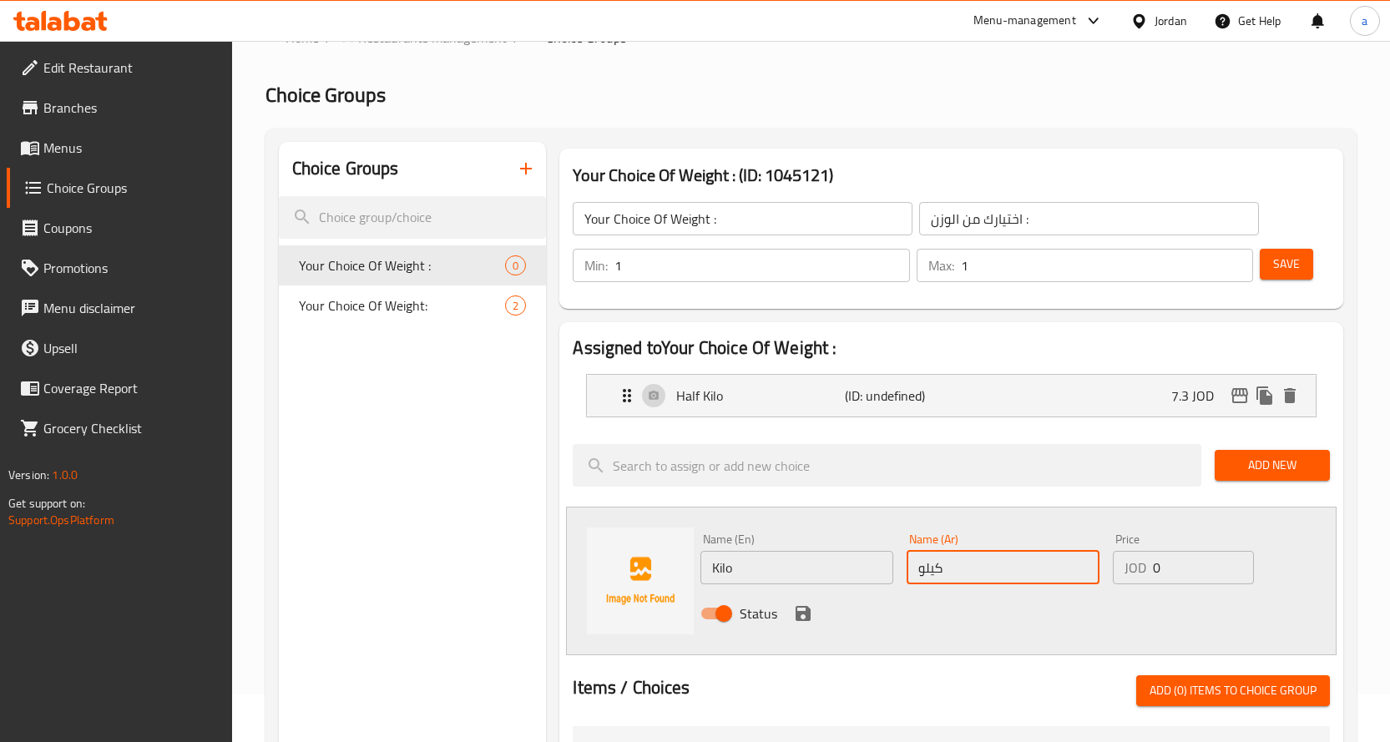
type input "كيلو"
click at [1181, 568] on input "0" at bounding box center [1203, 567] width 101 height 33
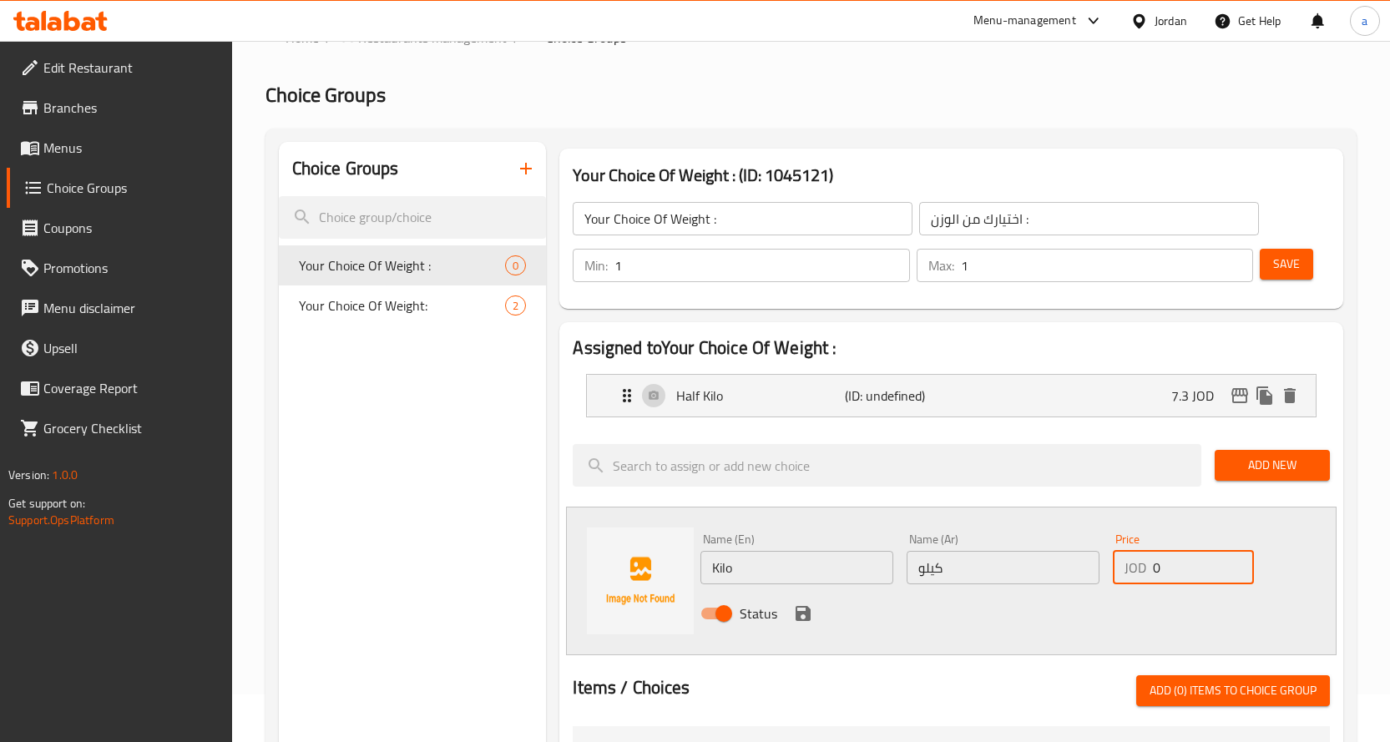
click at [1181, 568] on input "0" at bounding box center [1203, 567] width 101 height 33
drag, startPoint x: 1169, startPoint y: 567, endPoint x: 1148, endPoint y: 569, distance: 20.9
click at [1148, 569] on div "JOD 0 Price" at bounding box center [1183, 567] width 141 height 33
type input "12.5"
click at [798, 612] on icon "save" at bounding box center [803, 613] width 15 height 15
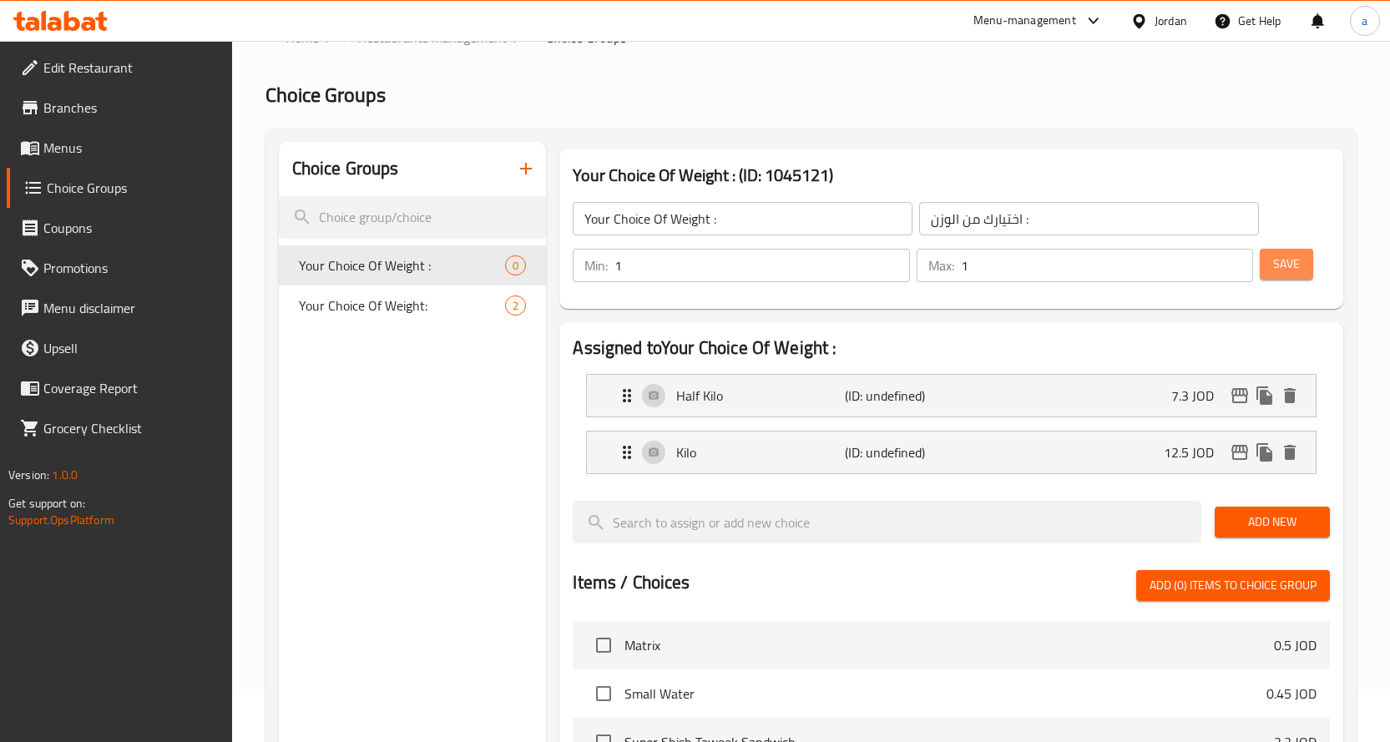
click at [1281, 269] on span "Save" at bounding box center [1287, 264] width 27 height 21
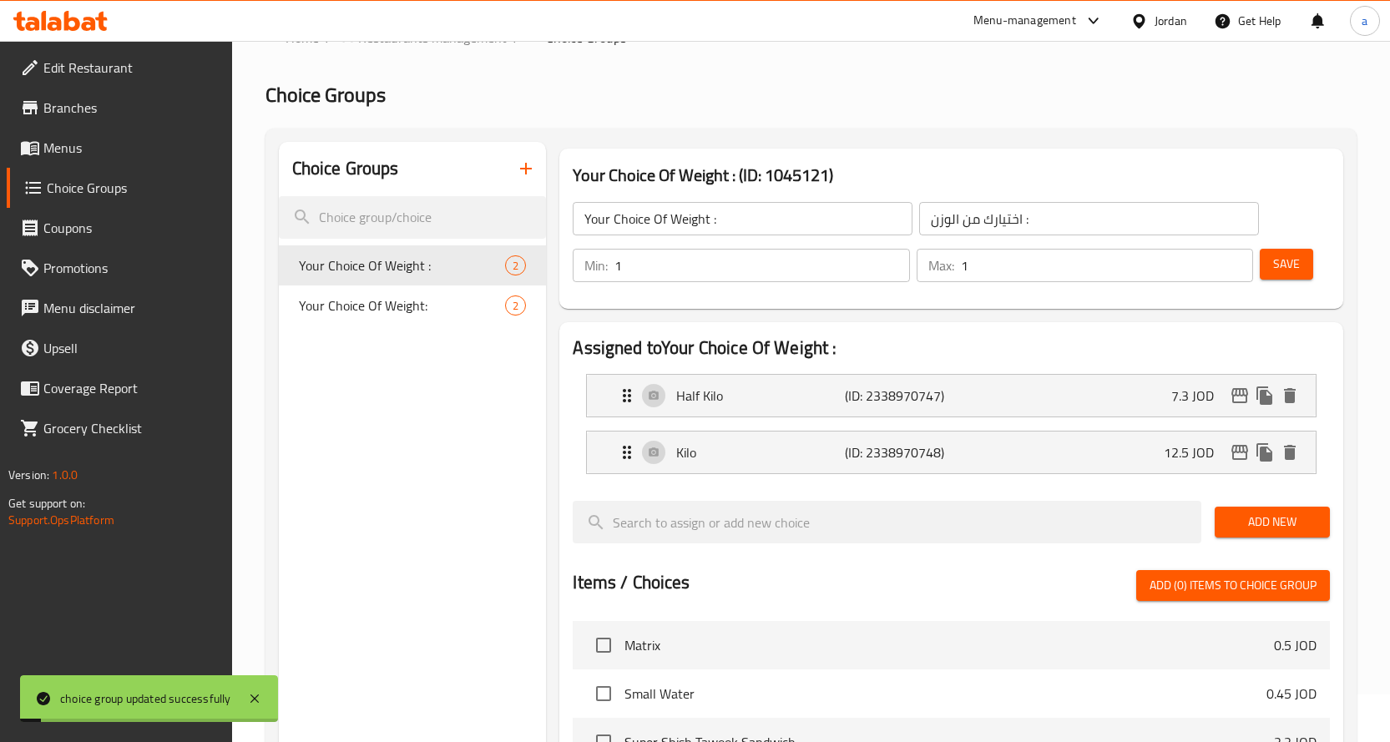
scroll to position [131, 0]
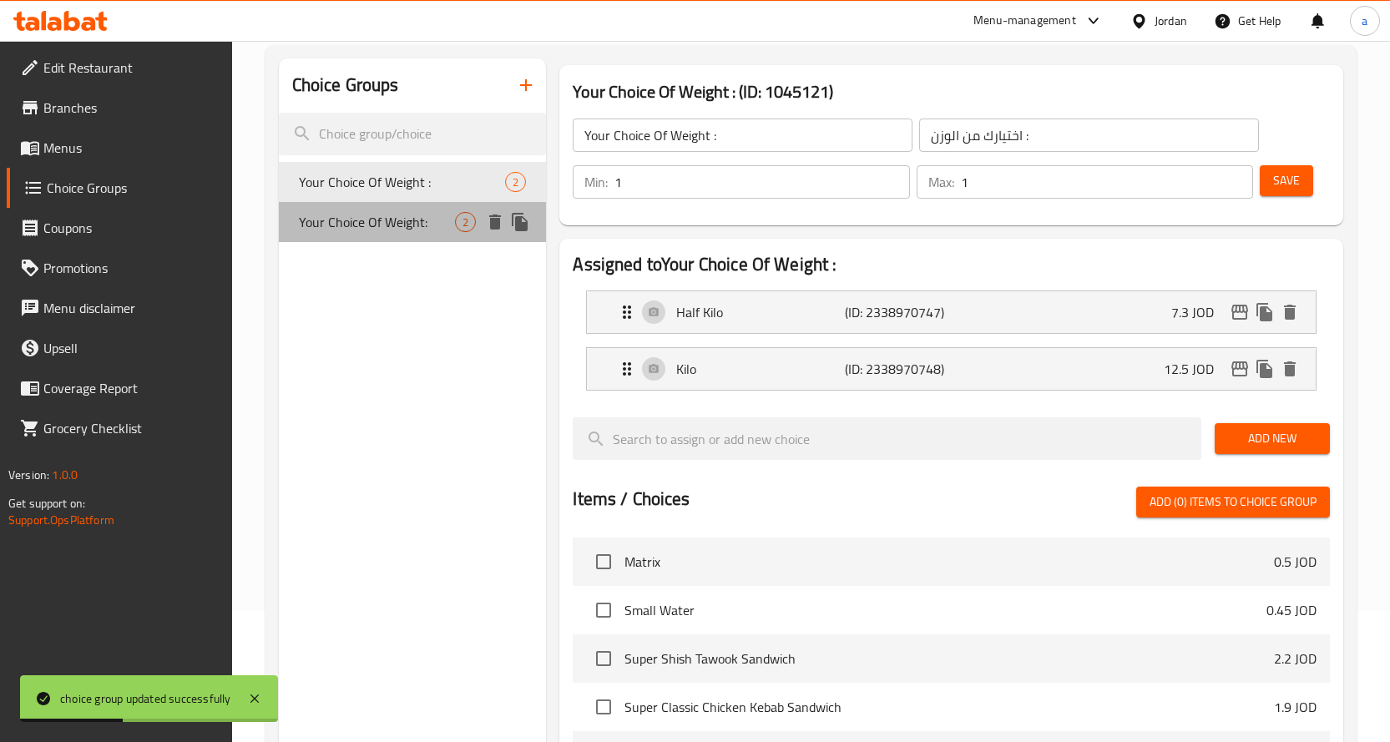
click at [406, 224] on span "Your Choice Of Weight:" at bounding box center [377, 222] width 157 height 20
type input "Your Choice Of Weight:"
type input "إختيارك من الوزن :"
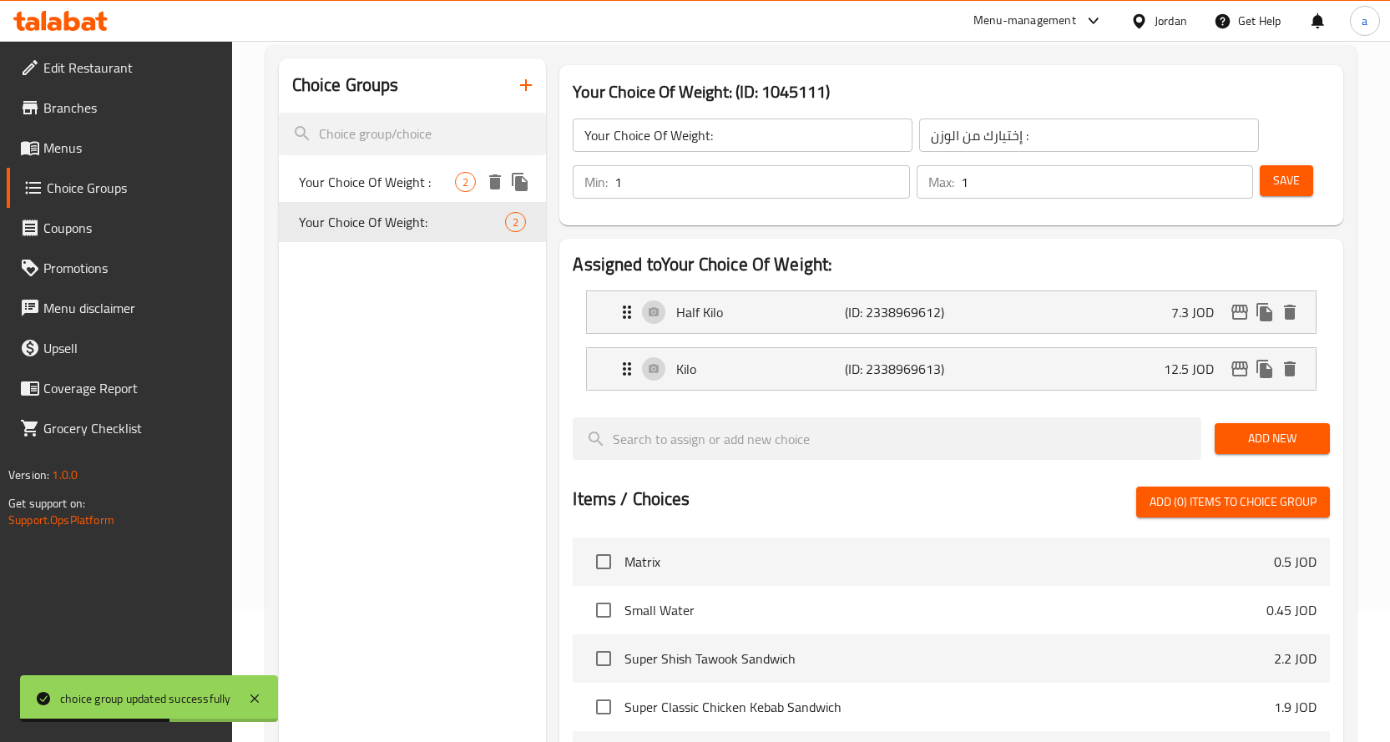
click at [410, 172] on span "Your Choice Of Weight :" at bounding box center [377, 182] width 157 height 20
type input "Your Choice Of Weight :"
type input "اختيارك من الوزن :"
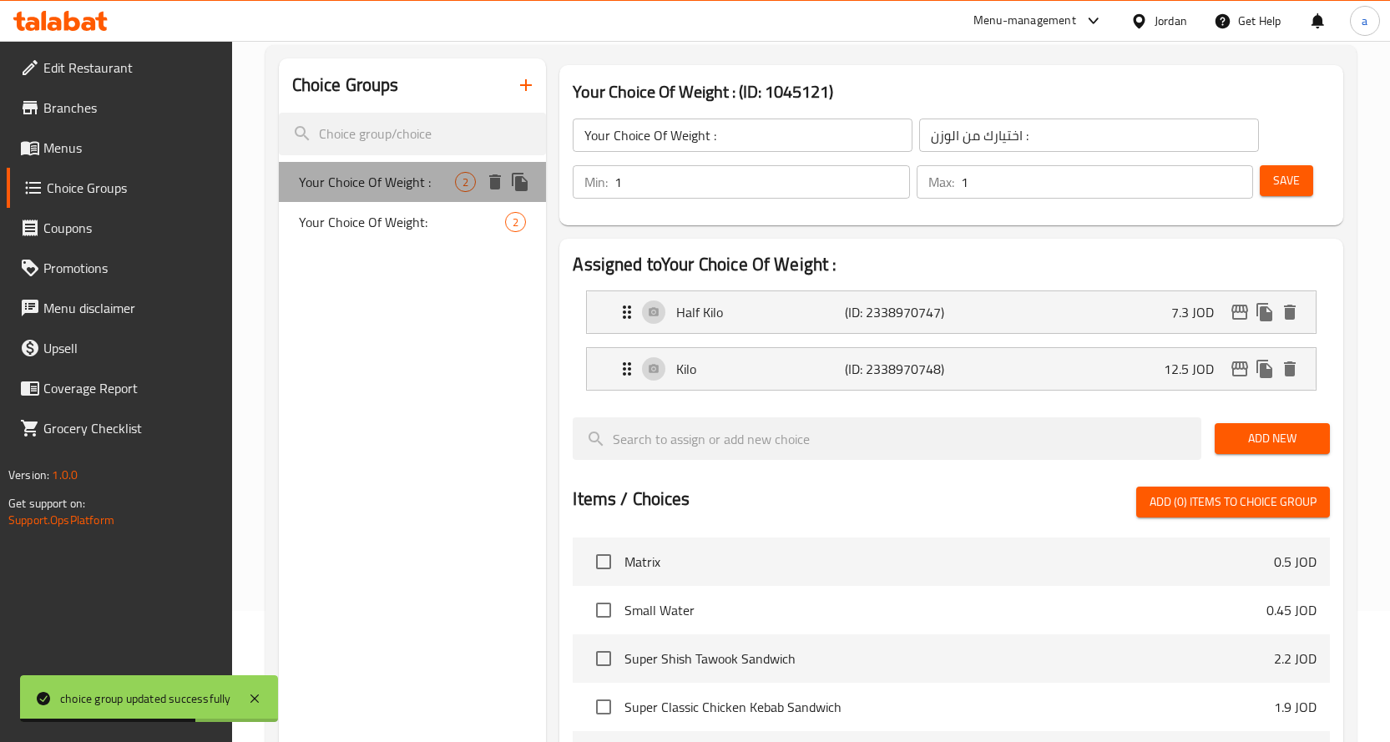
click at [414, 200] on div "Your Choice Of Weight : 2" at bounding box center [413, 182] width 268 height 40
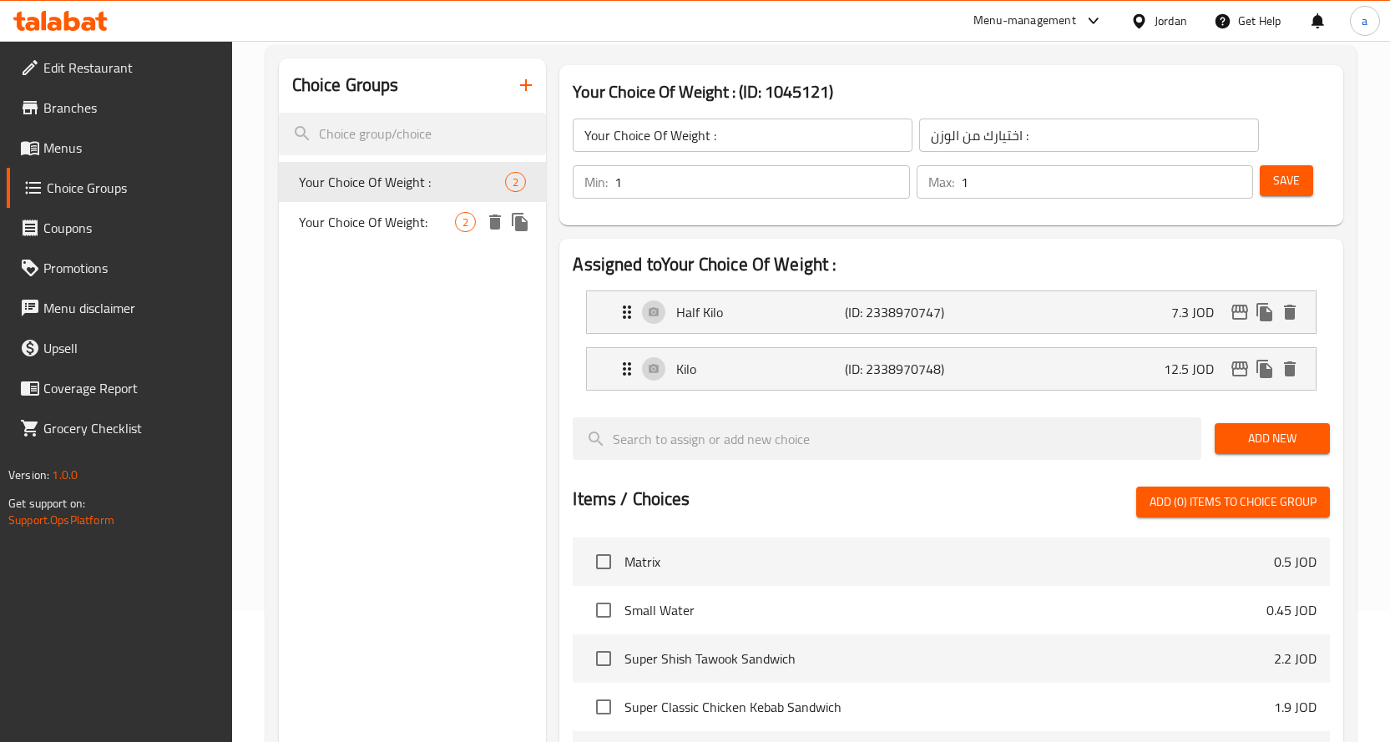
click at [410, 223] on span "Your Choice Of Weight:" at bounding box center [377, 222] width 157 height 20
type input "Your Choice Of Weight:"
type input "إختيارك من الوزن :"
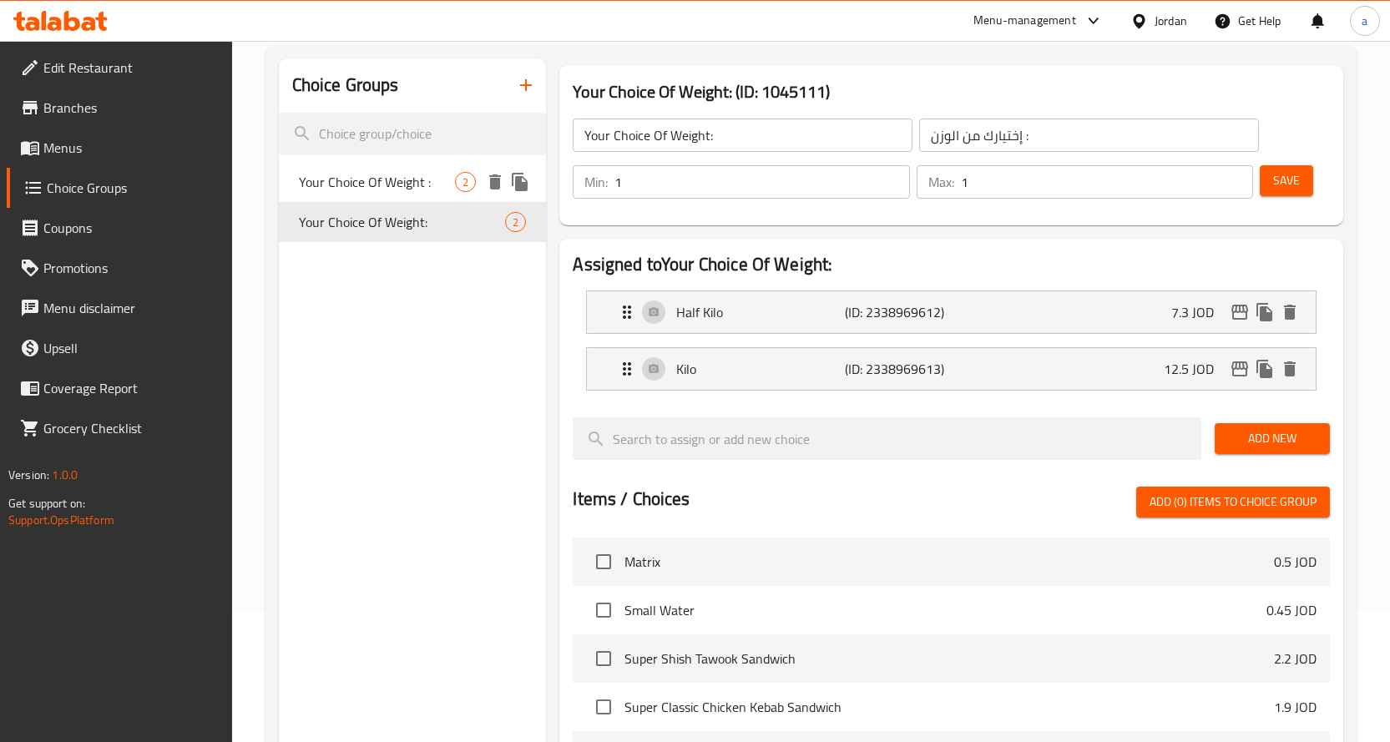
click at [426, 184] on span "Your Choice Of Weight :" at bounding box center [377, 182] width 157 height 20
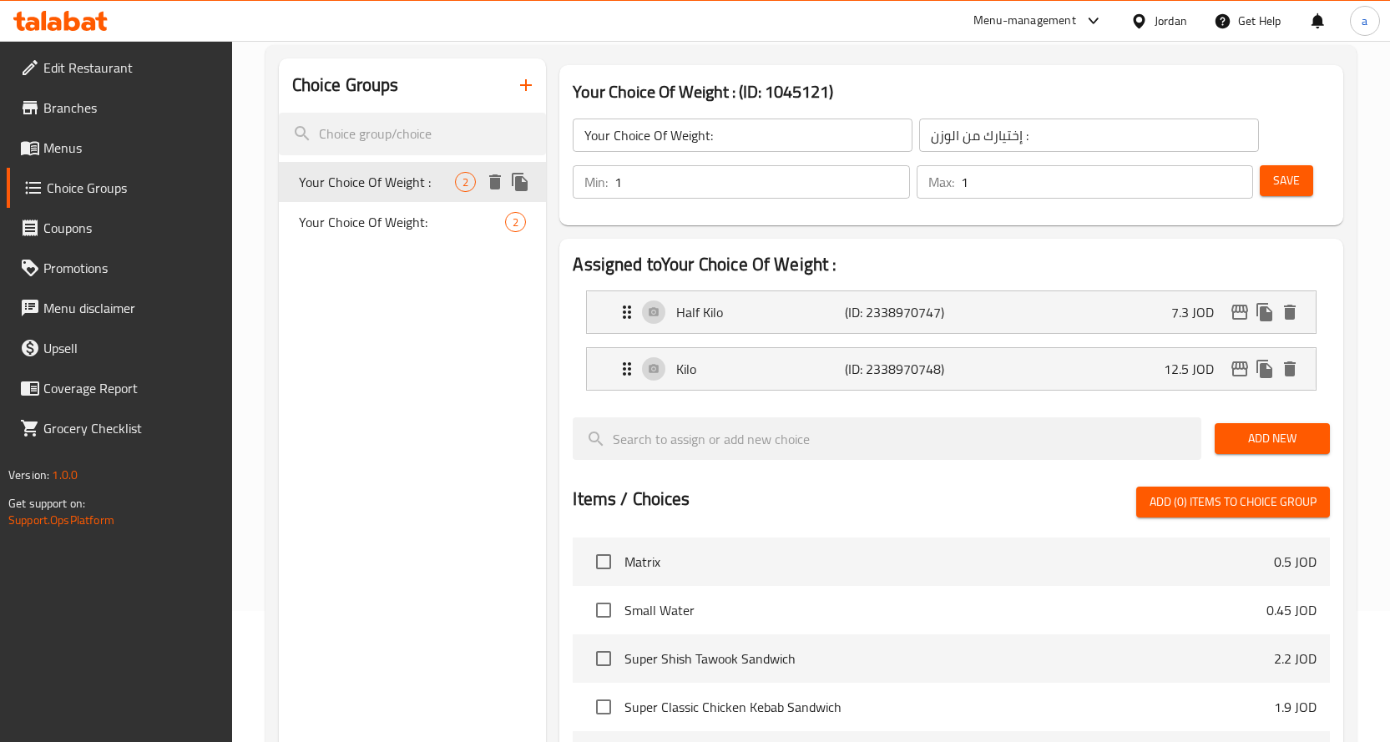
type input "Your Choice Of Weight :"
type input "اختيارك من الوزن :"
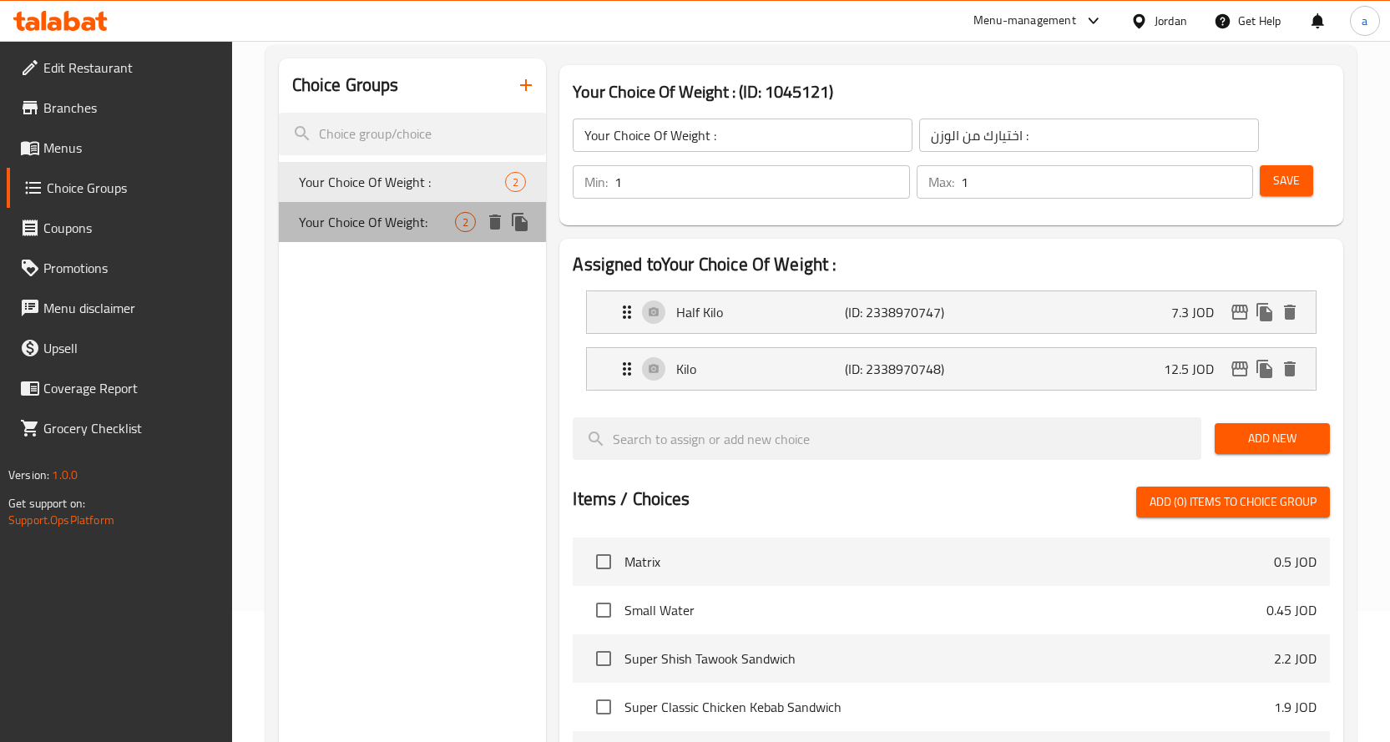
click at [430, 217] on span "Your Choice Of Weight:" at bounding box center [377, 222] width 157 height 20
type input "Your Choice Of Weight:"
type input "إختيارك من الوزن :"
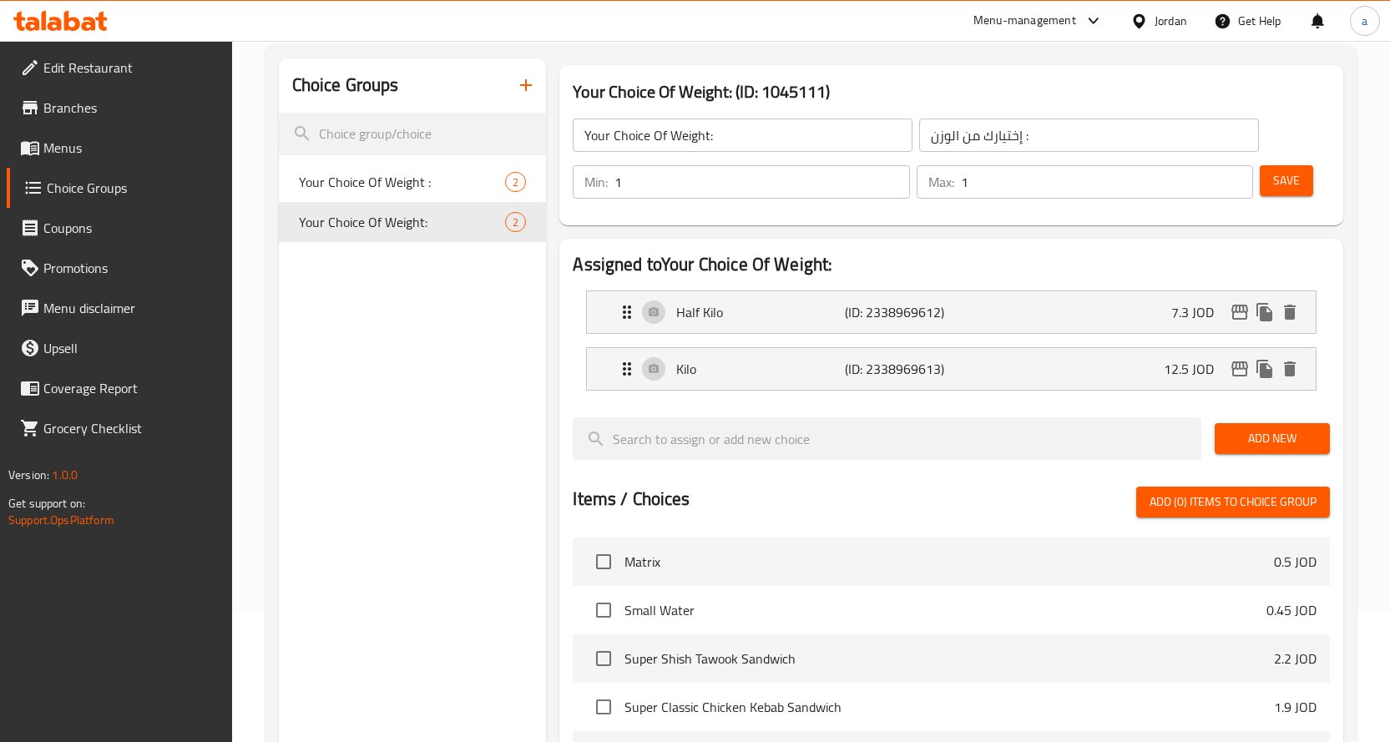
click at [116, 201] on link "Choice Groups" at bounding box center [119, 188] width 225 height 40
click at [124, 154] on span "Menus" at bounding box center [130, 148] width 175 height 20
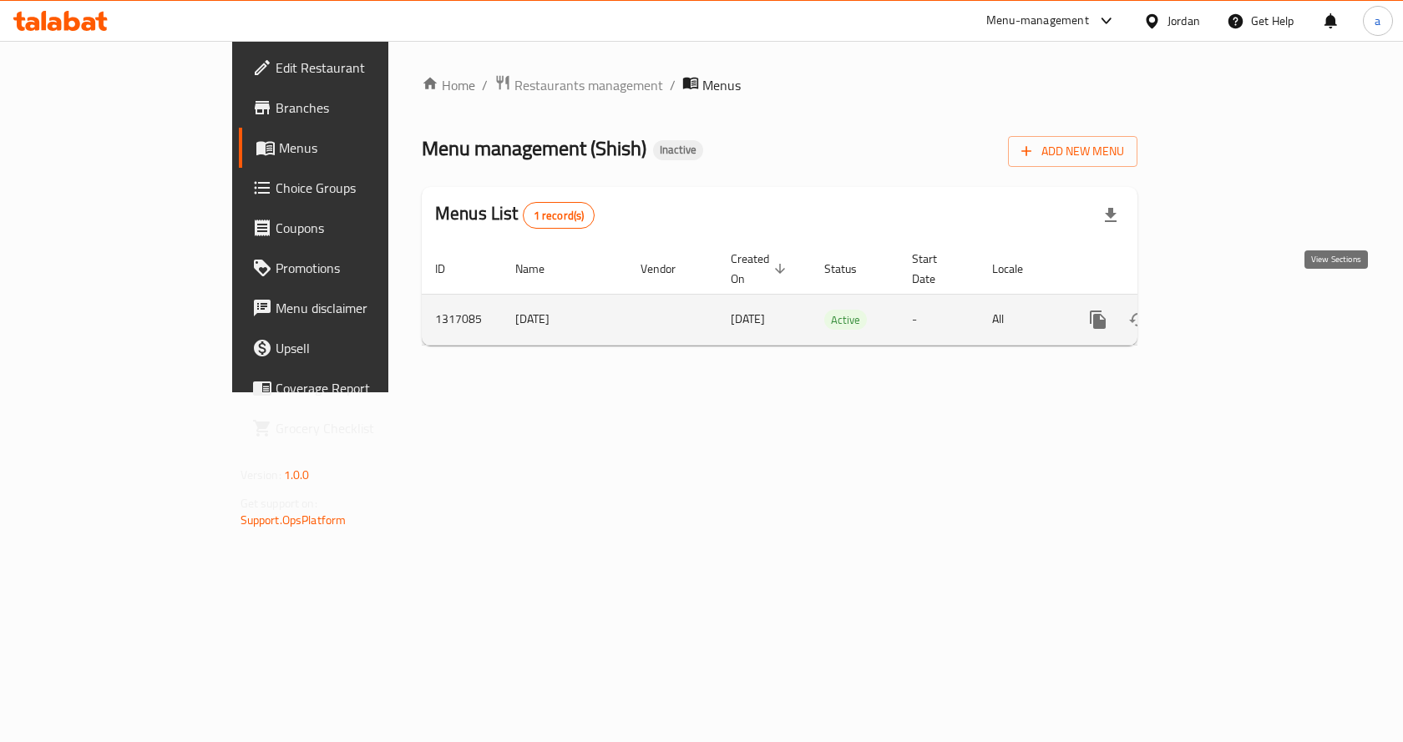
click at [1238, 306] on link "enhanced table" at bounding box center [1218, 320] width 40 height 40
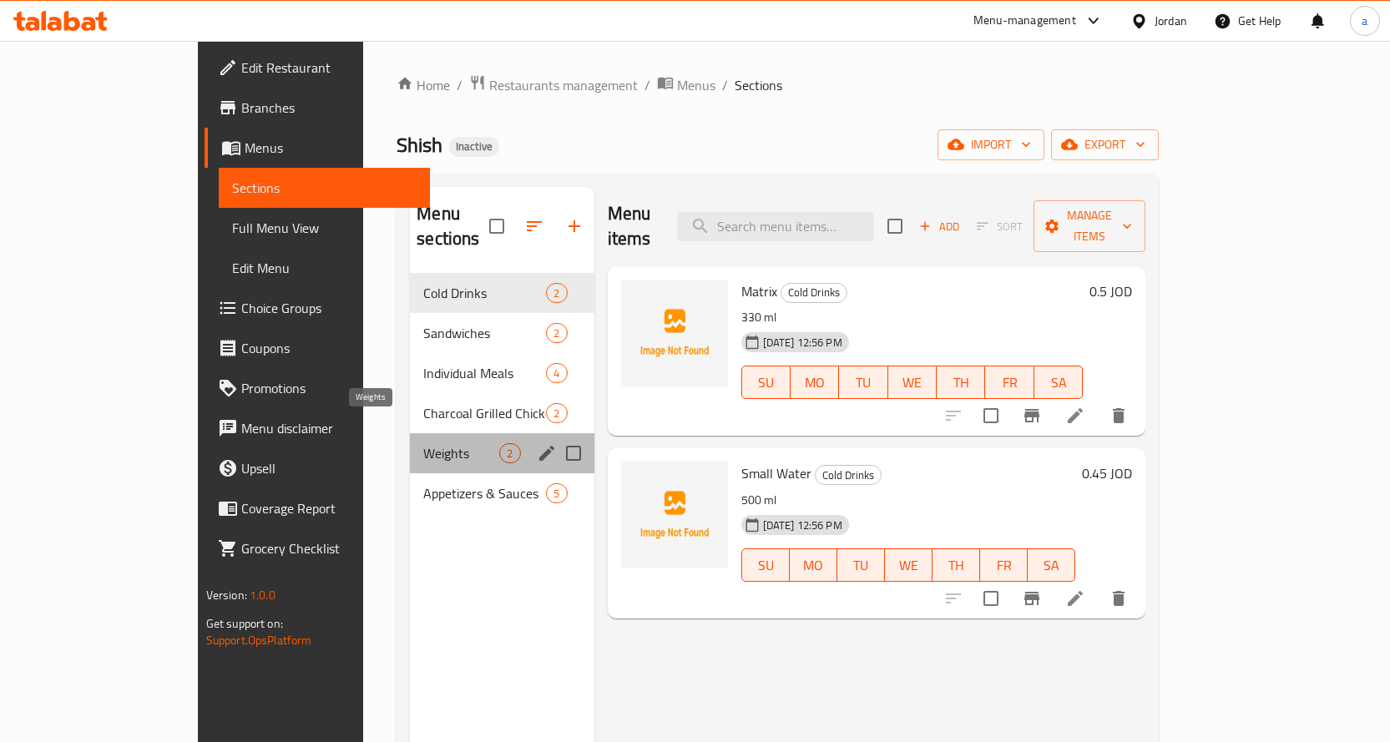
click at [423, 443] on span "Weights" at bounding box center [461, 453] width 76 height 20
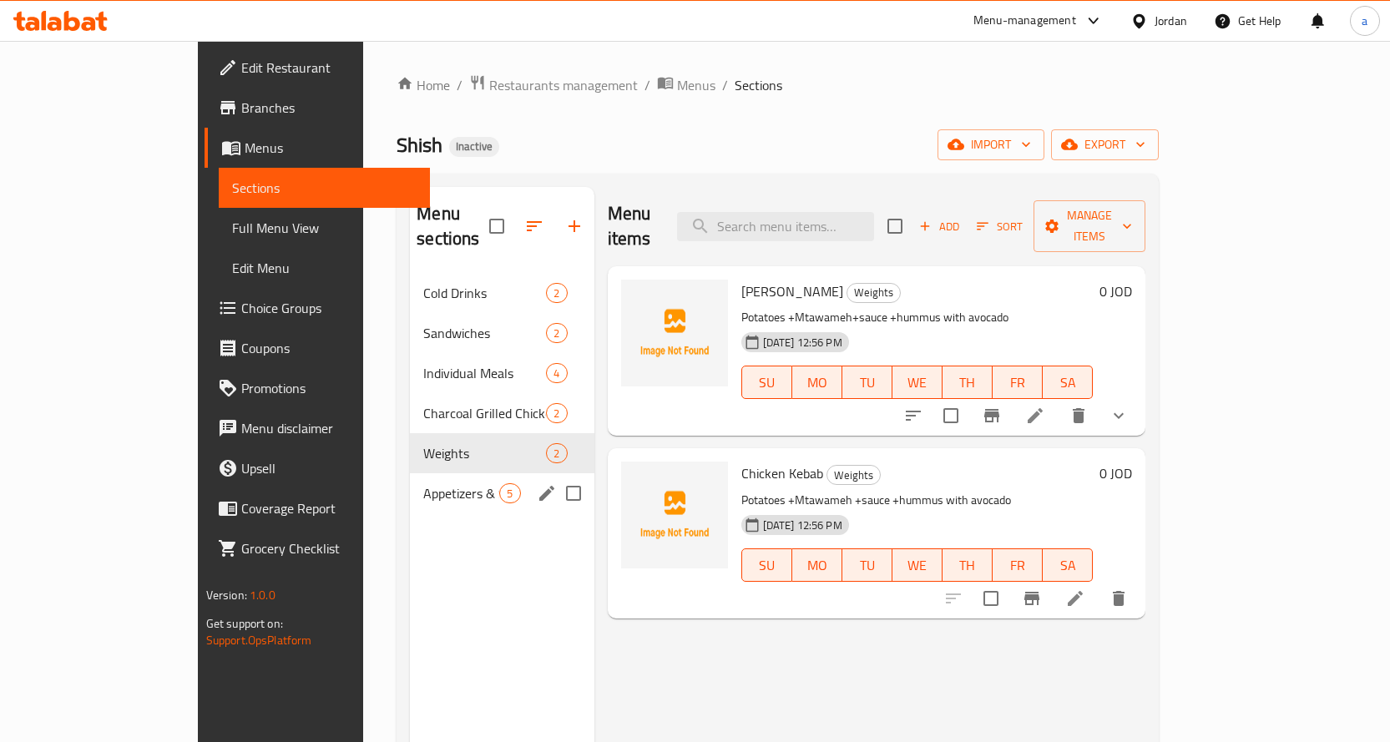
click at [423, 484] on span "Appetizers & Sauces" at bounding box center [461, 494] width 76 height 20
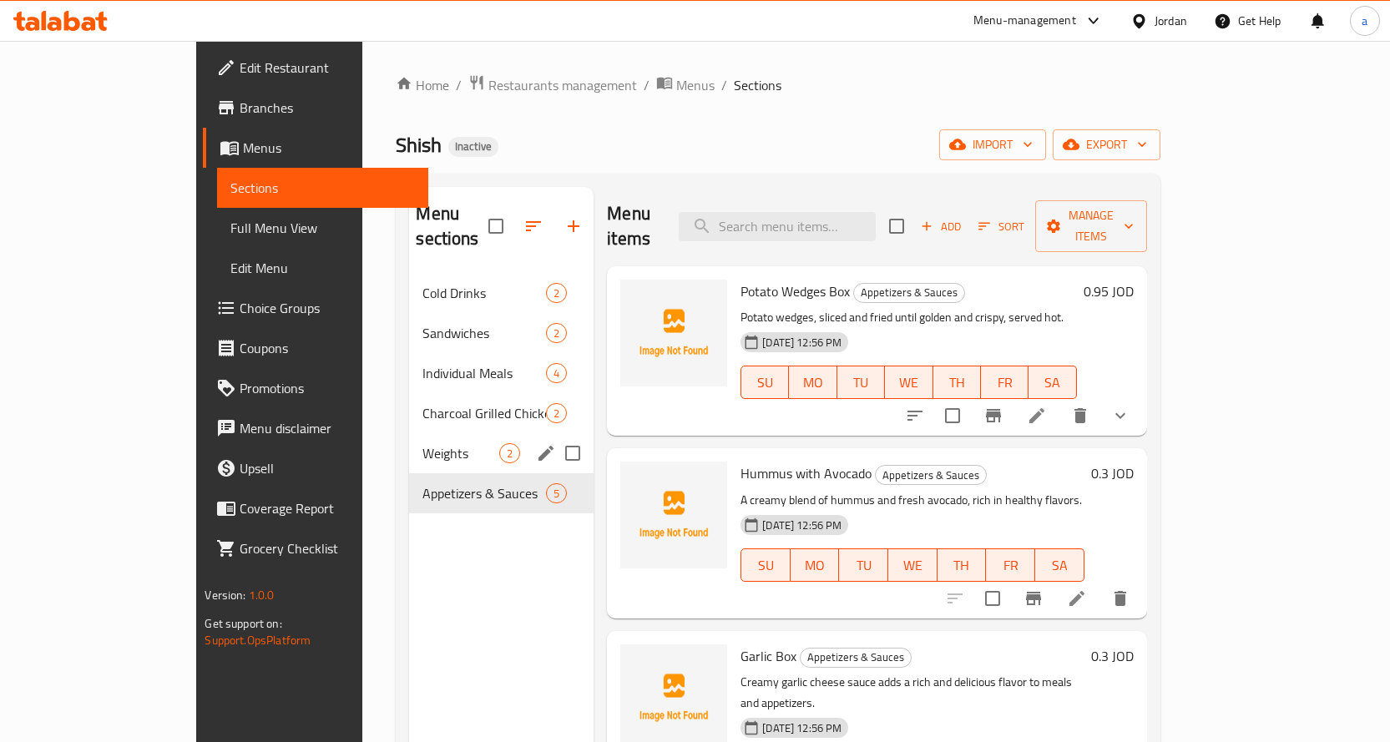
click at [423, 443] on span "Weights" at bounding box center [461, 453] width 77 height 20
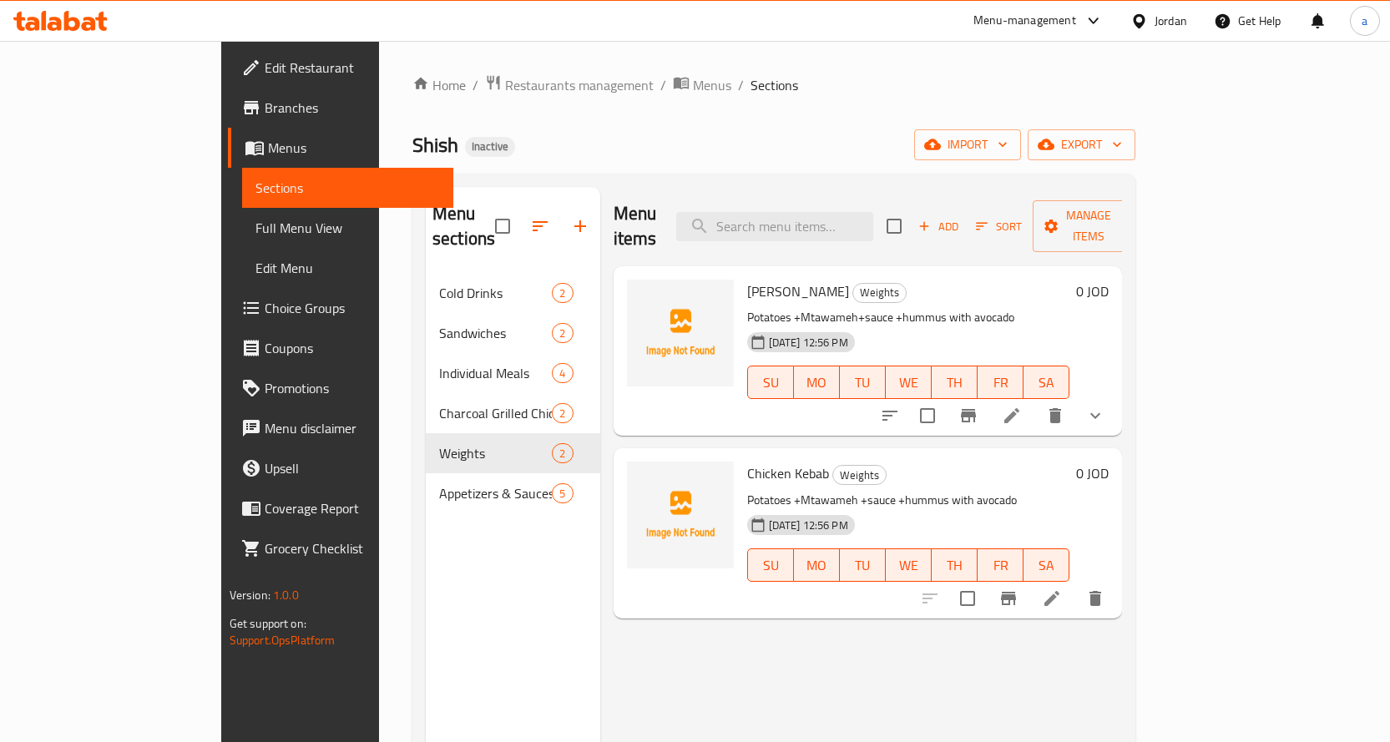
click at [256, 230] on span "Full Menu View" at bounding box center [348, 228] width 185 height 20
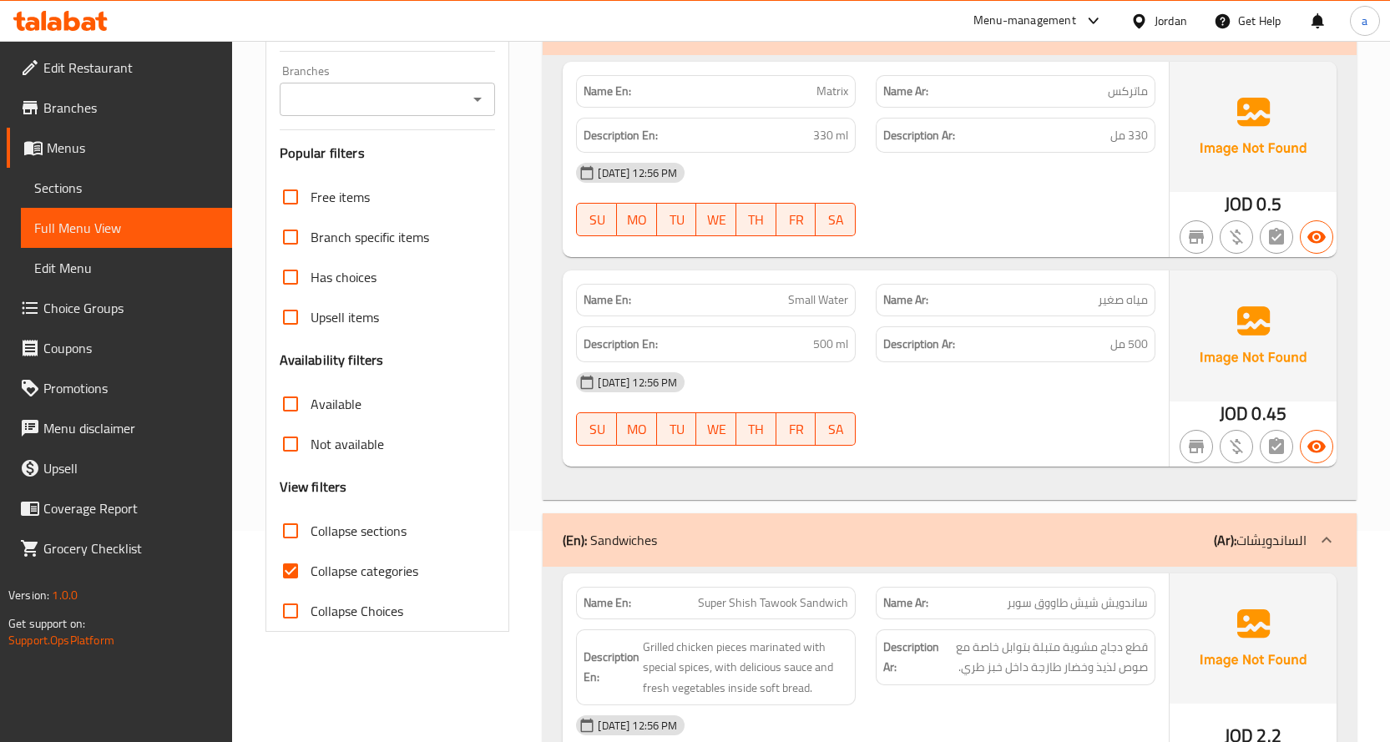
scroll to position [334, 0]
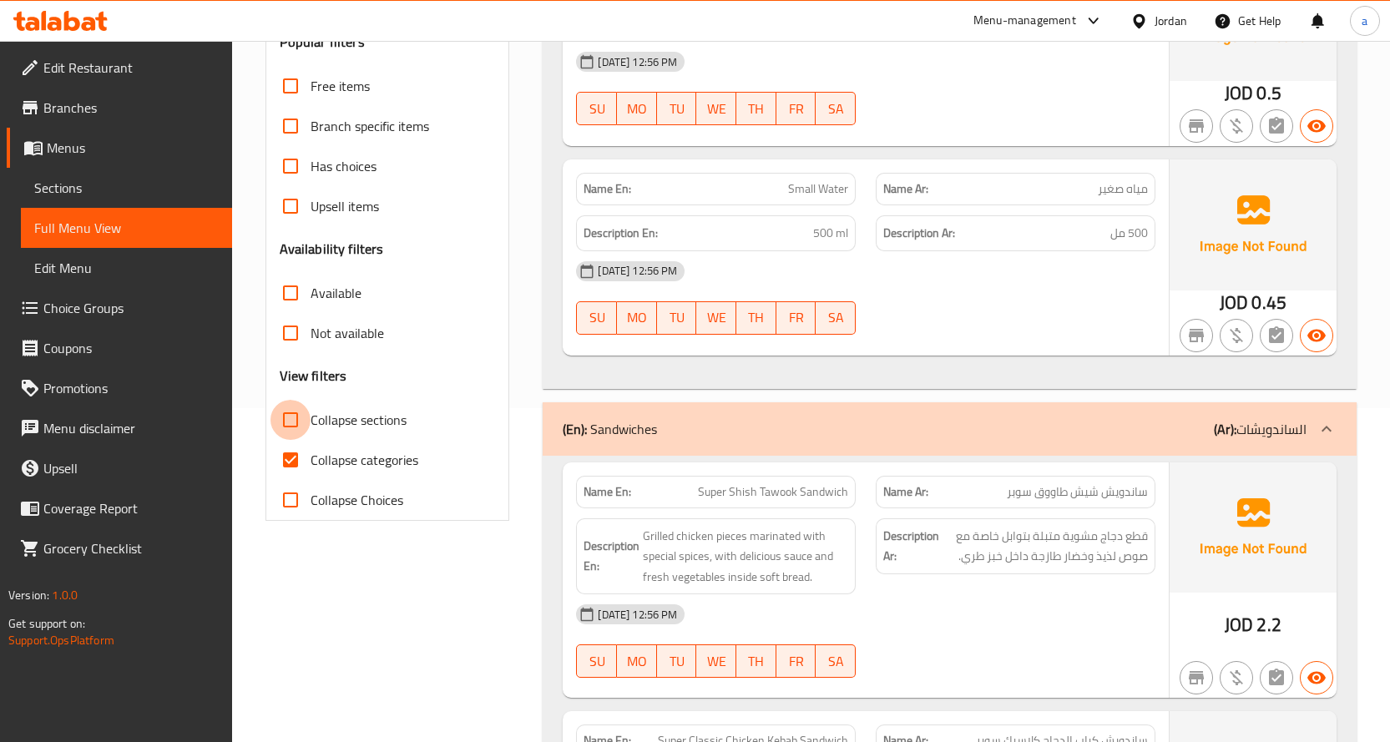
click at [294, 437] on input "Collapse sections" at bounding box center [291, 420] width 40 height 40
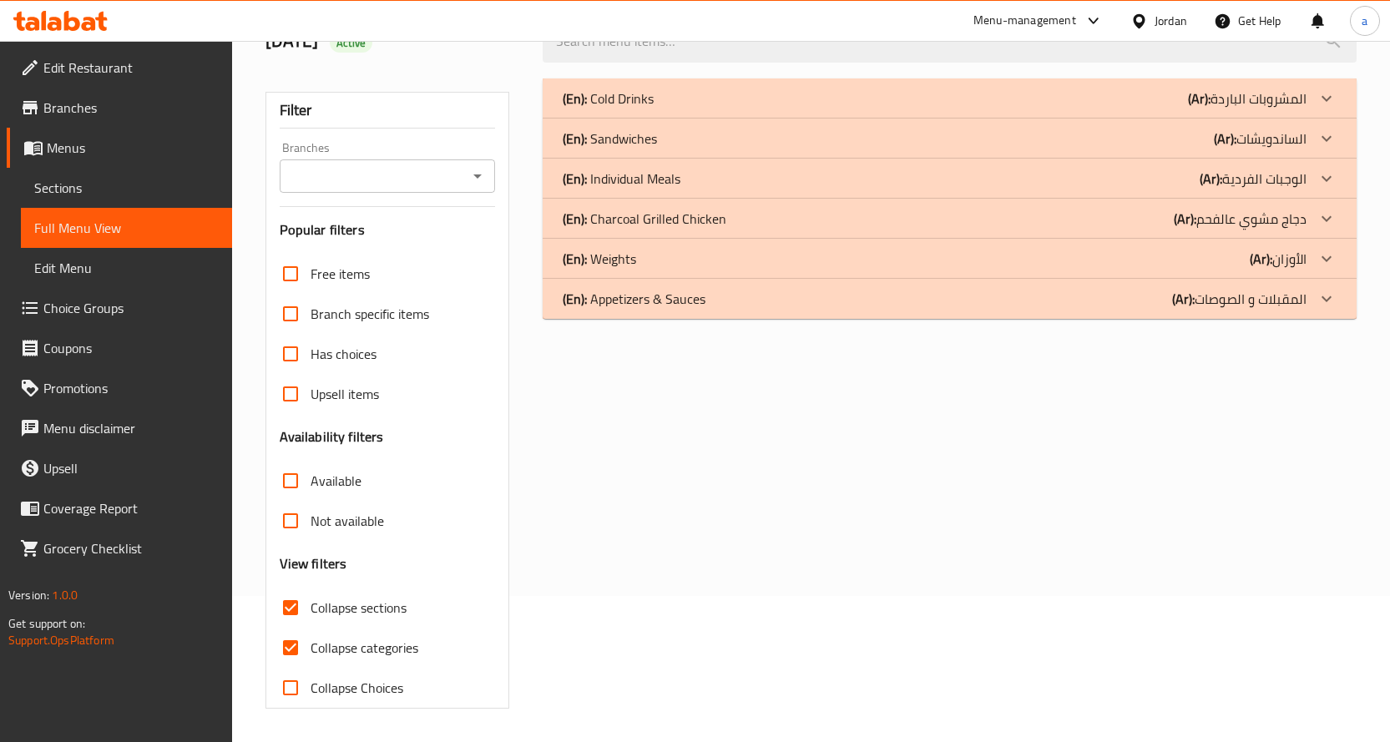
scroll to position [146, 0]
click at [291, 609] on input "Collapse sections" at bounding box center [291, 608] width 40 height 40
checkbox input "false"
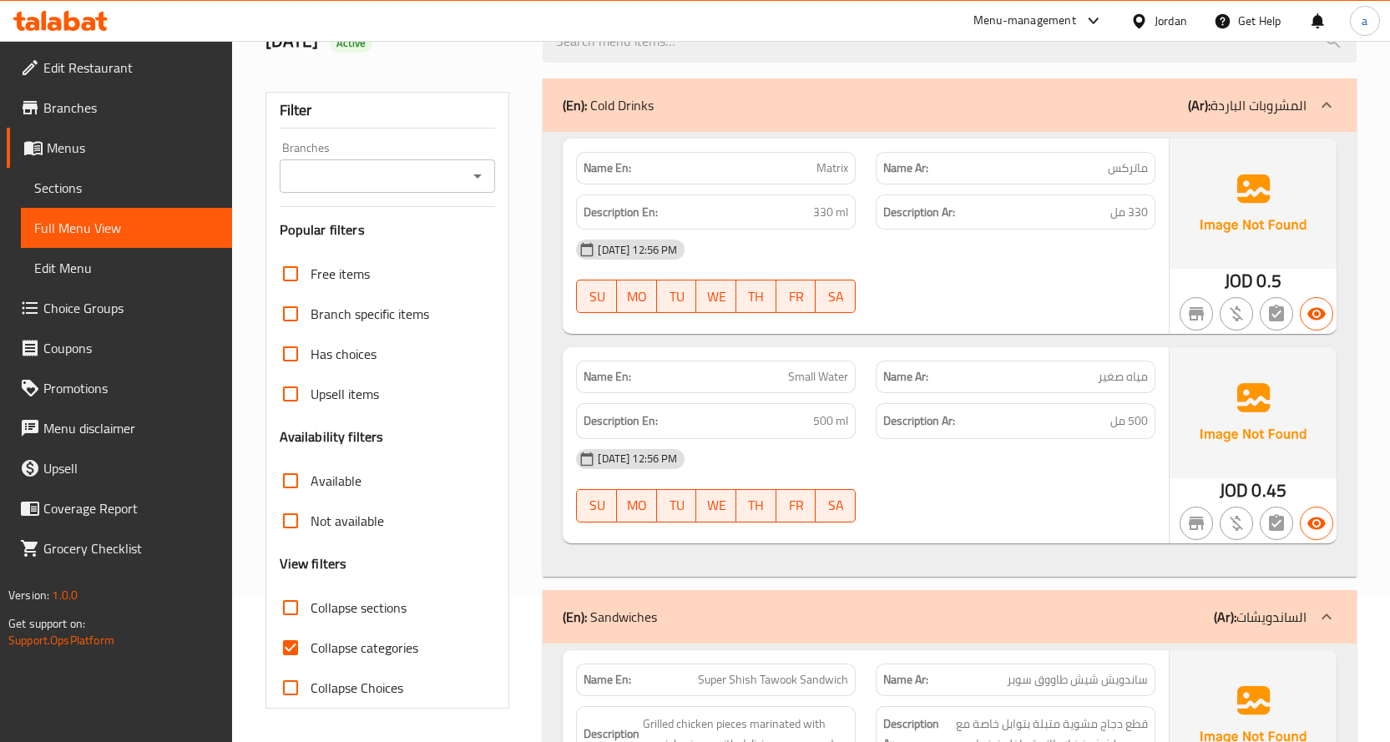
scroll to position [334, 0]
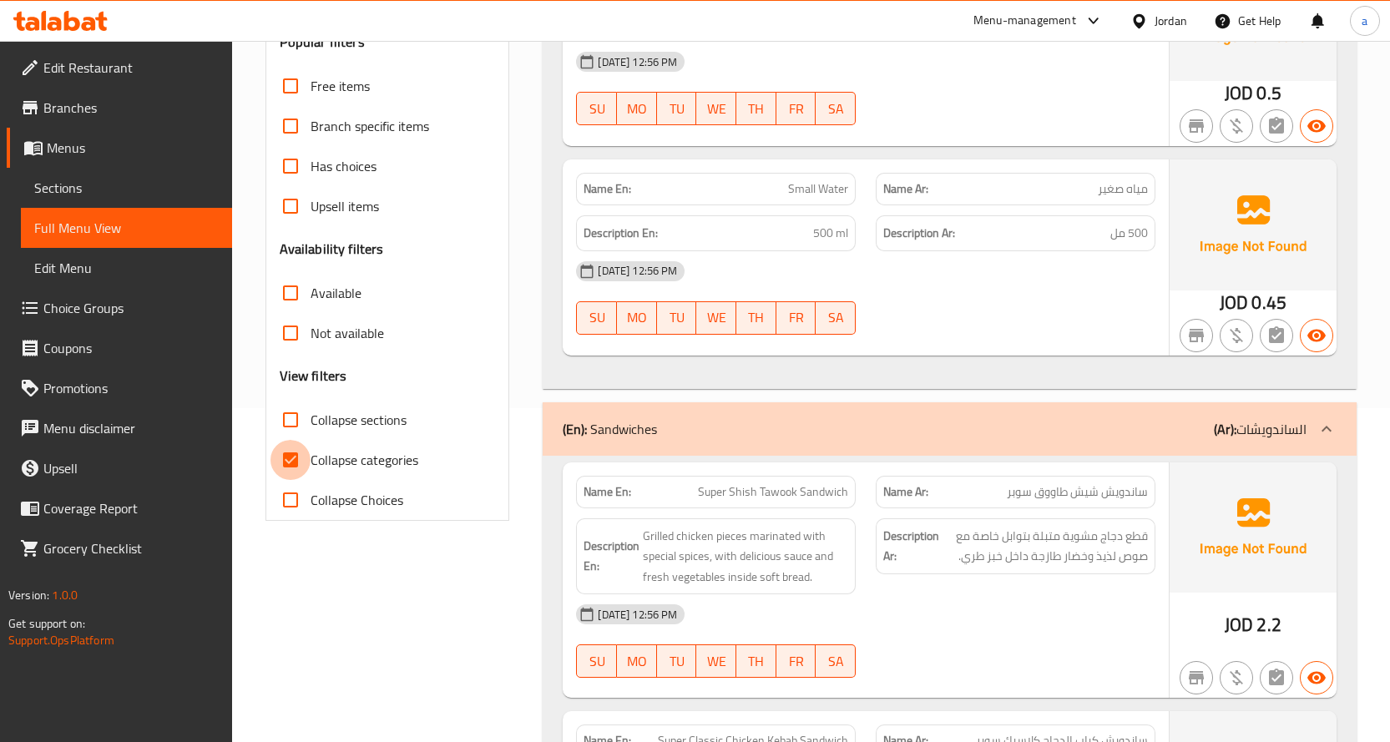
click at [296, 456] on input "Collapse categories" at bounding box center [291, 460] width 40 height 40
checkbox input "false"
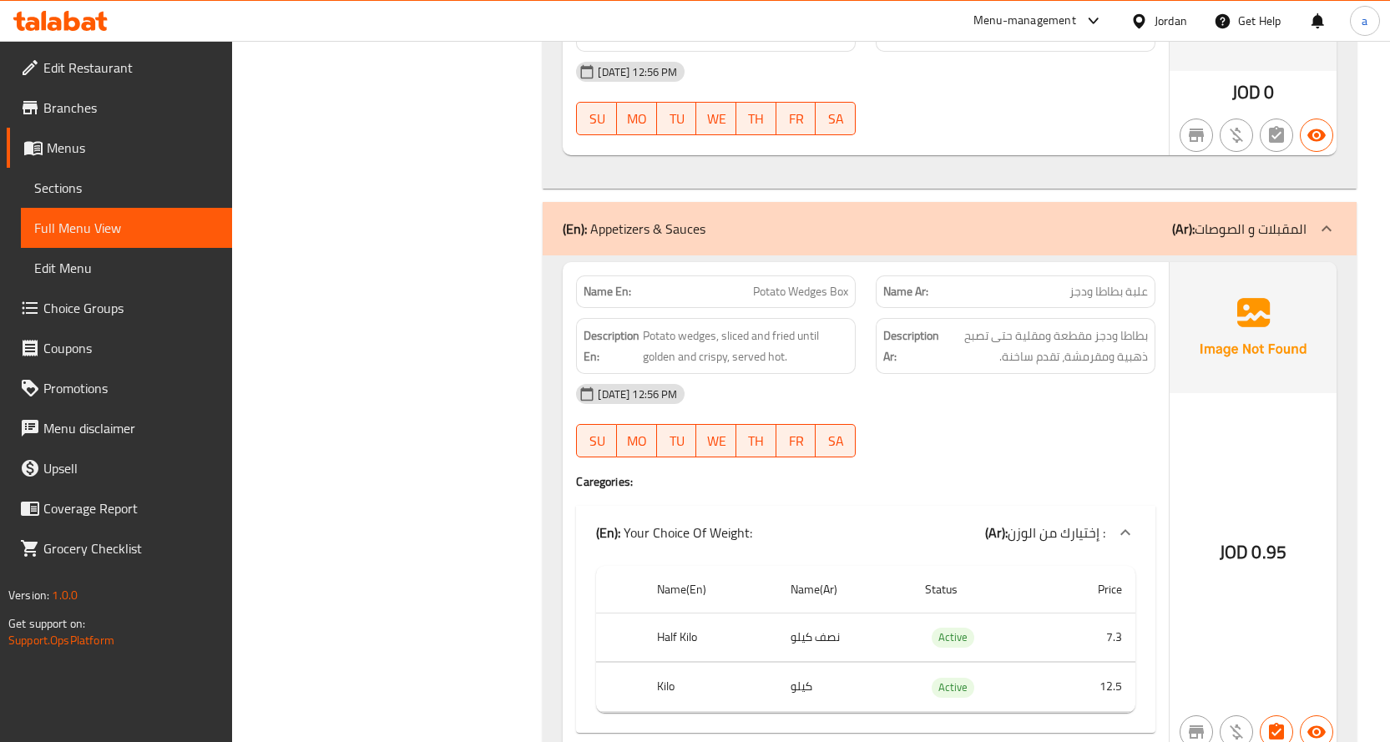
scroll to position [3758, 0]
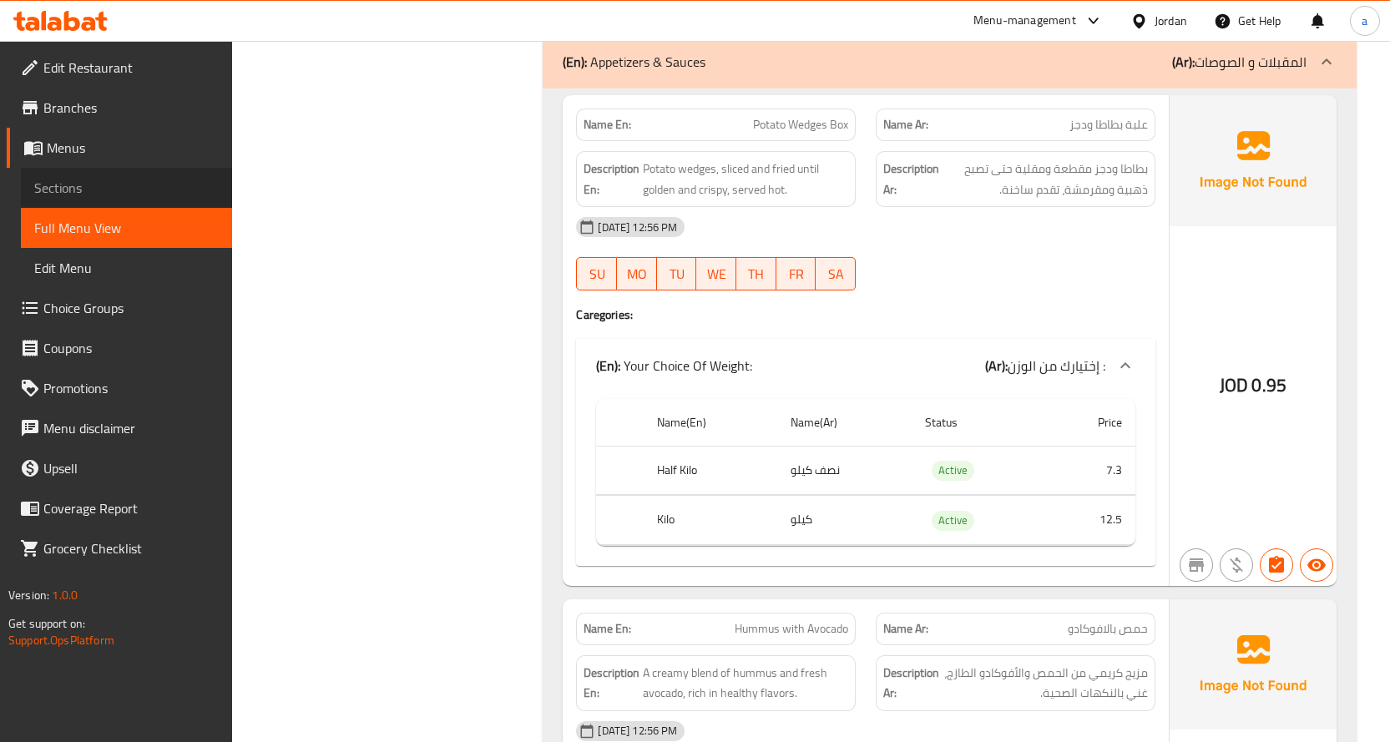
click at [100, 197] on span "Sections" at bounding box center [126, 188] width 185 height 20
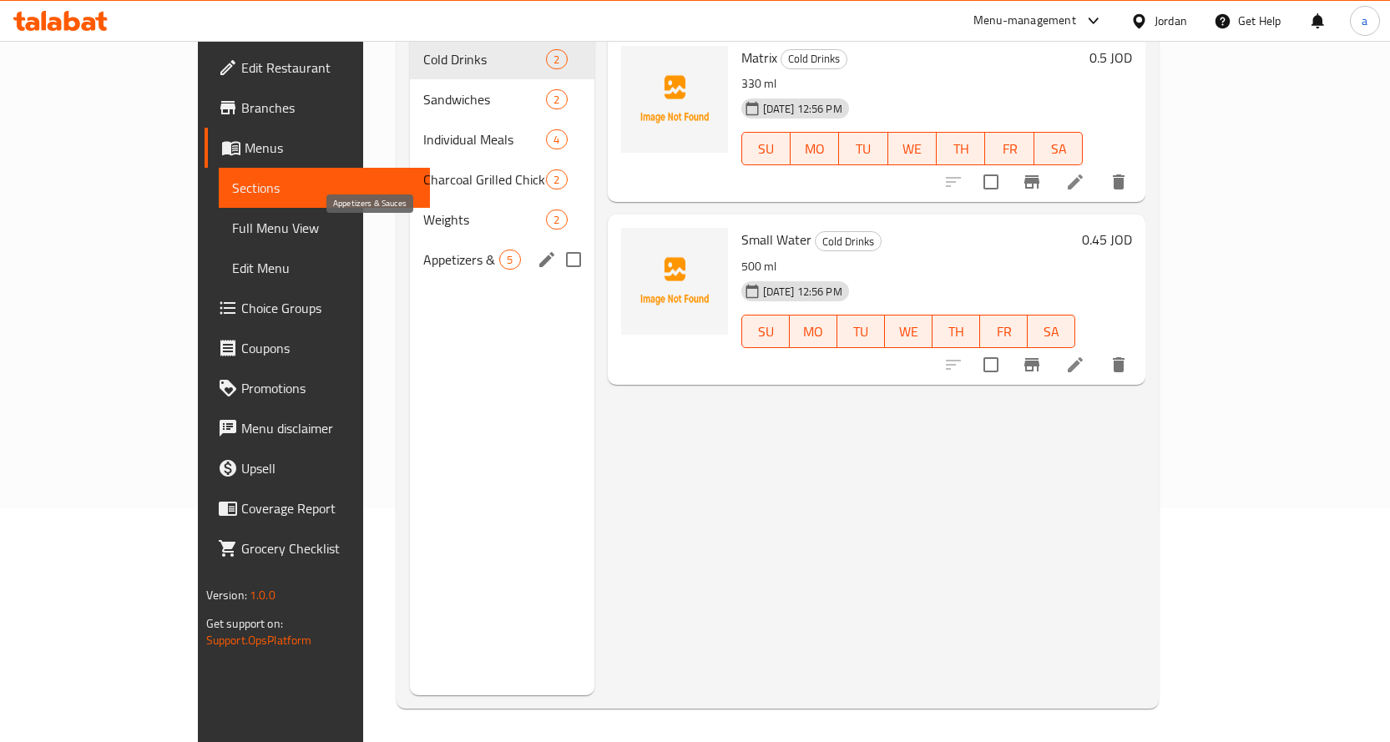
click at [423, 250] on span "Appetizers & Sauces" at bounding box center [461, 260] width 76 height 20
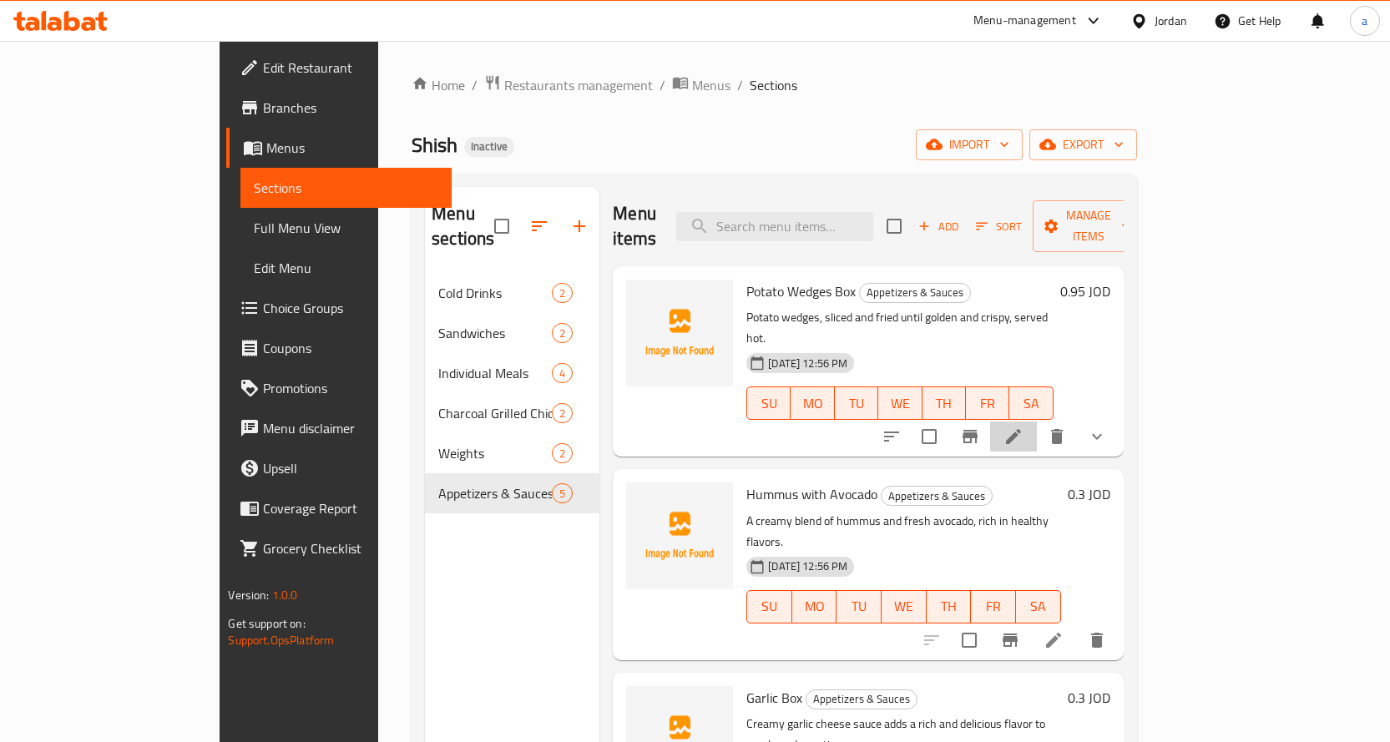
click at [1037, 422] on li at bounding box center [1013, 437] width 47 height 30
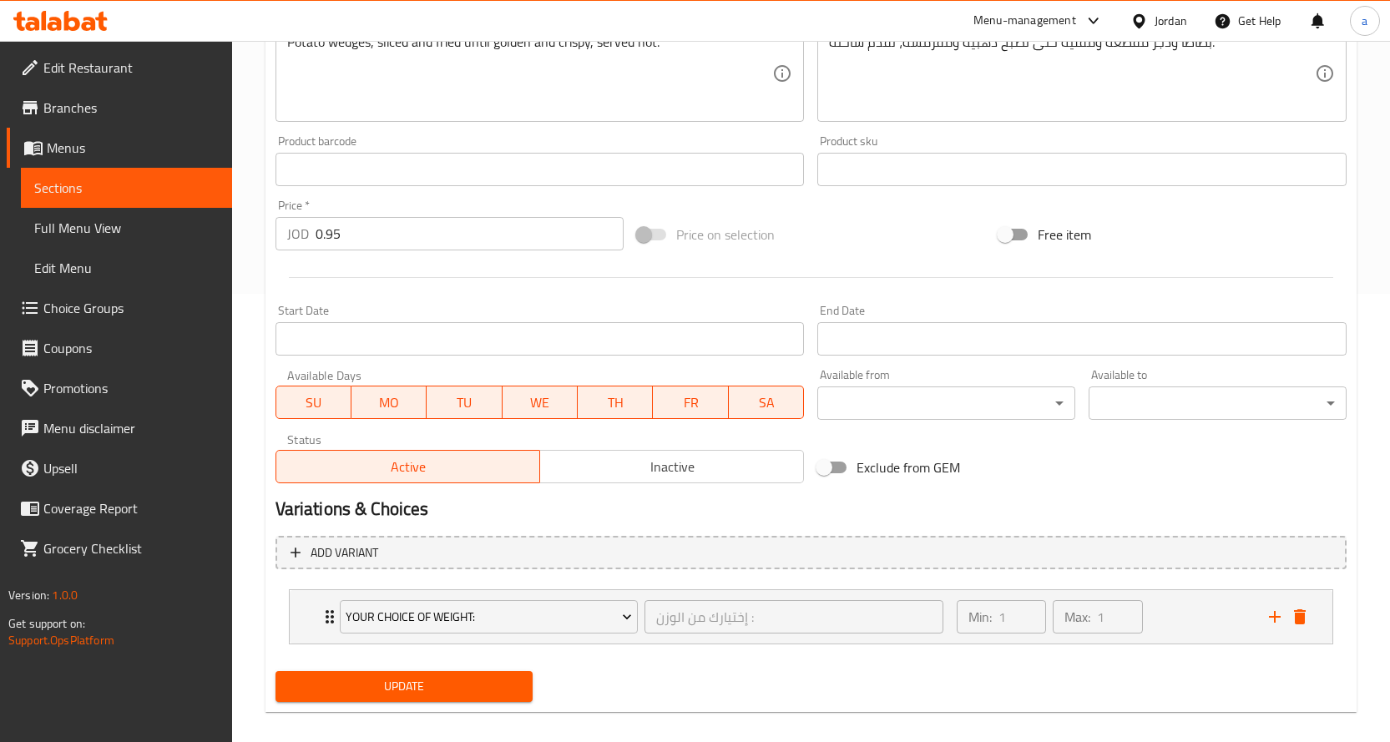
scroll to position [465, 0]
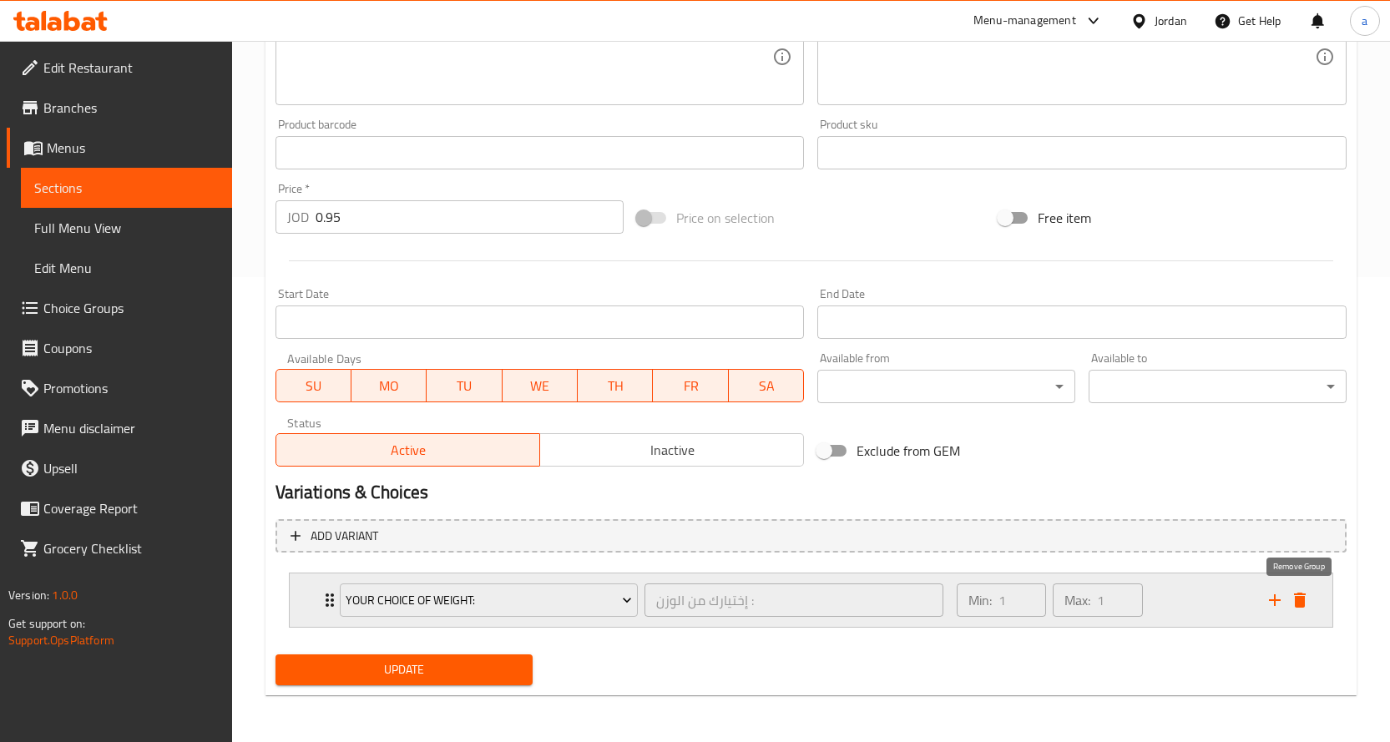
click at [1307, 597] on icon "delete" at bounding box center [1300, 600] width 20 height 20
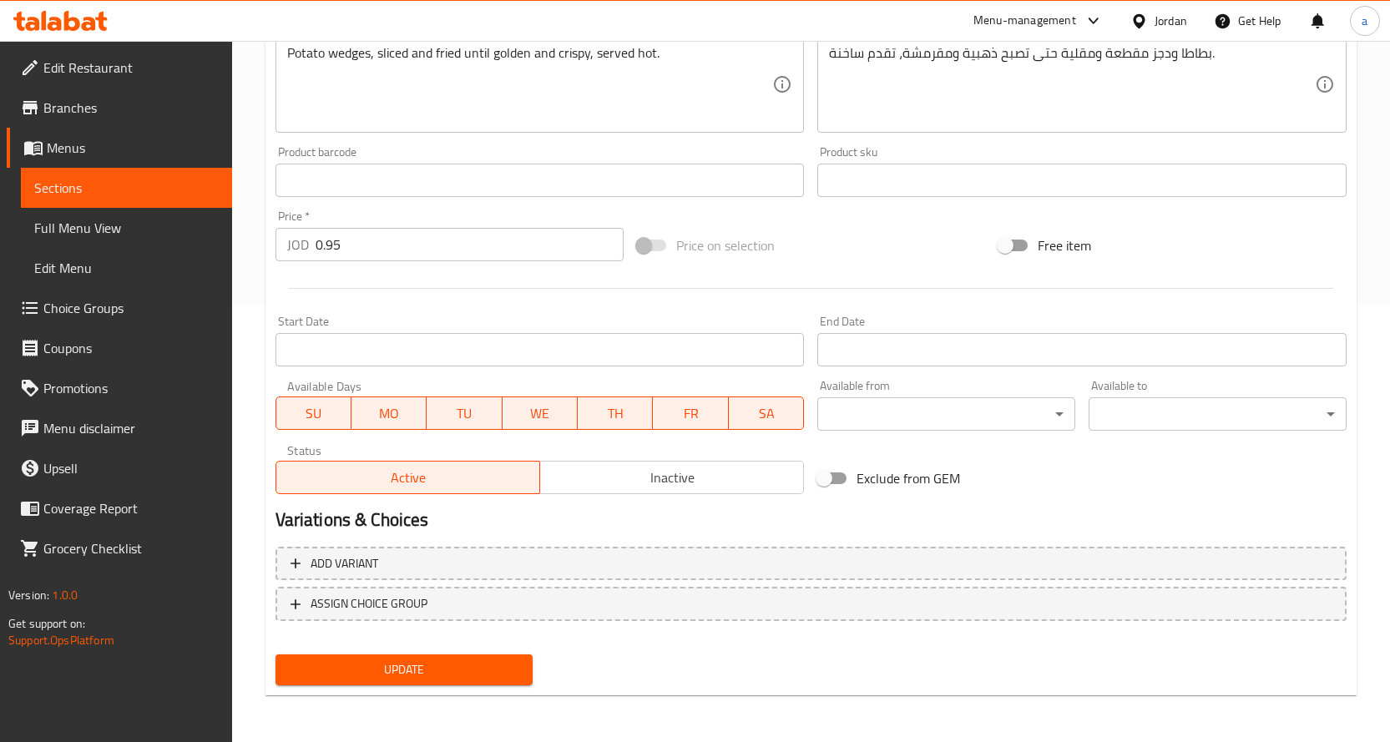
scroll to position [438, 0]
click at [428, 676] on span "Update" at bounding box center [404, 670] width 231 height 21
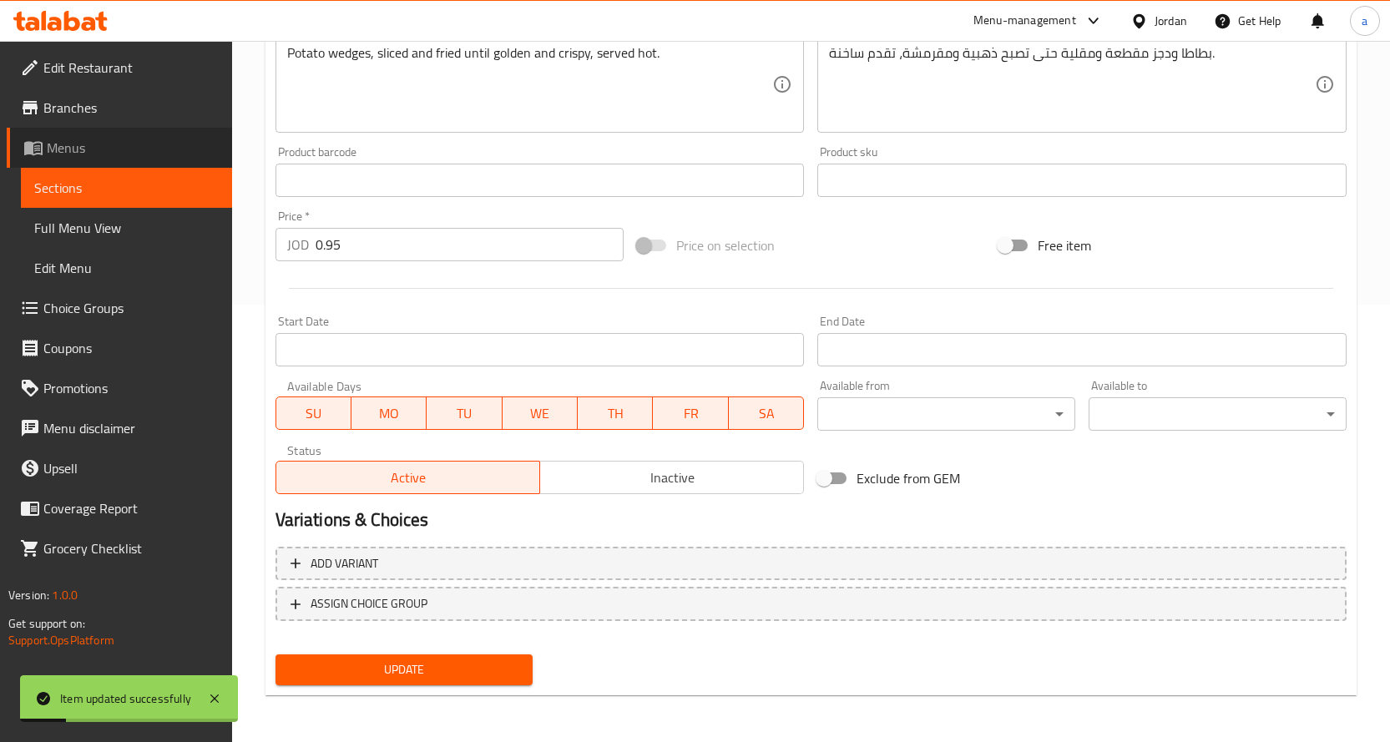
click at [131, 154] on span "Menus" at bounding box center [133, 148] width 172 height 20
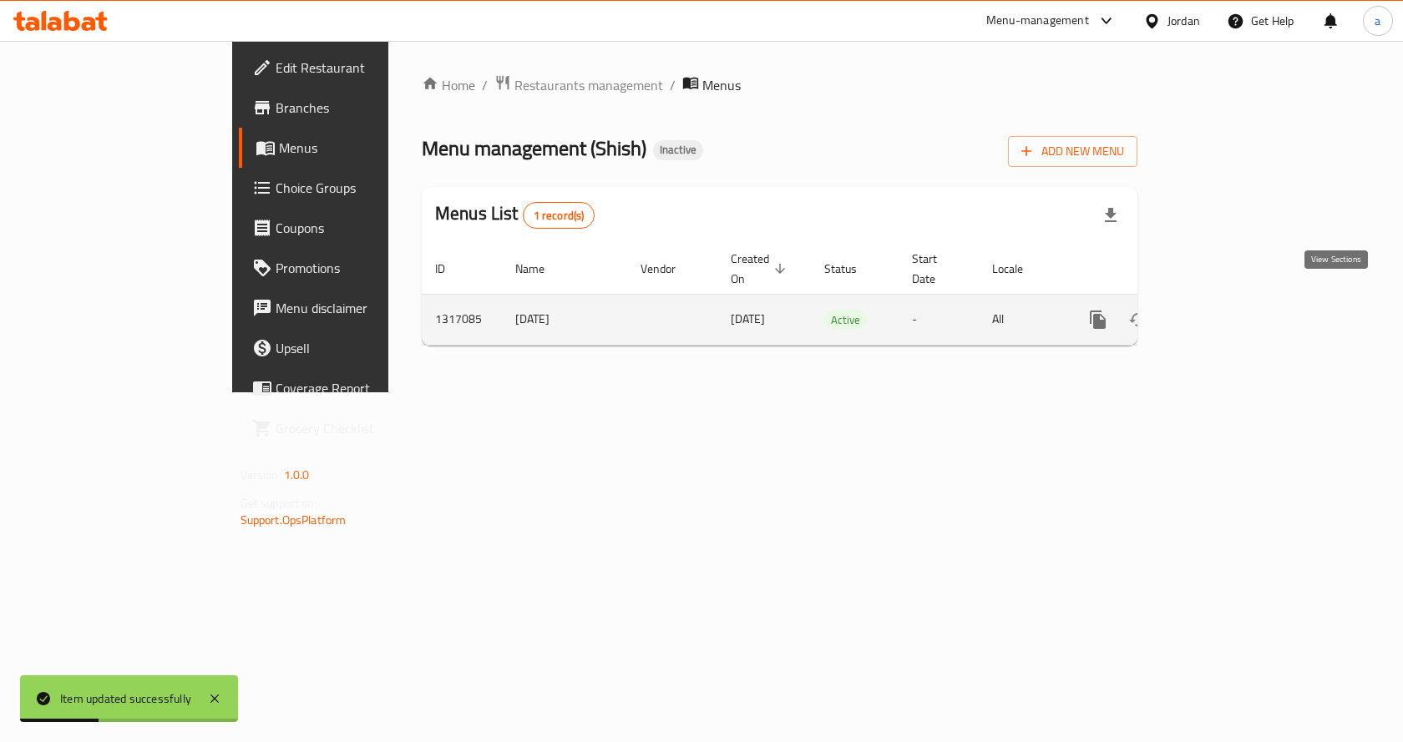
click at [1228, 310] on icon "enhanced table" at bounding box center [1218, 320] width 20 height 20
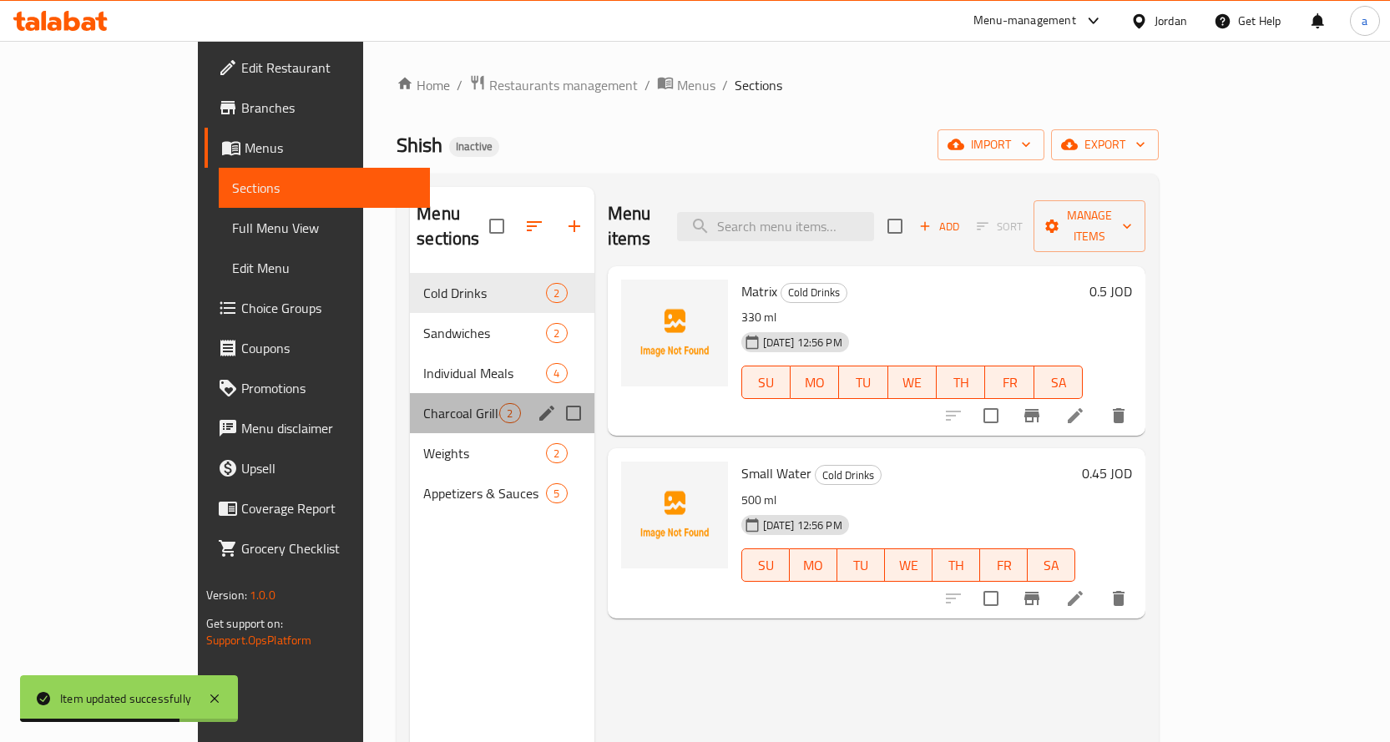
click at [410, 398] on div "Charcoal Grilled Chicken 2" at bounding box center [502, 413] width 184 height 40
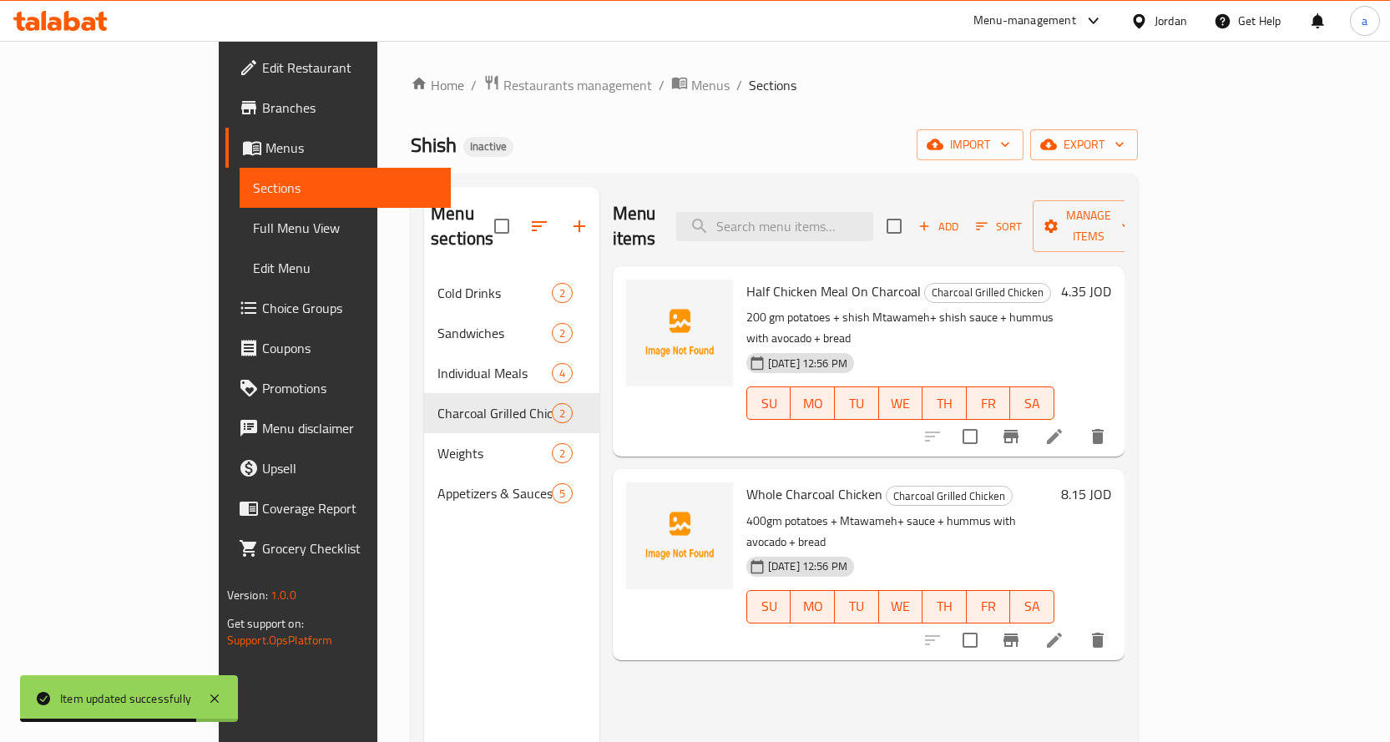
click at [1061, 550] on div "[DATE] 12:56 PM SU MO TU WE TH FR SA" at bounding box center [901, 595] width 322 height 90
click at [1065, 631] on icon at bounding box center [1055, 641] width 20 height 20
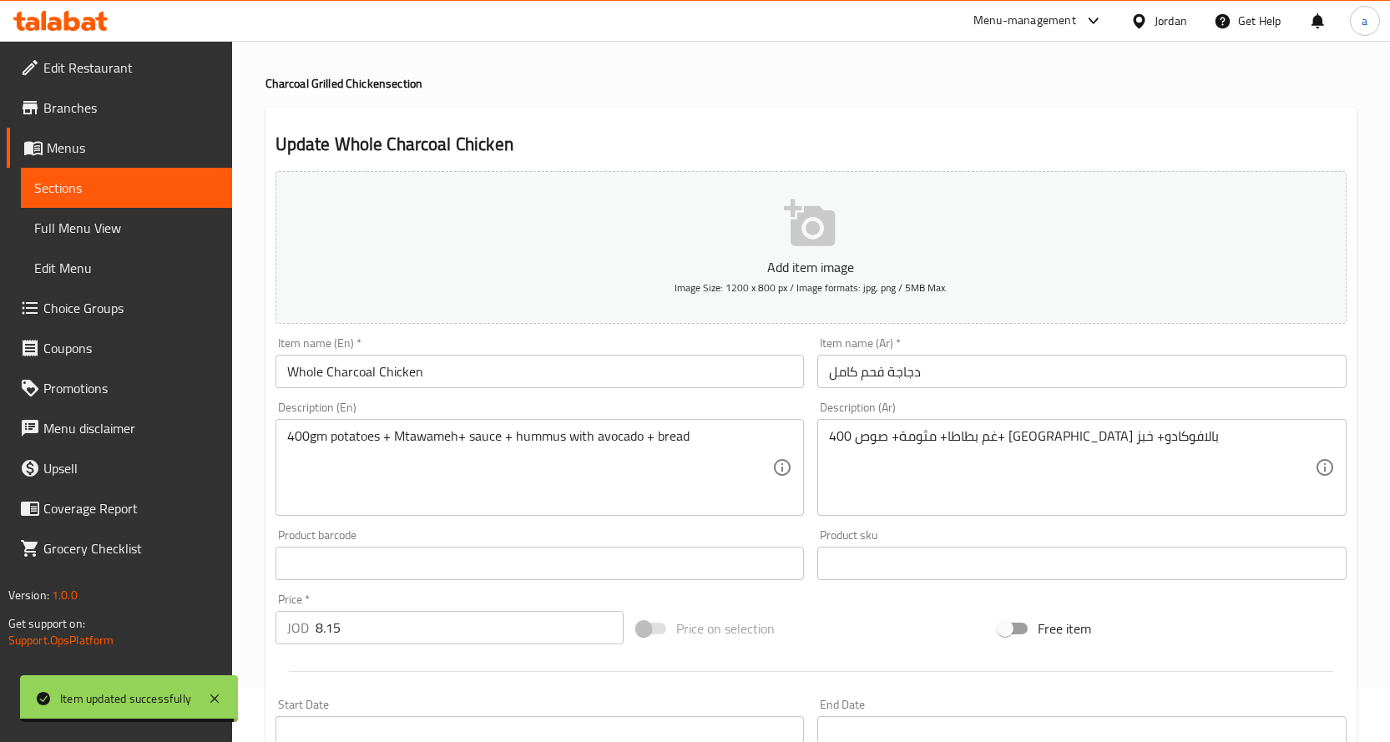
scroll to position [84, 0]
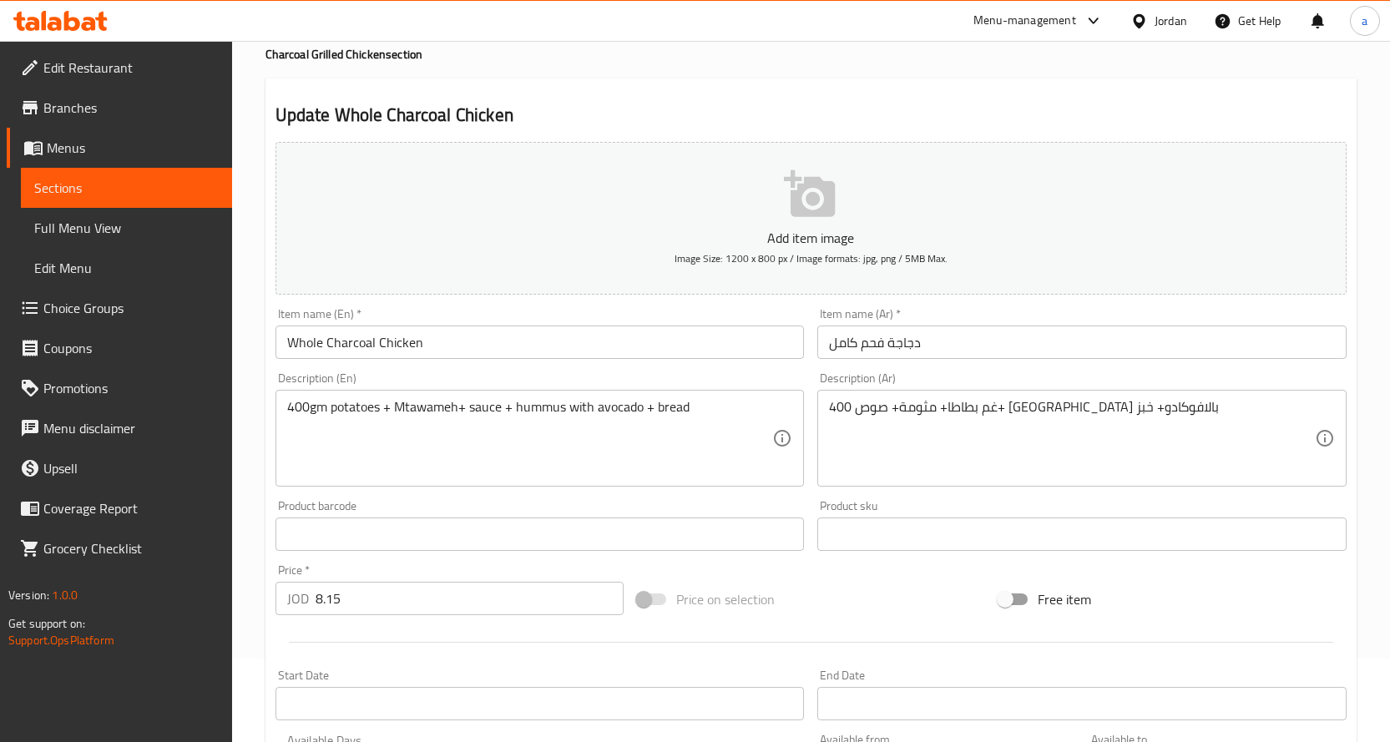
click at [120, 200] on link "Sections" at bounding box center [126, 188] width 211 height 40
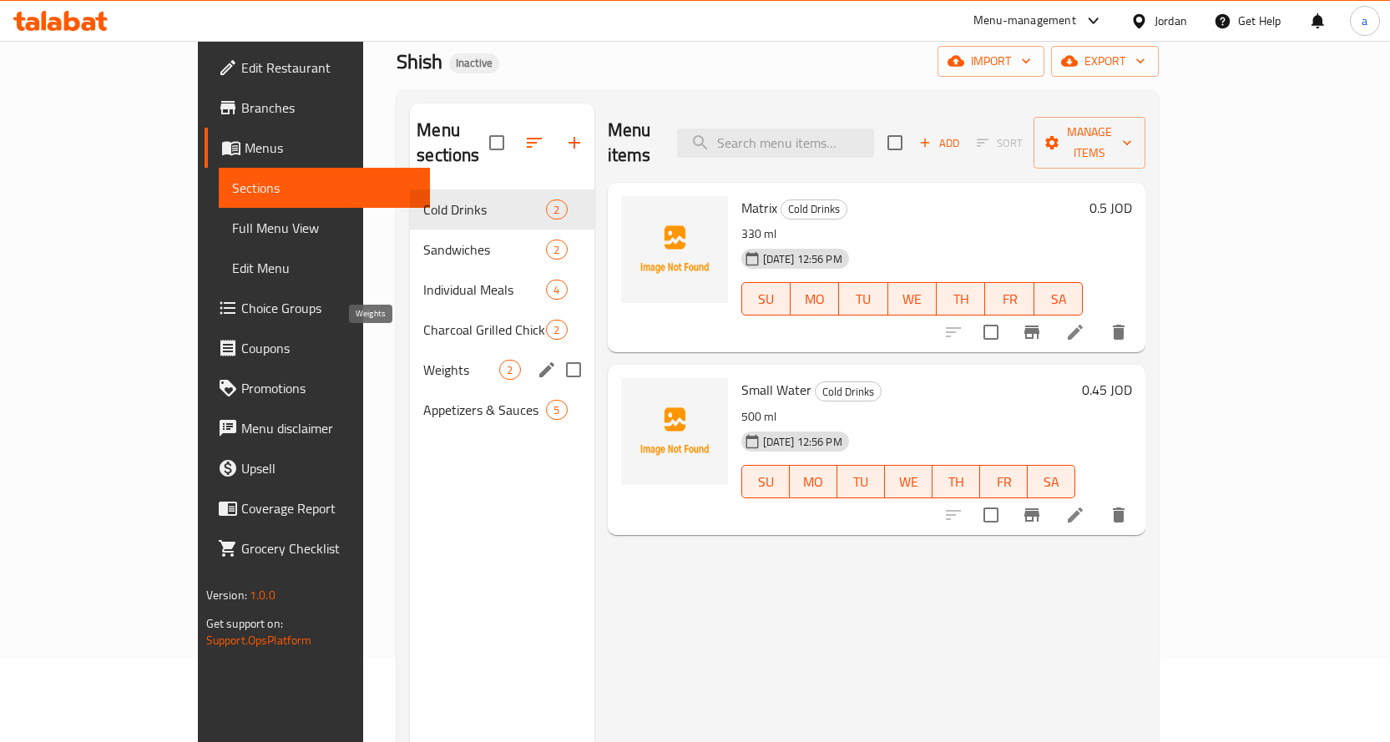
click at [423, 360] on span "Weights" at bounding box center [461, 370] width 76 height 20
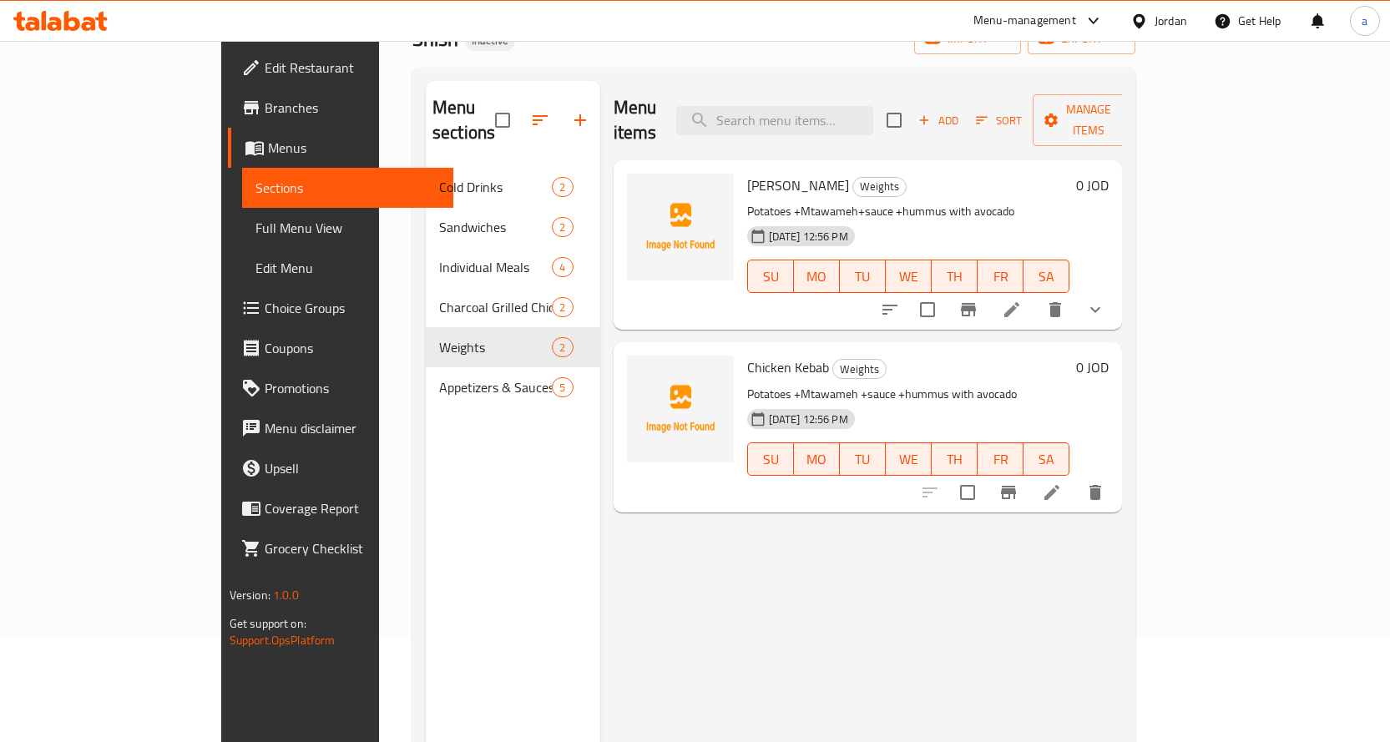
scroll to position [234, 0]
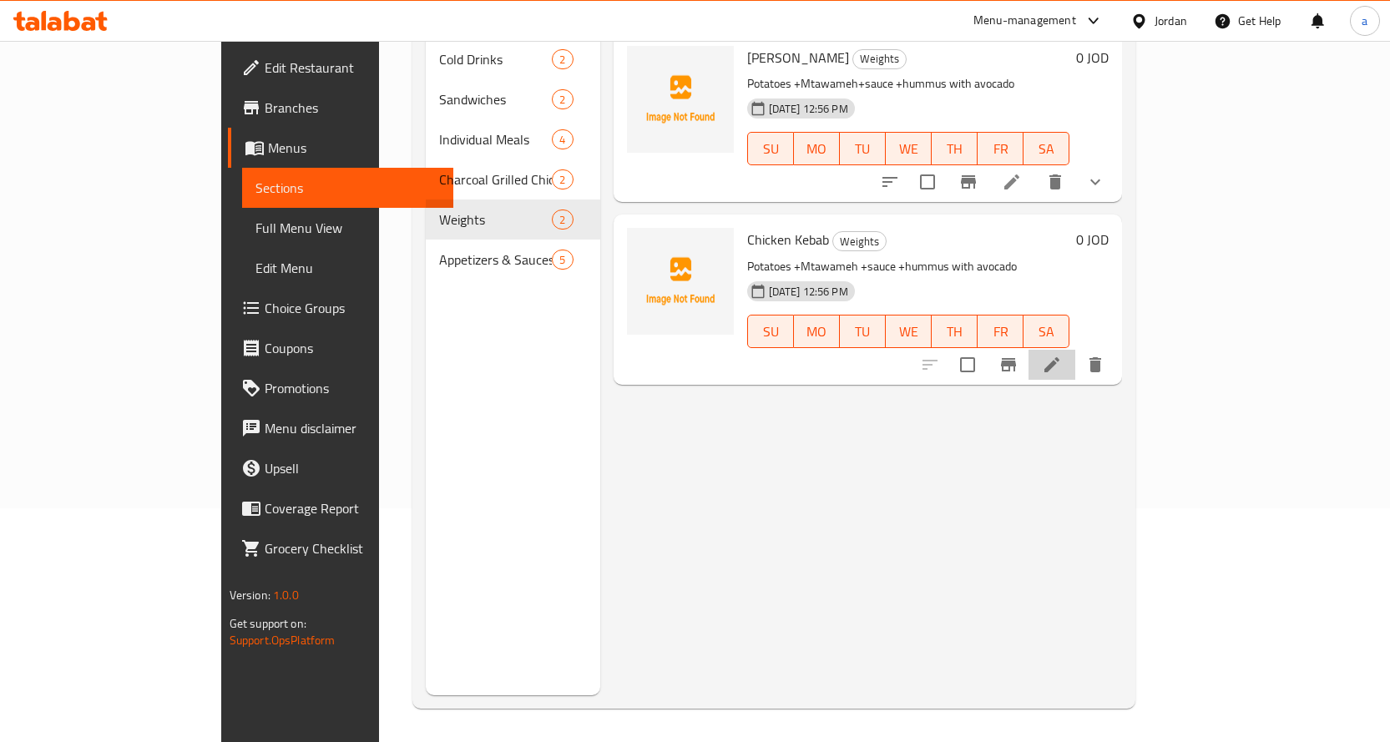
click at [1076, 350] on li at bounding box center [1052, 365] width 47 height 30
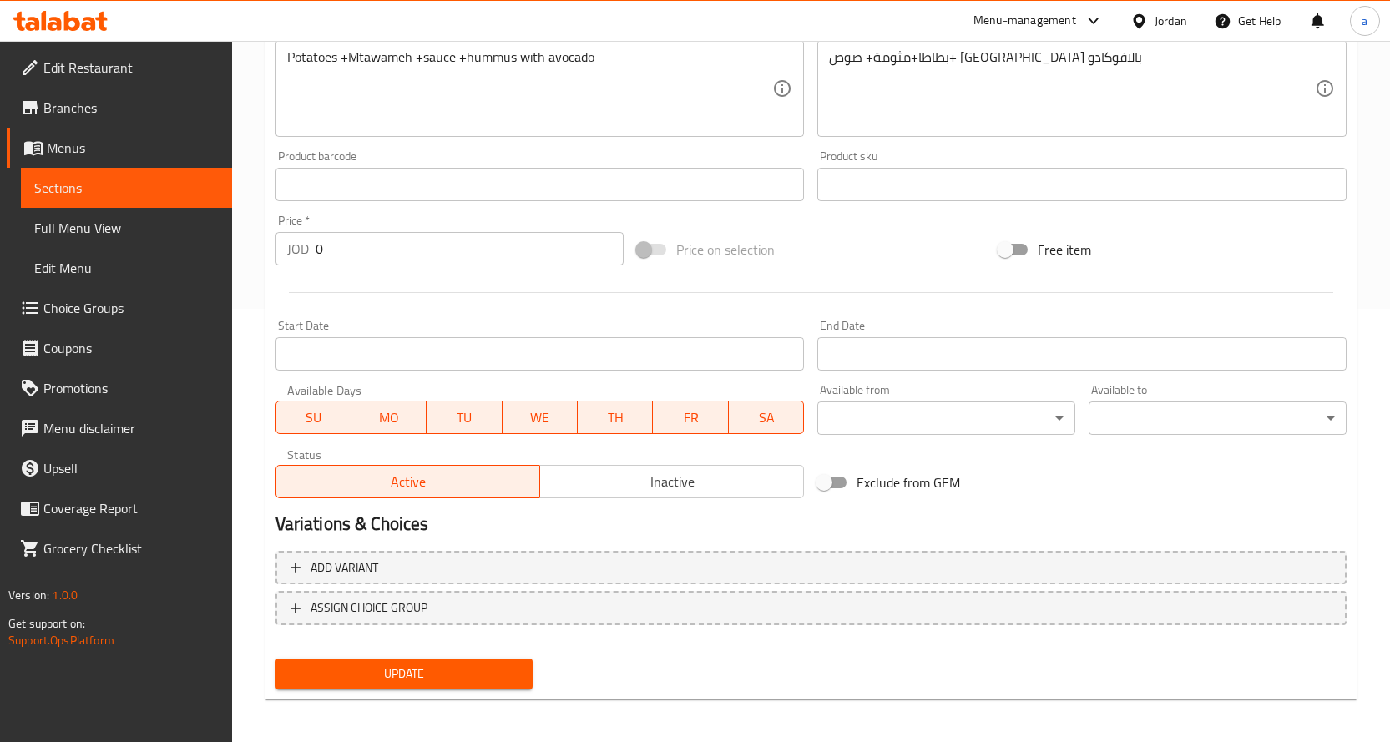
scroll to position [438, 0]
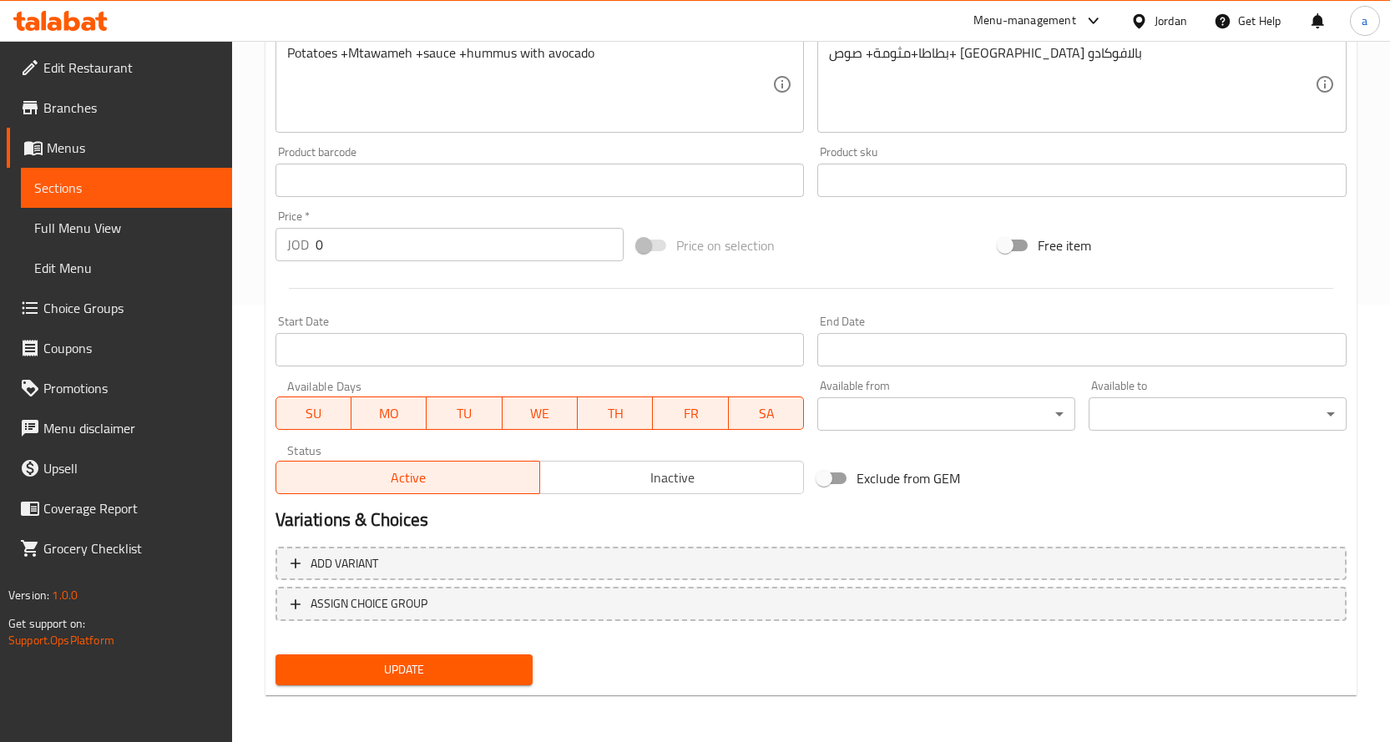
click at [79, 312] on span "Choice Groups" at bounding box center [130, 308] width 175 height 20
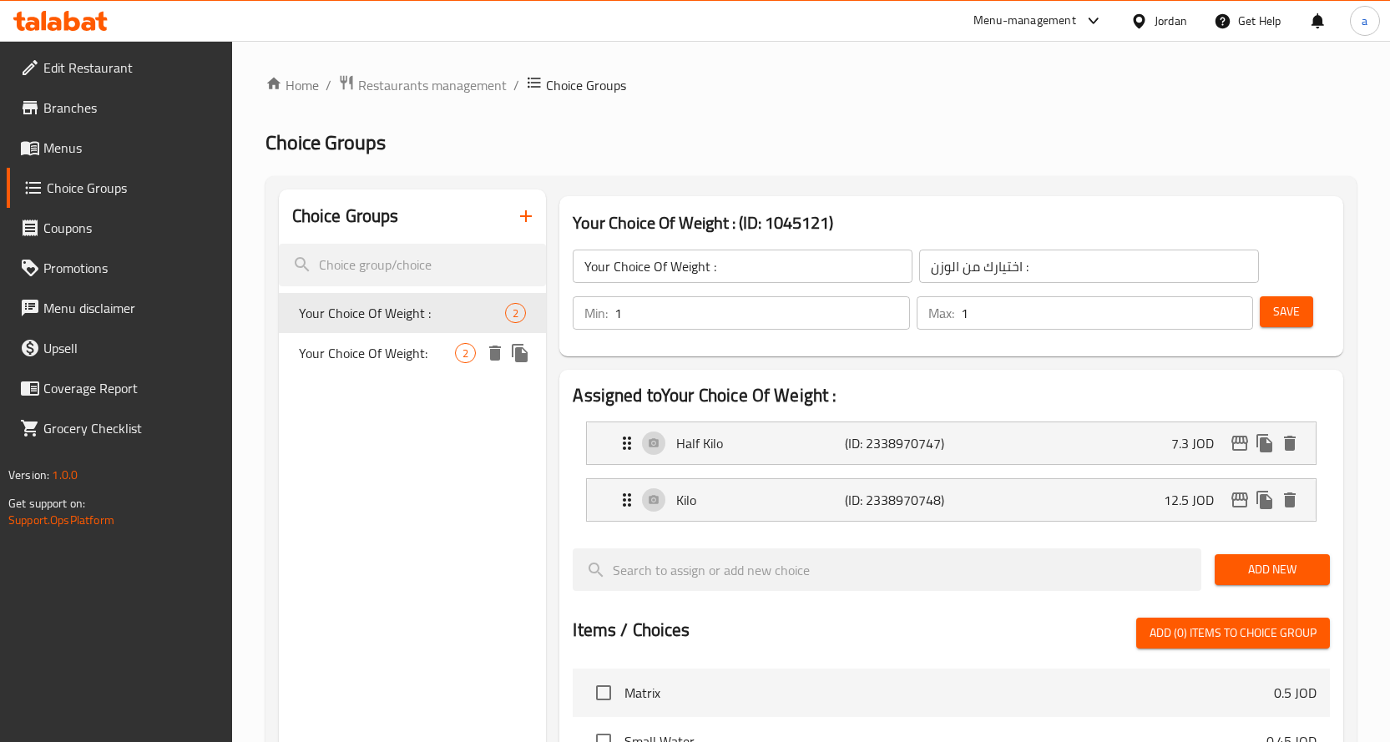
click at [401, 343] on span "Your Choice Of Weight:" at bounding box center [377, 353] width 157 height 20
type input "Your Choice Of Weight:"
type input "إختيارك من الوزن :"
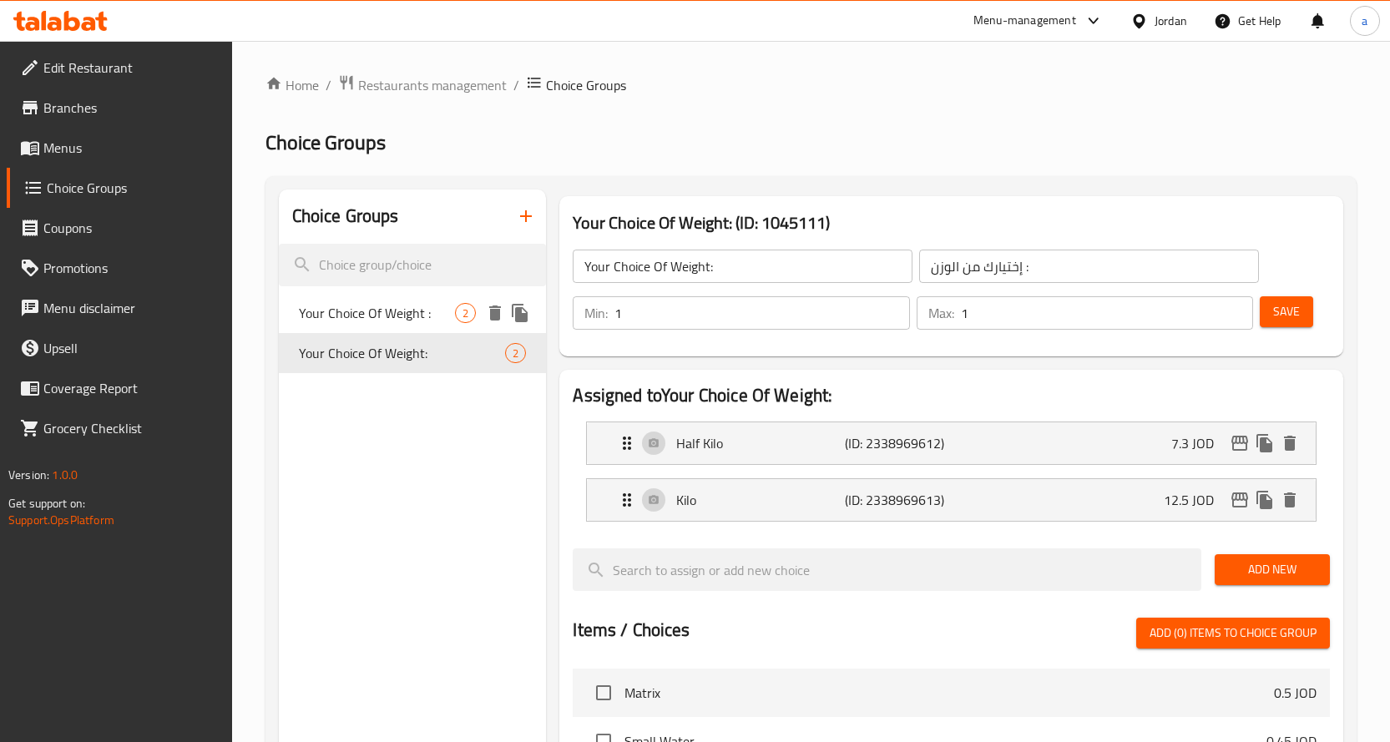
click at [393, 303] on span "Your Choice Of Weight :" at bounding box center [377, 313] width 157 height 20
type input "Your Choice Of Weight :"
type input "اختيارك من الوزن :"
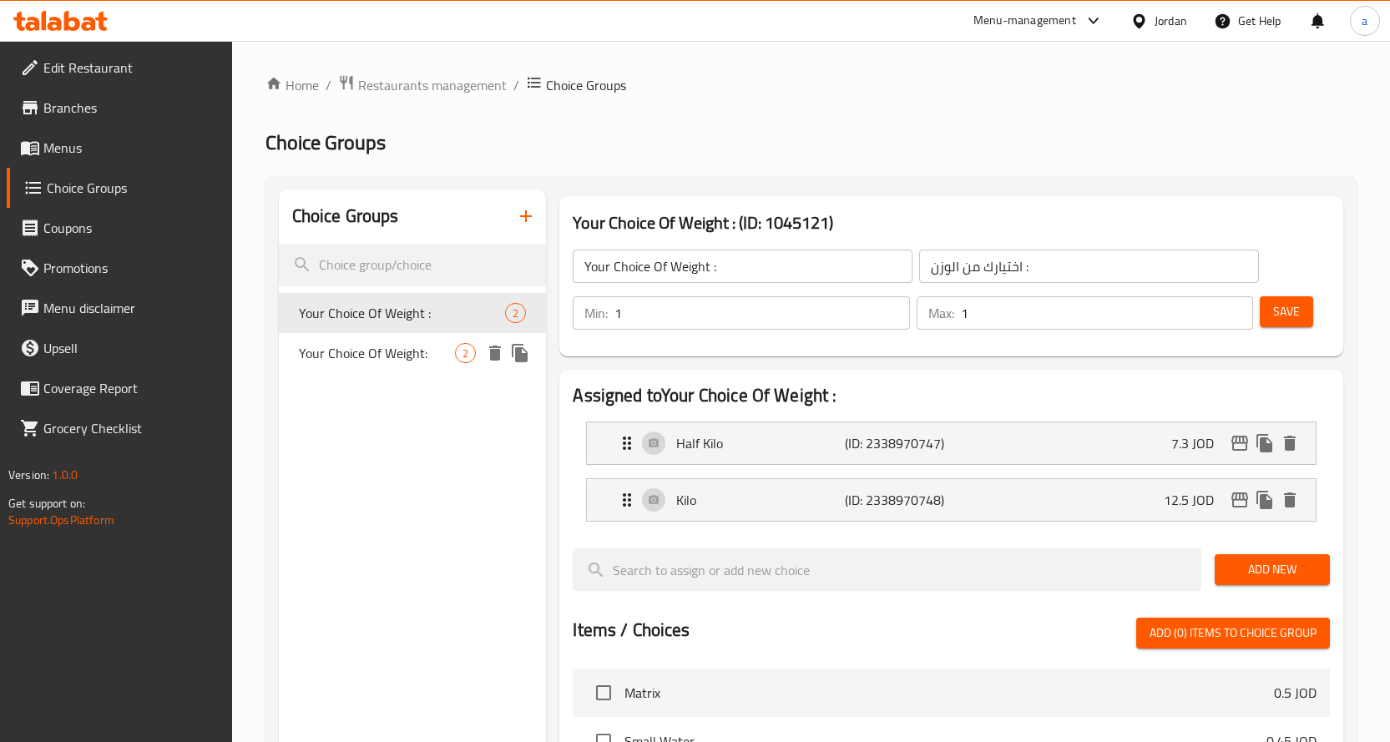
click at [392, 343] on span "Your Choice Of Weight:" at bounding box center [377, 353] width 157 height 20
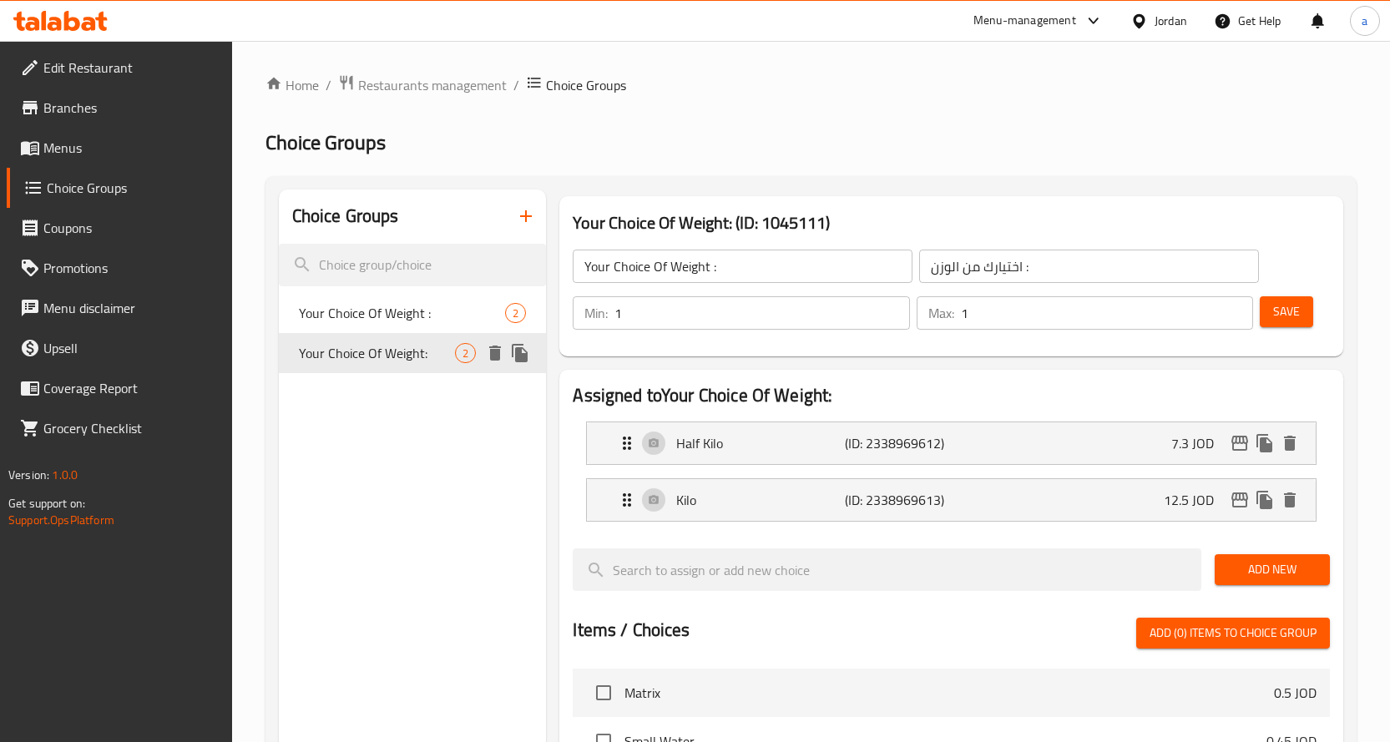
type input "Your Choice Of Weight:"
type input "إختيارك من الوزن :"
click at [454, 323] on div "Your Choice Of Weight : 2" at bounding box center [413, 313] width 268 height 40
type input "Your Choice Of Weight :"
type input "اختيارك من الوزن :"
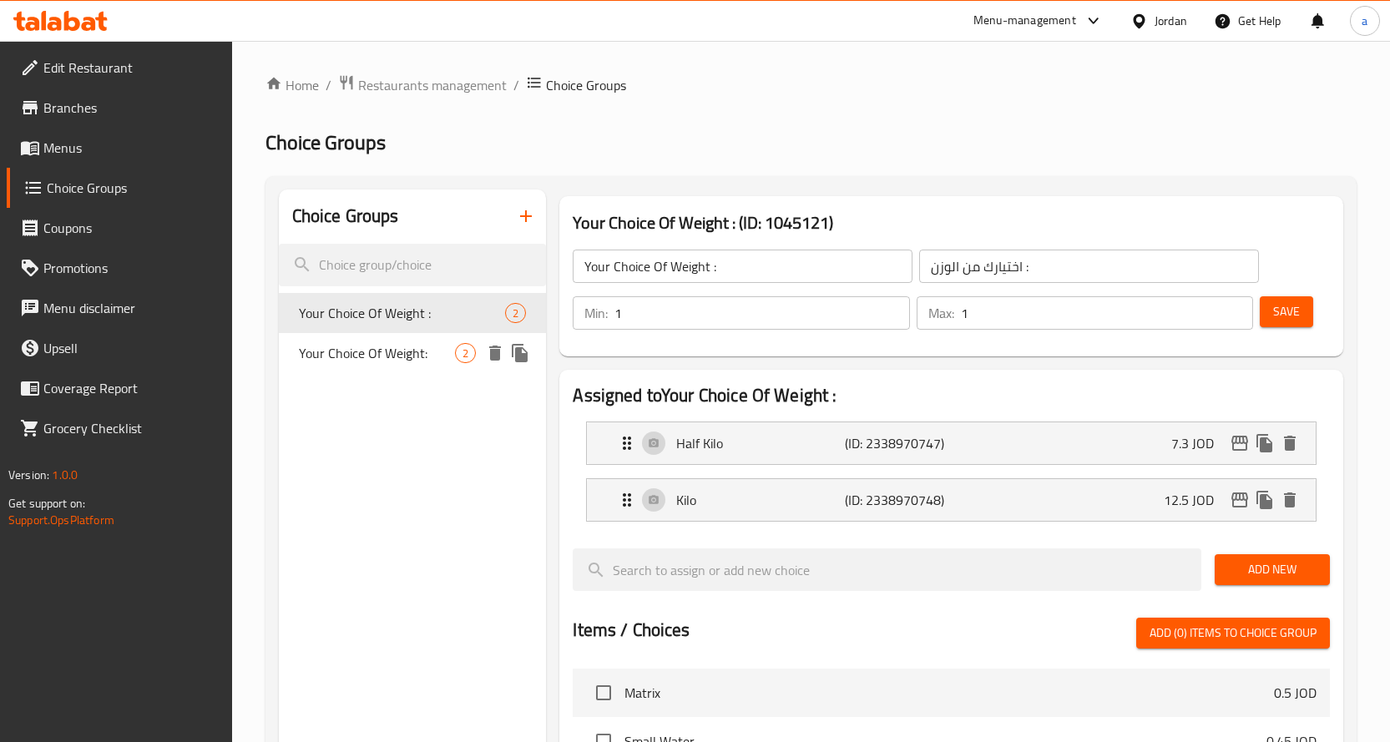
click at [452, 347] on span "Your Choice Of Weight:" at bounding box center [377, 353] width 157 height 20
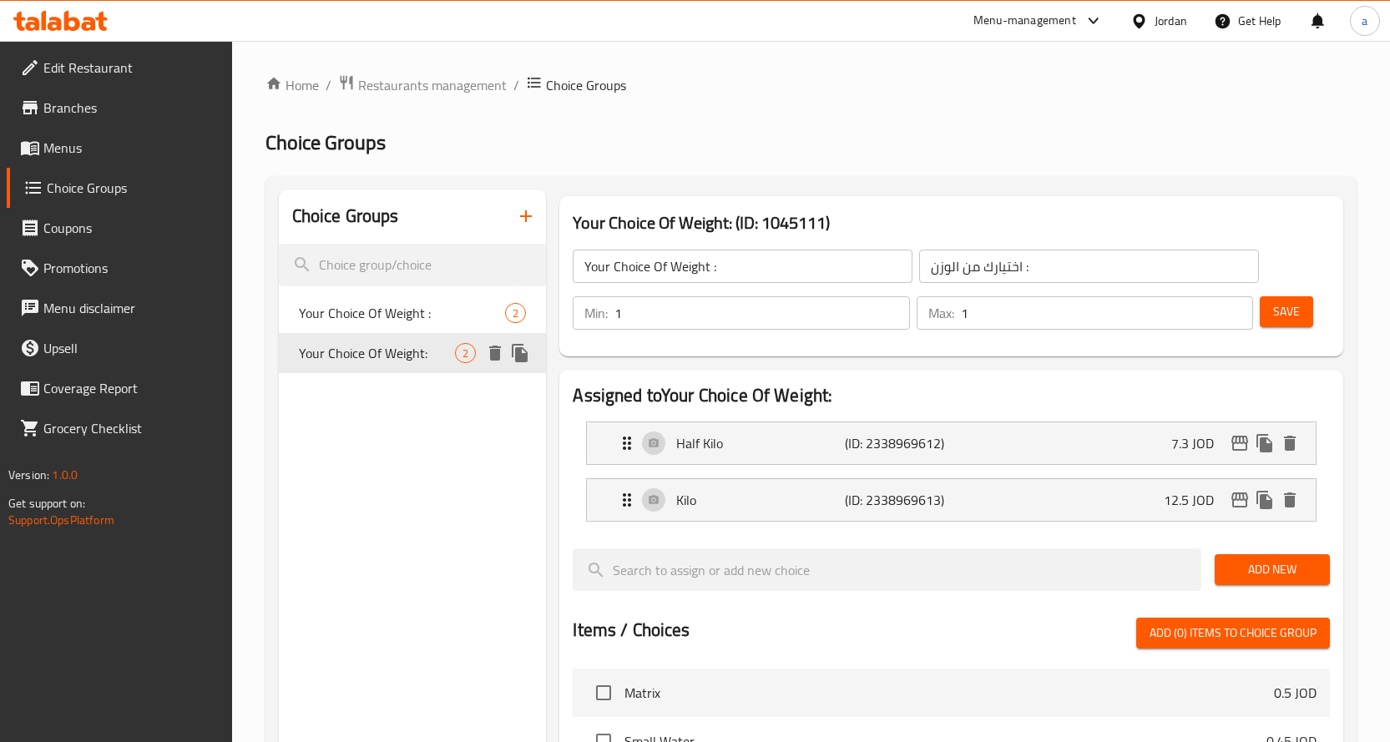
type input "Your Choice Of Weight:"
type input "إختيارك من الوزن :"
click at [444, 322] on span "Your Choice Of Weight :" at bounding box center [377, 313] width 157 height 20
type input "Your Choice Of Weight :"
type input "اختيارك من الوزن :"
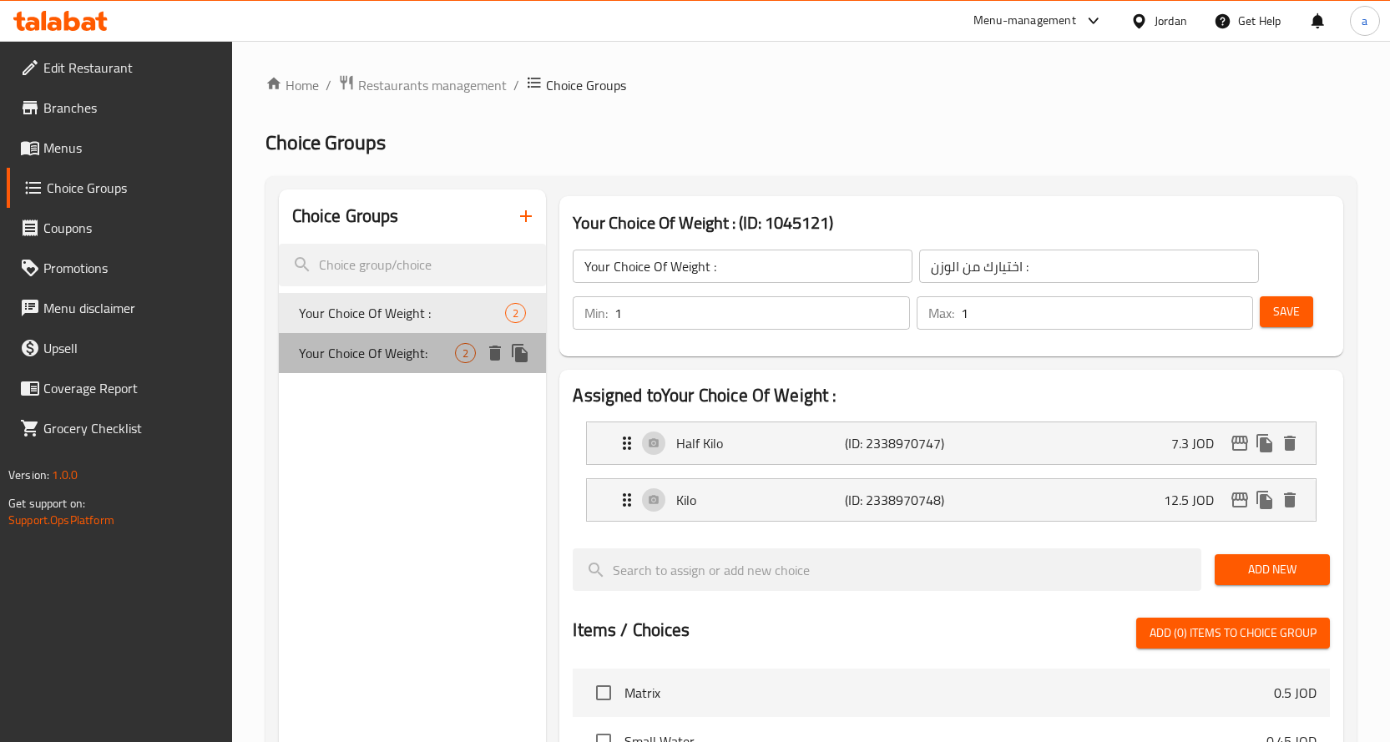
click at [442, 362] on span "Your Choice Of Weight:" at bounding box center [377, 353] width 157 height 20
type input "Your Choice Of Weight:"
type input "إختيارك من الوزن :"
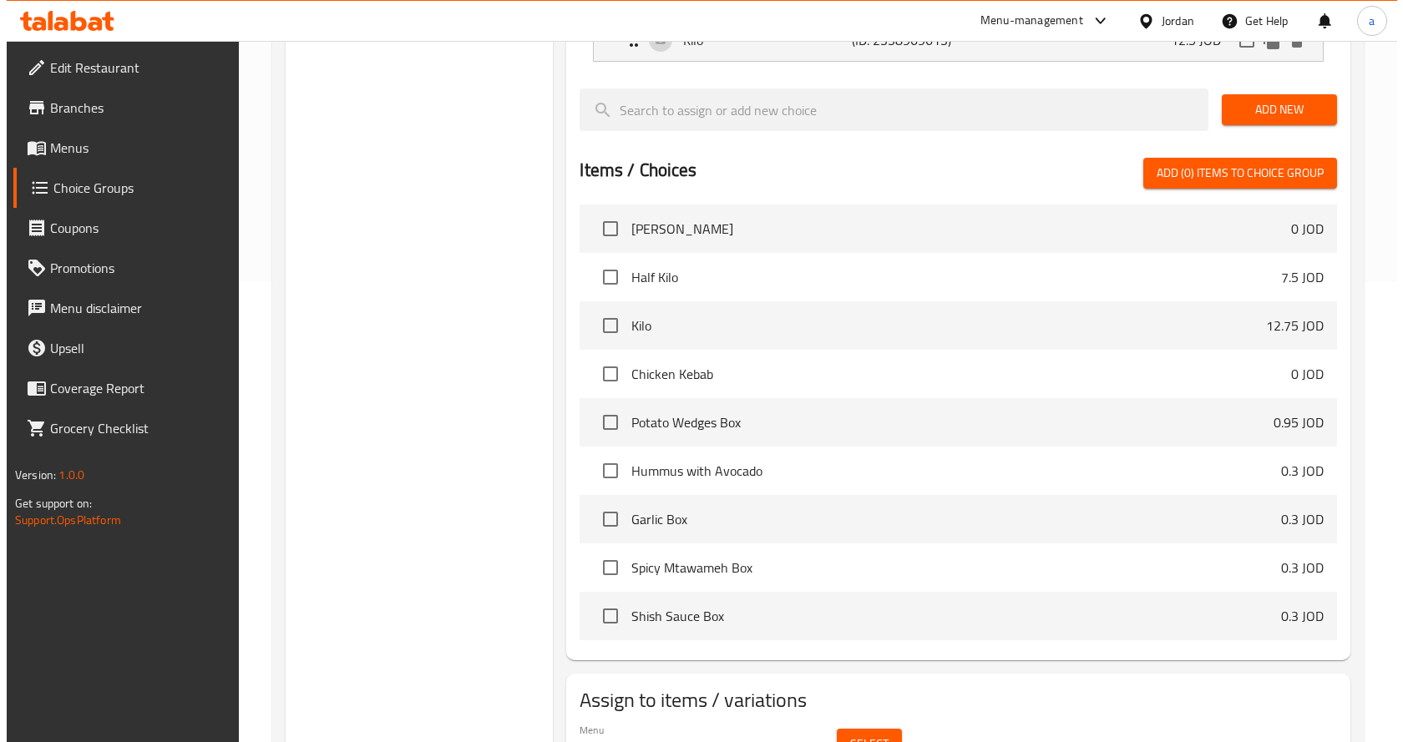
scroll to position [549, 0]
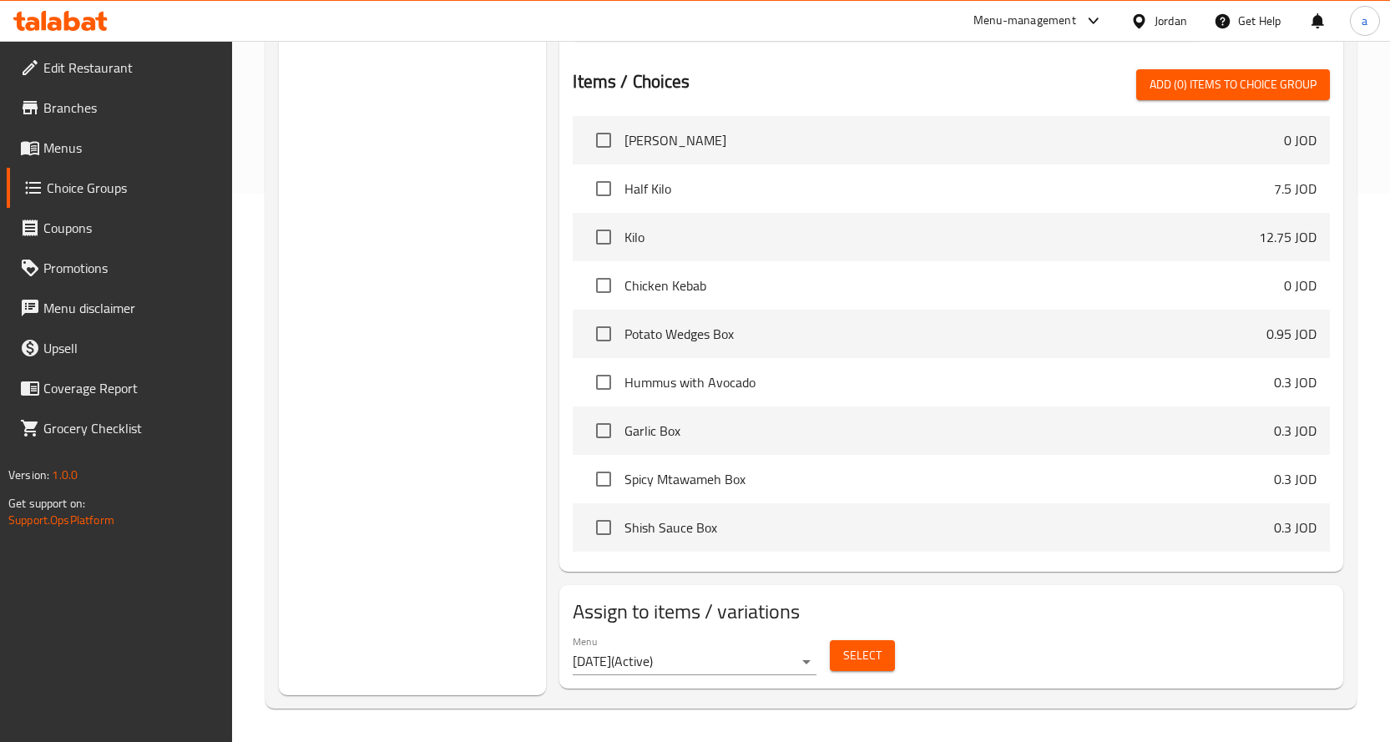
click at [835, 671] on button "Select" at bounding box center [862, 656] width 65 height 31
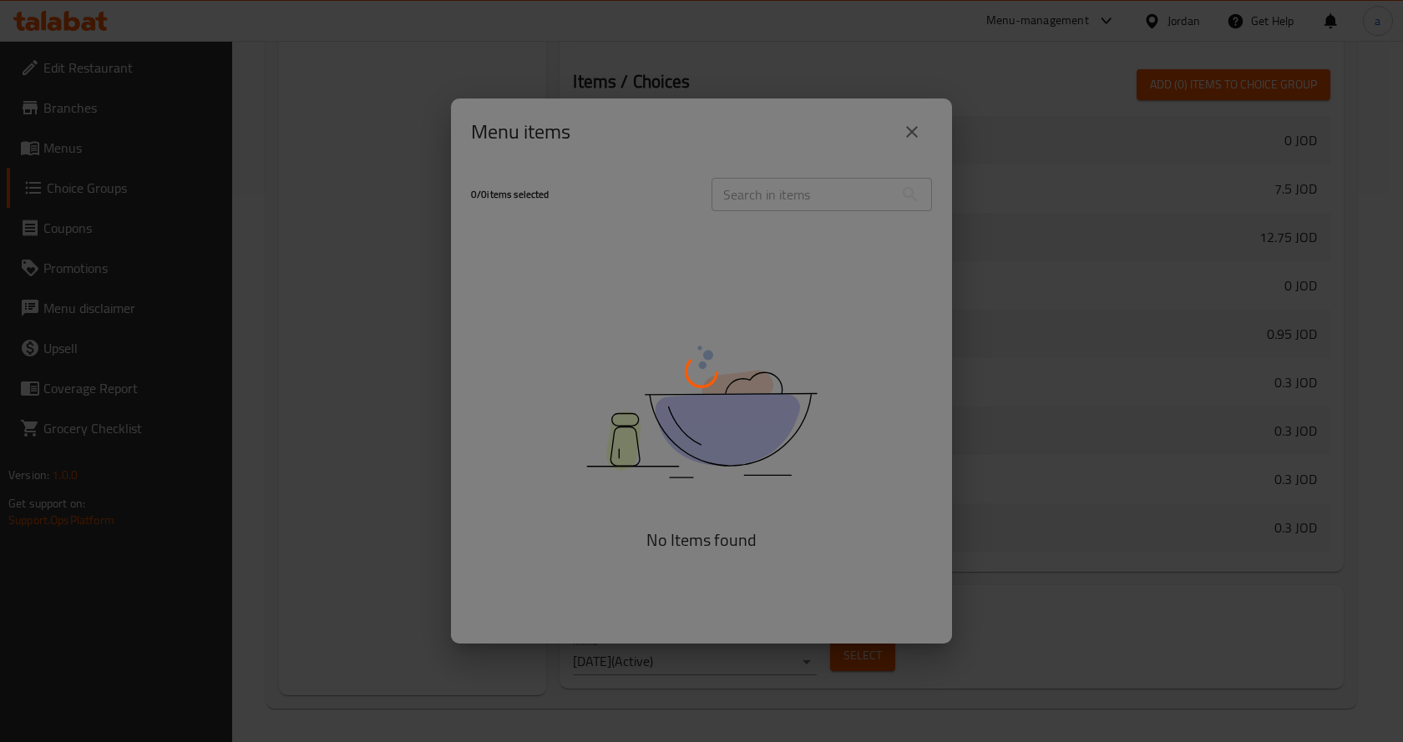
scroll to position [534, 0]
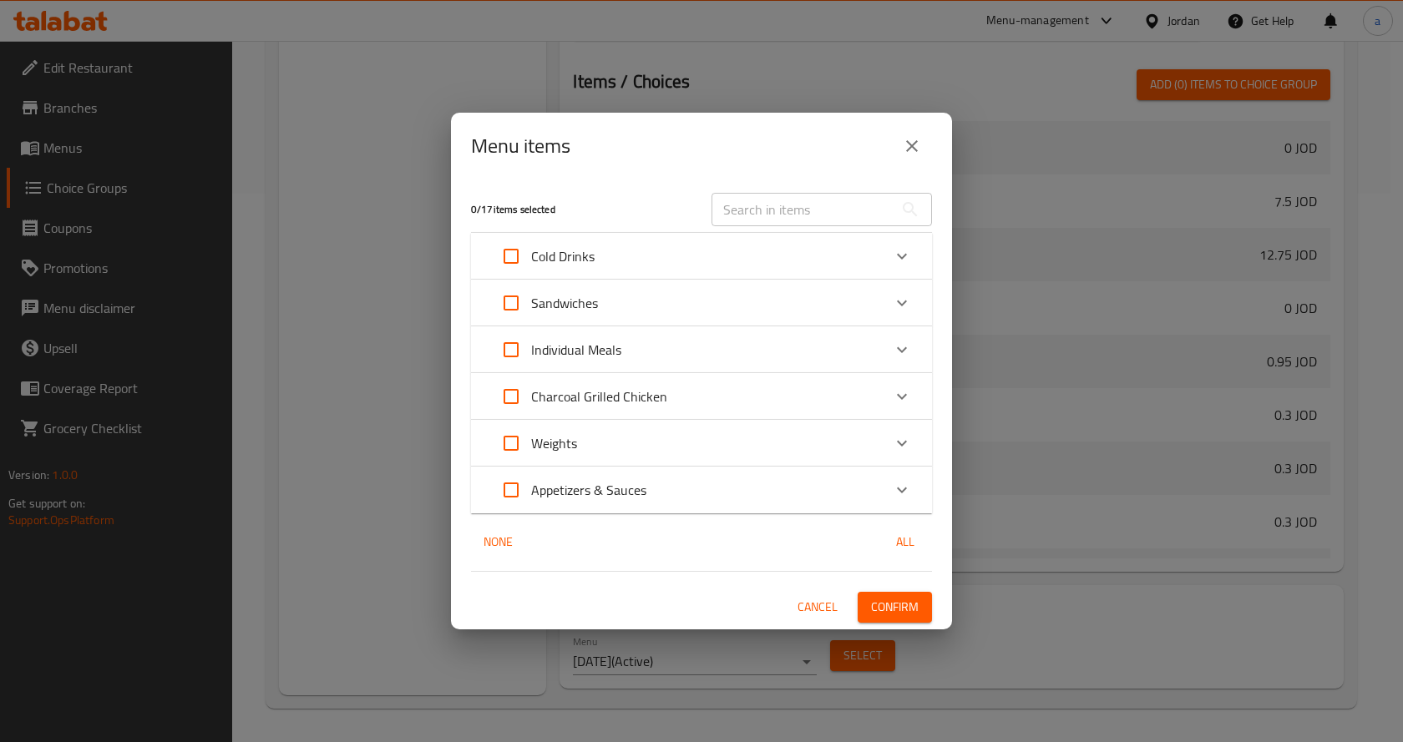
click at [892, 439] on icon "Expand" at bounding box center [902, 443] width 20 height 20
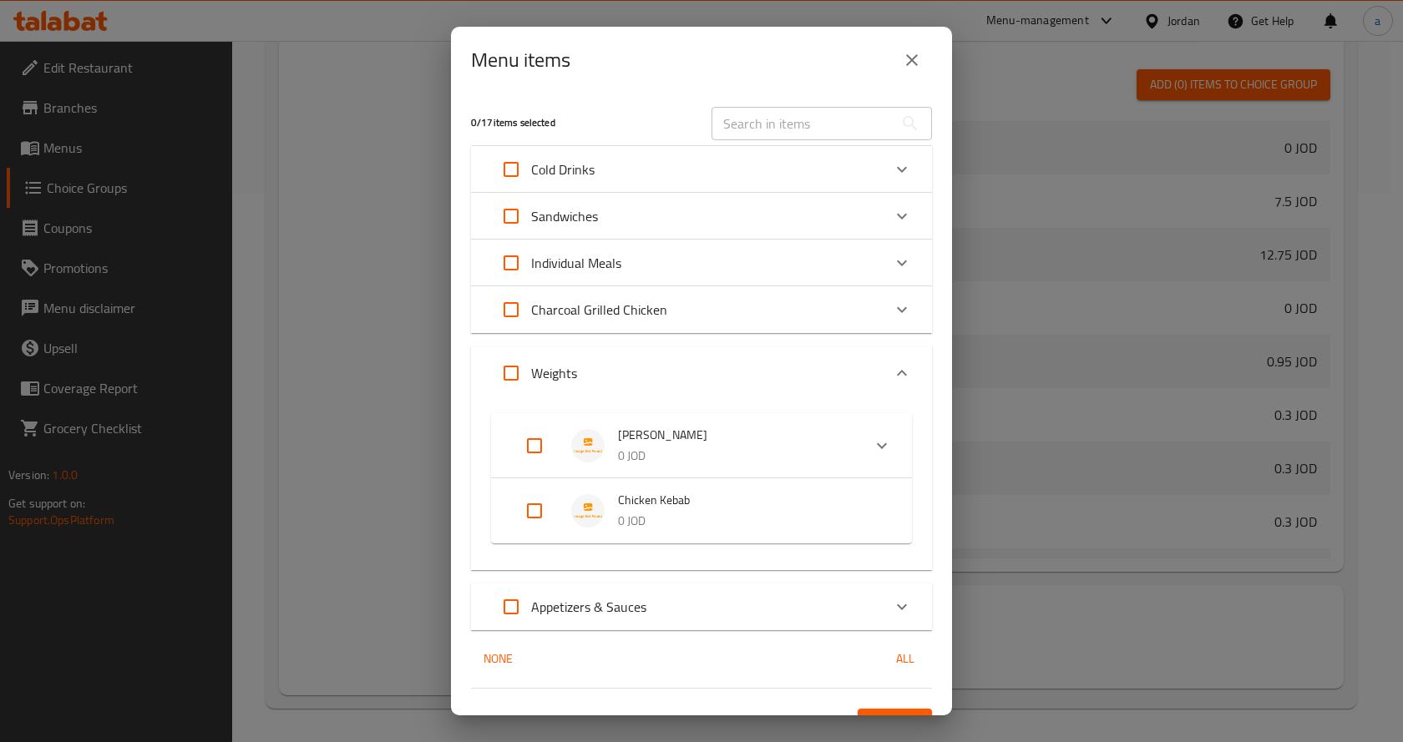
click at [534, 507] on input "Expand" at bounding box center [534, 511] width 40 height 40
checkbox input "true"
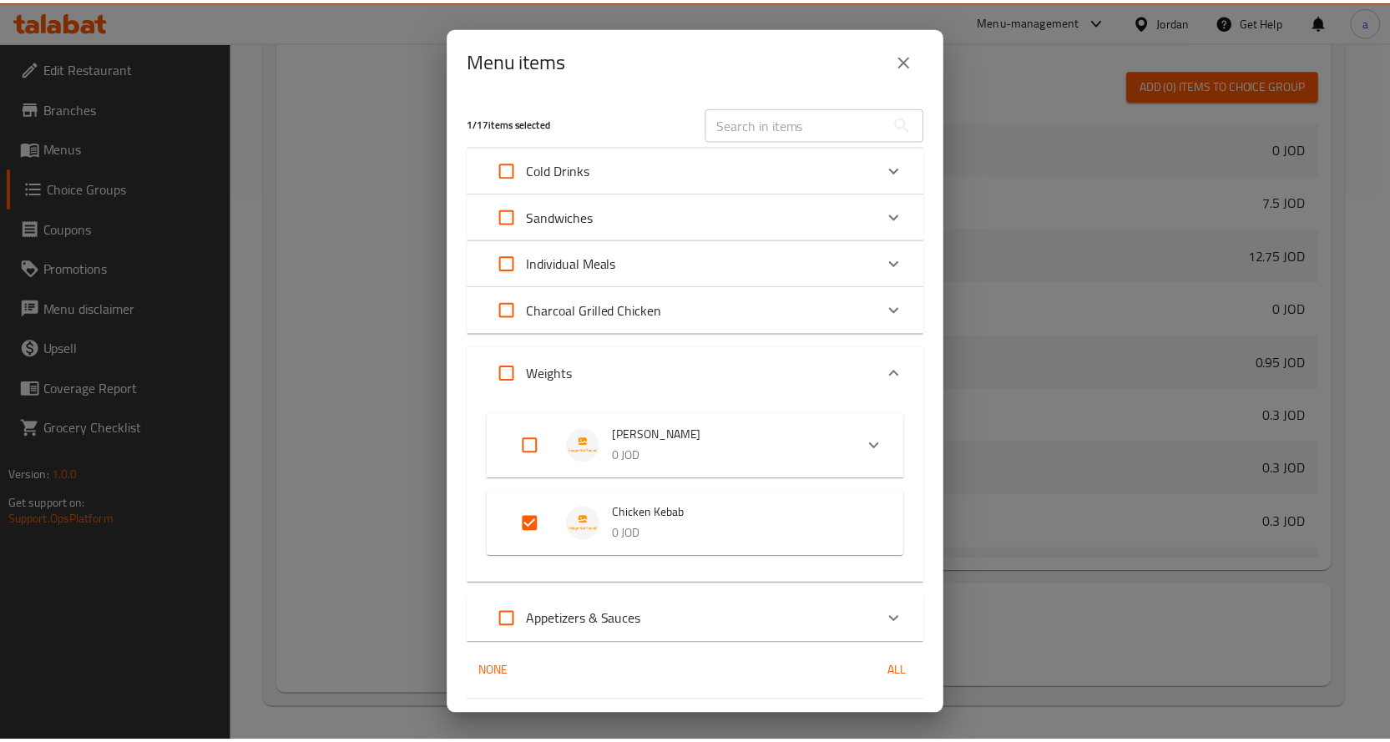
scroll to position [44, 0]
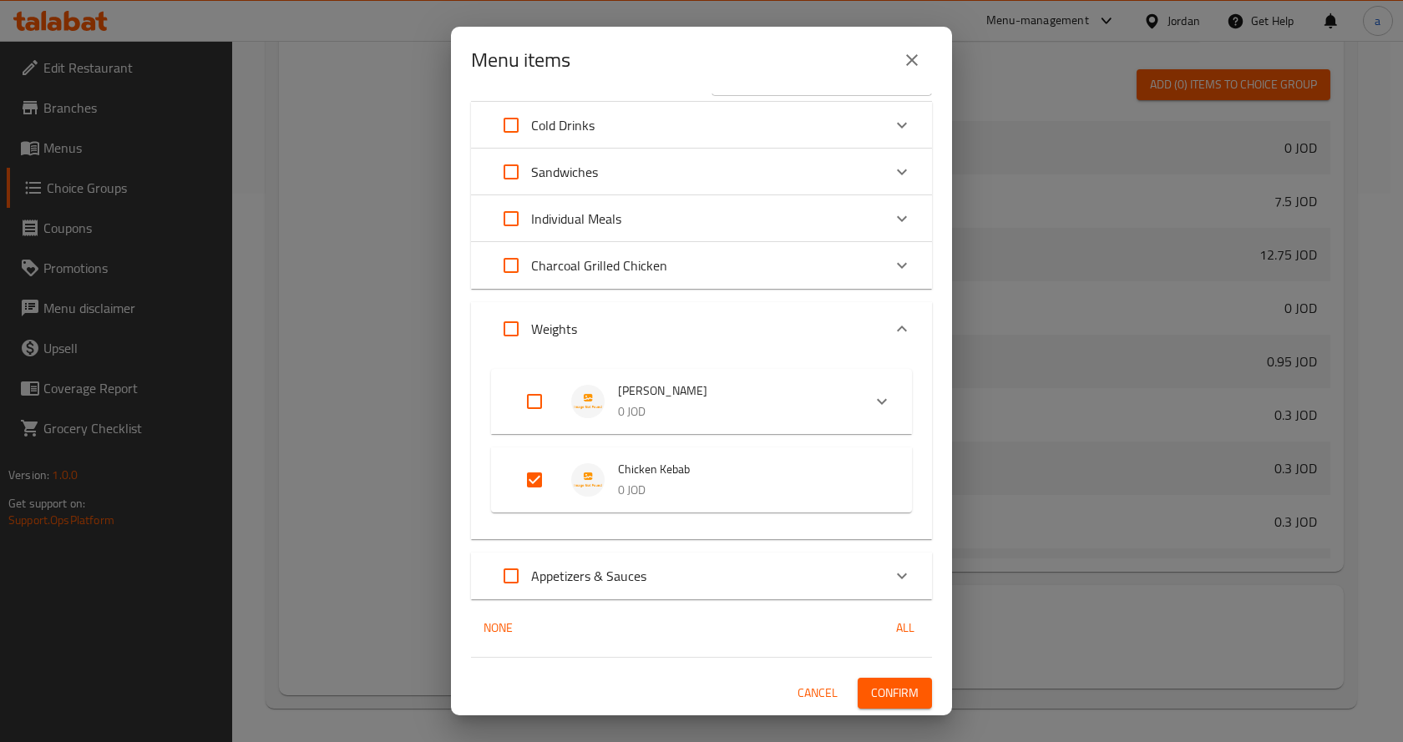
click at [892, 686] on span "Confirm" at bounding box center [895, 693] width 48 height 21
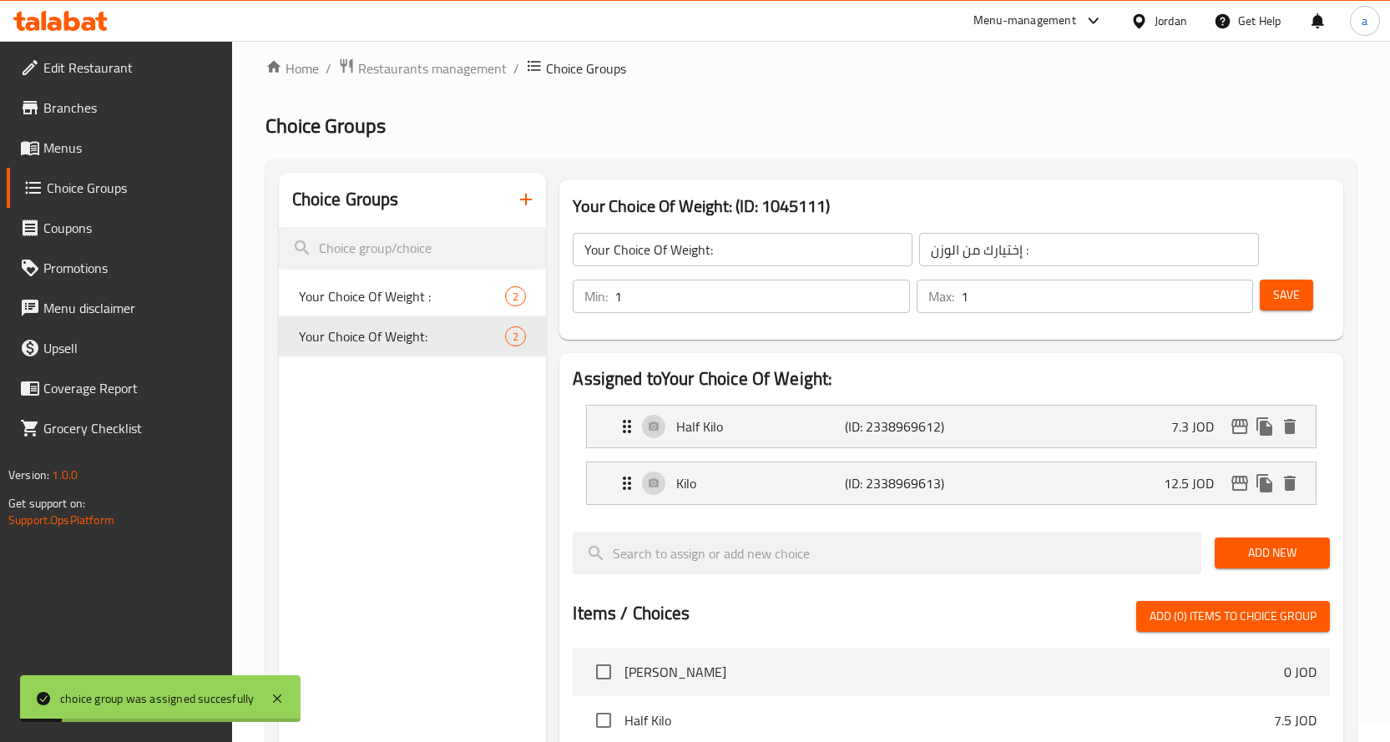
scroll to position [0, 0]
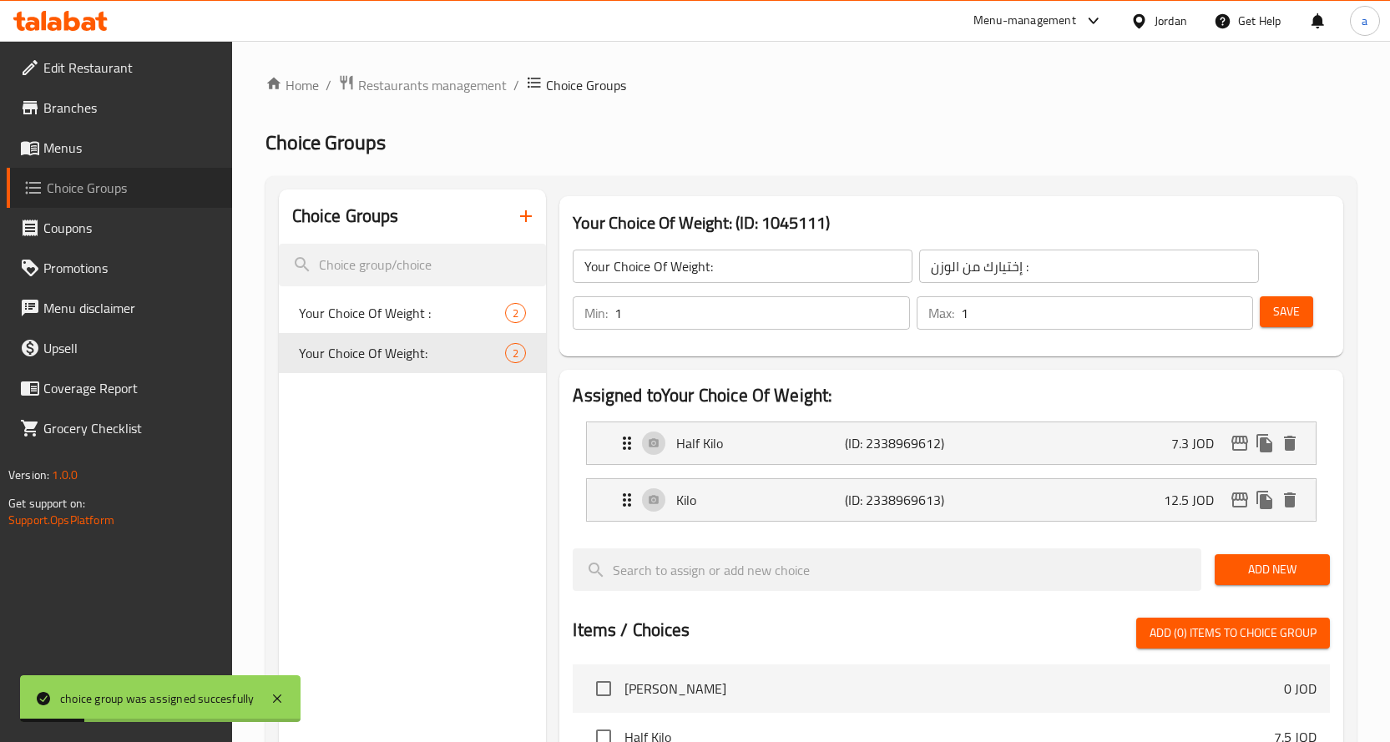
click at [144, 198] on link "Choice Groups" at bounding box center [119, 188] width 225 height 40
click at [126, 162] on link "Menus" at bounding box center [119, 148] width 225 height 40
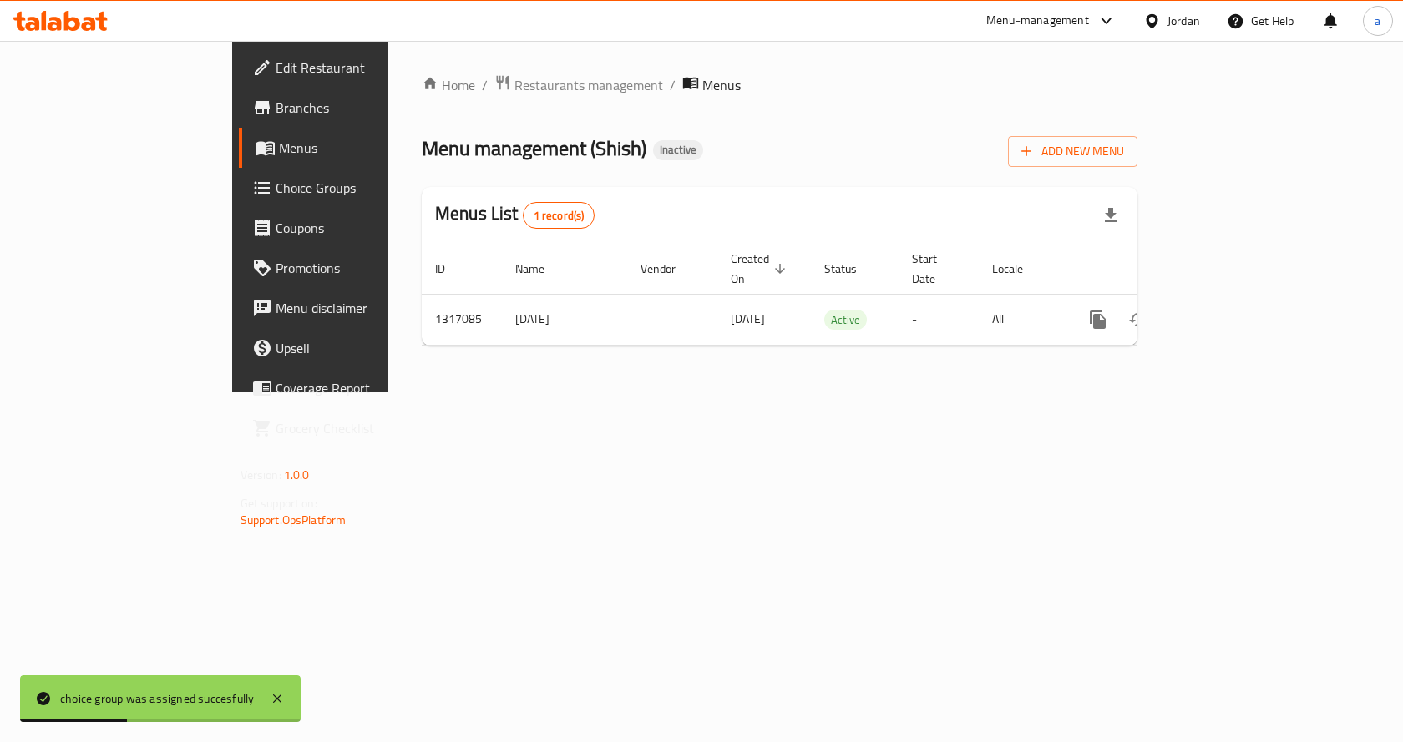
click at [276, 187] on span "Choice Groups" at bounding box center [365, 188] width 178 height 20
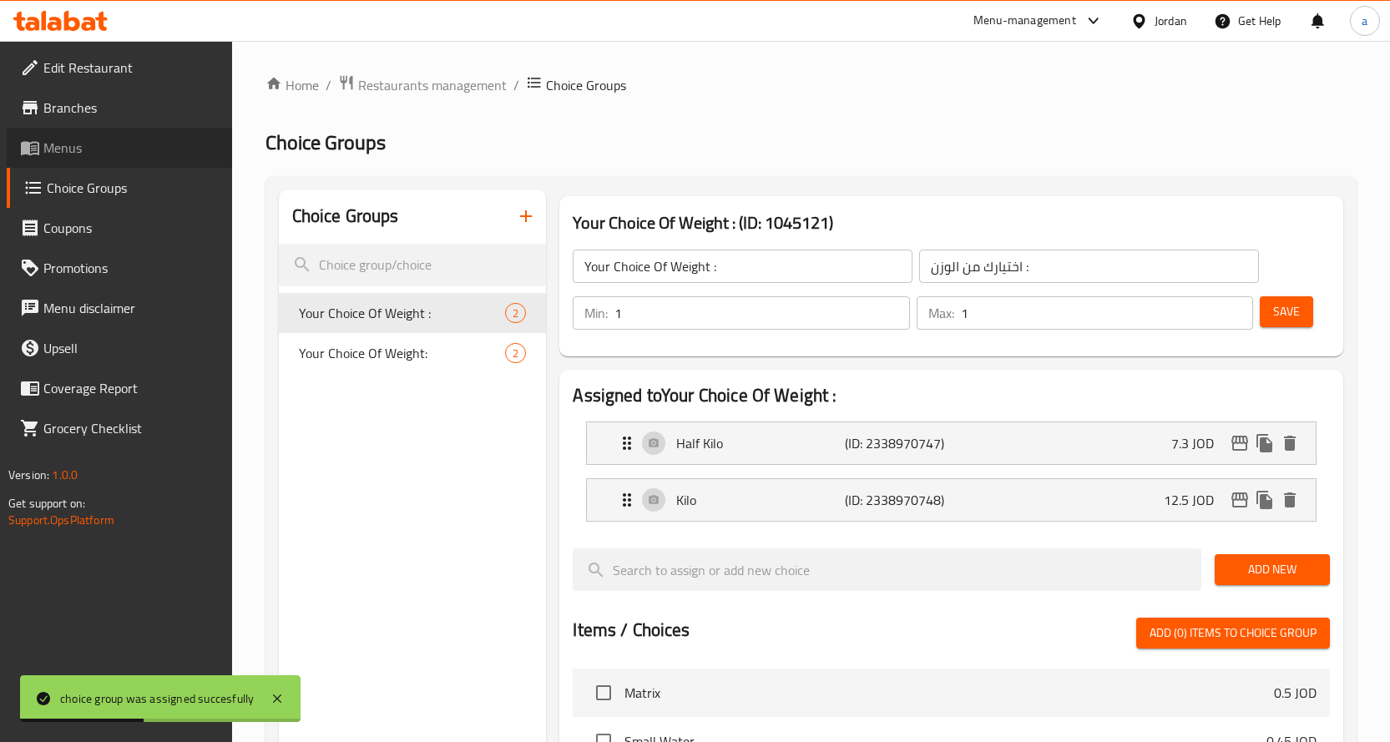
click at [126, 157] on span "Menus" at bounding box center [130, 148] width 175 height 20
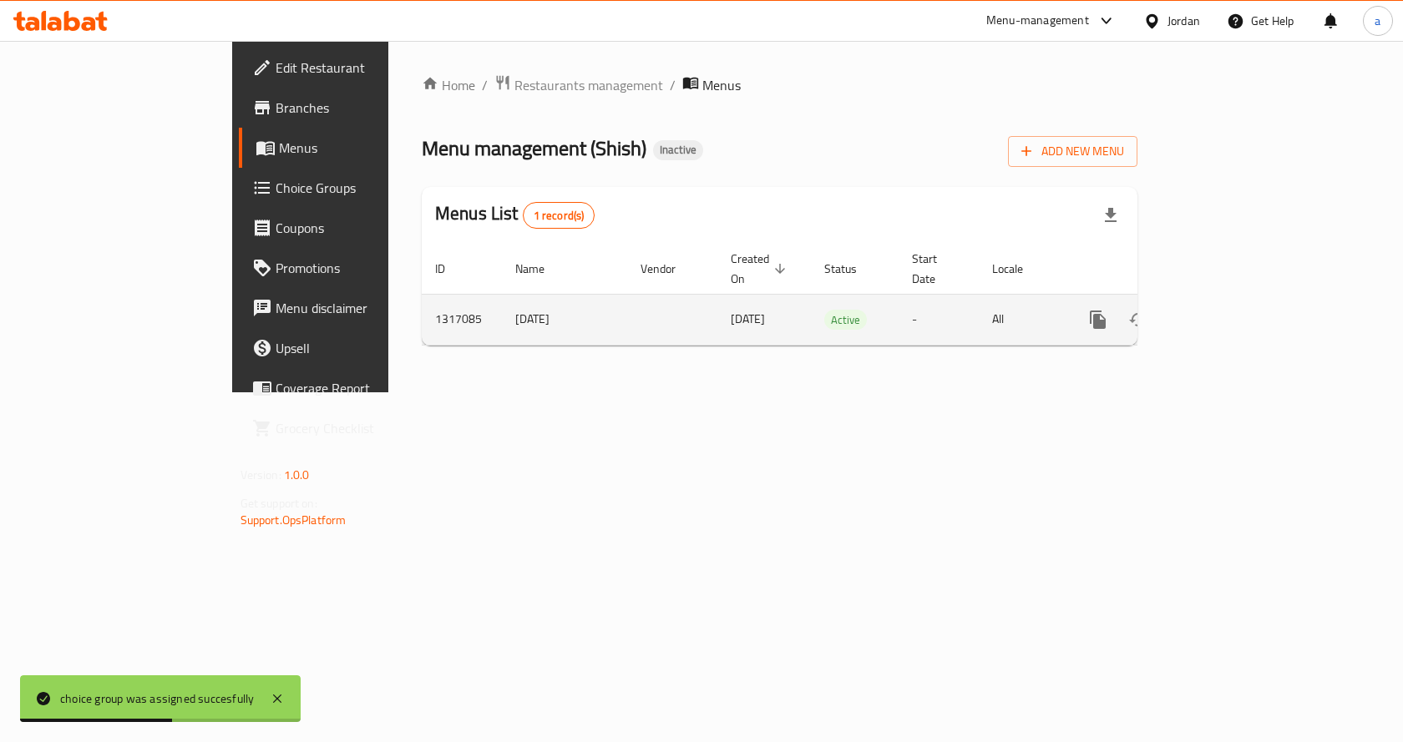
click at [1228, 310] on icon "enhanced table" at bounding box center [1218, 320] width 20 height 20
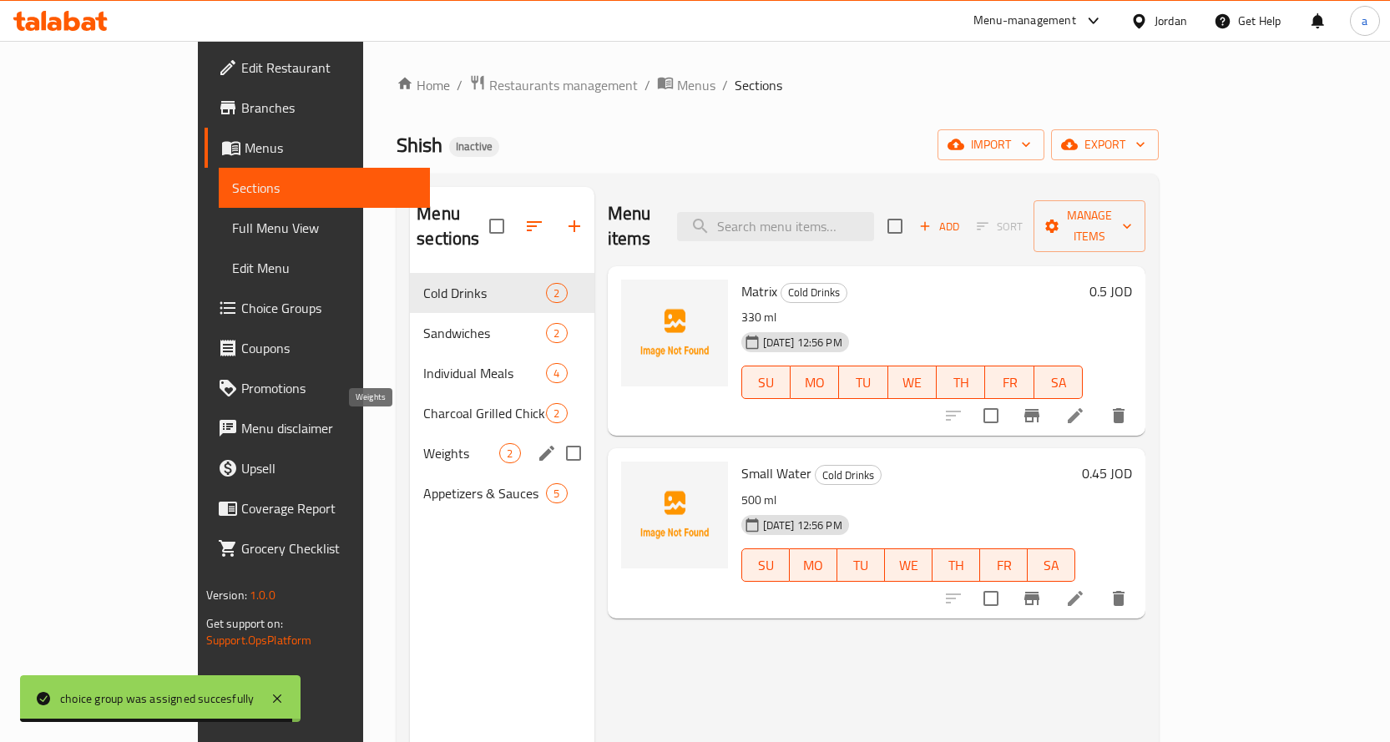
click at [423, 443] on span "Weights" at bounding box center [461, 453] width 76 height 20
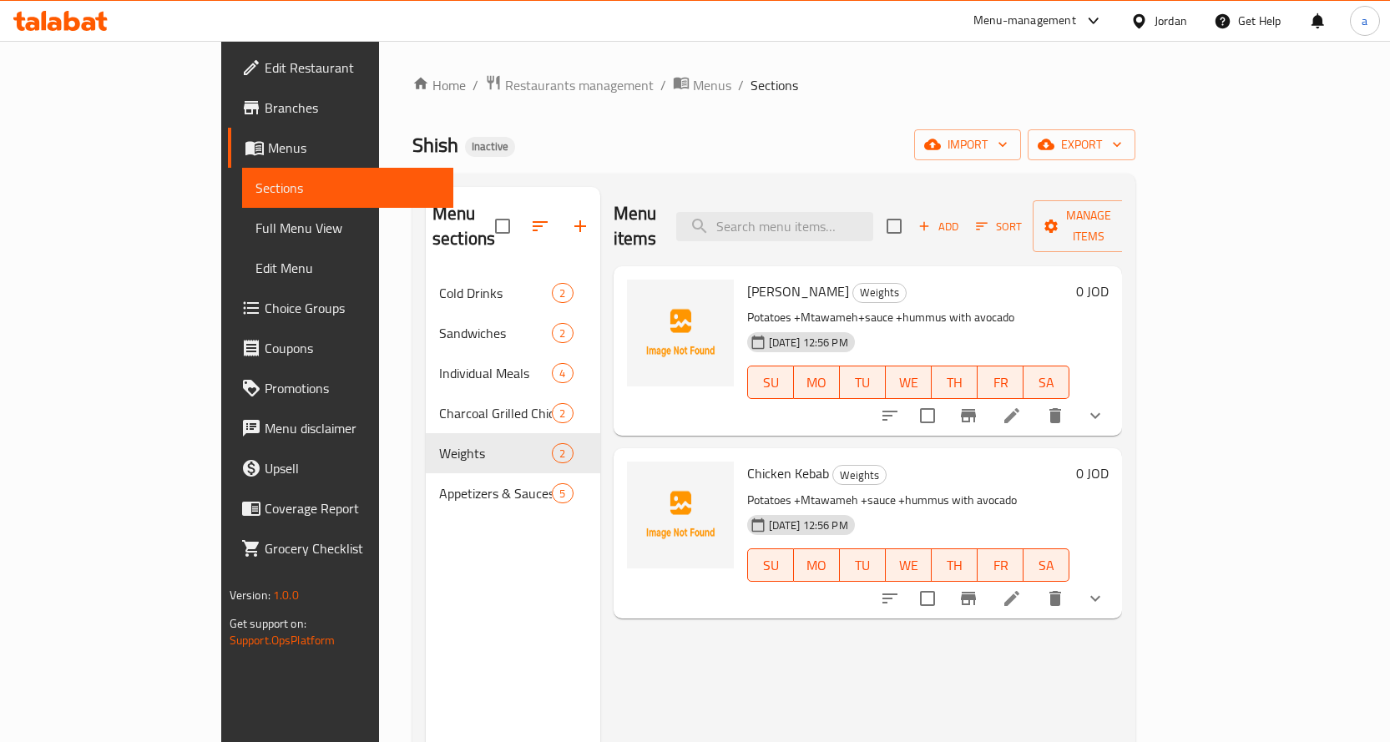
click at [242, 244] on link "Full Menu View" at bounding box center [347, 228] width 211 height 40
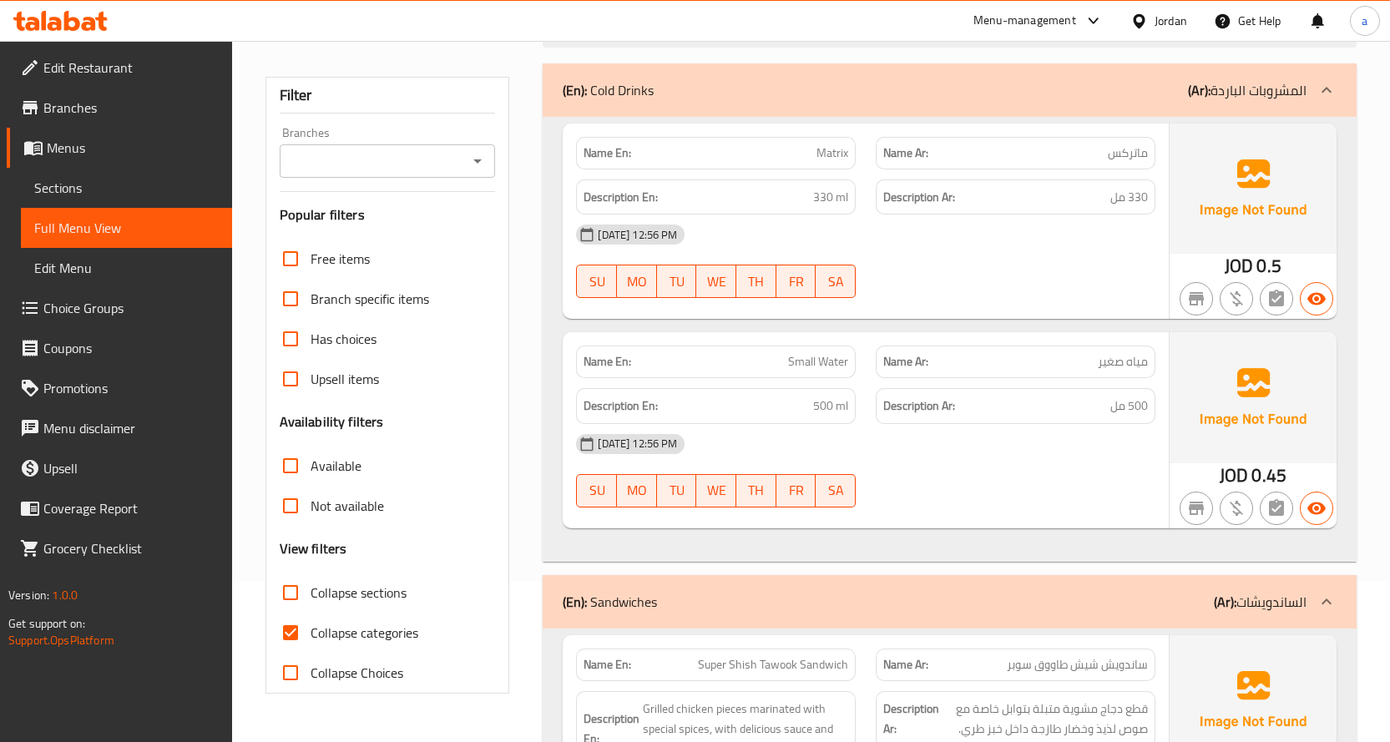
scroll to position [418, 0]
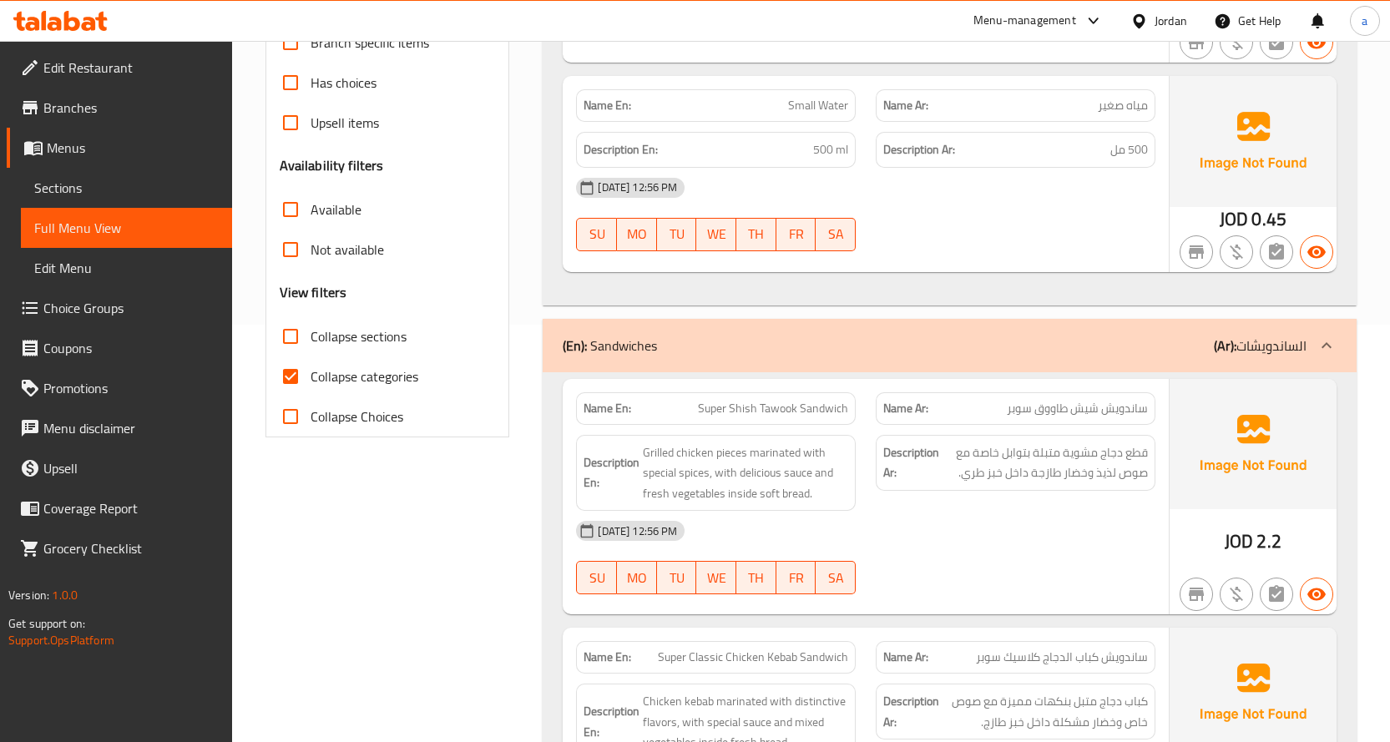
click at [295, 381] on input "Collapse categories" at bounding box center [291, 377] width 40 height 40
checkbox input "false"
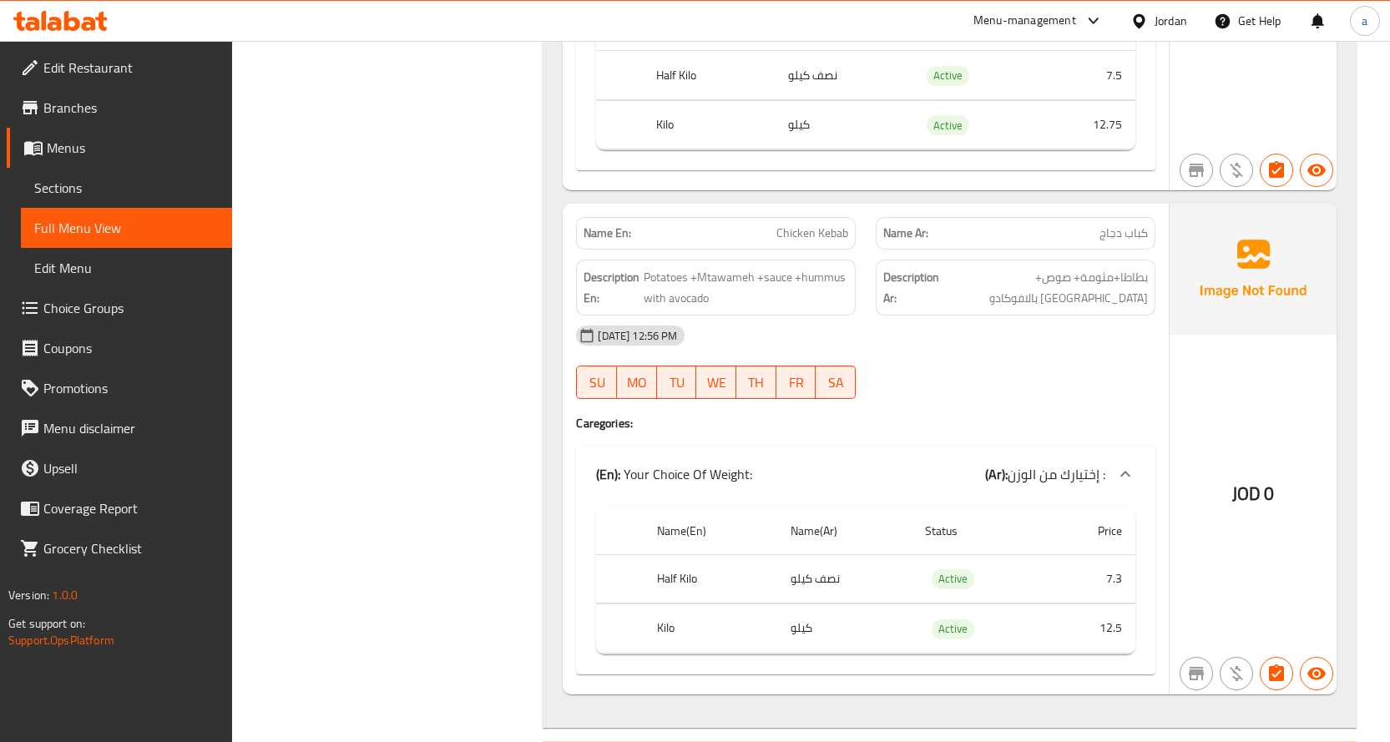
scroll to position [3508, 0]
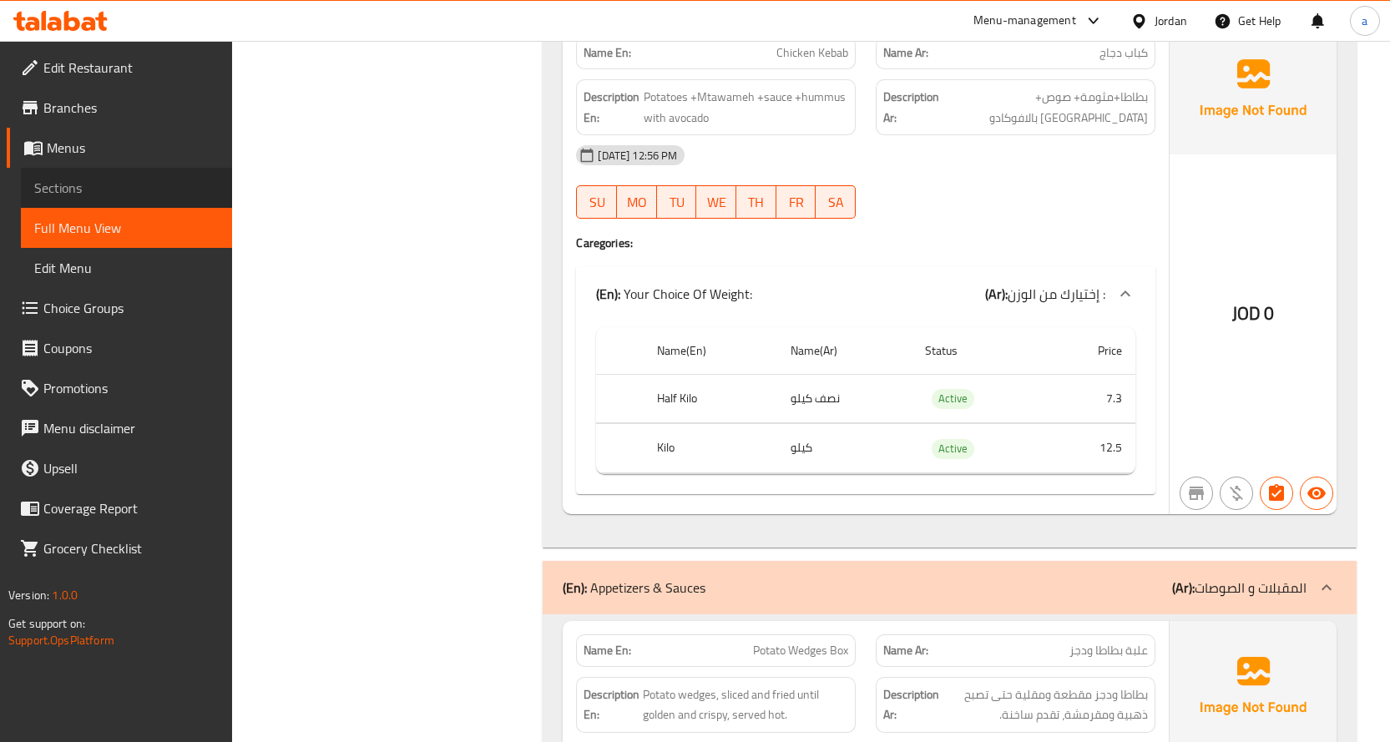
click at [90, 198] on link "Sections" at bounding box center [126, 188] width 211 height 40
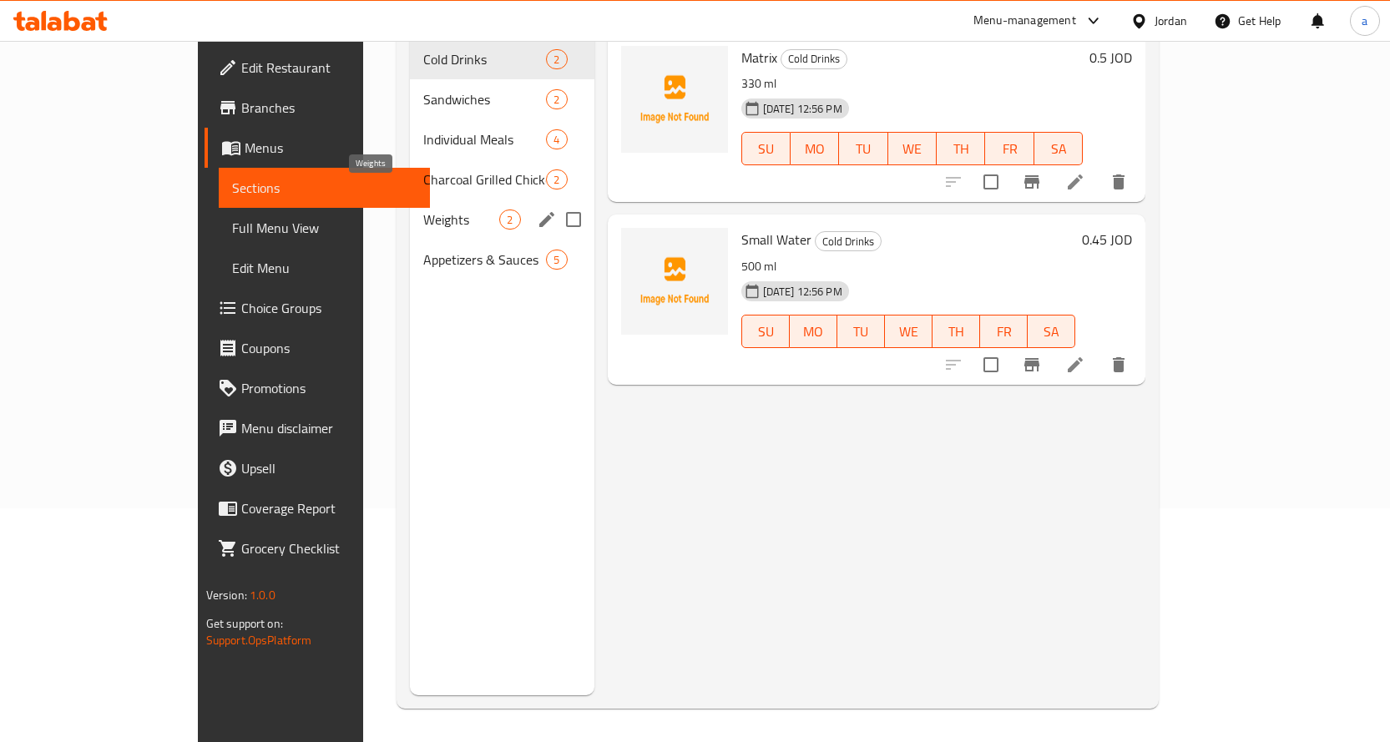
click at [423, 210] on span "Weights" at bounding box center [461, 220] width 76 height 20
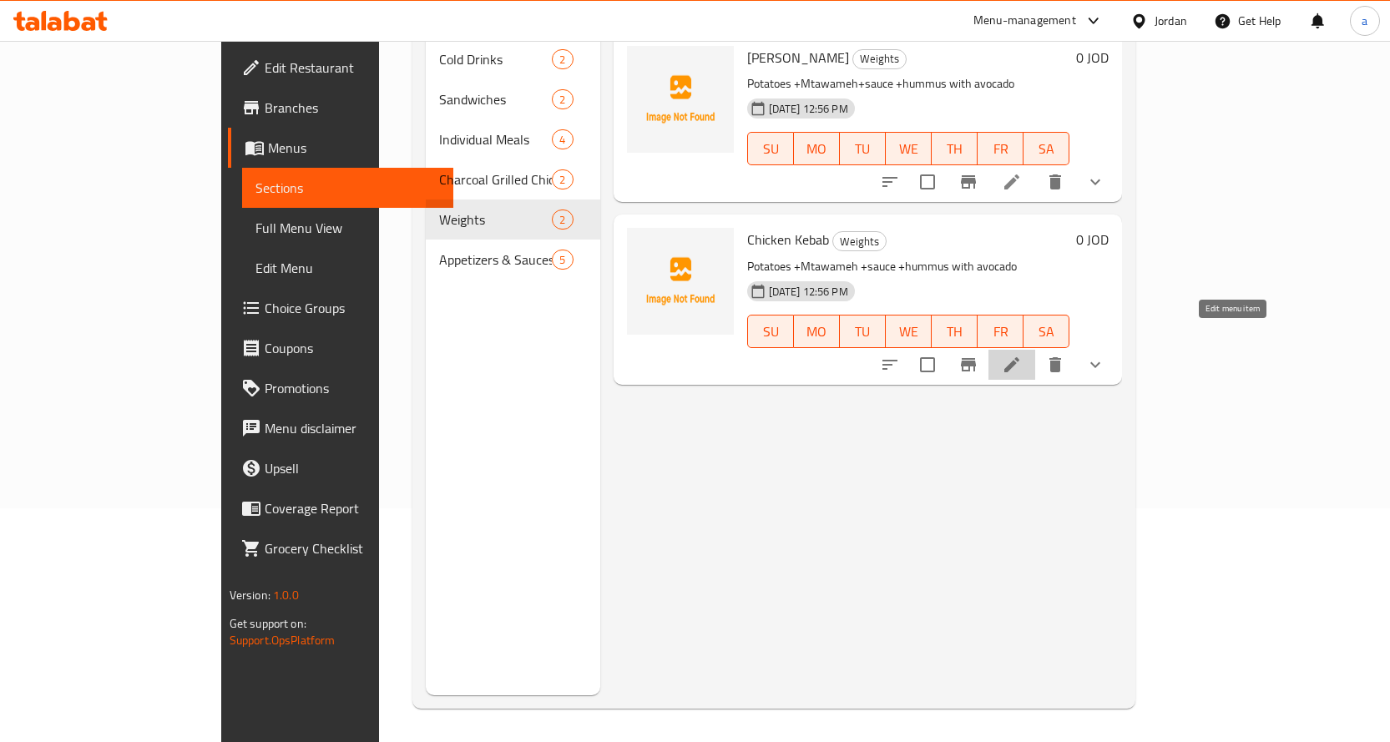
click at [1020, 357] on icon at bounding box center [1012, 364] width 15 height 15
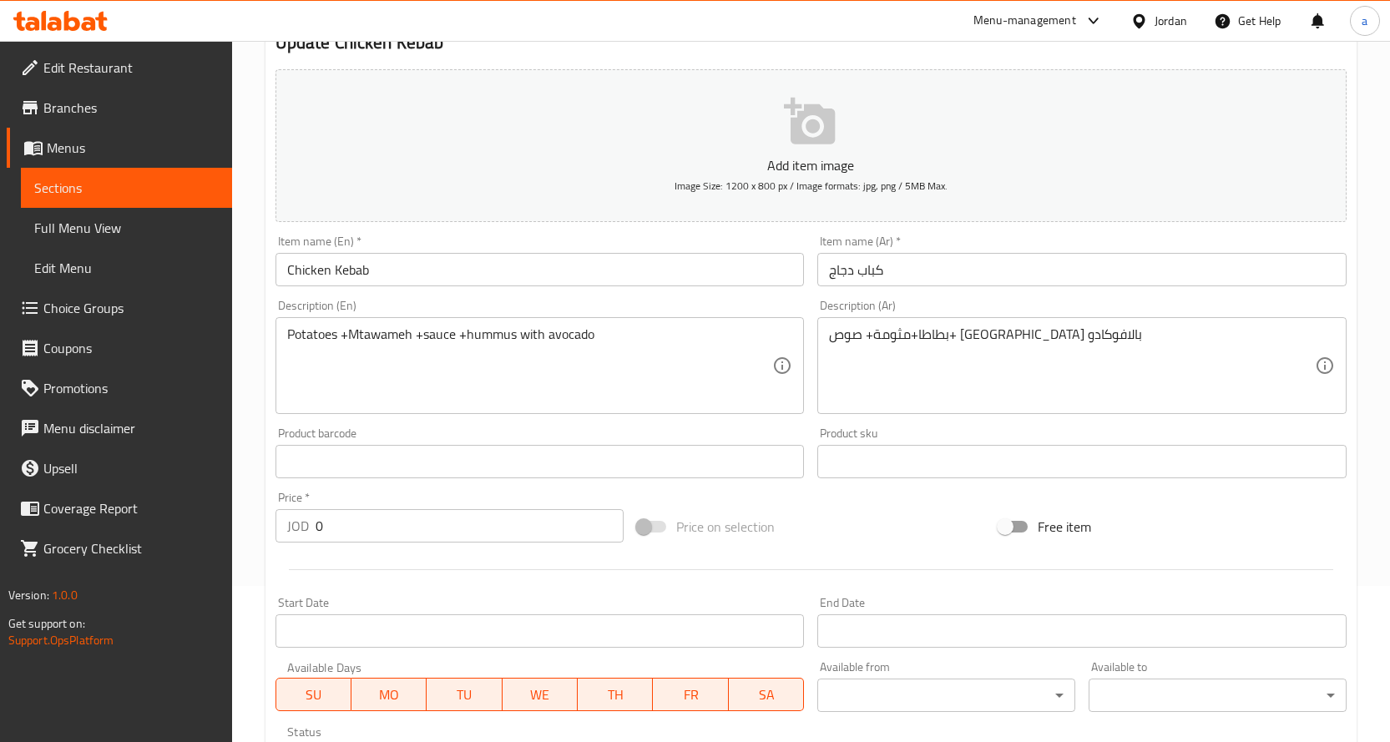
scroll to position [418, 0]
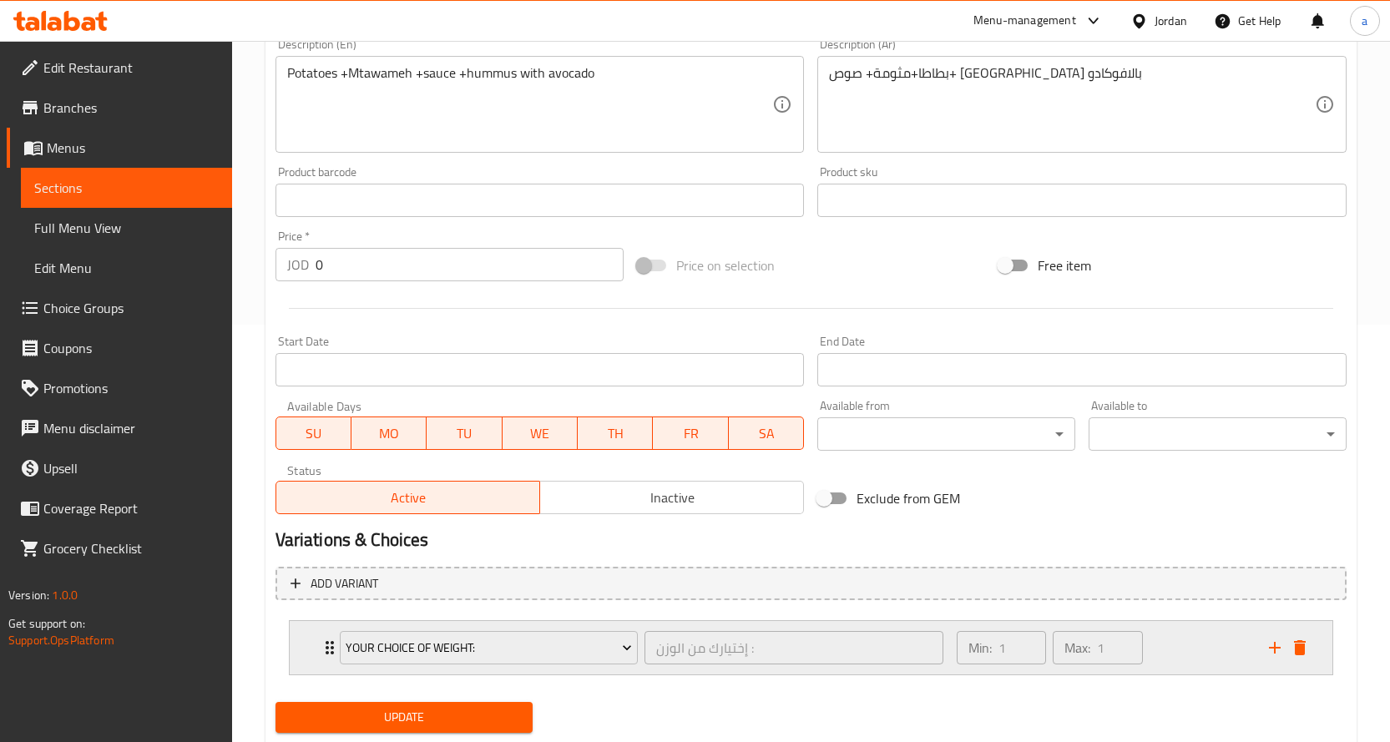
click at [1168, 659] on div "Min: 1 ​ Max: 1 ​" at bounding box center [1103, 647] width 312 height 53
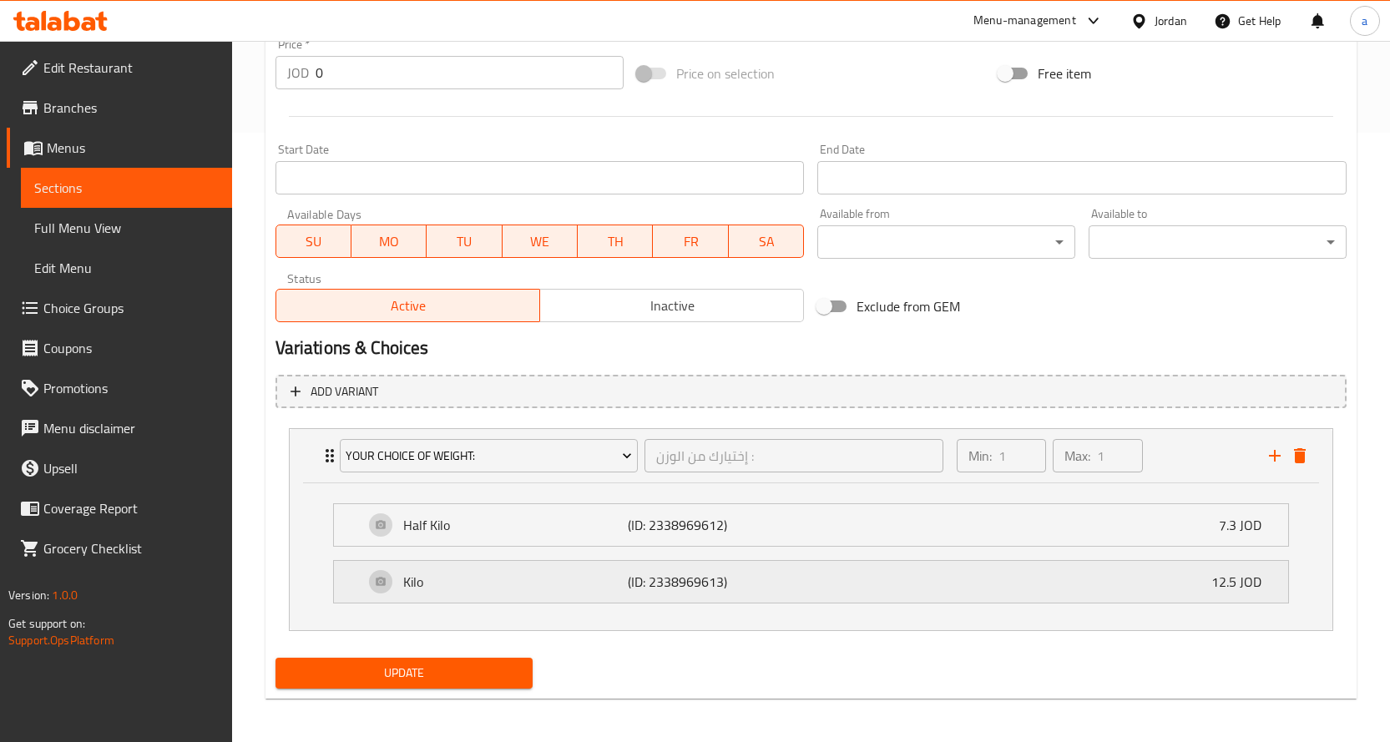
scroll to position [613, 0]
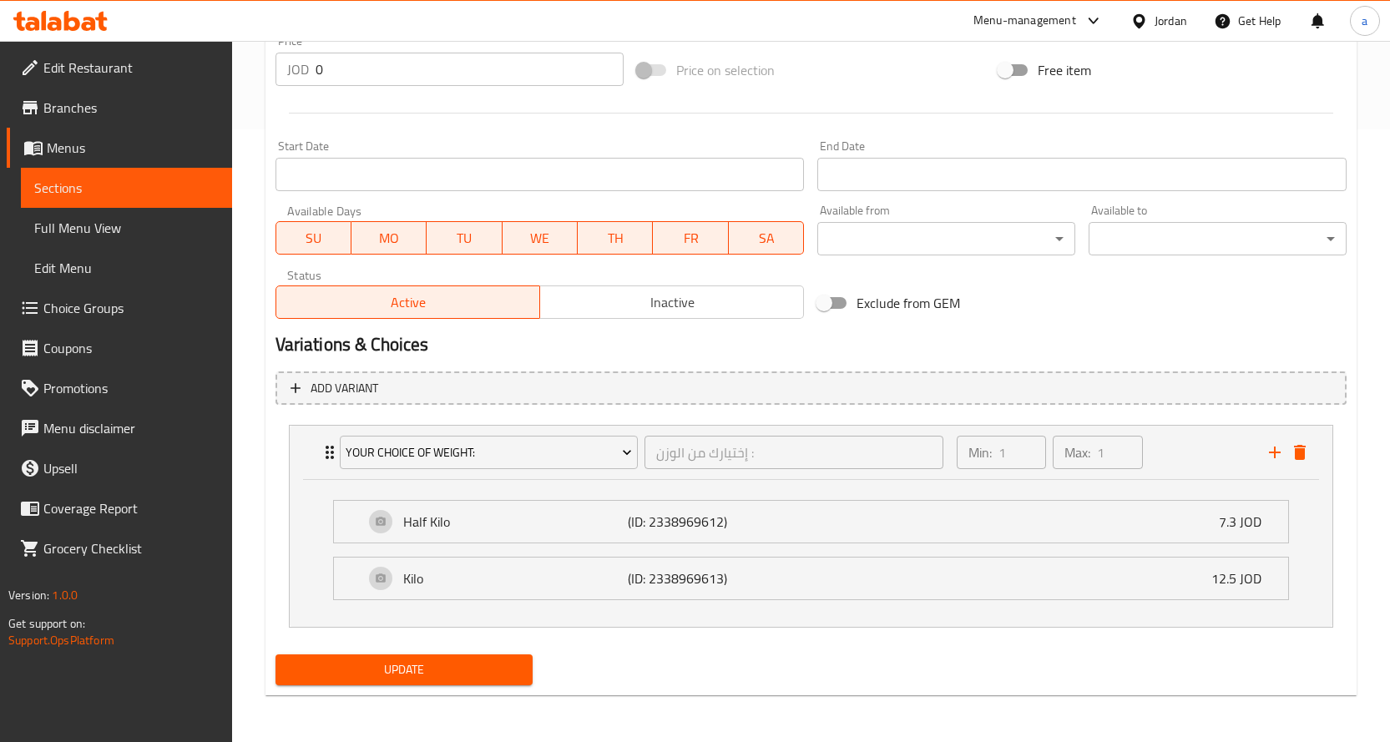
click at [84, 191] on span "Sections" at bounding box center [126, 188] width 185 height 20
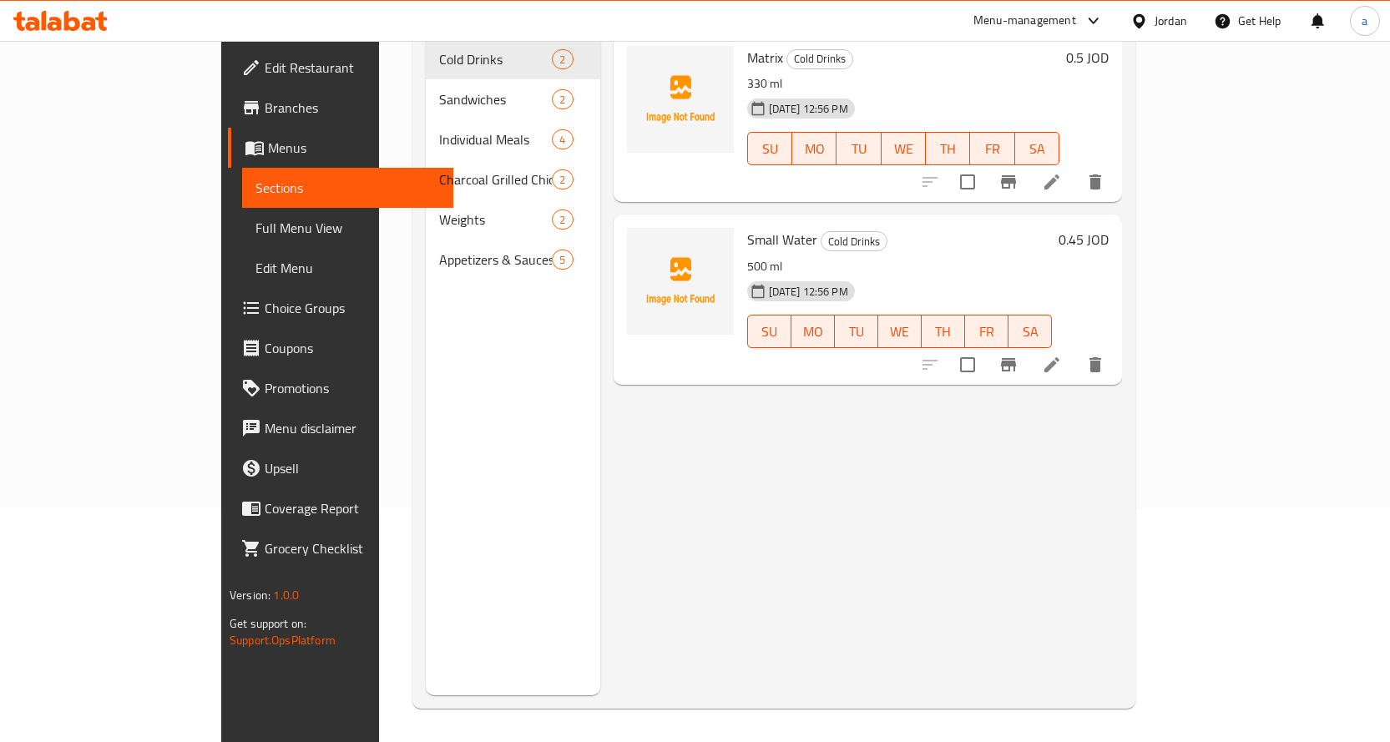
scroll to position [234, 0]
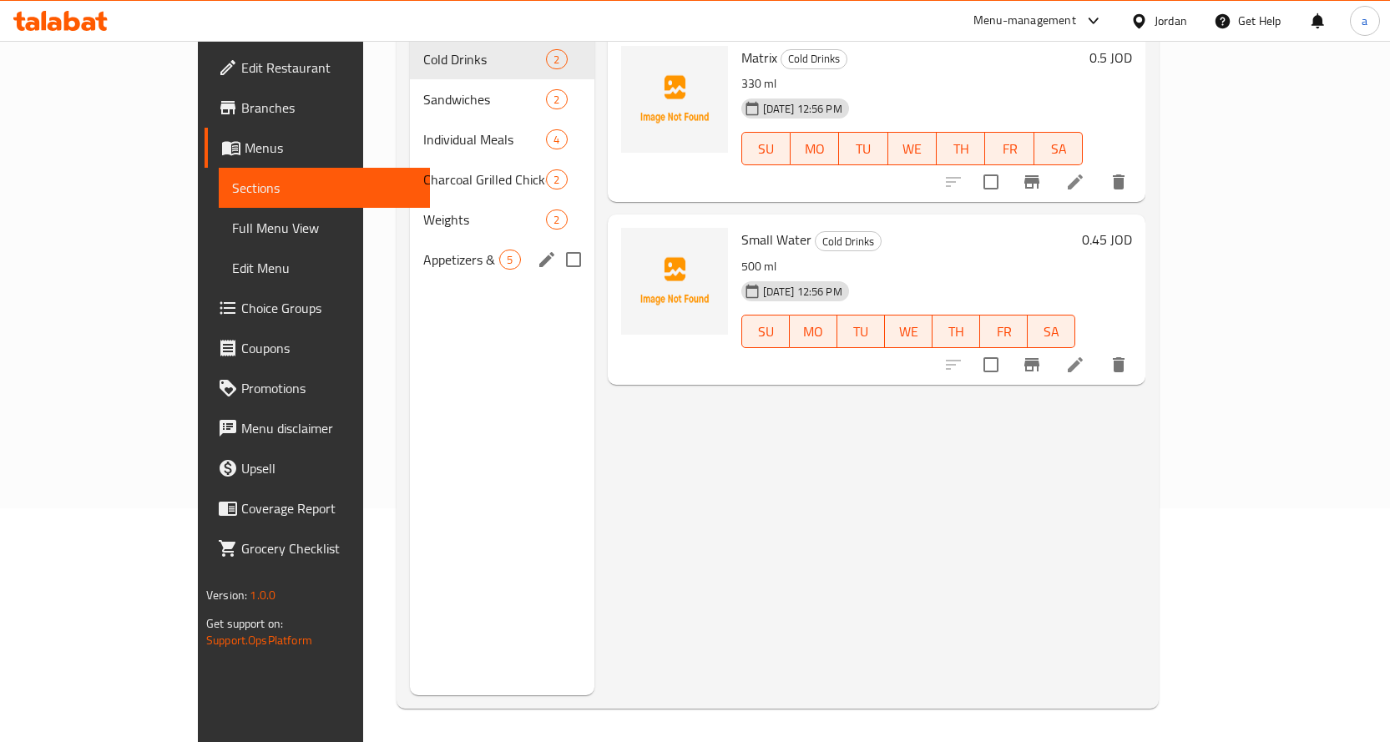
click at [410, 240] on div "Appetizers & Sauces 5" at bounding box center [502, 260] width 184 height 40
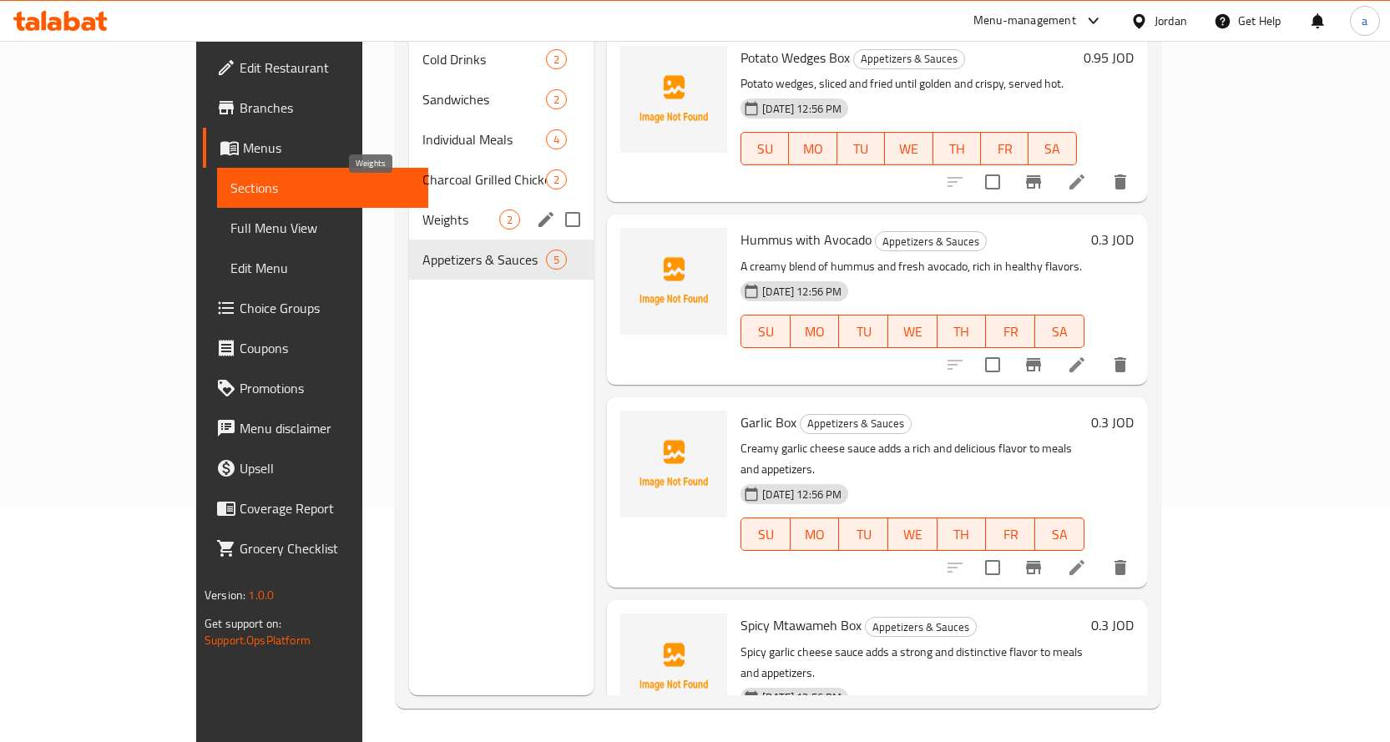
click at [423, 210] on span "Weights" at bounding box center [461, 220] width 77 height 20
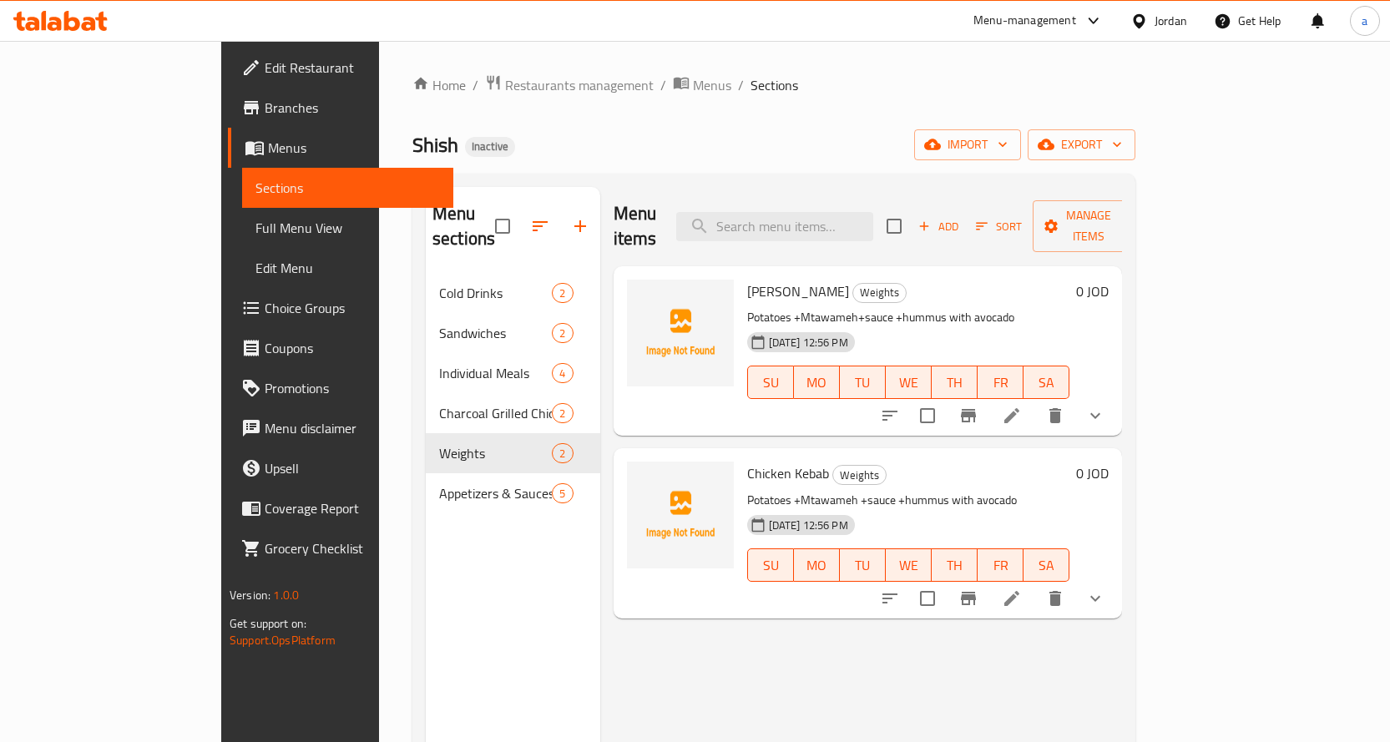
click at [1017, 307] on p "Potatoes +Mtawameh+sauce +hummus with avocado" at bounding box center [908, 317] width 323 height 21
click at [1022, 406] on icon at bounding box center [1012, 416] width 20 height 20
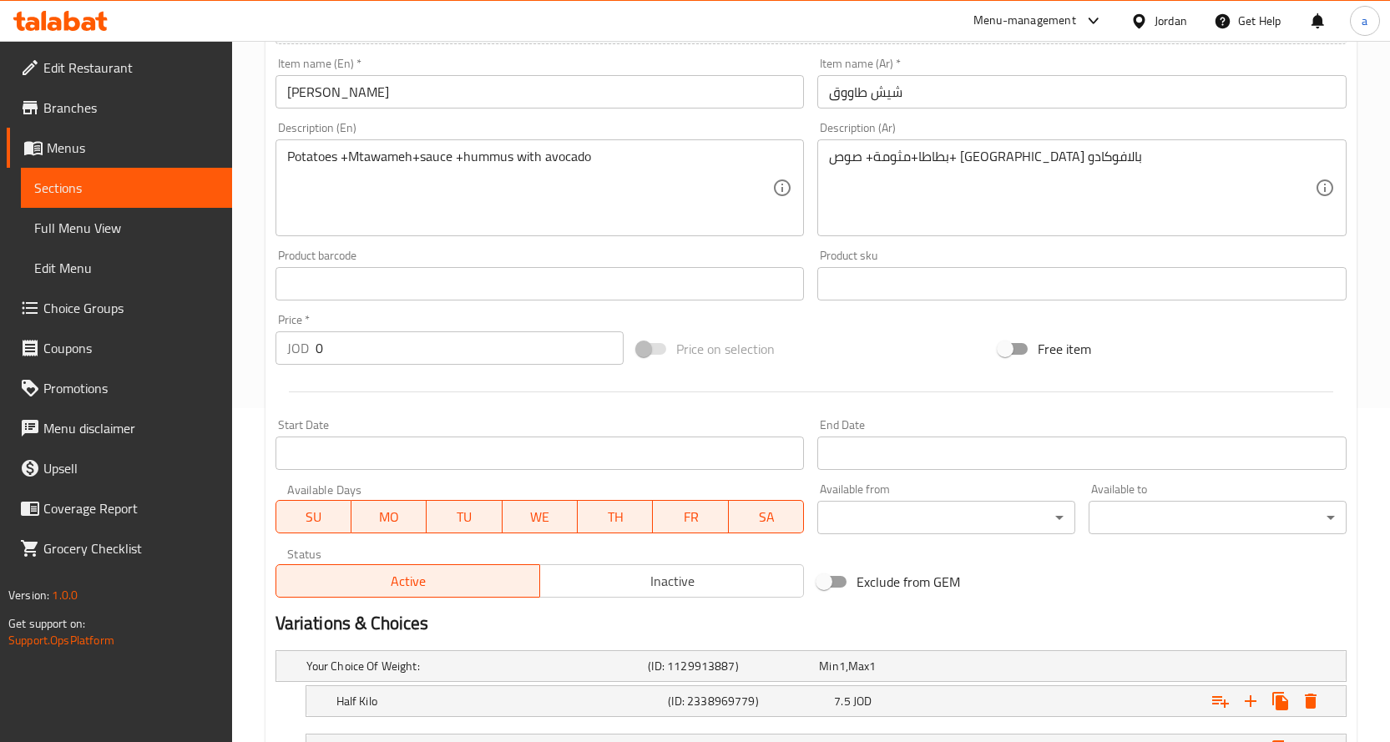
scroll to position [475, 0]
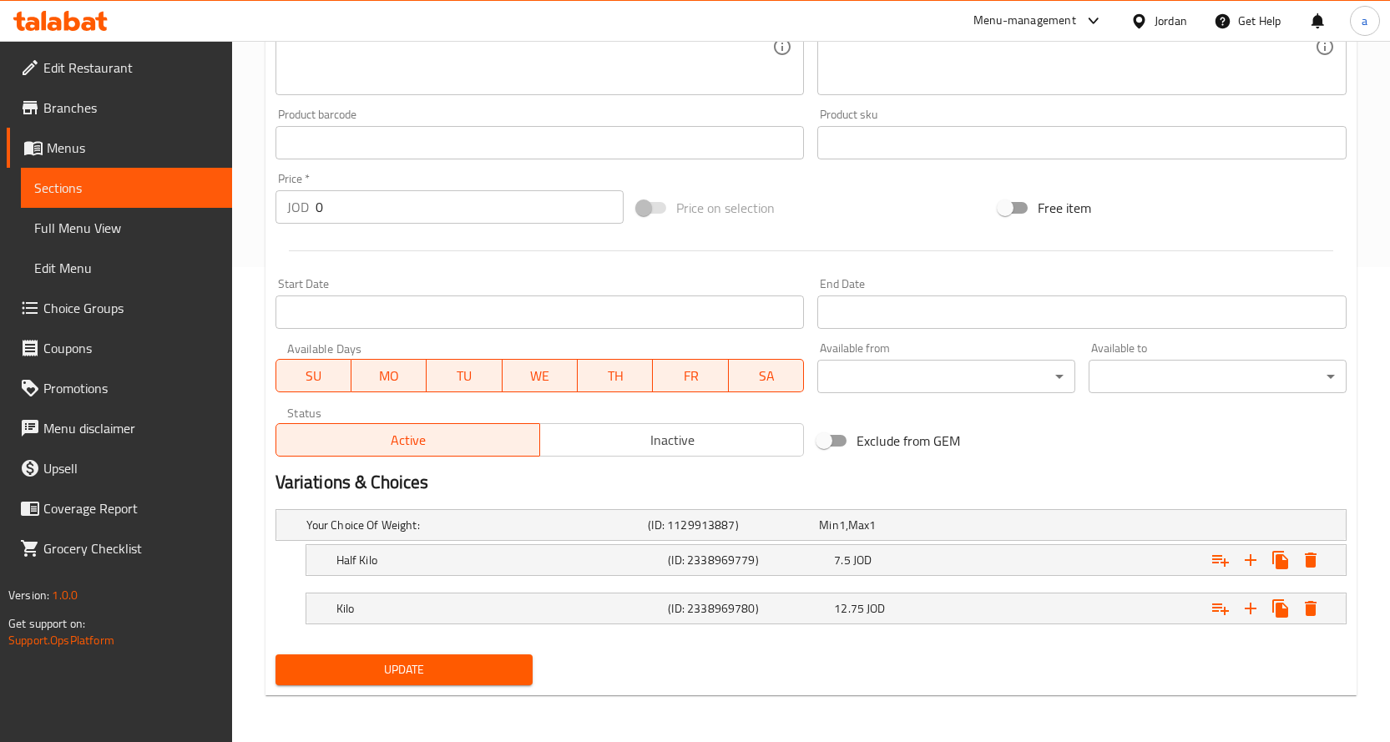
click at [141, 199] on link "Sections" at bounding box center [126, 188] width 211 height 40
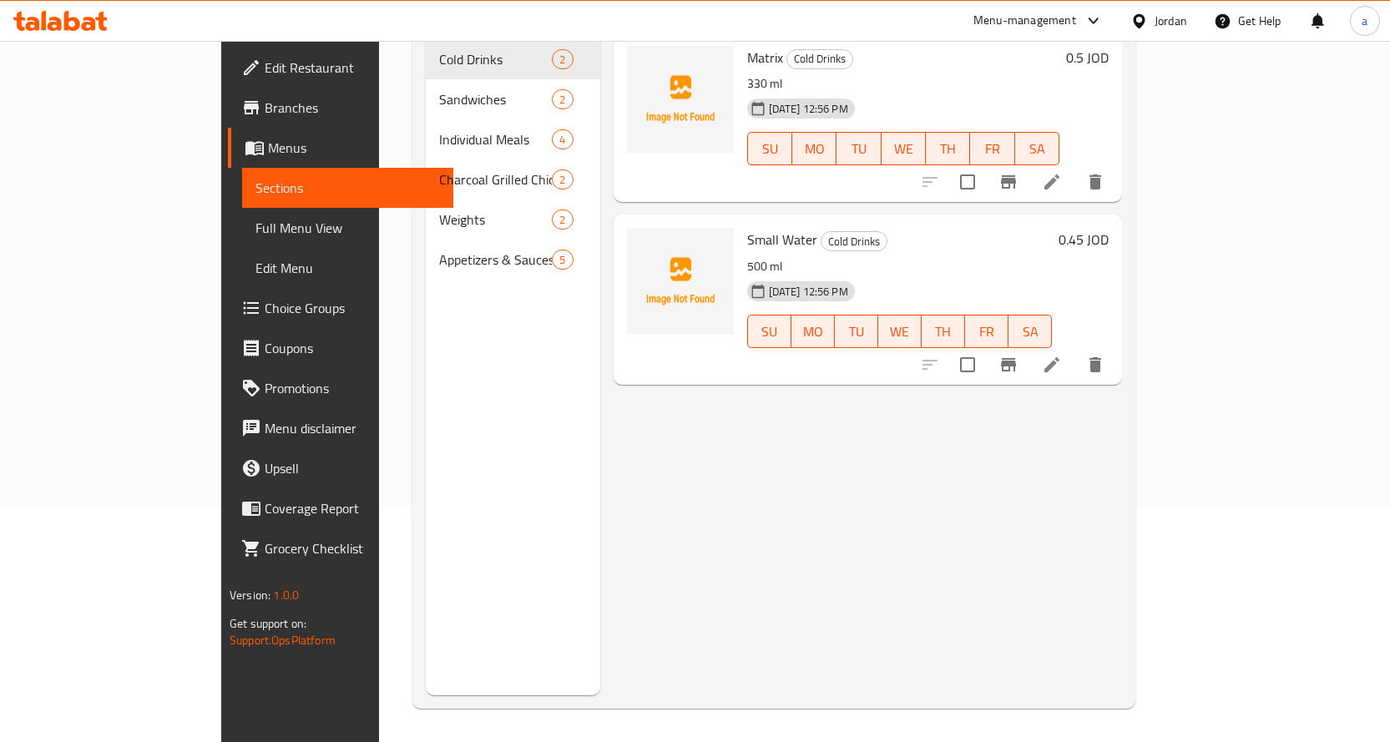
scroll to position [234, 0]
click at [256, 221] on span "Full Menu View" at bounding box center [348, 228] width 185 height 20
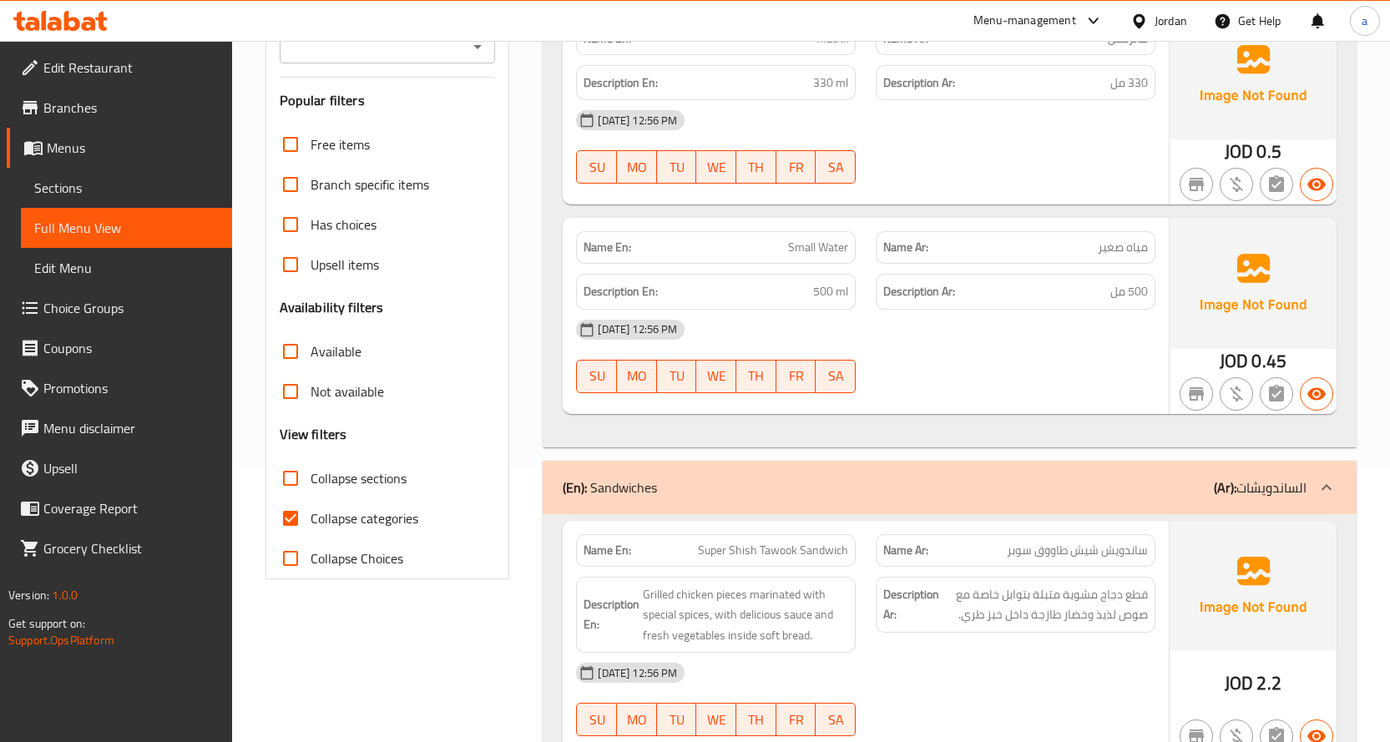
scroll to position [317, 0]
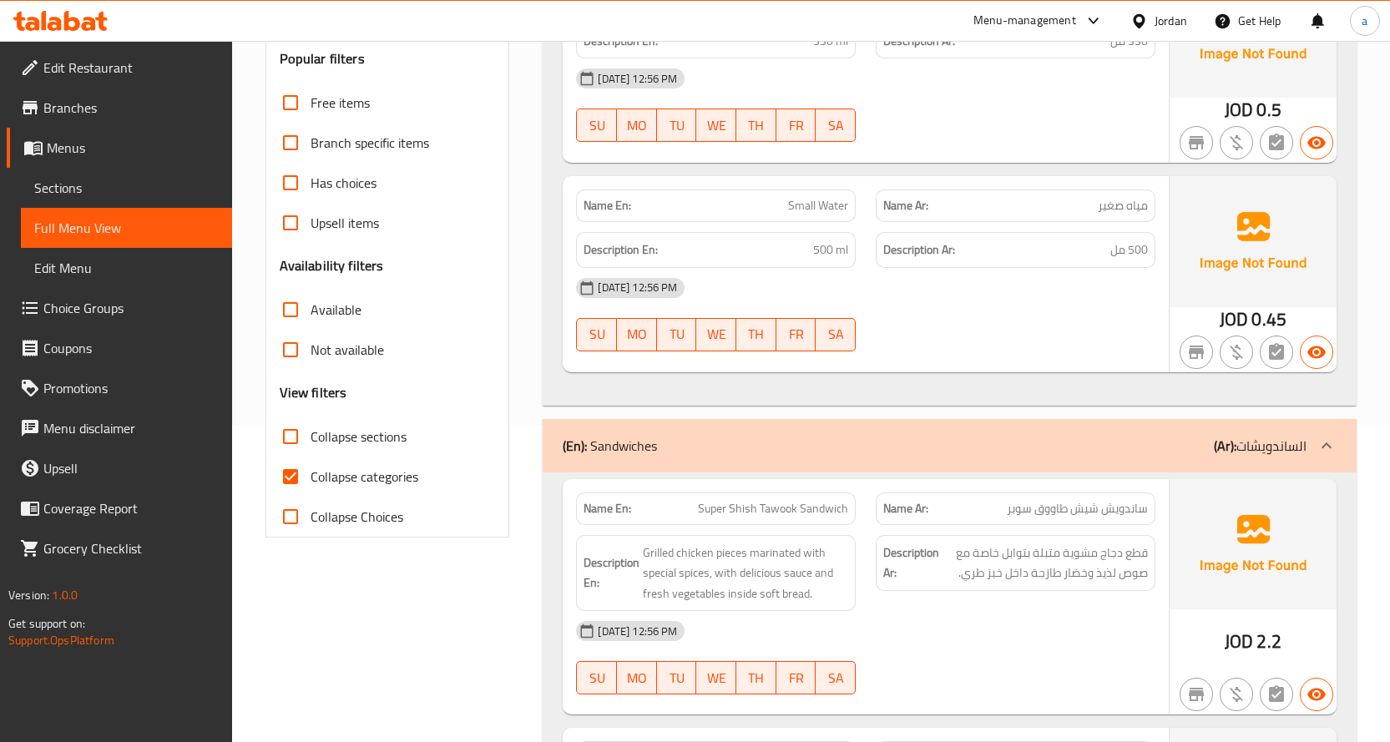
click at [296, 490] on input "Collapse categories" at bounding box center [291, 477] width 40 height 40
checkbox input "false"
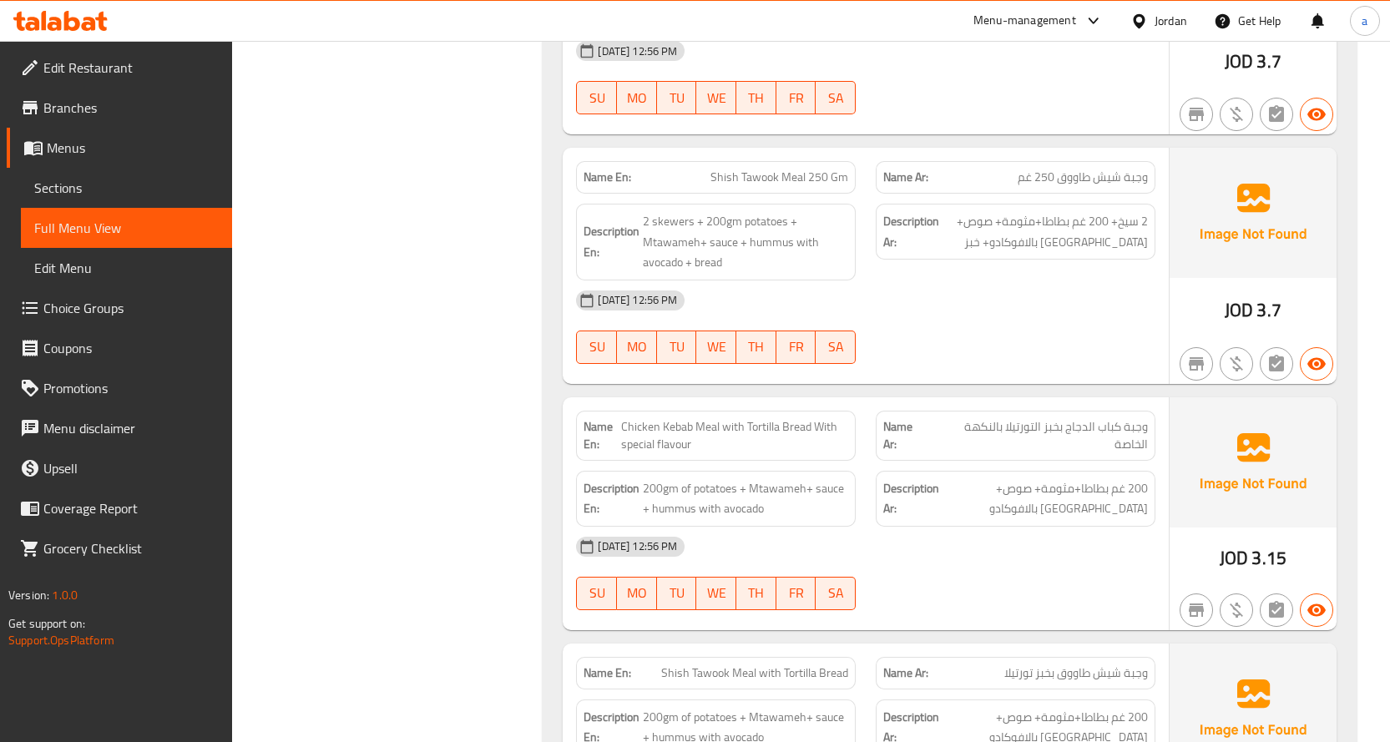
scroll to position [1587, 0]
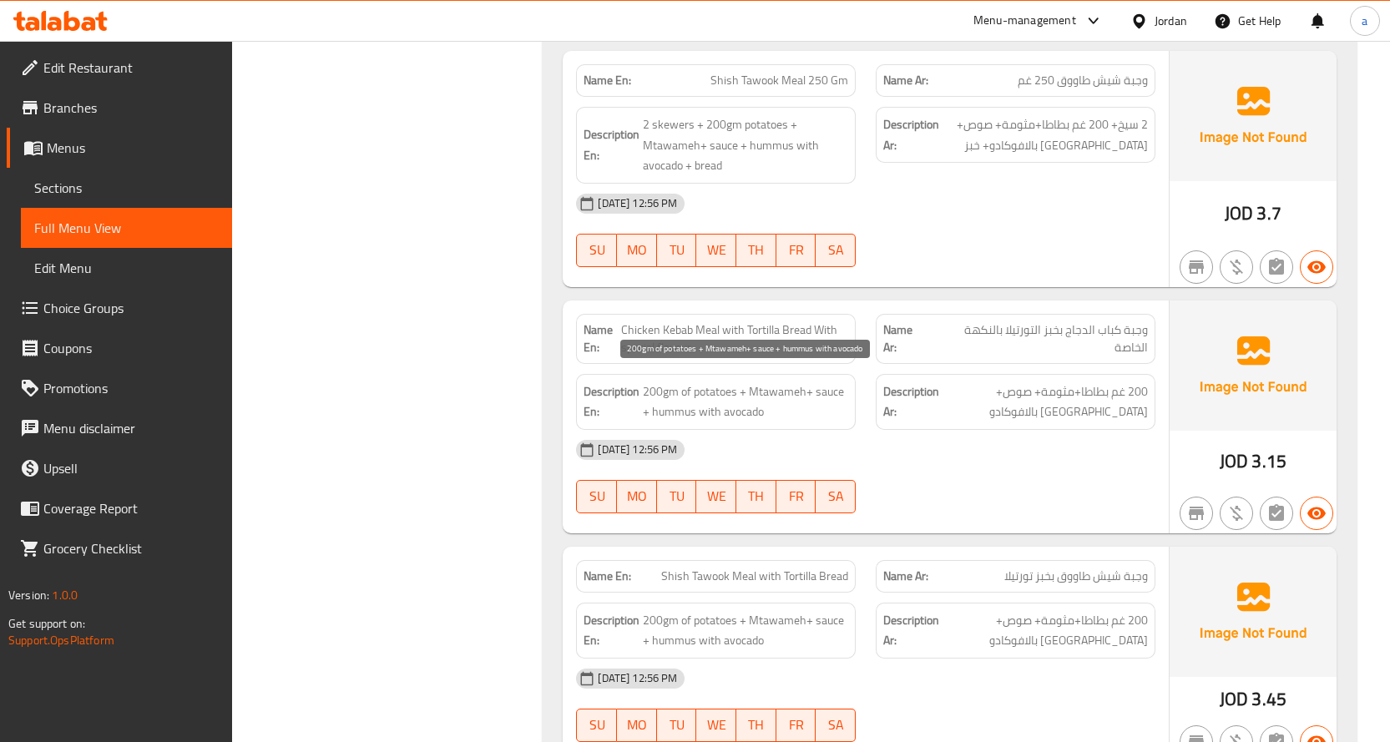
click at [659, 394] on span "200gm of potatoes + Mtawameh+ sauce + hummus with avocado" at bounding box center [745, 402] width 205 height 41
click at [781, 398] on span "200gm of potatoes + Mtawameh+ sauce + hummus with avocado" at bounding box center [745, 402] width 205 height 41
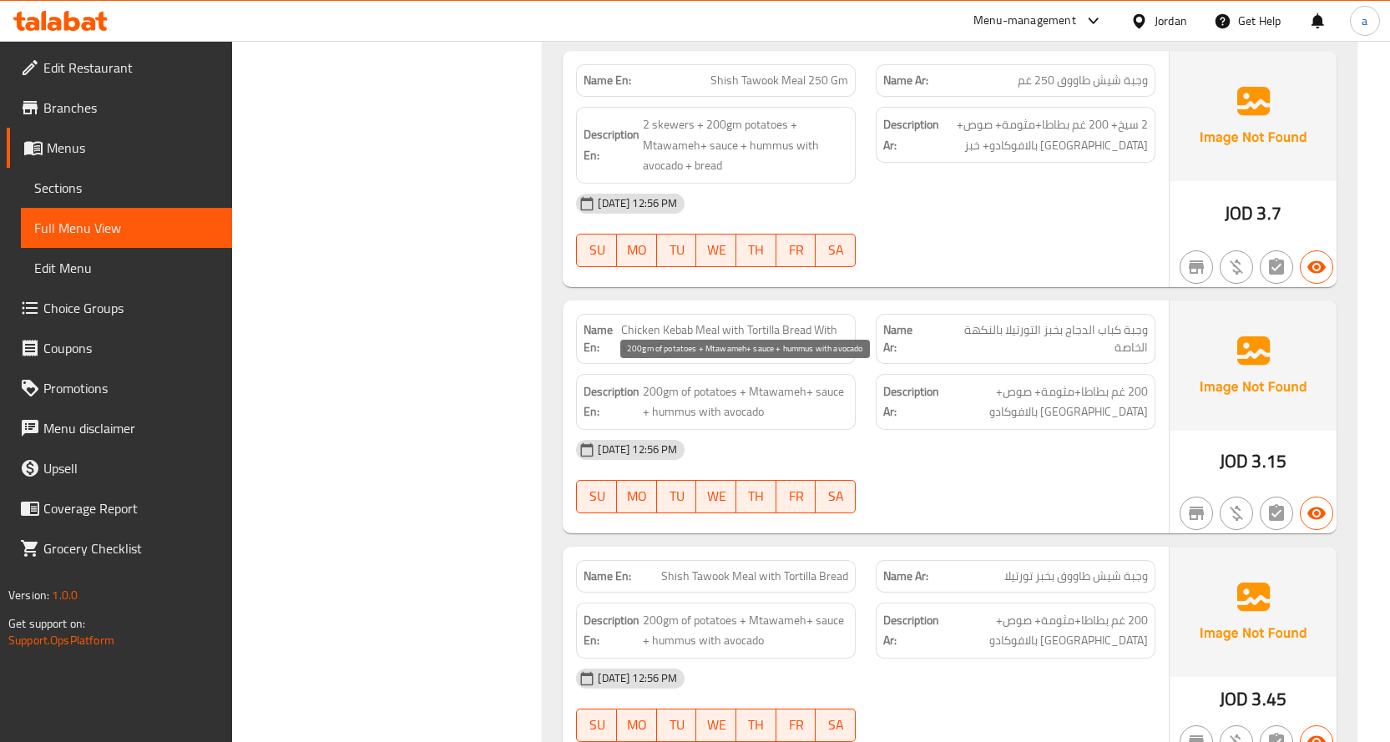
click at [837, 390] on span "200gm of potatoes + Mtawameh+ sauce + hummus with avocado" at bounding box center [745, 402] width 205 height 41
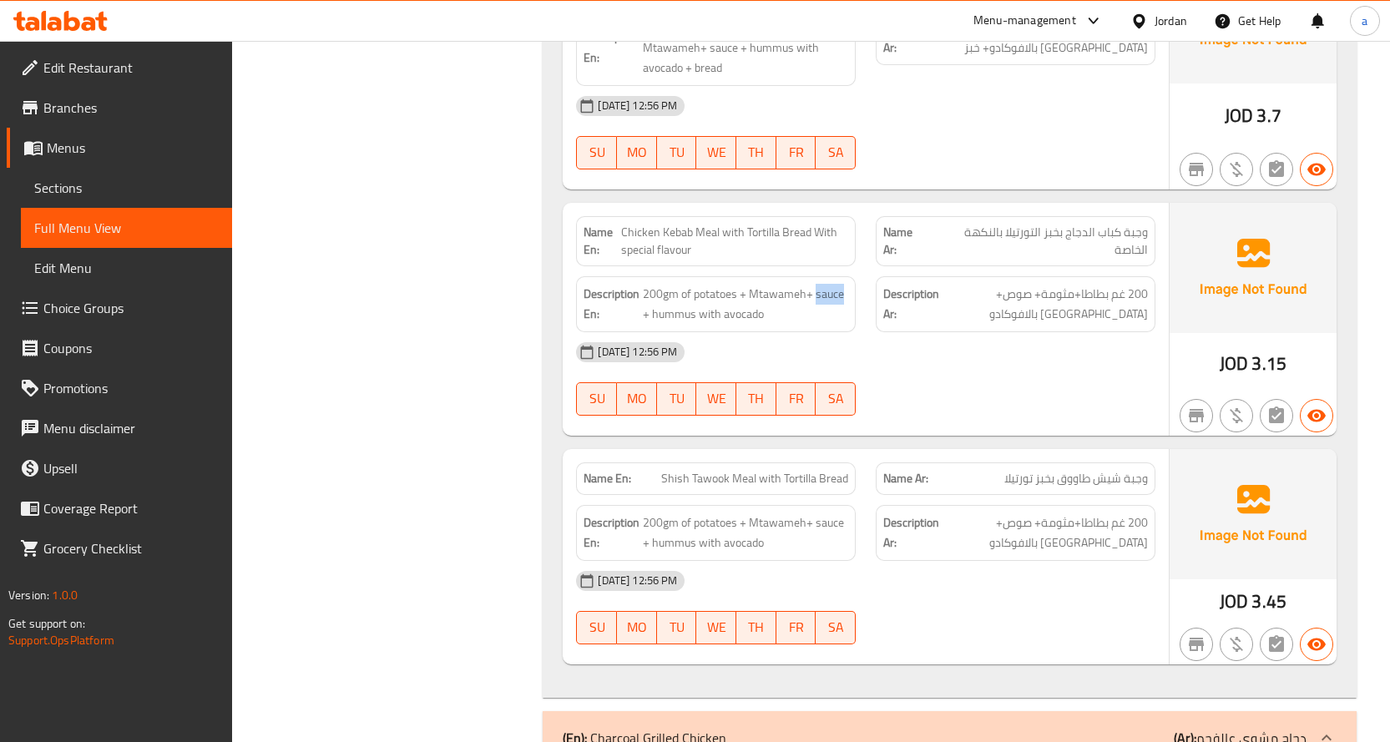
scroll to position [1921, 0]
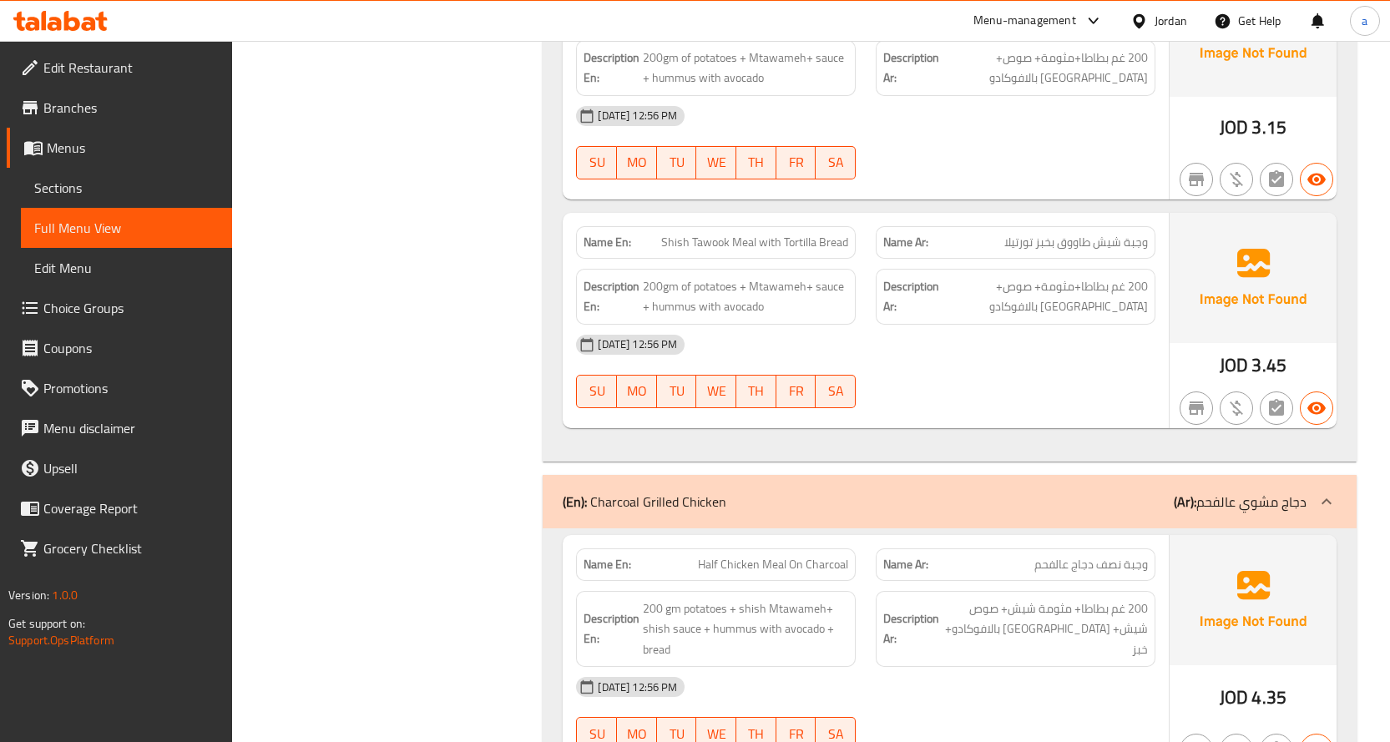
click at [1132, 237] on span "وجبة شيش طاووق بخبز تورتيلا" at bounding box center [1077, 243] width 144 height 18
click at [782, 237] on span "Shish Tawook Meal with Tortilla Bread" at bounding box center [754, 243] width 187 height 18
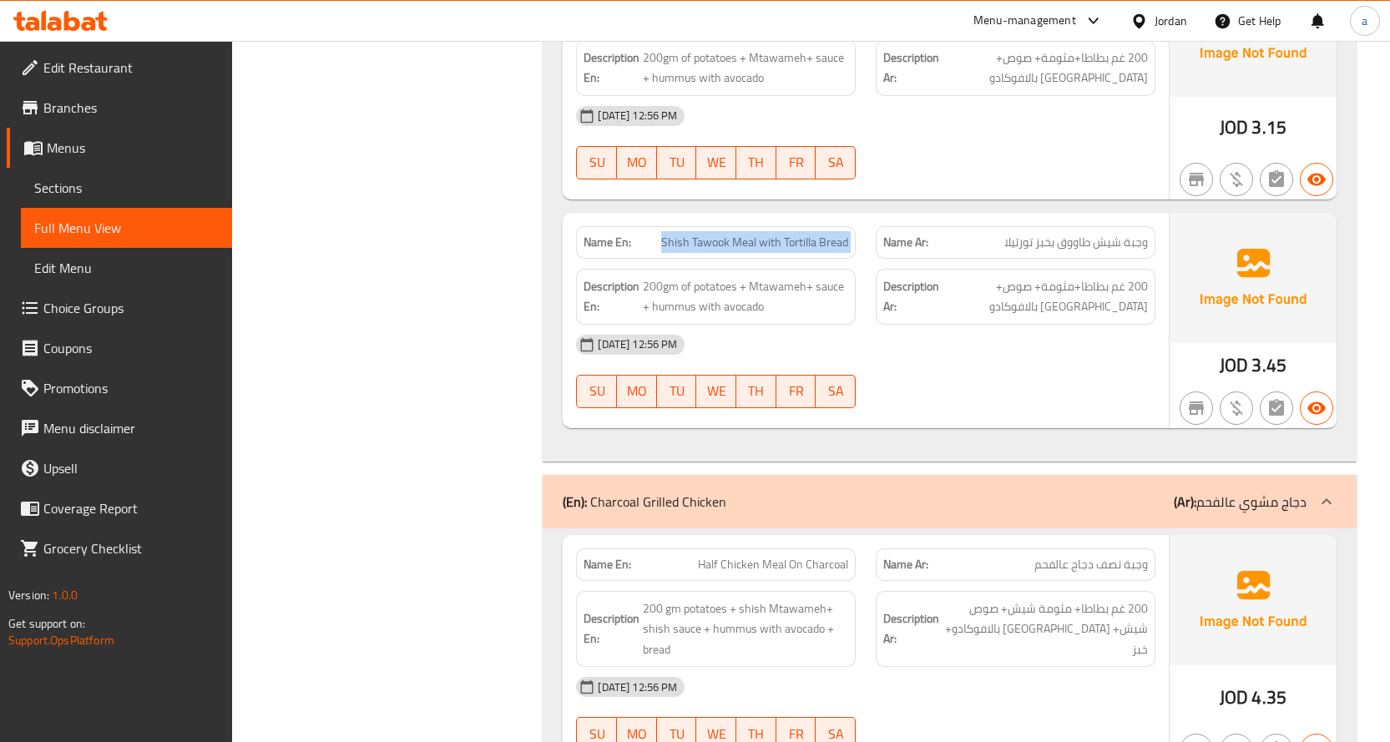
click at [782, 237] on span "Shish Tawook Meal with Tortilla Bread" at bounding box center [754, 243] width 187 height 18
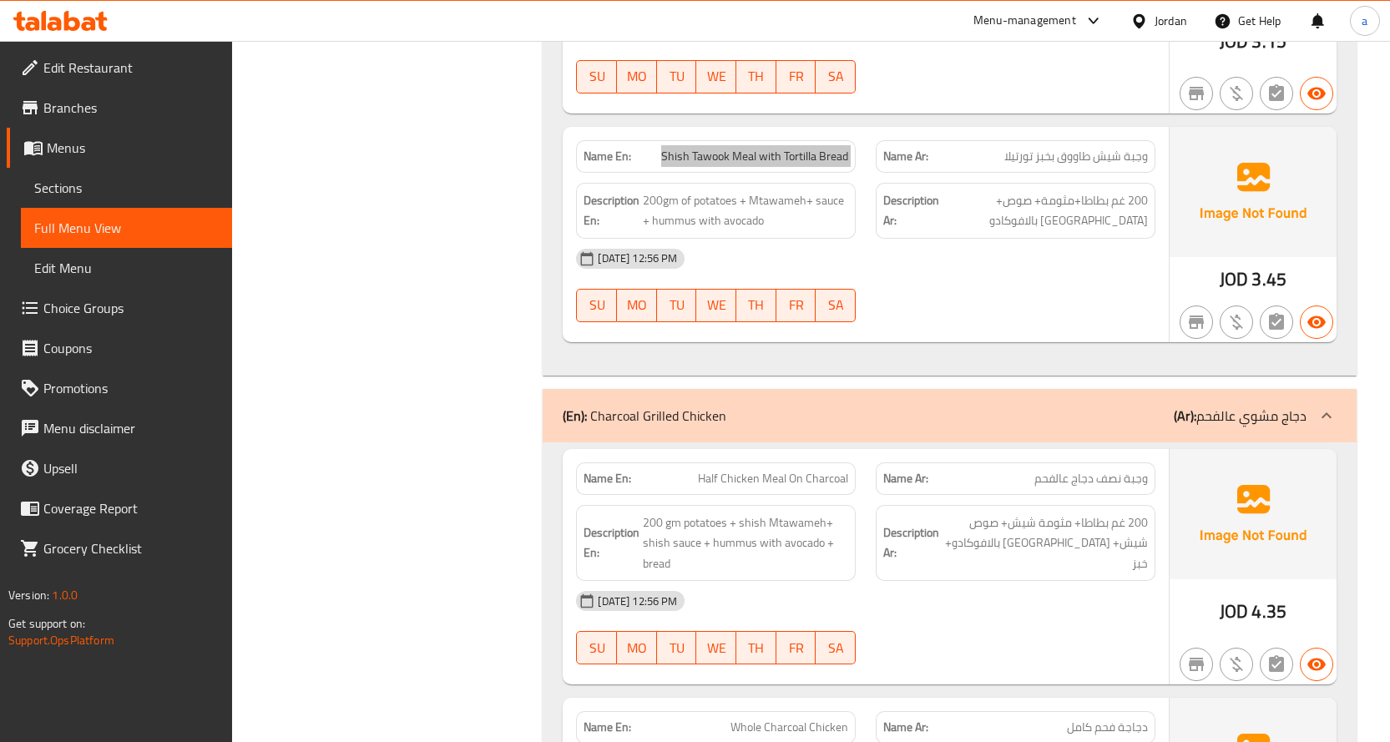
scroll to position [2088, 0]
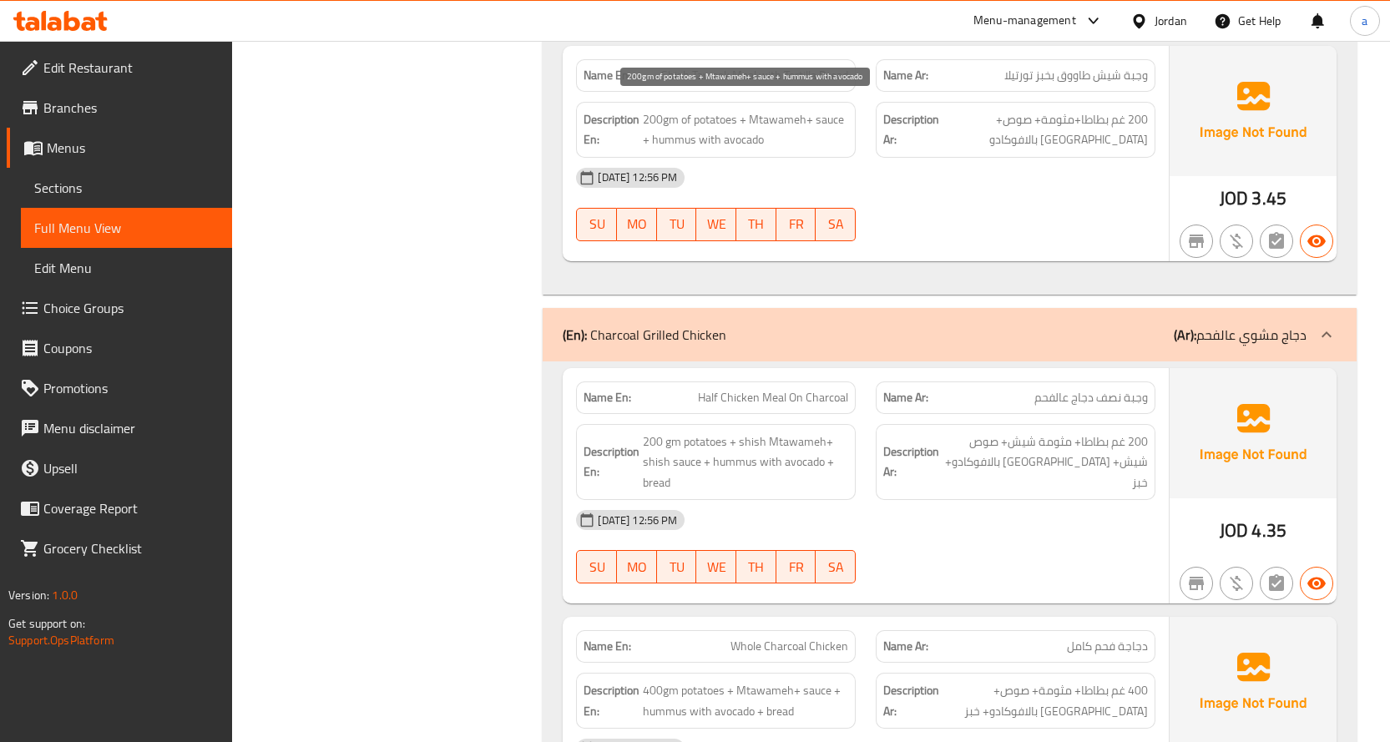
click at [664, 130] on span "200gm of potatoes + Mtawameh+ sauce + hummus with avocado" at bounding box center [745, 129] width 205 height 41
click at [730, 139] on span "200gm of potatoes + Mtawameh+ sauce + hummus with avocado" at bounding box center [745, 129] width 205 height 41
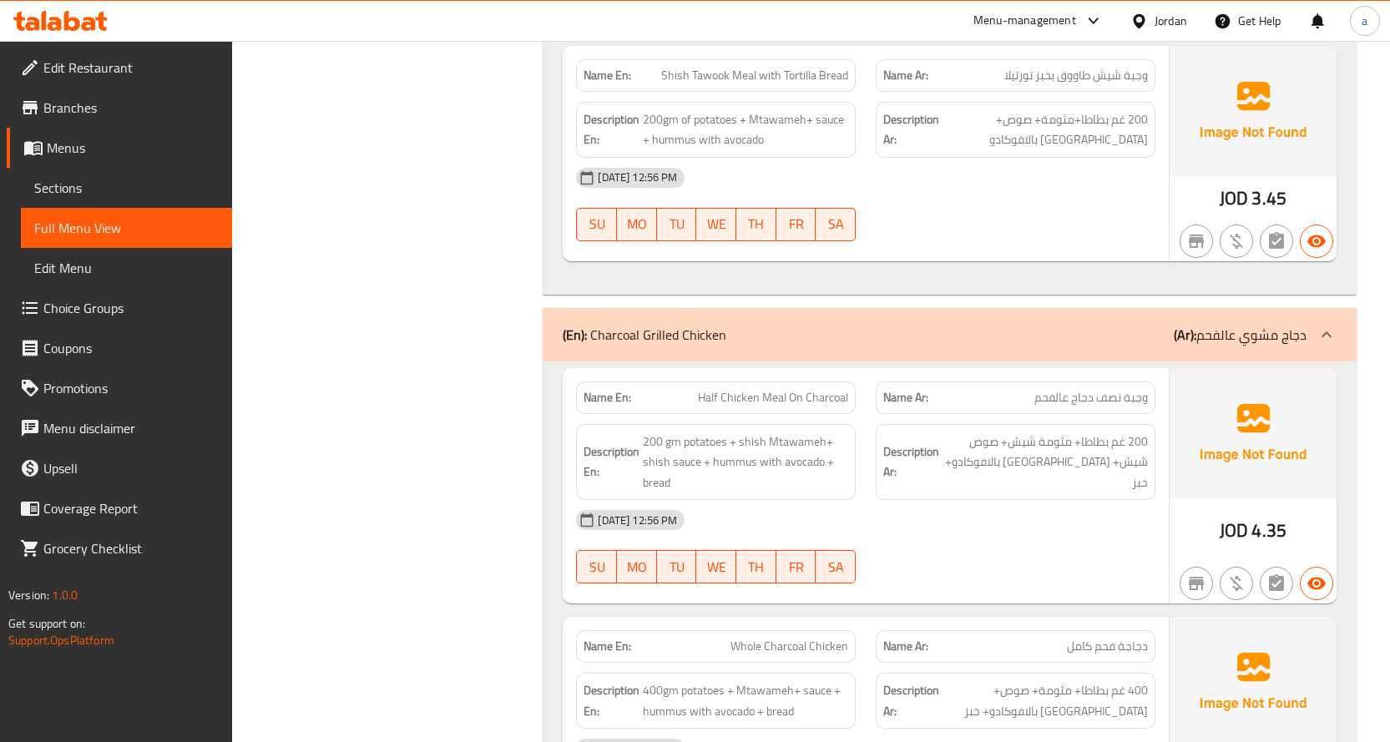
click at [797, 393] on span "Half Chicken Meal On Charcoal" at bounding box center [773, 398] width 150 height 18
drag, startPoint x: 797, startPoint y: 393, endPoint x: 799, endPoint y: 409, distance: 16.1
click at [795, 394] on span "Half Chicken Meal On Charcoal" at bounding box center [773, 398] width 150 height 18
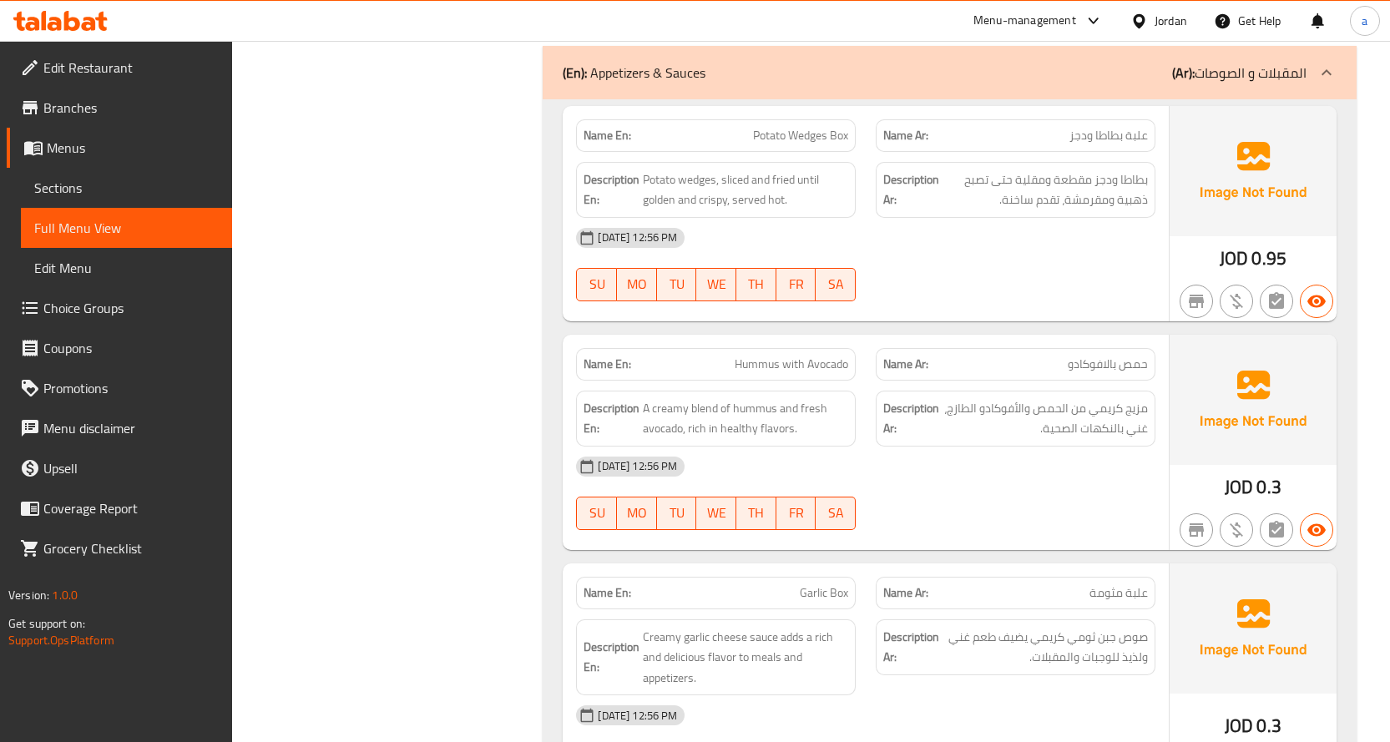
scroll to position [4259, 0]
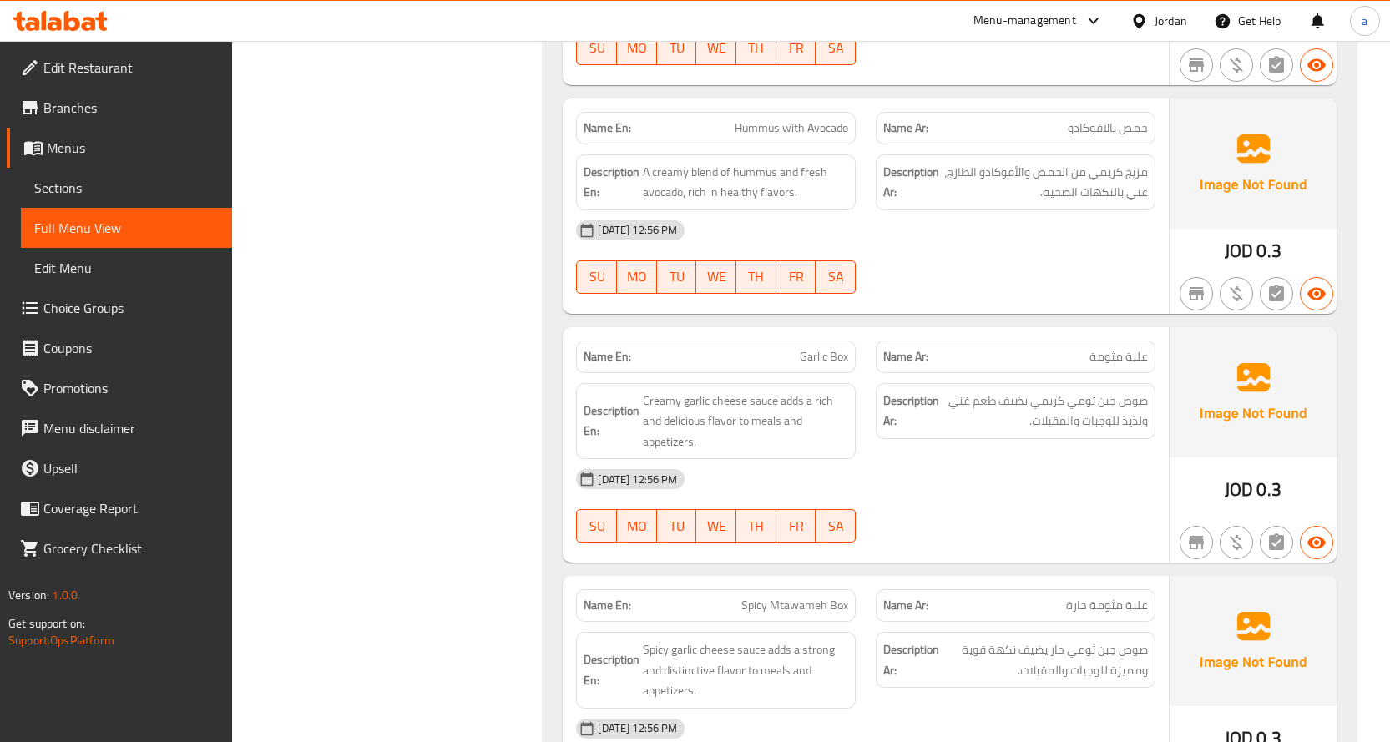
click at [1104, 362] on span "علبة مثومة" at bounding box center [1119, 357] width 58 height 18
click at [814, 352] on span "Garlic Box" at bounding box center [824, 357] width 48 height 18
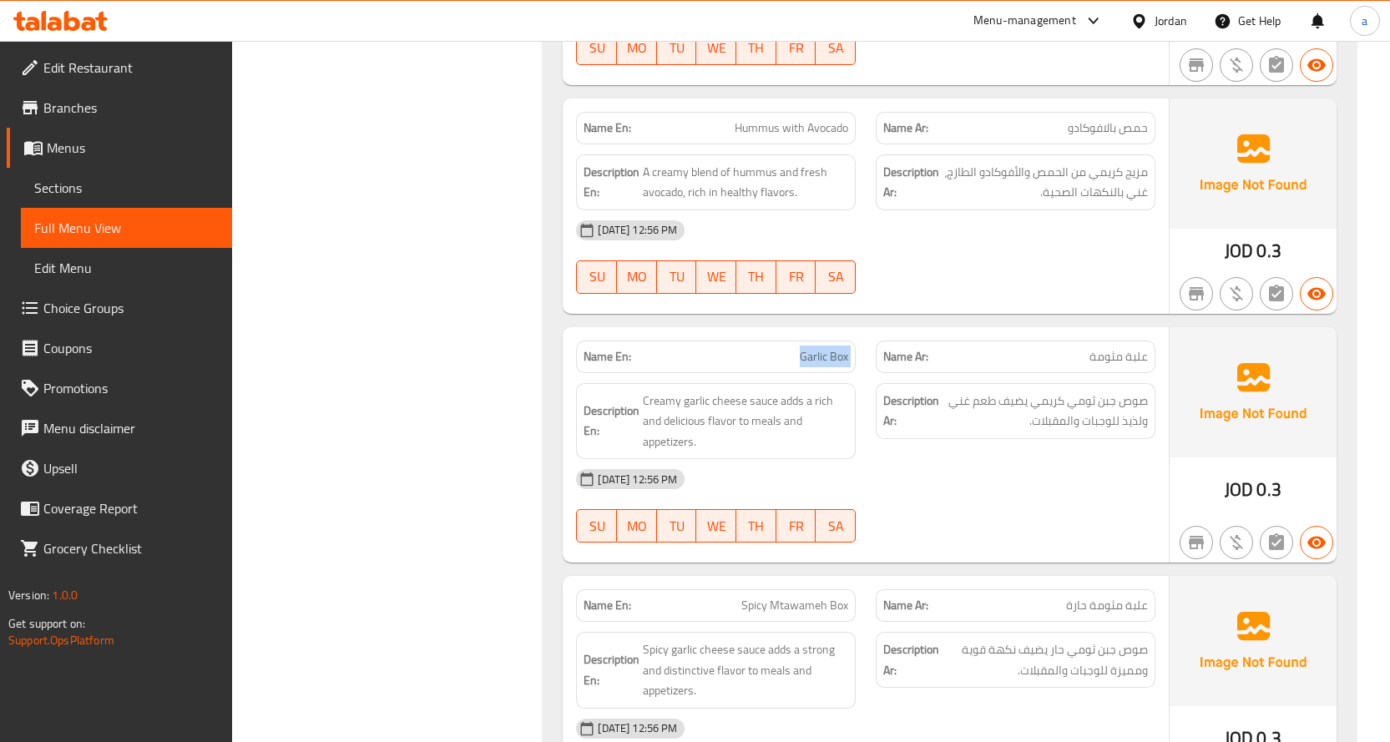
copy span "Garlic Box"
click at [1125, 348] on span "علبة مثومة" at bounding box center [1119, 357] width 58 height 18
click at [1124, 353] on span "علبة مثومة" at bounding box center [1119, 357] width 58 height 18
click at [821, 359] on span "Garlic Box" at bounding box center [824, 357] width 48 height 18
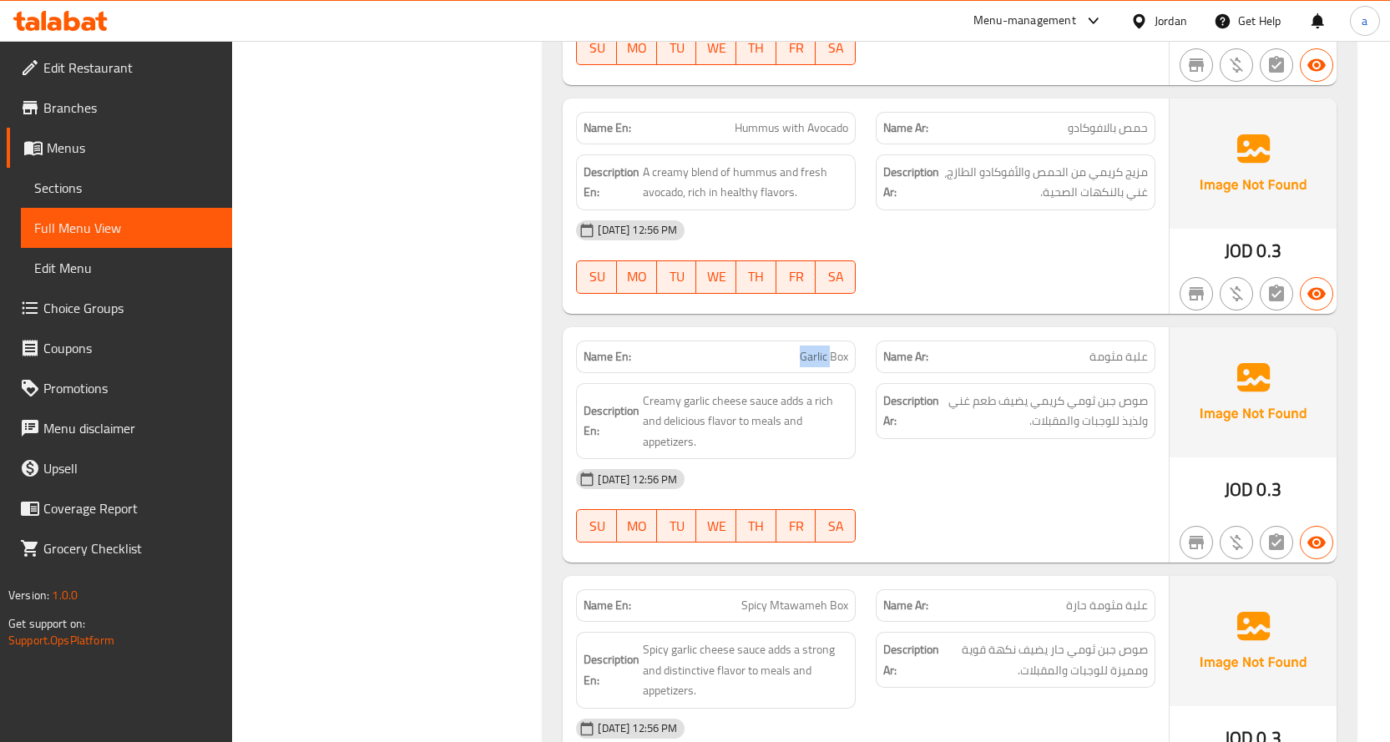
click at [821, 359] on span "Garlic Box" at bounding box center [824, 357] width 48 height 18
click at [830, 345] on div "Name En: Garlic Box" at bounding box center [716, 357] width 280 height 33
click at [837, 357] on span "Garlic Box" at bounding box center [824, 357] width 48 height 18
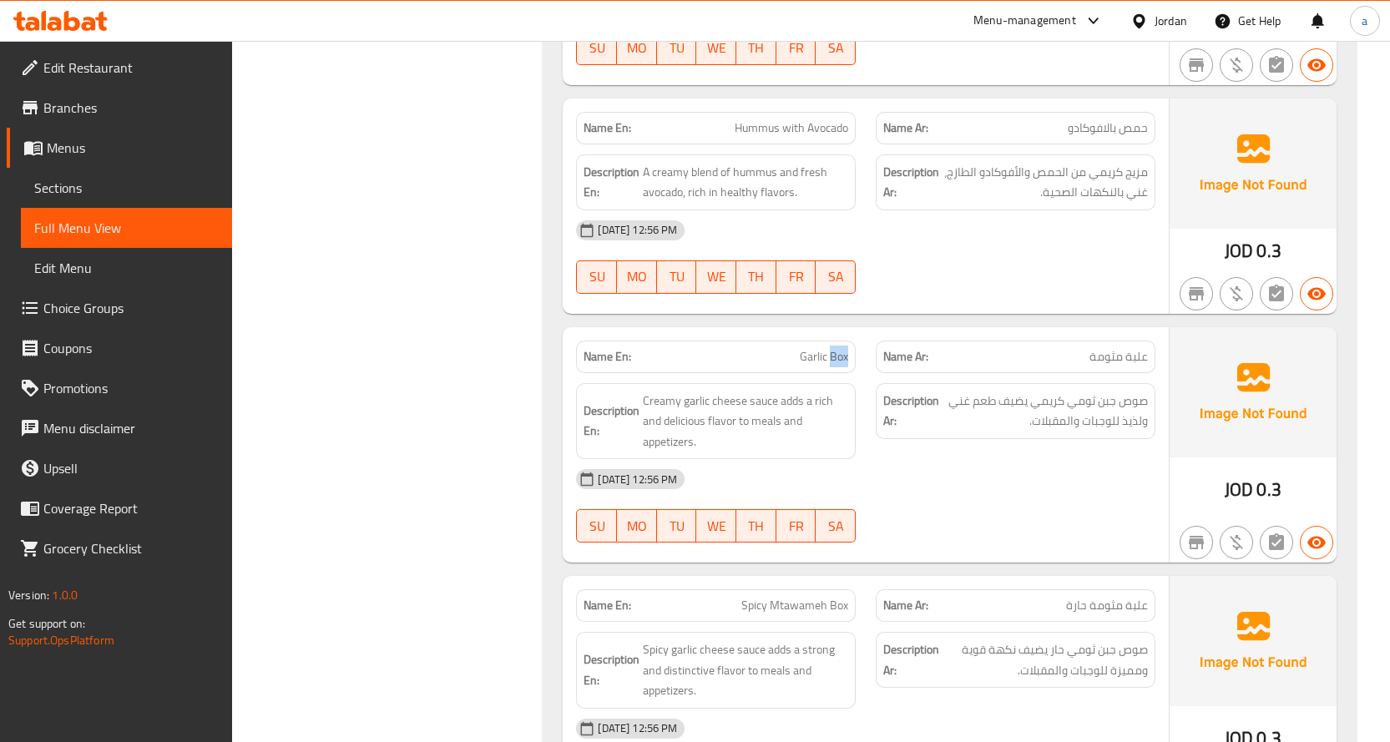
click at [837, 357] on span "Garlic Box" at bounding box center [824, 357] width 48 height 18
click at [836, 356] on span "Garlic Box" at bounding box center [824, 357] width 48 height 18
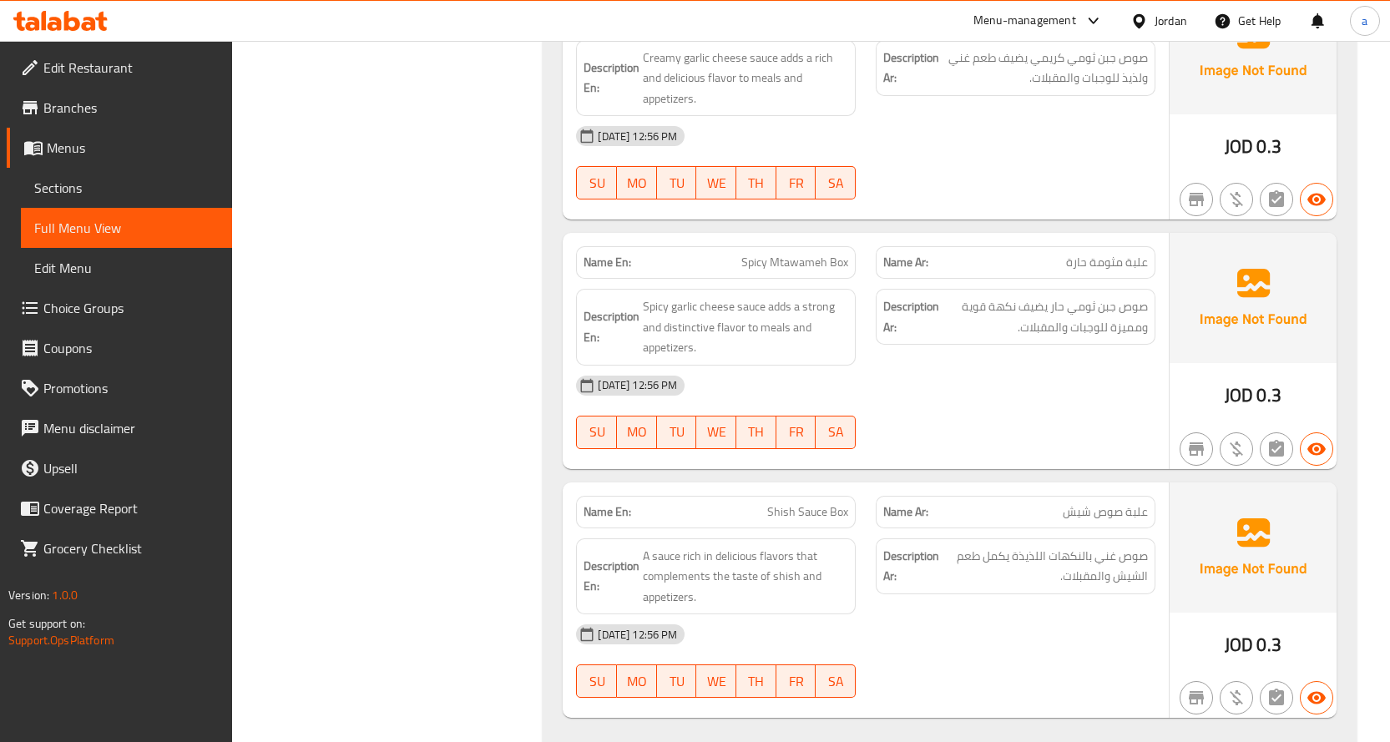
scroll to position [4645, 0]
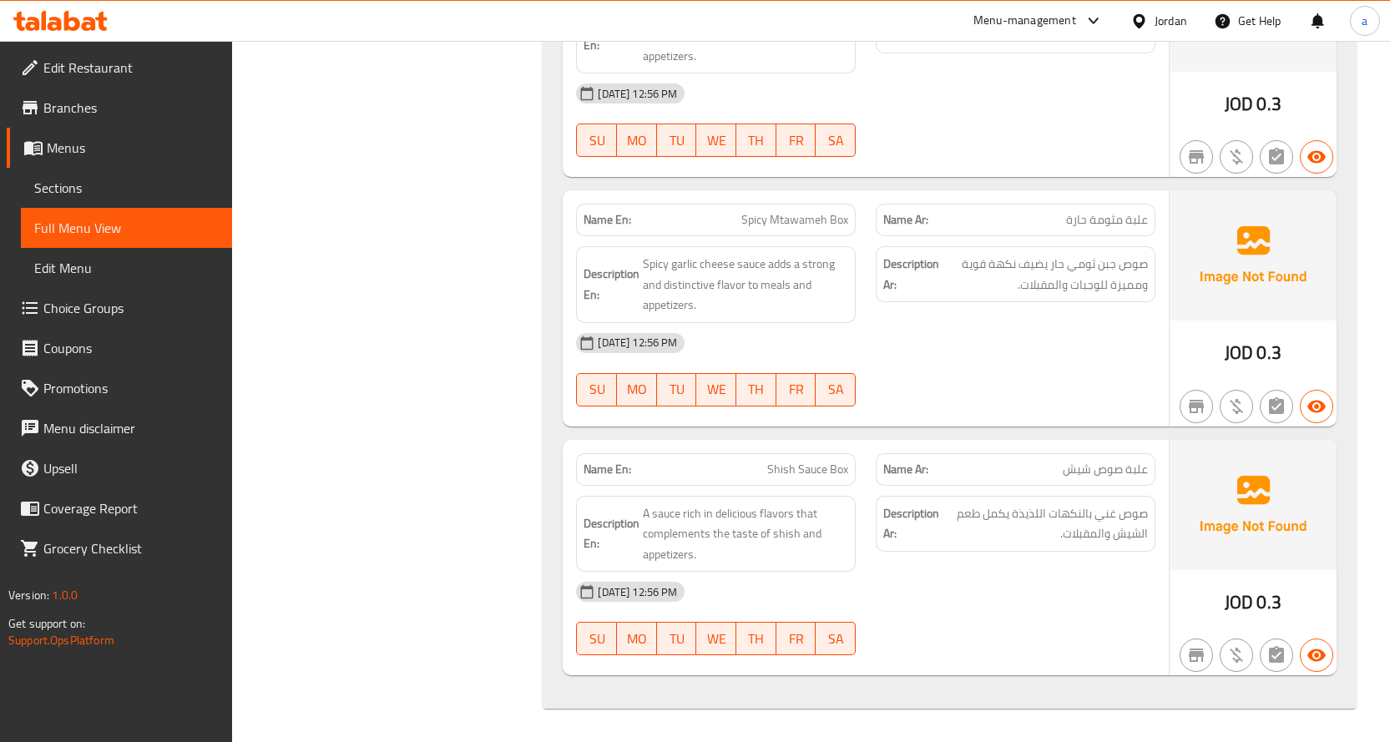
click at [1119, 220] on span "علبة مثومة حارة" at bounding box center [1107, 220] width 82 height 18
click at [106, 73] on span "Edit Restaurant" at bounding box center [130, 68] width 175 height 20
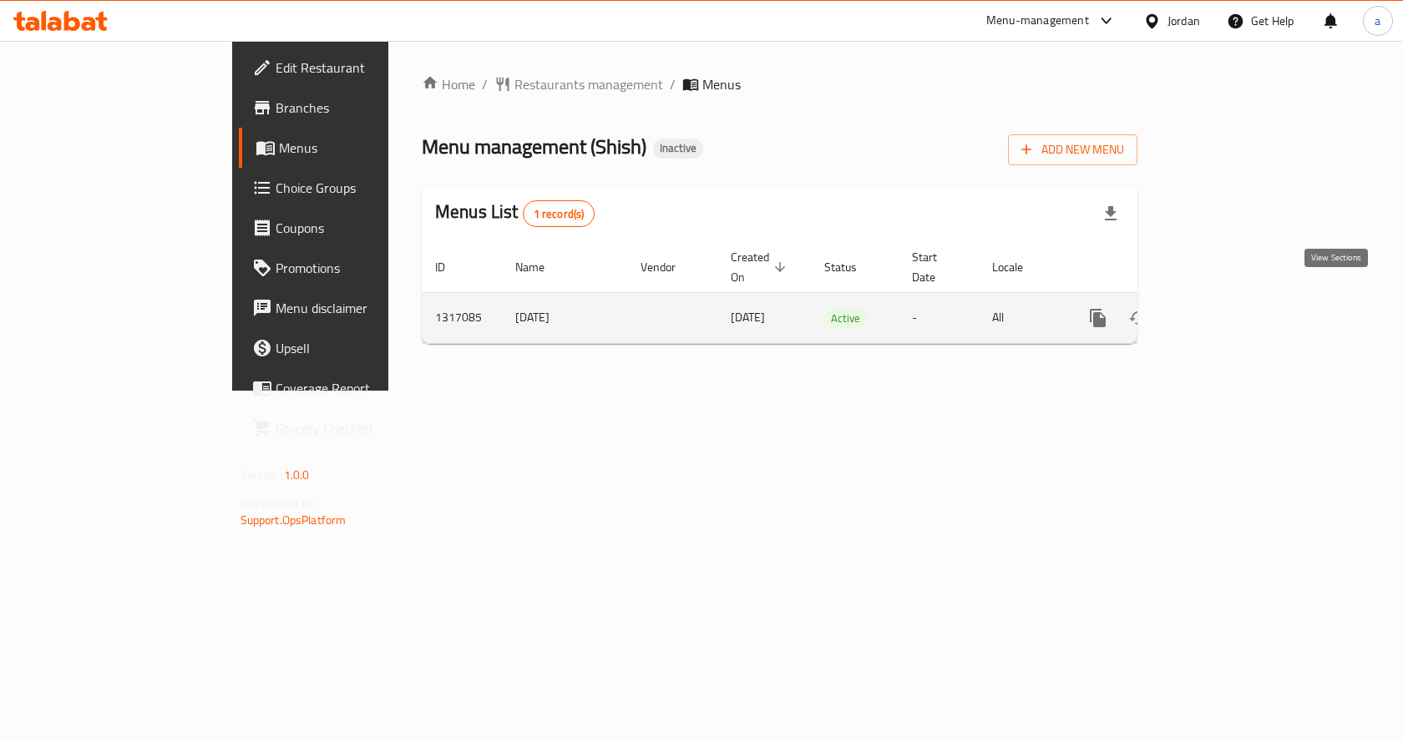
click at [1228, 308] on icon "enhanced table" at bounding box center [1218, 318] width 20 height 20
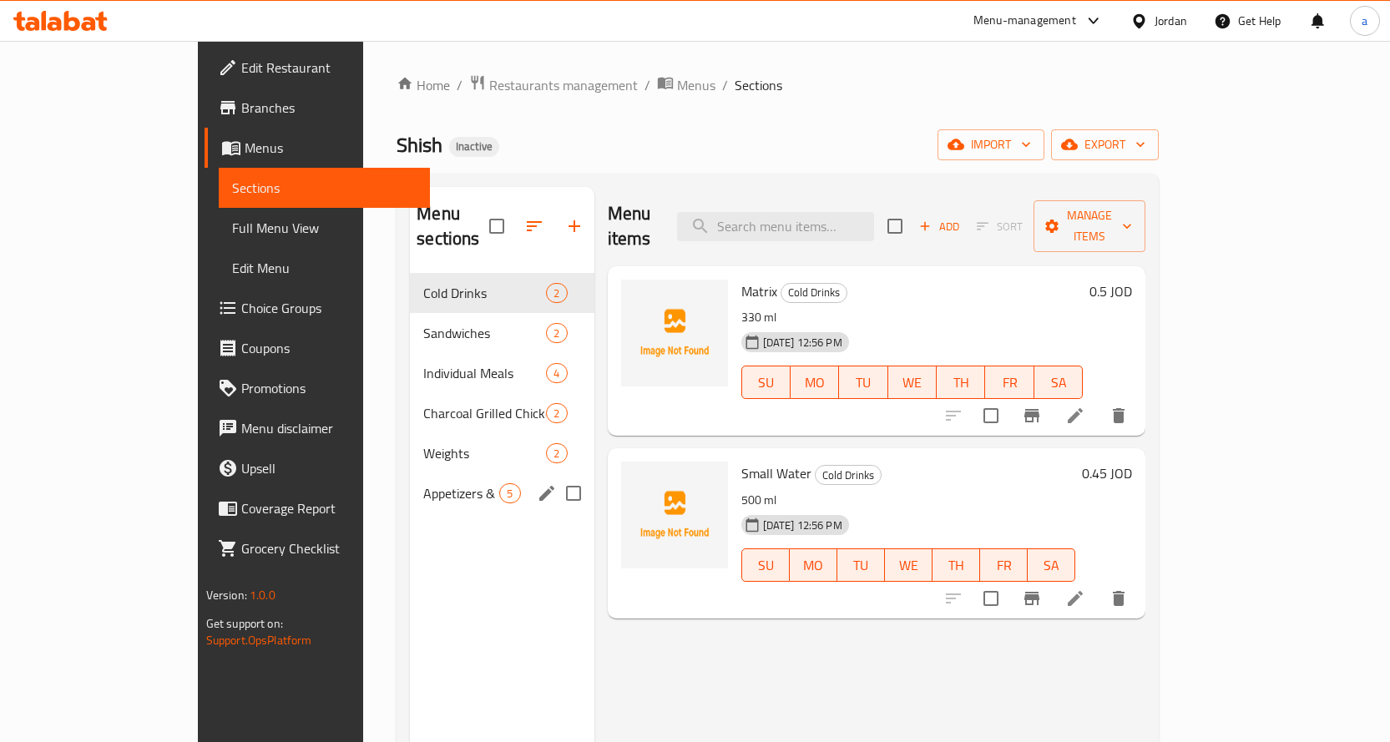
click at [410, 474] on div "Appetizers & Sauces 5" at bounding box center [502, 494] width 184 height 40
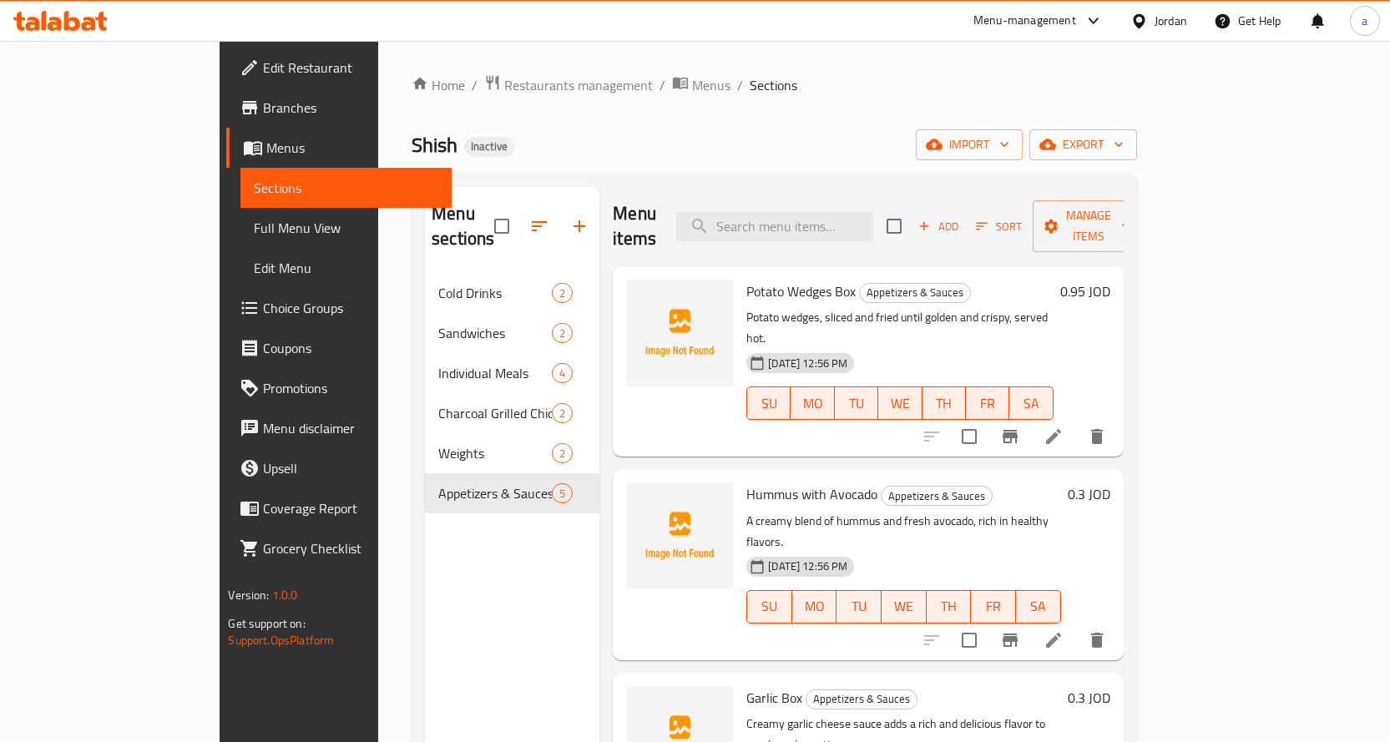
scroll to position [211, 0]
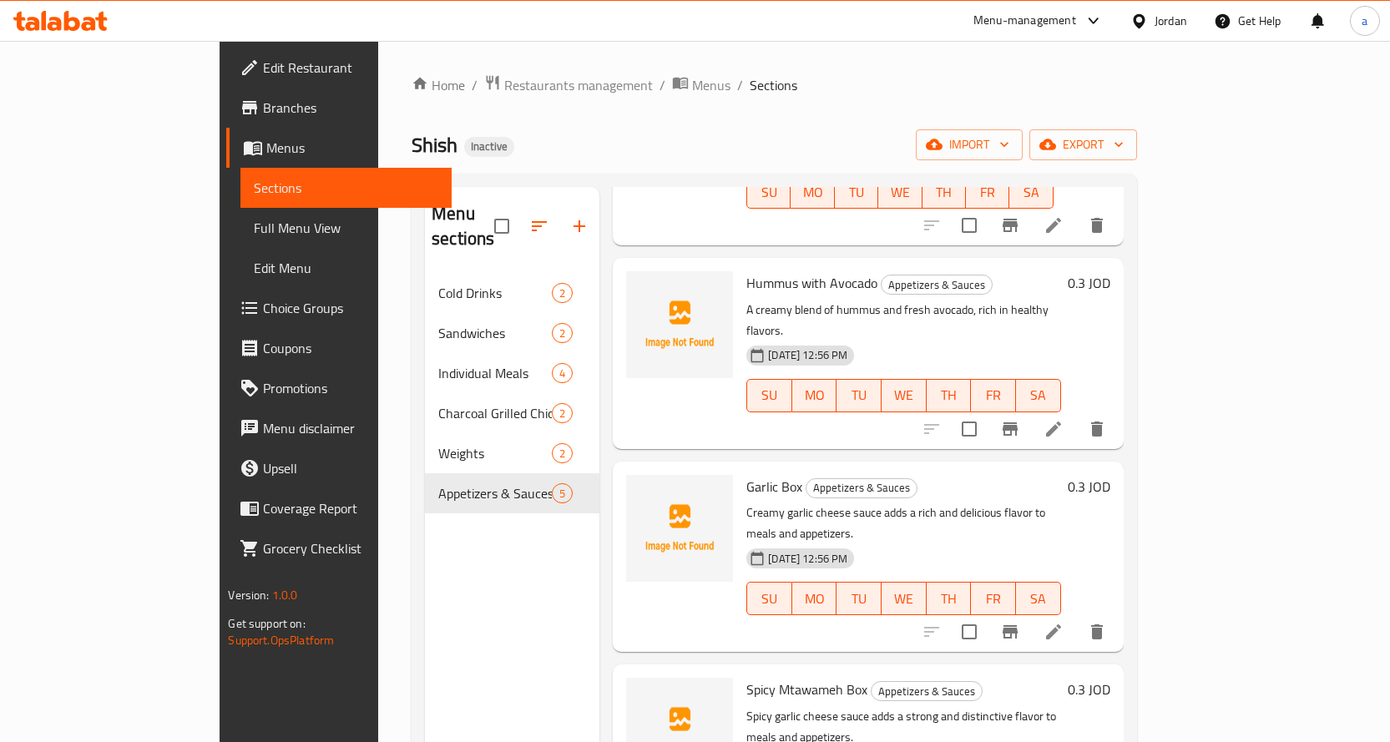
click at [757, 677] on span "Spicy Mtawameh Box" at bounding box center [807, 689] width 121 height 25
copy span "Mtawameh"
click at [1064, 622] on icon at bounding box center [1054, 632] width 20 height 20
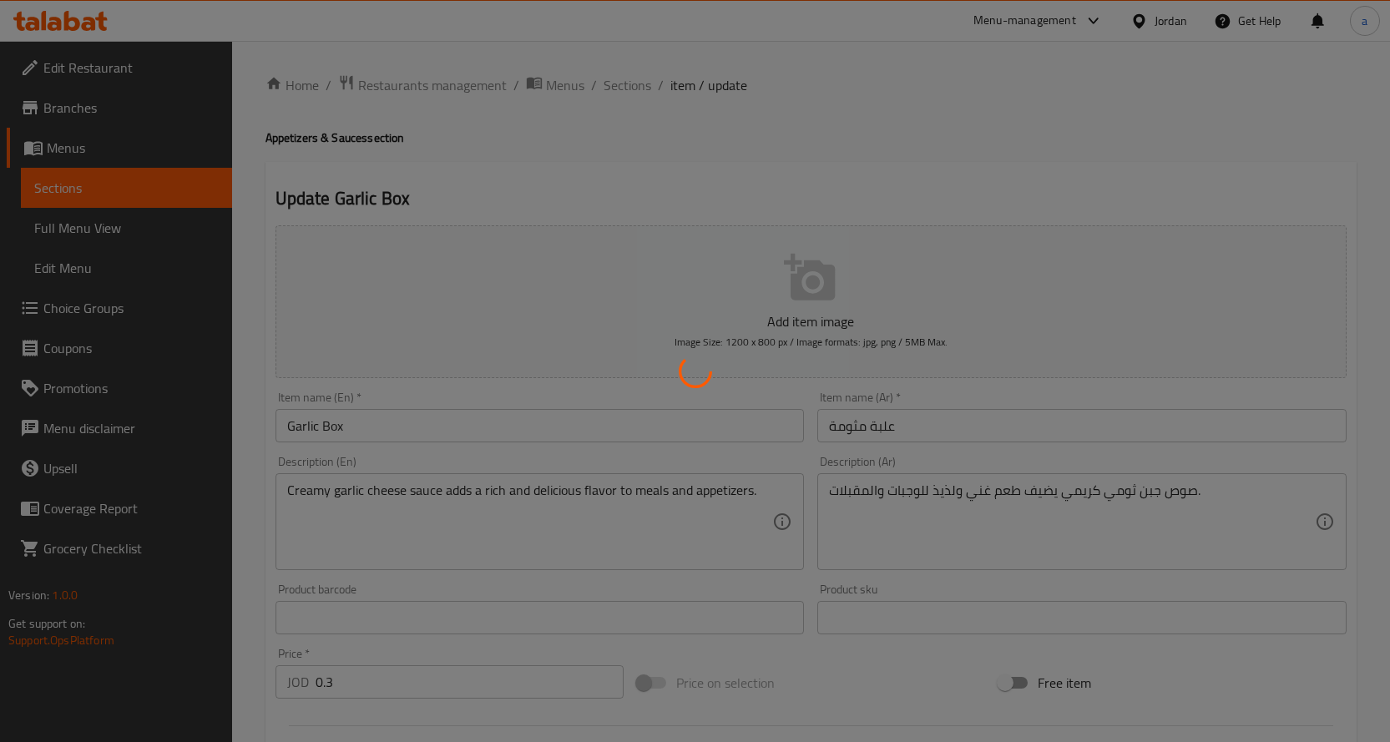
click at [303, 422] on div "Home / Restaurants management / Menus / Sections / item / update Appetizers & S…" at bounding box center [812, 610] width 1092 height 1072
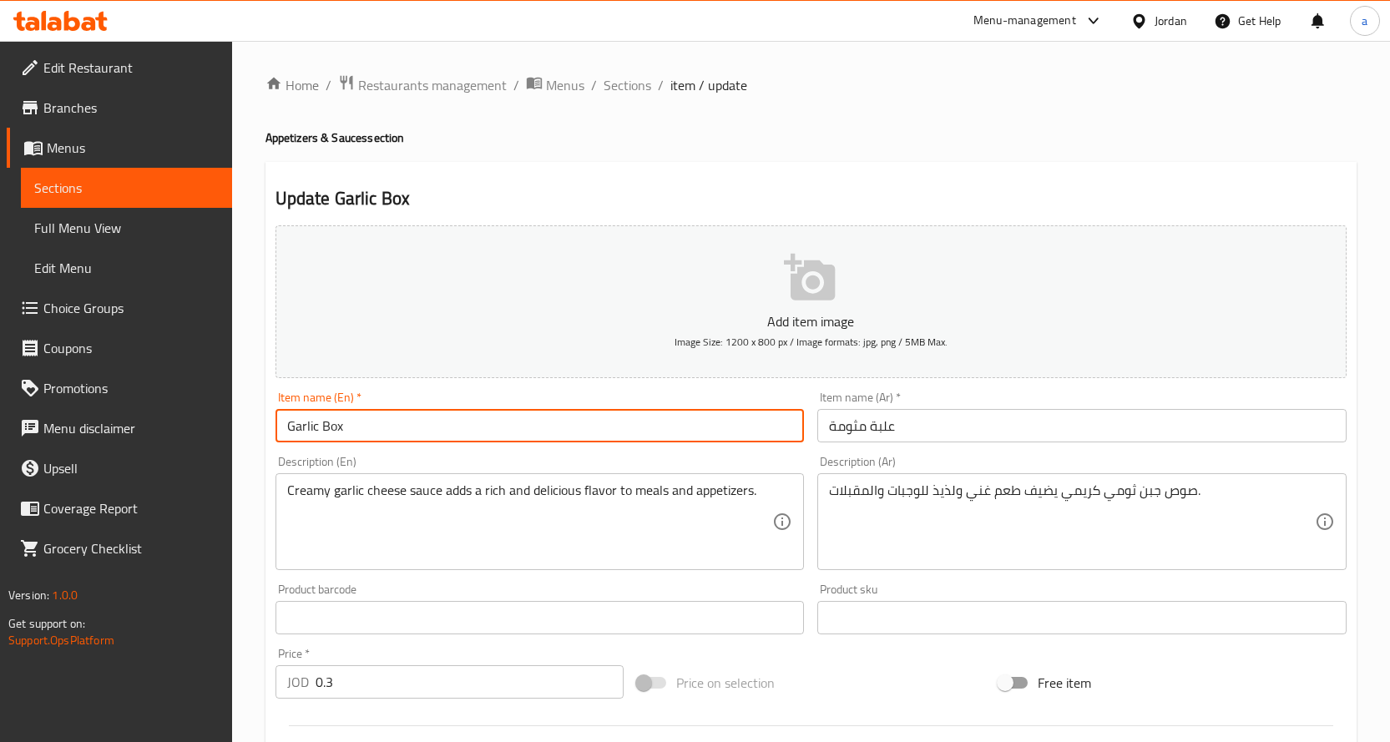
click at [304, 427] on input "Garlic Box" at bounding box center [540, 425] width 529 height 33
click at [304, 428] on input "Garlic Box" at bounding box center [540, 425] width 529 height 33
paste input "Mtawameh"
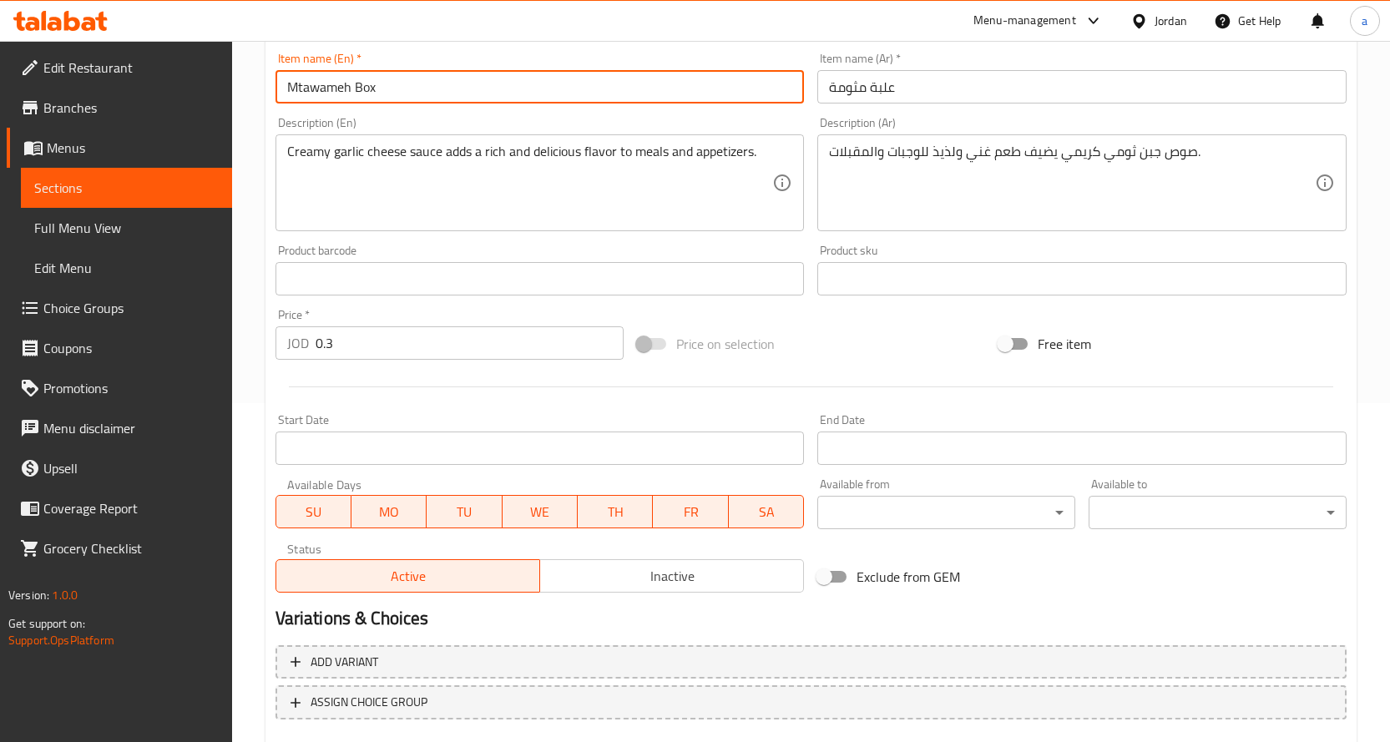
scroll to position [438, 0]
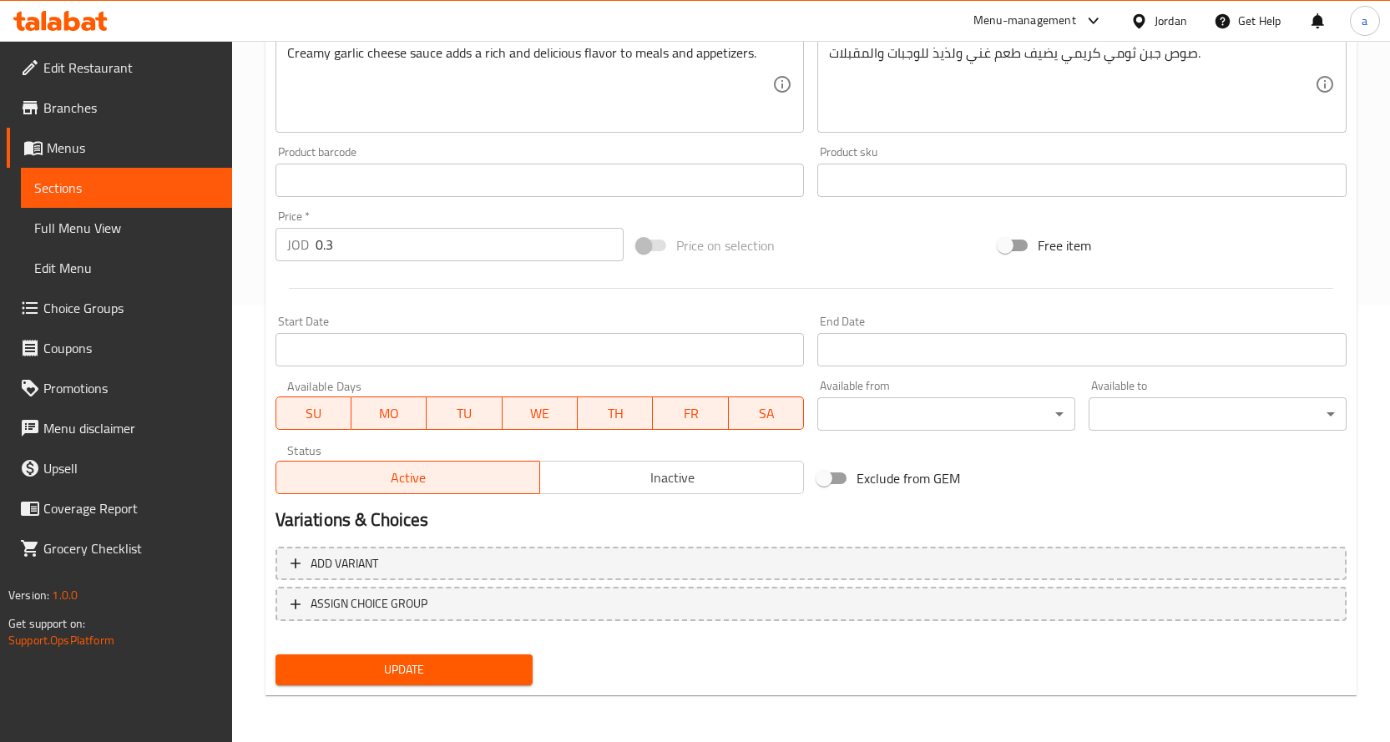
type input "Mtawameh Box"
click at [428, 661] on span "Update" at bounding box center [404, 670] width 231 height 21
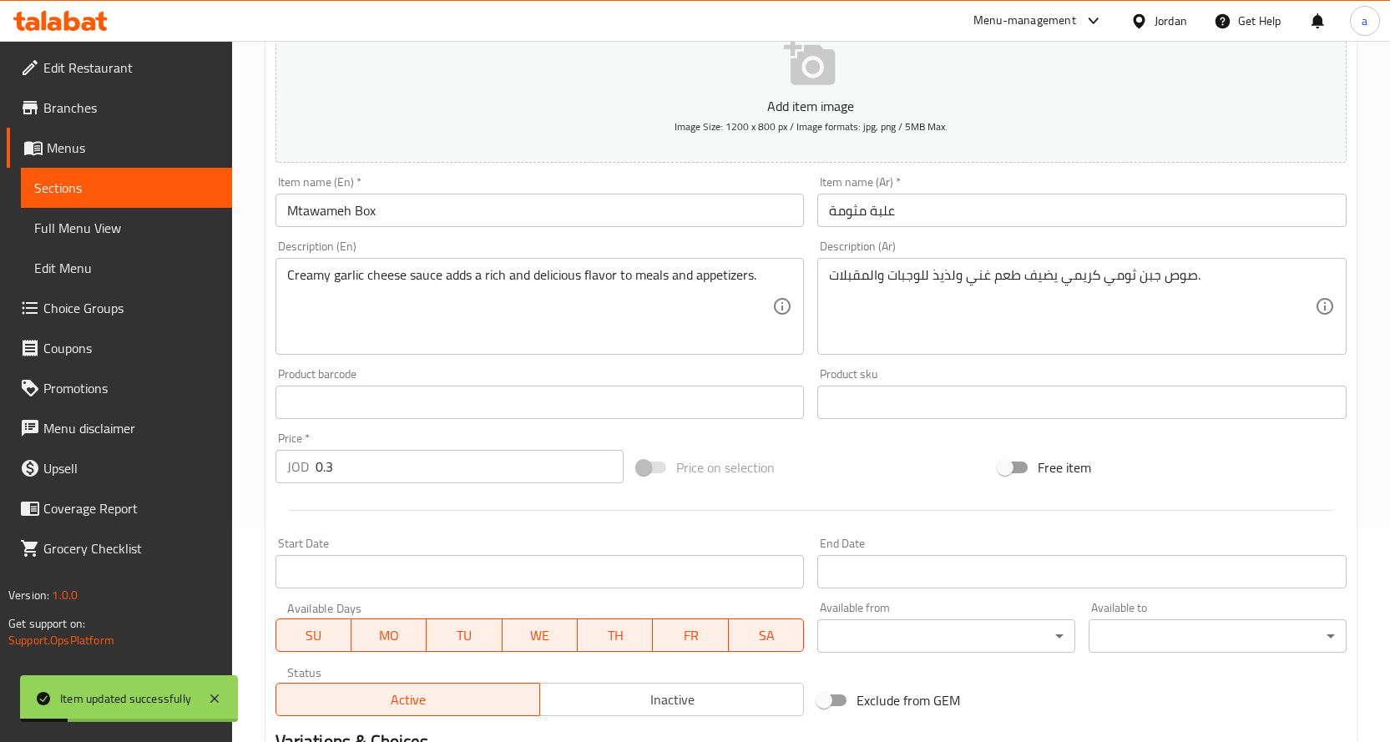
scroll to position [0, 0]
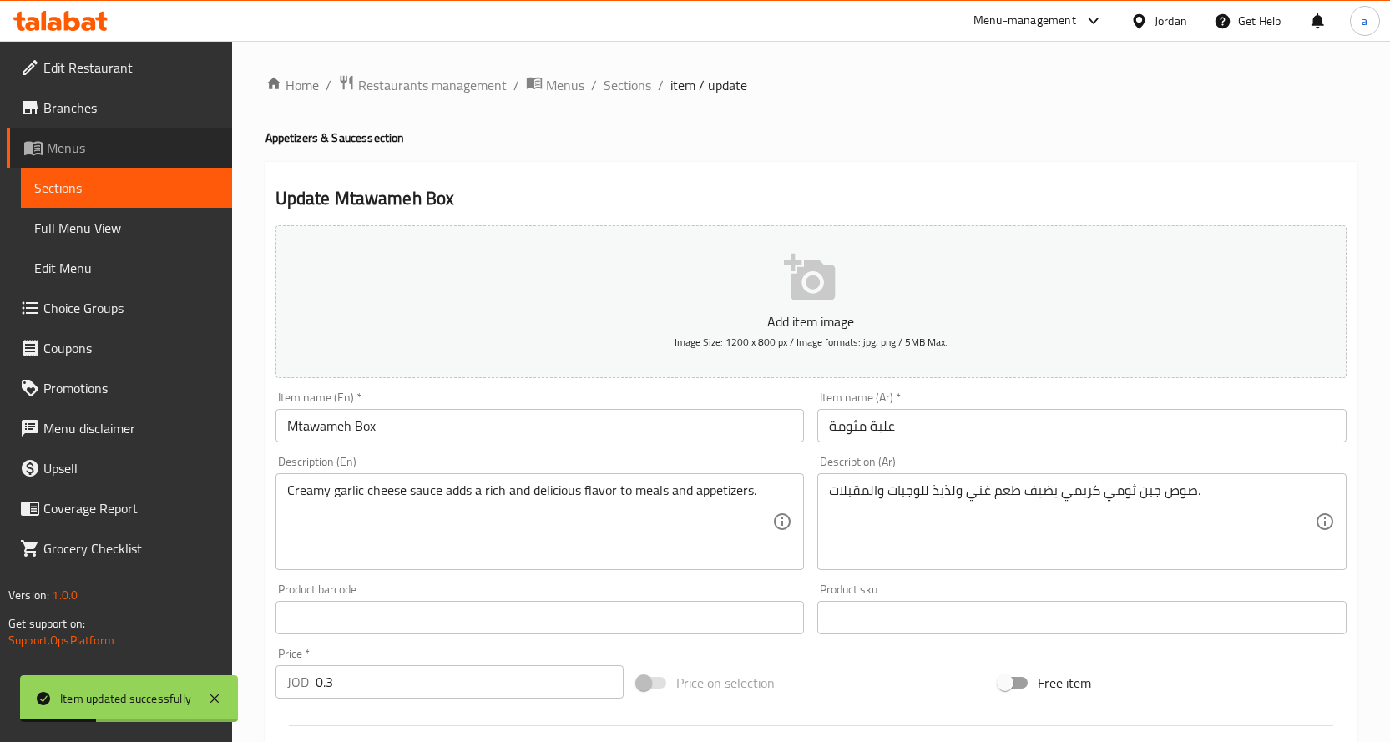
click at [120, 159] on link "Menus" at bounding box center [119, 148] width 225 height 40
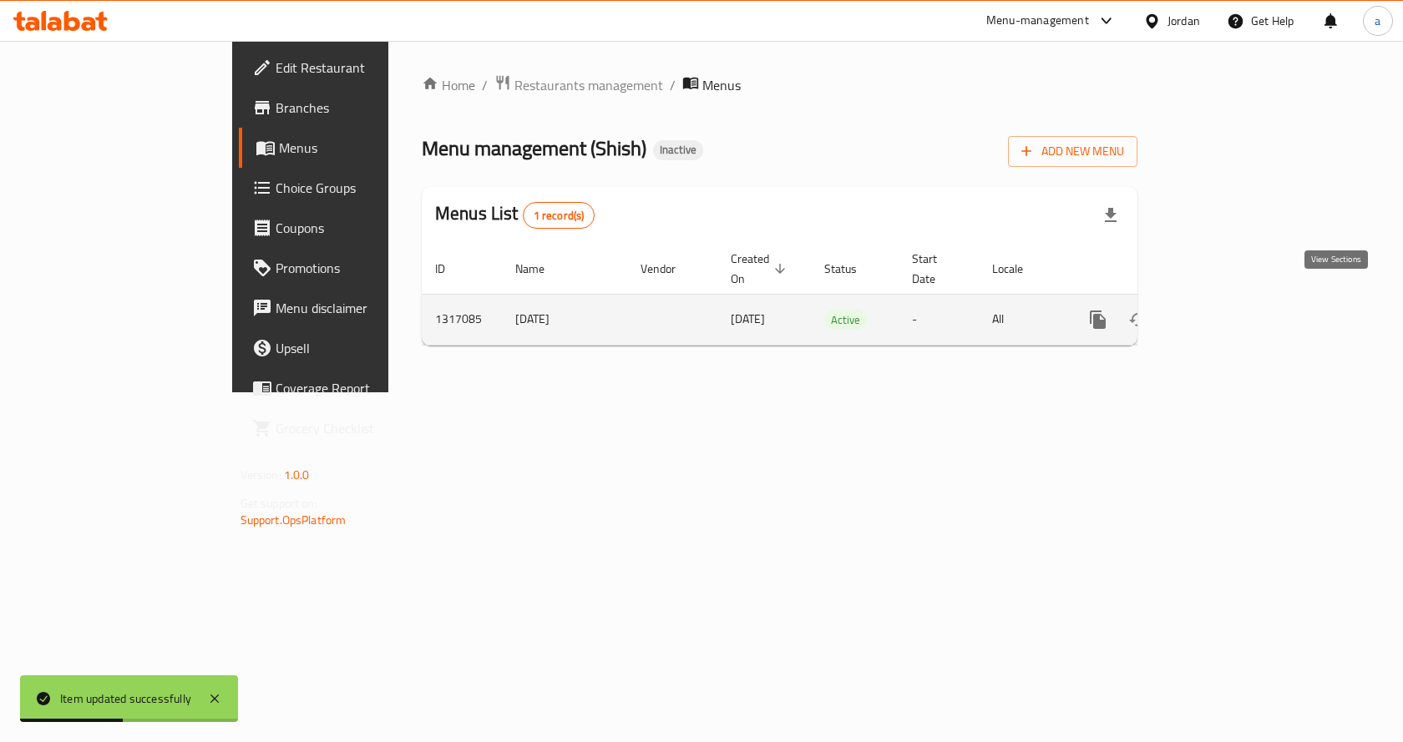
click at [1238, 305] on link "enhanced table" at bounding box center [1218, 320] width 40 height 40
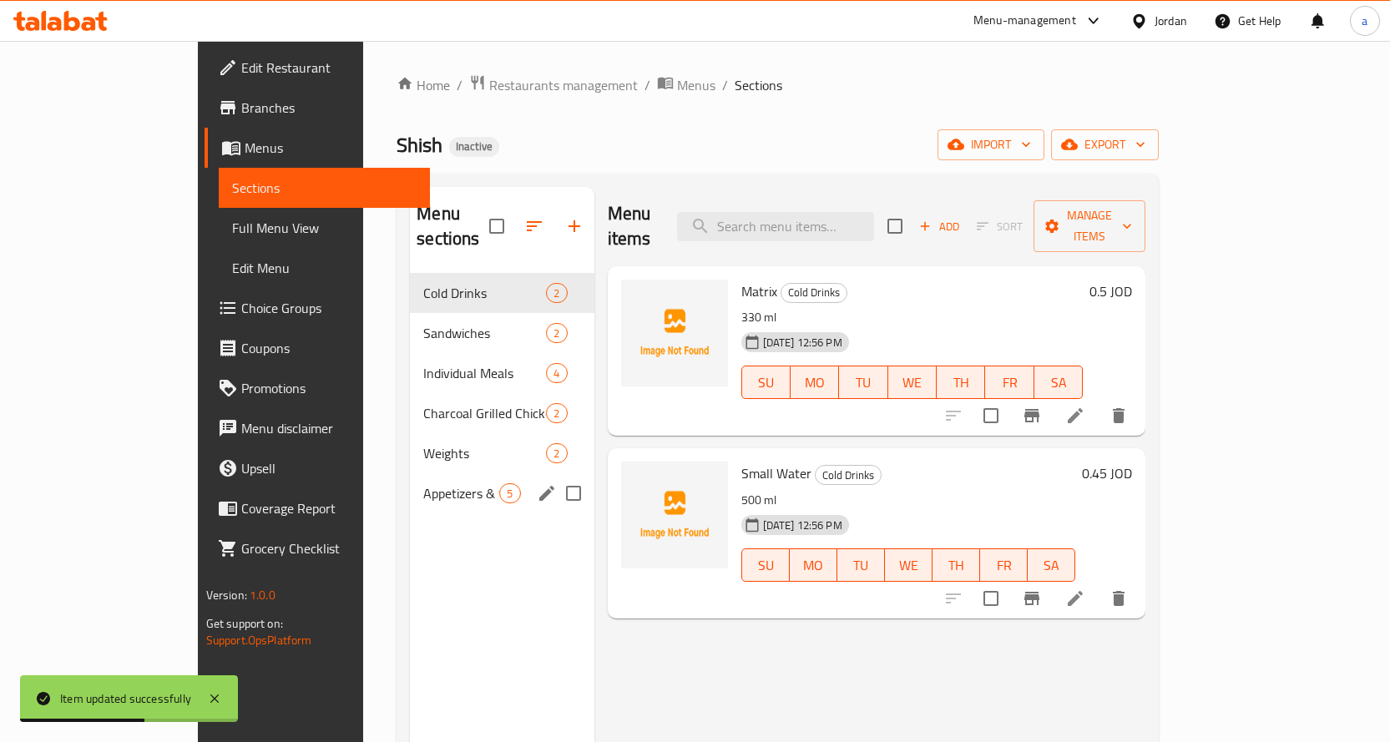
click at [410, 486] on div "Appetizers & Sauces 5" at bounding box center [502, 494] width 184 height 40
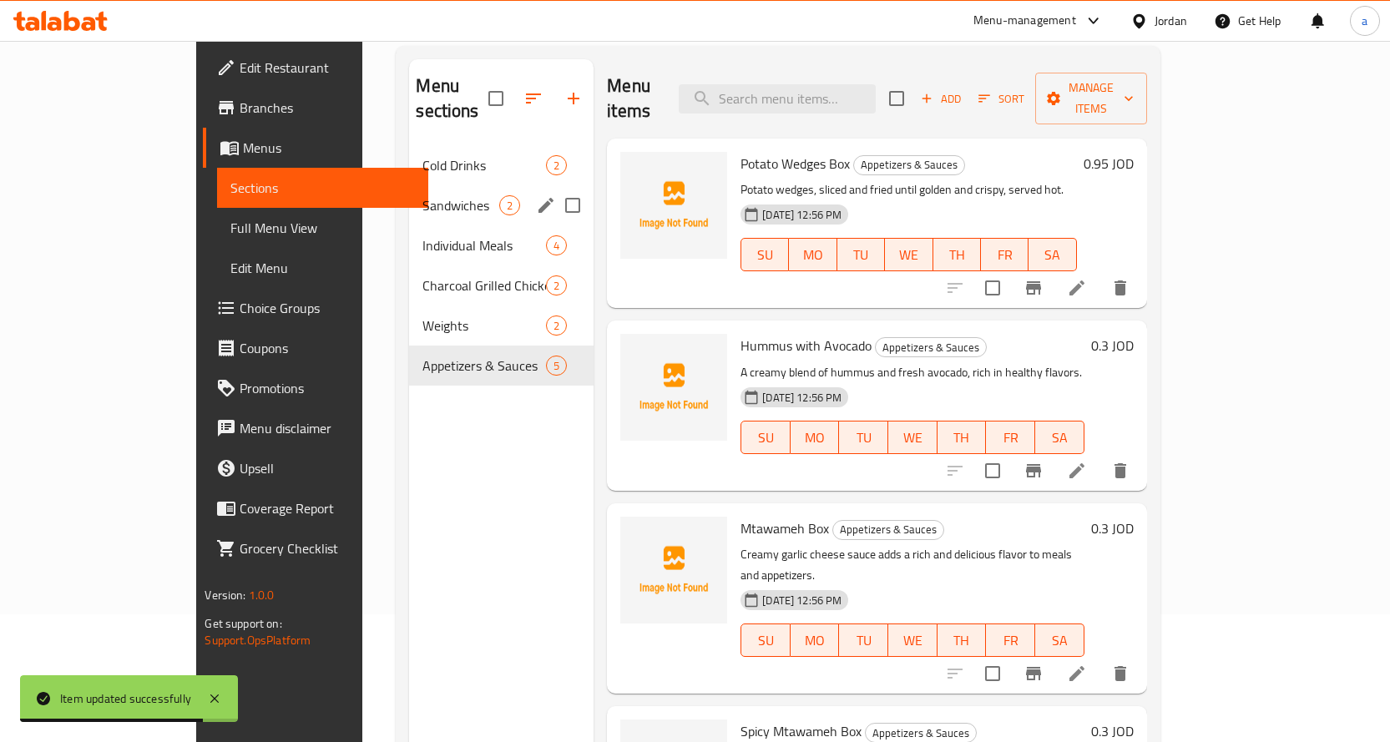
scroll to position [67, 0]
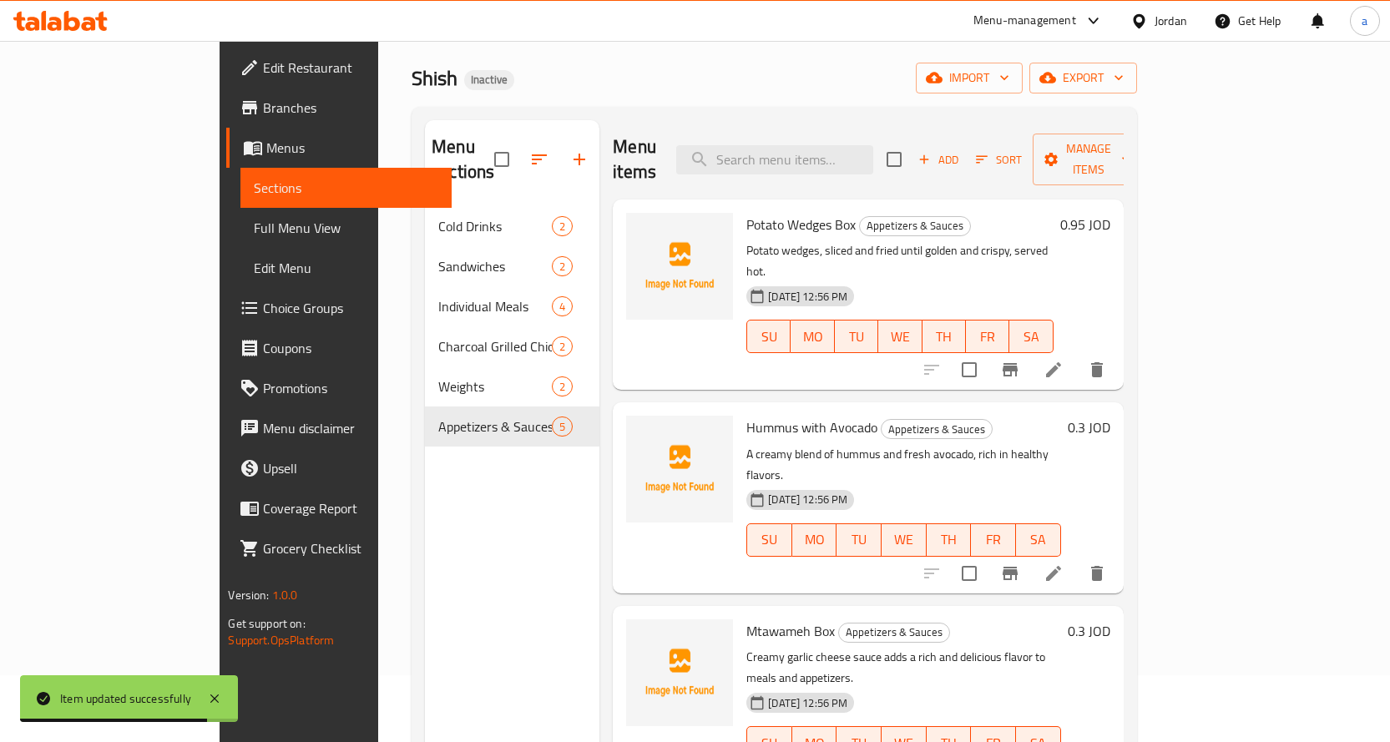
click at [254, 224] on span "Full Menu View" at bounding box center [346, 228] width 185 height 20
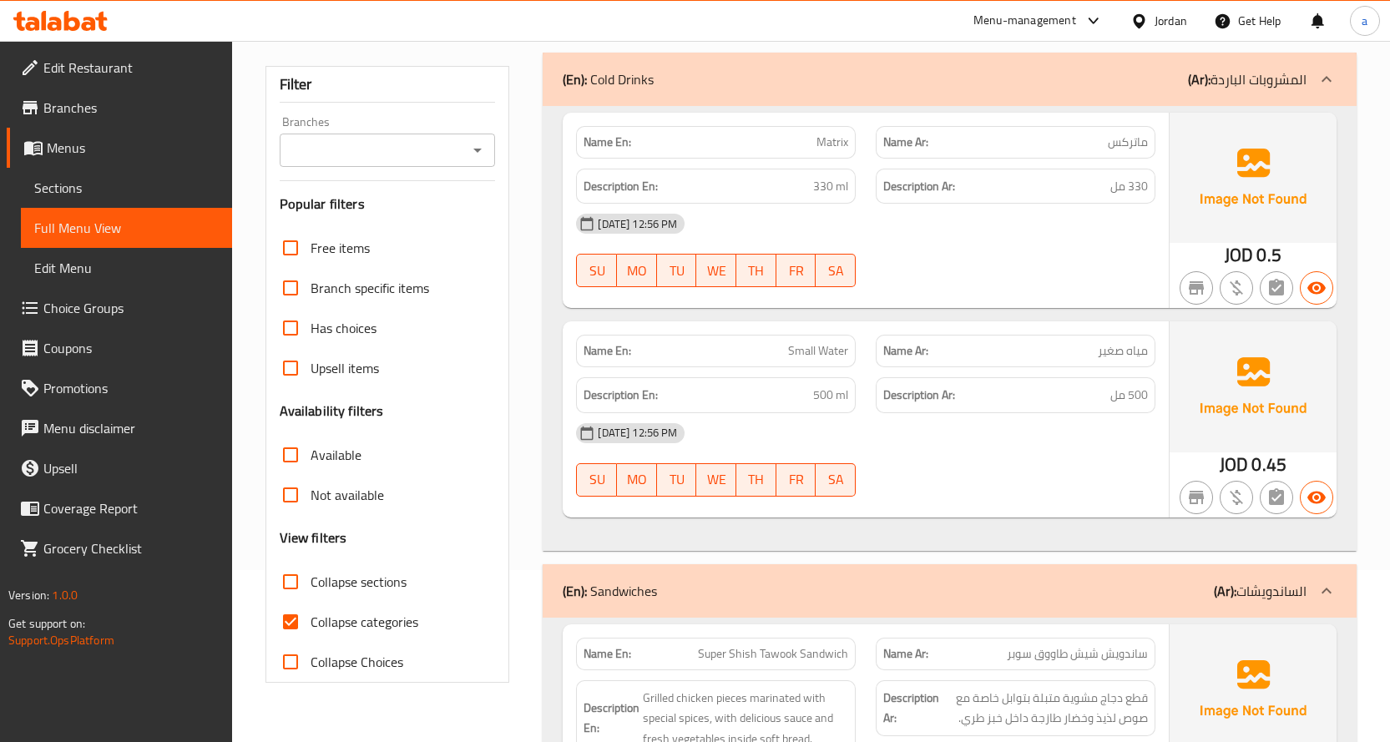
scroll to position [234, 0]
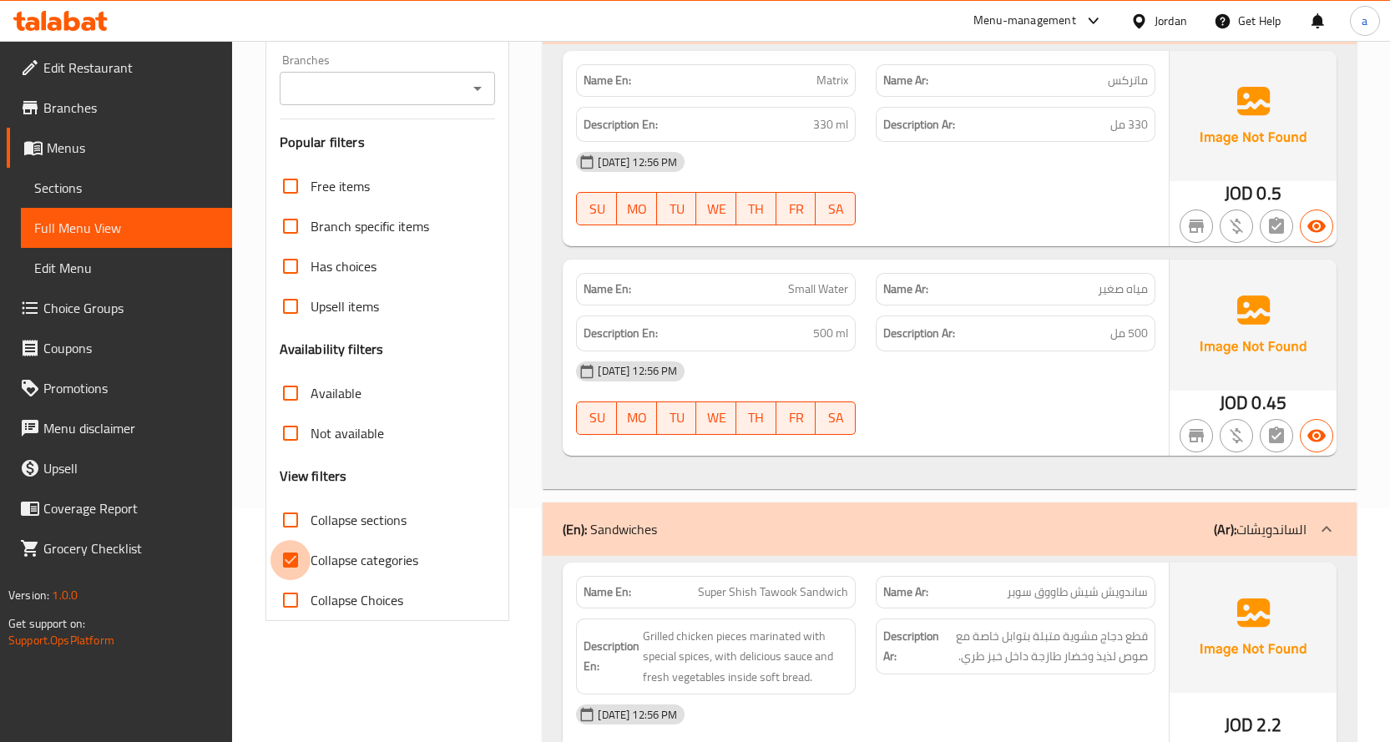
click at [292, 561] on input "Collapse categories" at bounding box center [291, 560] width 40 height 40
checkbox input "false"
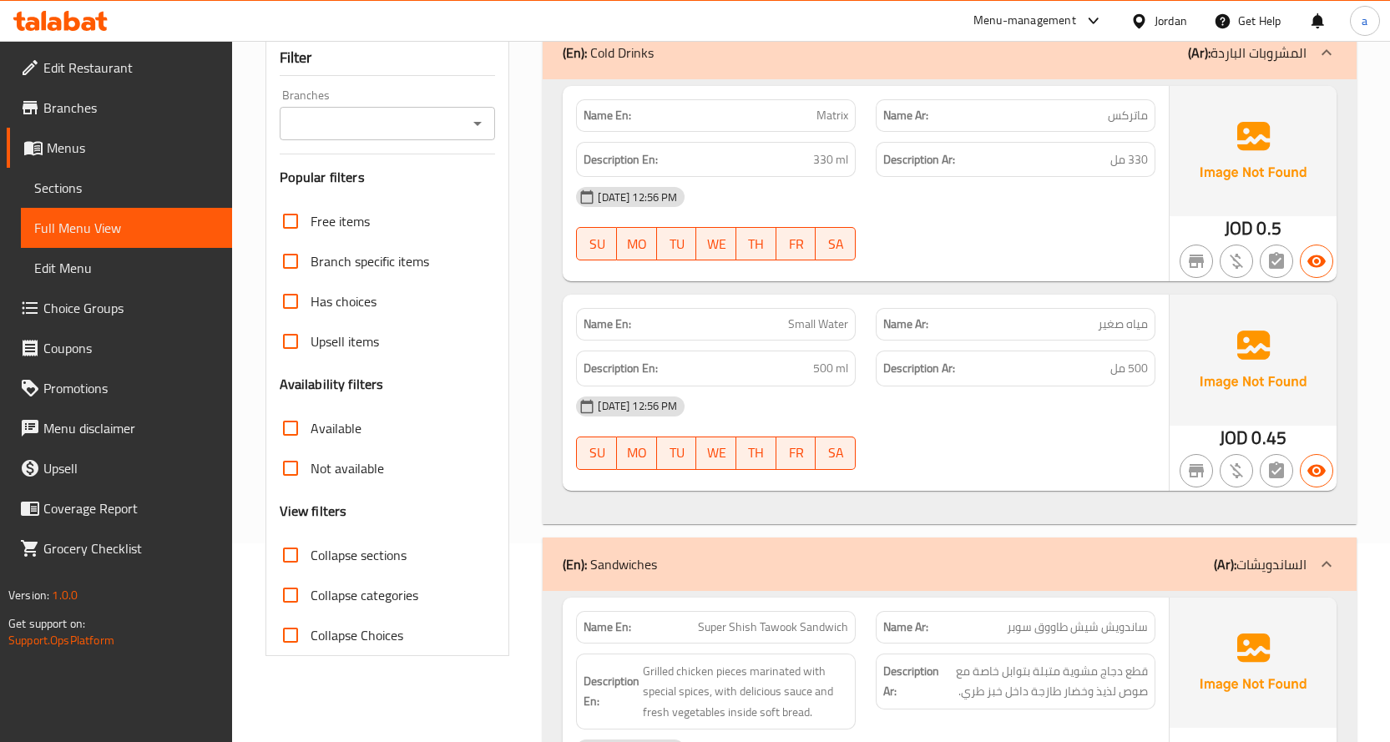
scroll to position [0, 0]
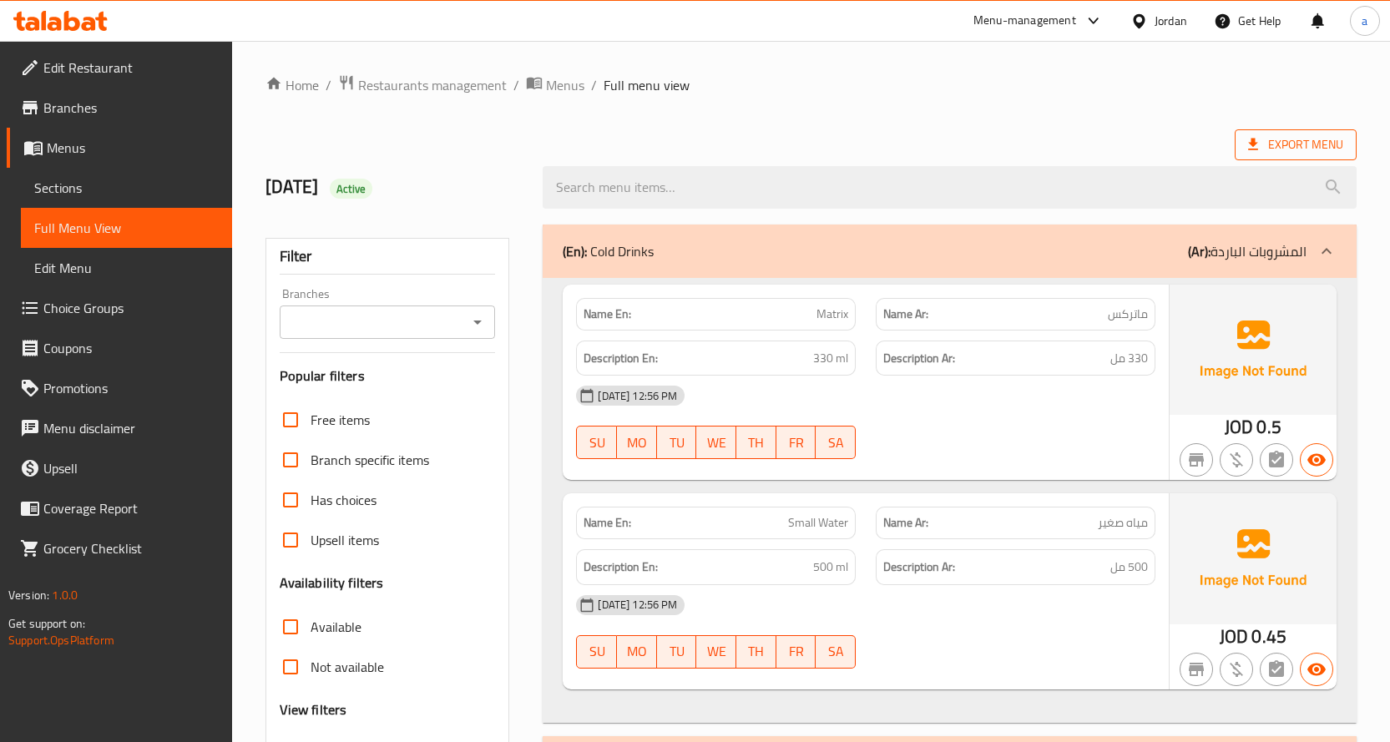
click at [1309, 150] on span "Export Menu" at bounding box center [1296, 144] width 95 height 21
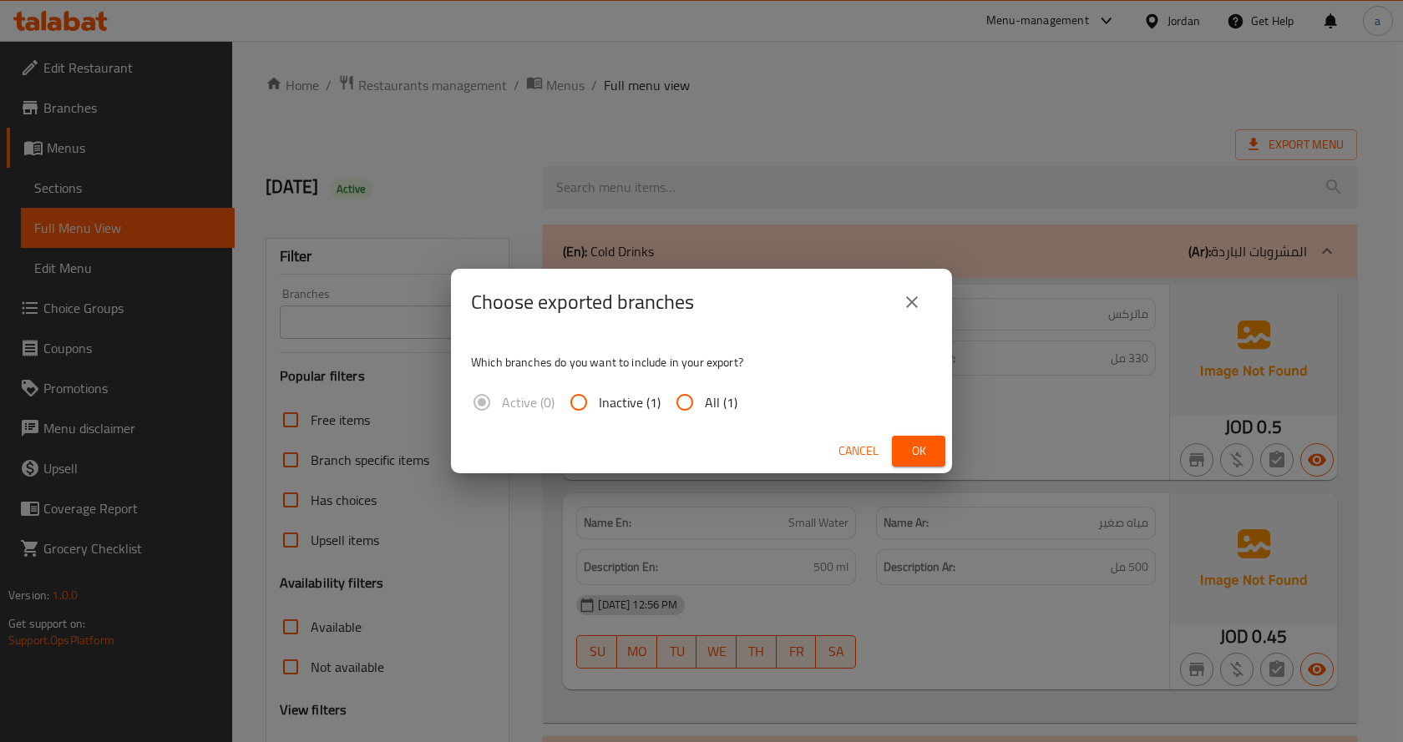
click at [690, 396] on input "All (1)" at bounding box center [685, 402] width 40 height 40
radio input "true"
click at [914, 443] on span "Ok" at bounding box center [918, 451] width 27 height 21
